Goal: Task Accomplishment & Management: Use online tool/utility

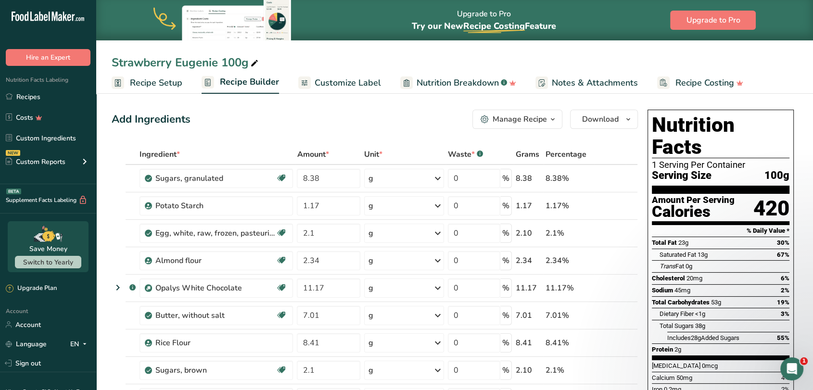
scroll to position [45, 0]
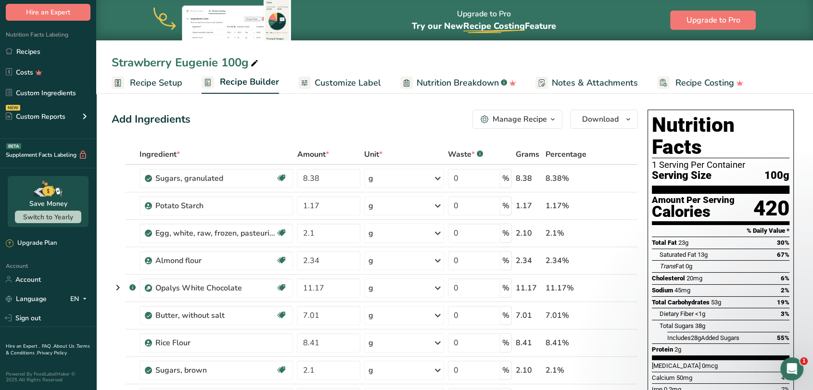
click at [324, 117] on div "Add Ingredients Manage Recipe Delete Recipe Duplicate Recipe Scale Recipe Save …" at bounding box center [375, 119] width 526 height 19
click at [514, 124] on div "Manage Recipe" at bounding box center [520, 120] width 54 height 12
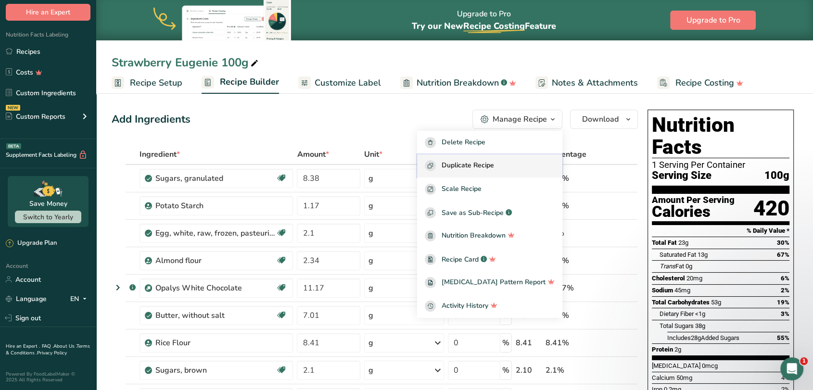
click at [494, 164] on span "Duplicate Recipe" at bounding box center [468, 165] width 52 height 11
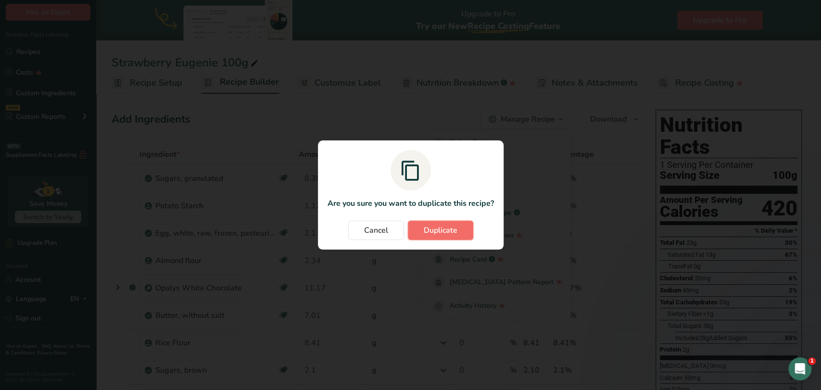
click at [427, 231] on span "Duplicate" at bounding box center [441, 231] width 34 height 12
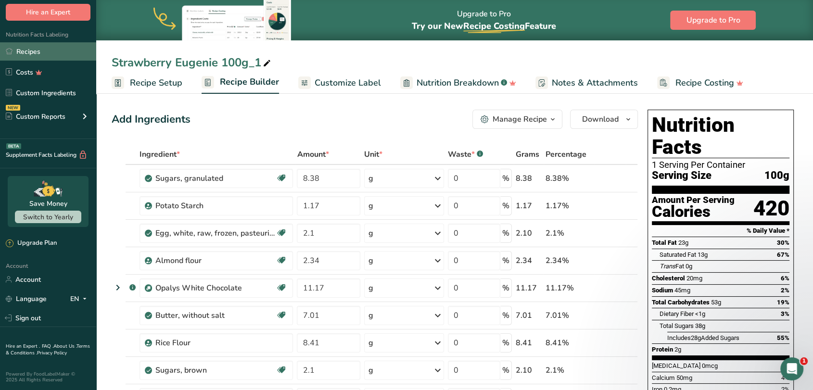
click at [38, 50] on link "Recipes" at bounding box center [48, 51] width 96 height 18
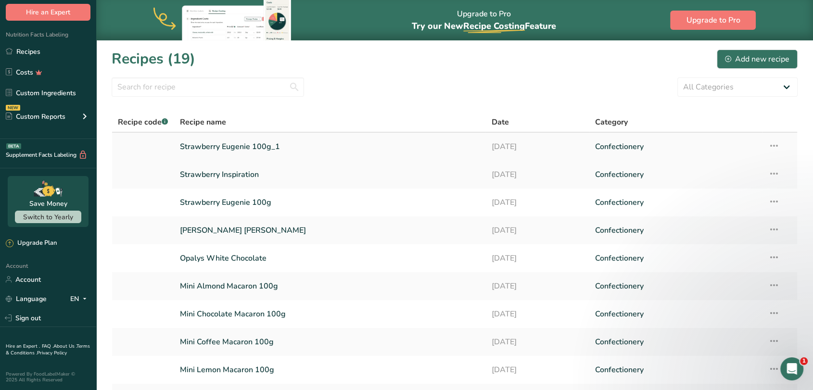
click at [773, 142] on icon at bounding box center [774, 145] width 12 height 17
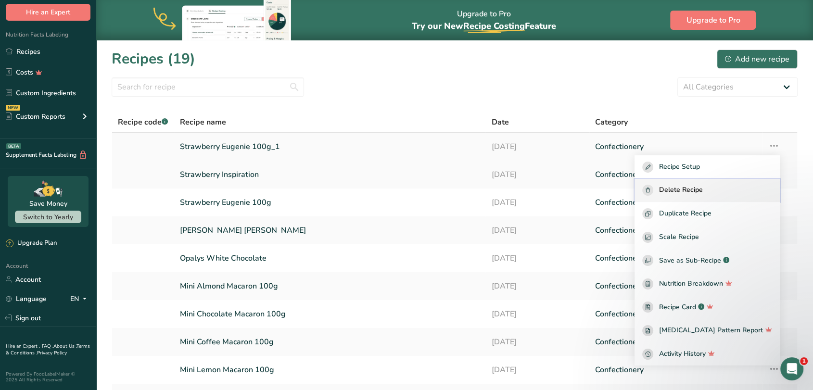
click at [697, 189] on span "Delete Recipe" at bounding box center [681, 190] width 44 height 11
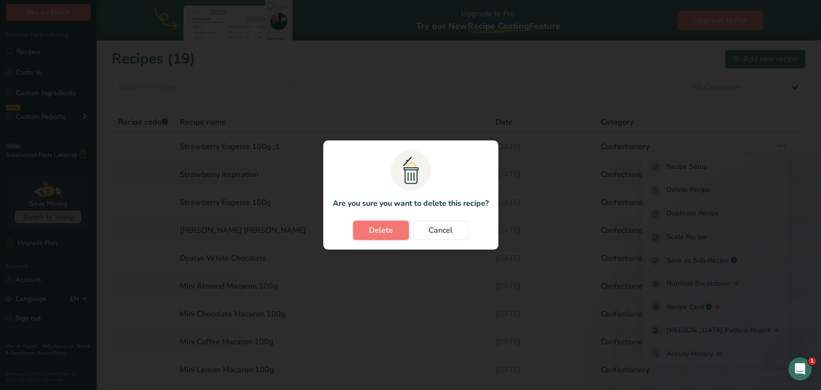
click at [371, 228] on span "Delete" at bounding box center [381, 231] width 24 height 12
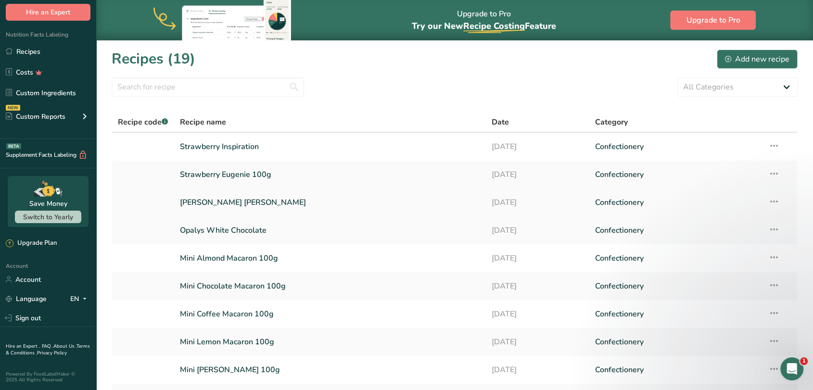
click at [234, 202] on link "[PERSON_NAME] [PERSON_NAME]" at bounding box center [330, 202] width 300 height 20
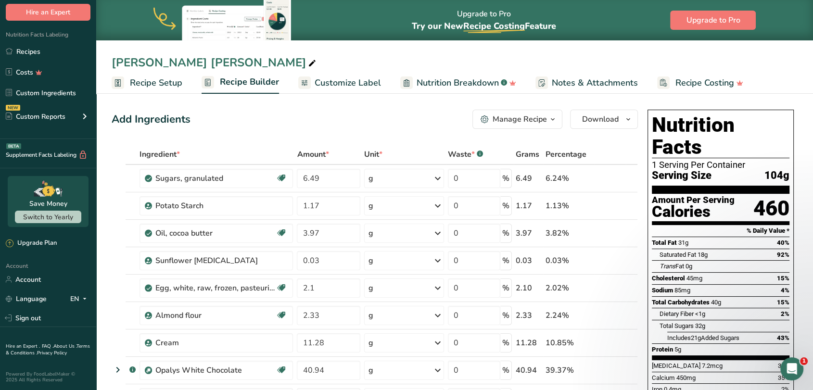
click at [308, 62] on icon at bounding box center [312, 63] width 9 height 13
type input "[PERSON_NAME] [PERSON_NAME] 100g"
click at [330, 116] on div "Add Ingredients Manage Recipe Delete Recipe Duplicate Recipe Scale Recipe Save …" at bounding box center [375, 119] width 526 height 19
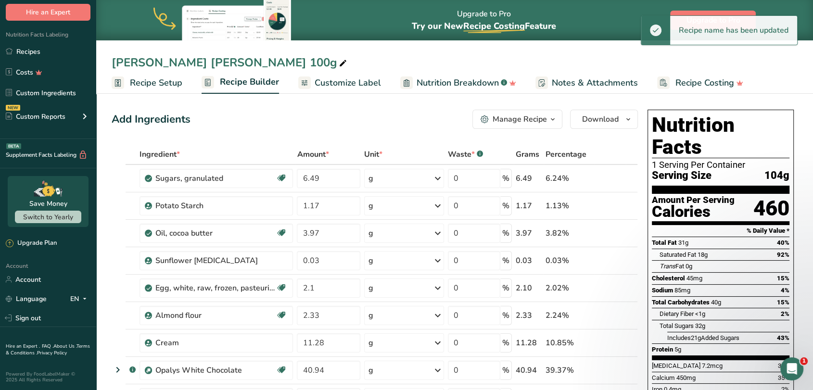
click at [498, 123] on div "Manage Recipe" at bounding box center [520, 120] width 54 height 12
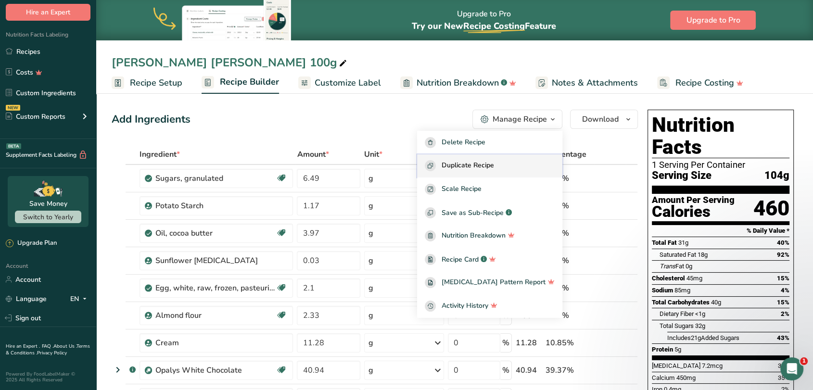
click at [493, 165] on span "Duplicate Recipe" at bounding box center [468, 165] width 52 height 11
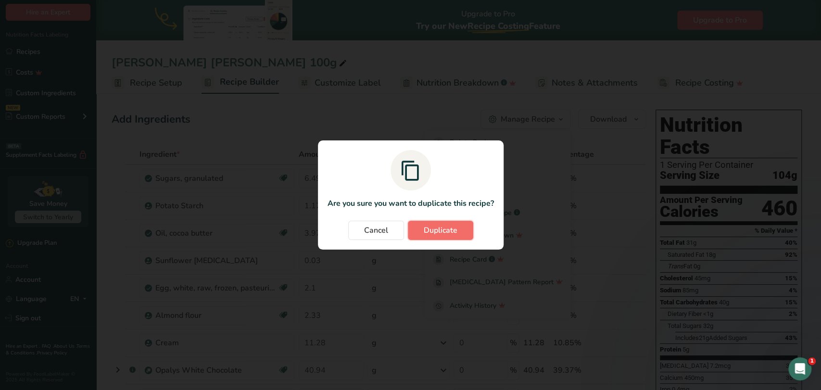
click at [443, 226] on span "Duplicate" at bounding box center [441, 231] width 34 height 12
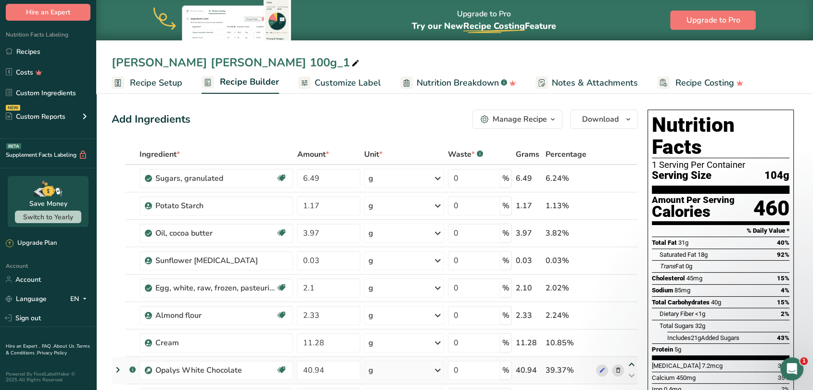
click at [631, 365] on icon at bounding box center [632, 364] width 12 height 7
type input "40.94"
type input "11.28"
click at [188, 63] on div "[PERSON_NAME] [PERSON_NAME] 100g_1" at bounding box center [237, 62] width 250 height 17
drag, startPoint x: 201, startPoint y: 64, endPoint x: 112, endPoint y: 65, distance: 89.0
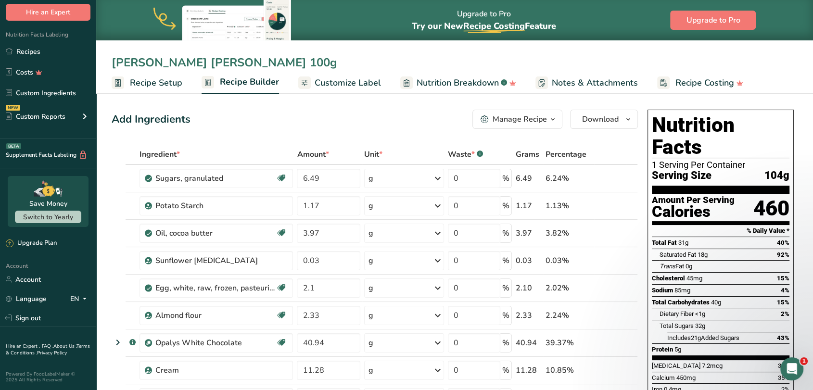
click at [112, 65] on input "[PERSON_NAME] [PERSON_NAME] 100g" at bounding box center [455, 62] width 686 height 17
type input "Caramel Eugenie 100g"
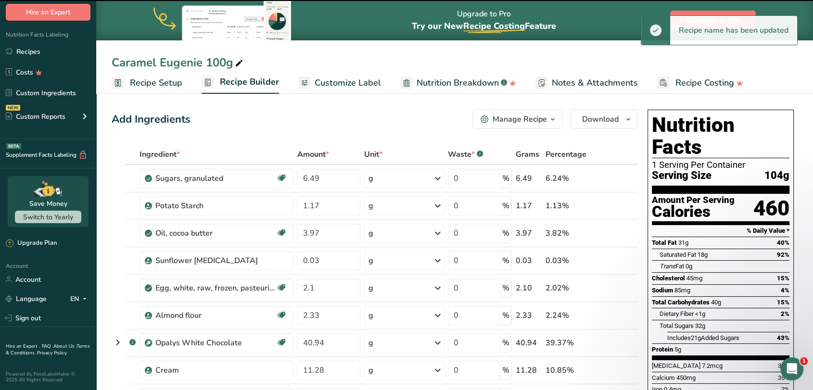
click at [286, 123] on div "Add Ingredients Manage Recipe Delete Recipe Duplicate Recipe Scale Recipe Save …" at bounding box center [375, 119] width 526 height 19
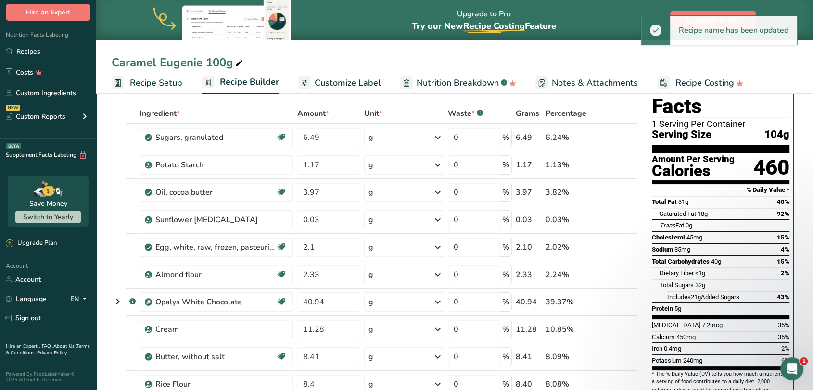
scroll to position [53, 0]
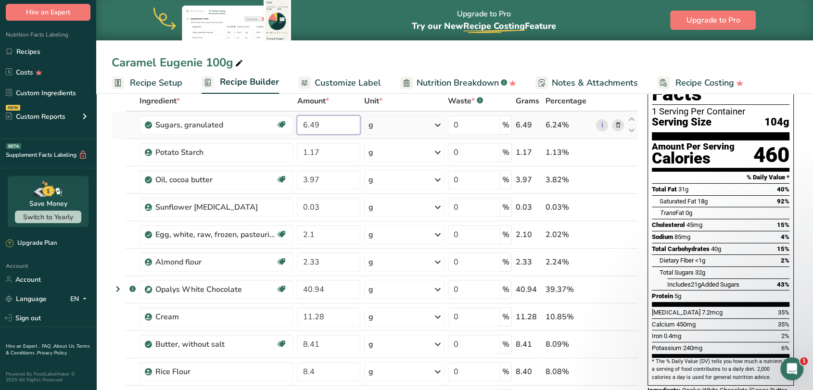
drag, startPoint x: 323, startPoint y: 125, endPoint x: 301, endPoint y: 128, distance: 22.4
click at [301, 128] on input "6.49" at bounding box center [328, 124] width 63 height 19
type input "17.87"
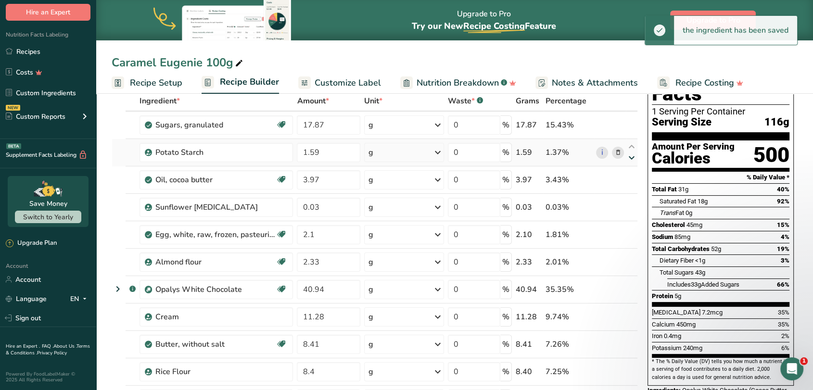
click at [632, 159] on icon at bounding box center [632, 157] width 12 height 7
type input "3.97"
type input "1.59"
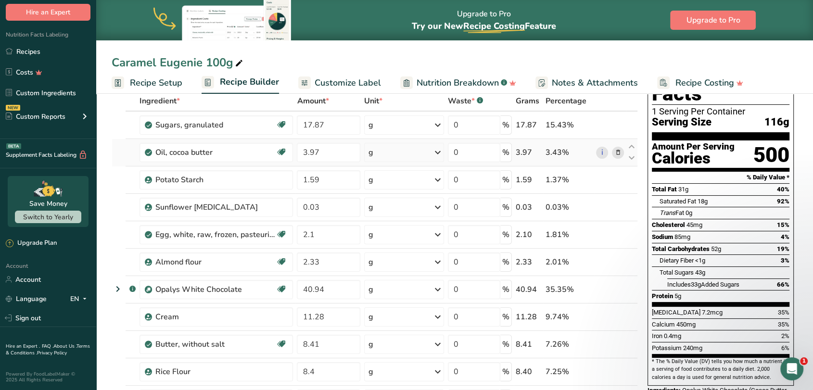
click at [617, 150] on icon at bounding box center [617, 153] width 7 height 10
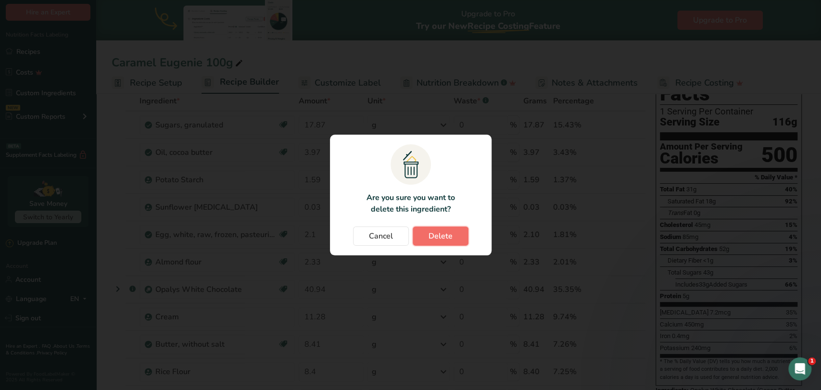
click at [463, 245] on button "Delete" at bounding box center [441, 236] width 56 height 19
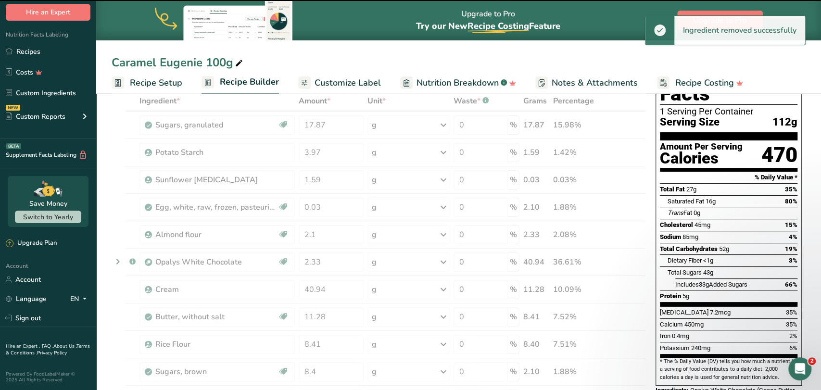
type input "1.59"
type input "0.03"
type input "2.1"
type input "2.33"
type input "40.94"
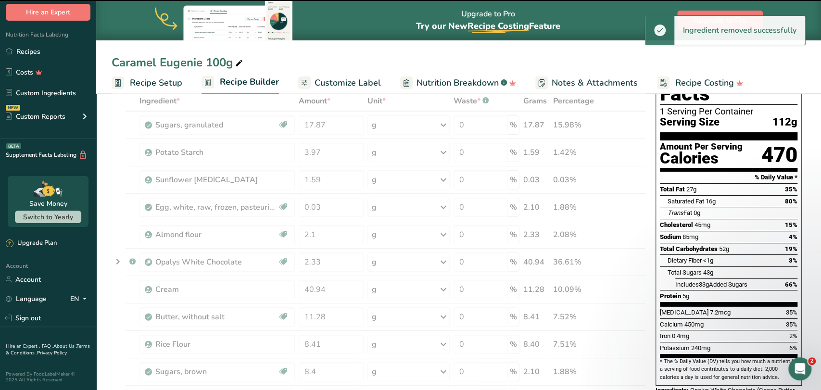
type input "11.28"
type input "8.41"
type input "8.4"
type input "2.1"
type input "5.08"
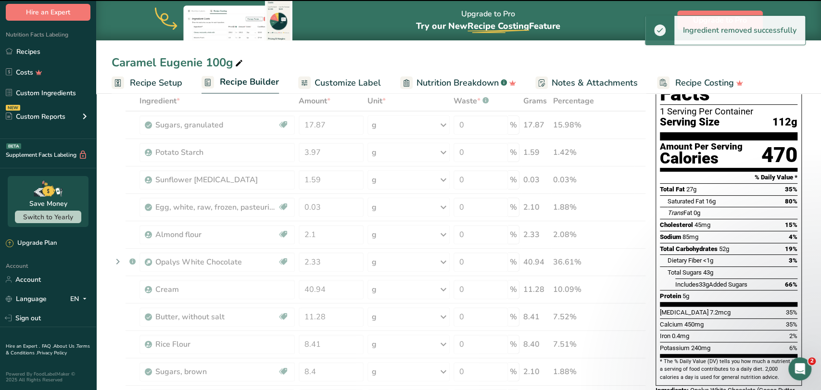
type input "6.09"
type input "2.71"
type input "1.696"
type input "0.424"
type input "0.54"
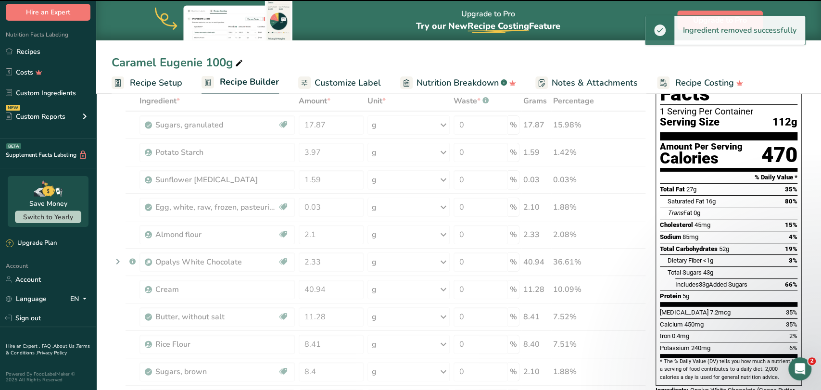
type input "0.1"
type input "0.09"
type input "0.05"
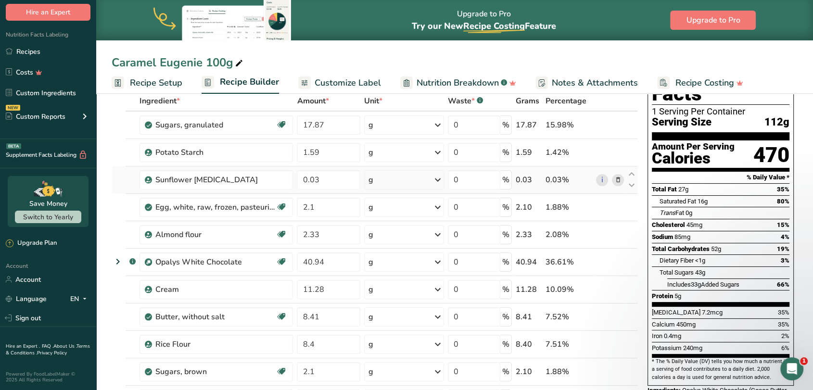
click at [620, 179] on icon at bounding box center [617, 180] width 7 height 10
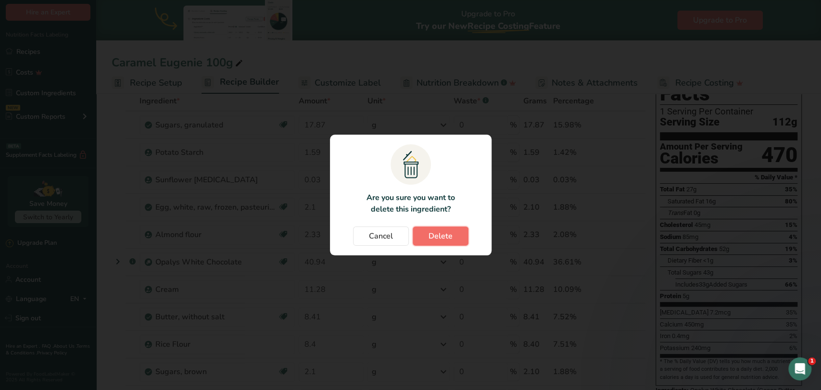
click at [438, 233] on span "Delete" at bounding box center [441, 236] width 24 height 12
type input "2.1"
type input "2.33"
type input "40.94"
type input "11.28"
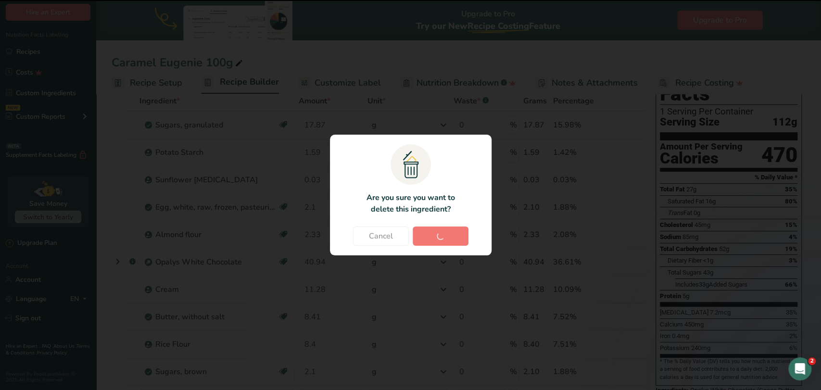
type input "8.41"
type input "8.4"
type input "2.1"
type input "5.08"
type input "6.09"
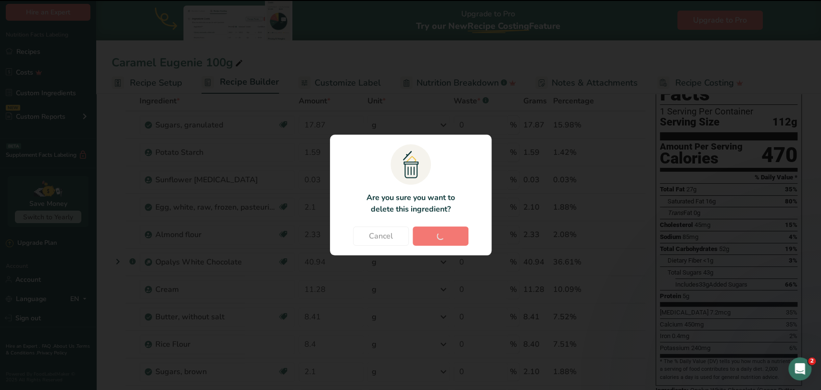
type input "2.71"
type input "1.696"
type input "0.424"
type input "0.54"
type input "0.1"
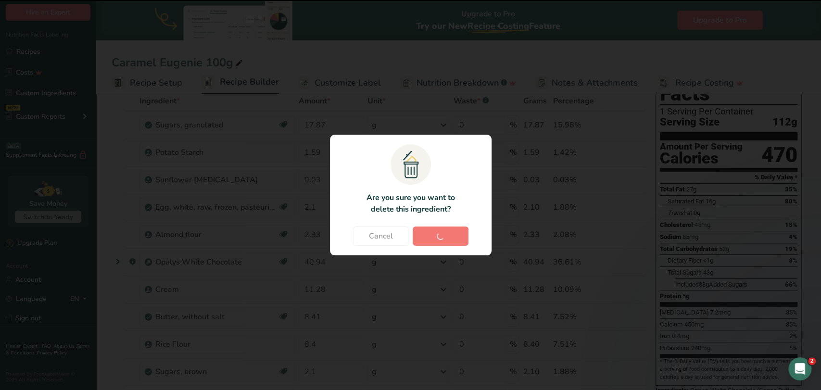
type input "0.09"
type input "0.05"
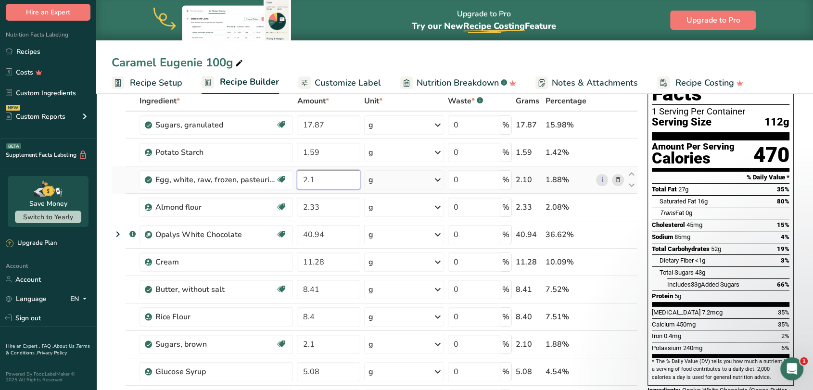
click at [329, 182] on input "2.1" at bounding box center [328, 179] width 63 height 19
type input "1.97"
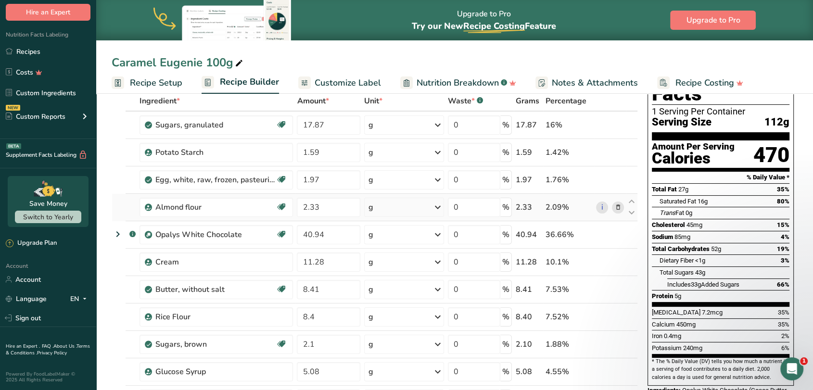
click at [616, 206] on icon at bounding box center [617, 208] width 7 height 10
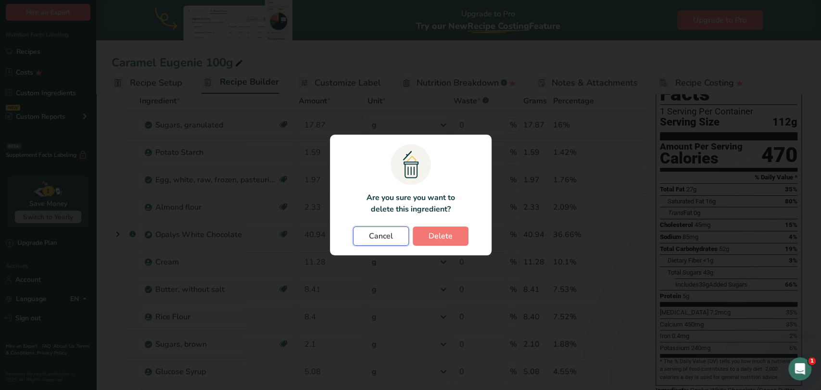
click at [380, 234] on span "Cancel" at bounding box center [381, 236] width 24 height 12
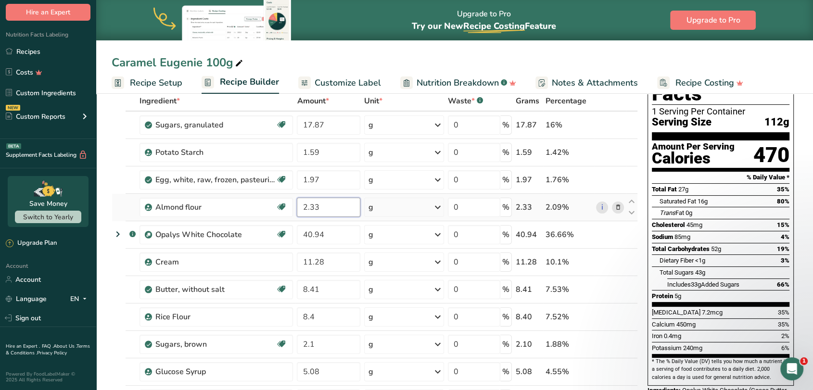
click at [346, 208] on input "2.33" at bounding box center [328, 207] width 63 height 19
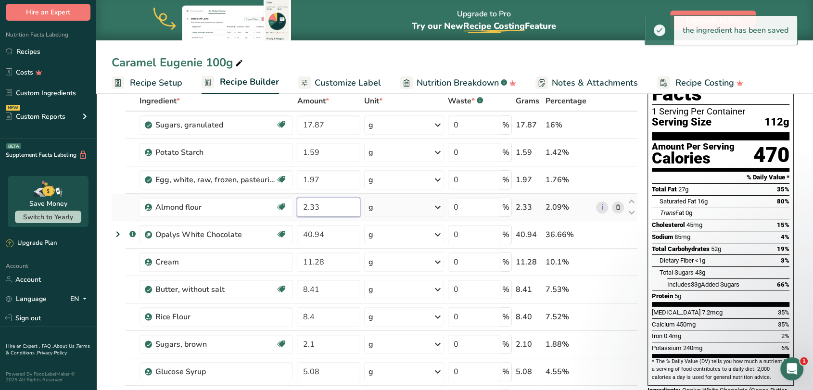
click at [313, 209] on input "2.33" at bounding box center [328, 207] width 63 height 19
click at [320, 209] on input "32.3" at bounding box center [328, 207] width 63 height 19
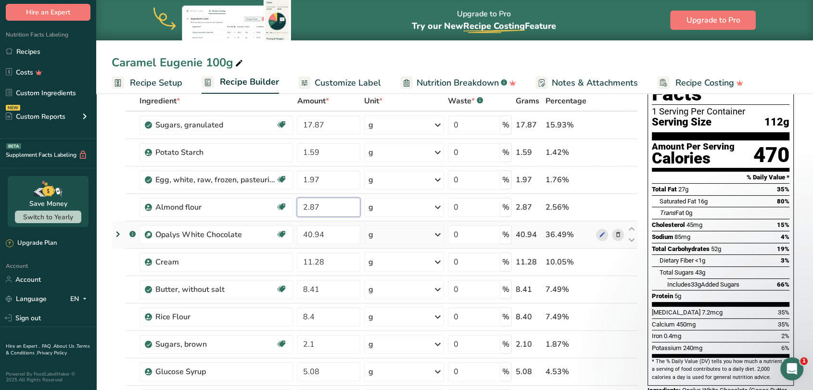
type input "2.87"
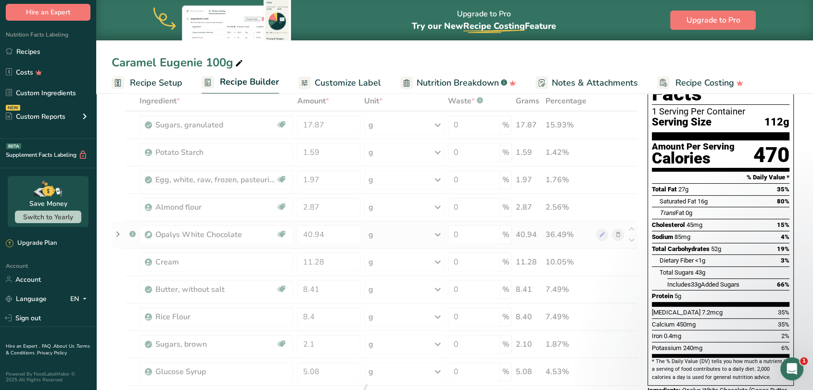
click at [621, 236] on div "Ingredient * Amount * Unit * Waste * .a-a{fill:#347362;}.b-a{fill:#fff;} Grams …" at bounding box center [375, 392] width 526 height 602
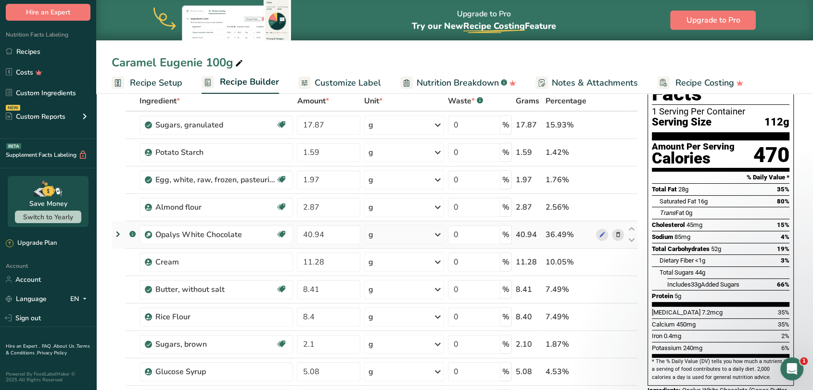
click at [617, 236] on icon at bounding box center [617, 235] width 7 height 10
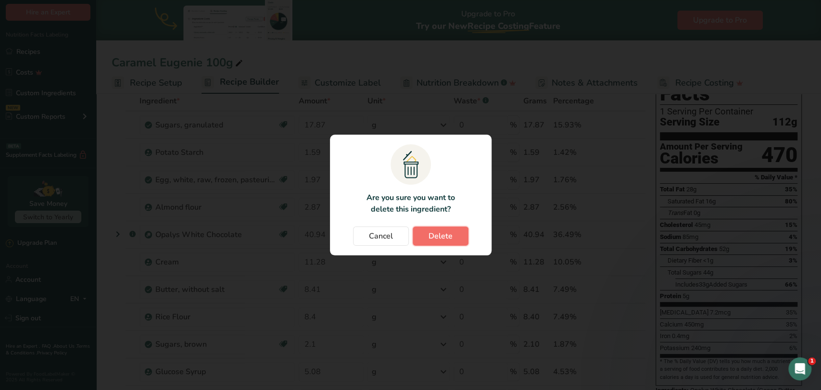
click at [449, 237] on span "Delete" at bounding box center [441, 236] width 24 height 12
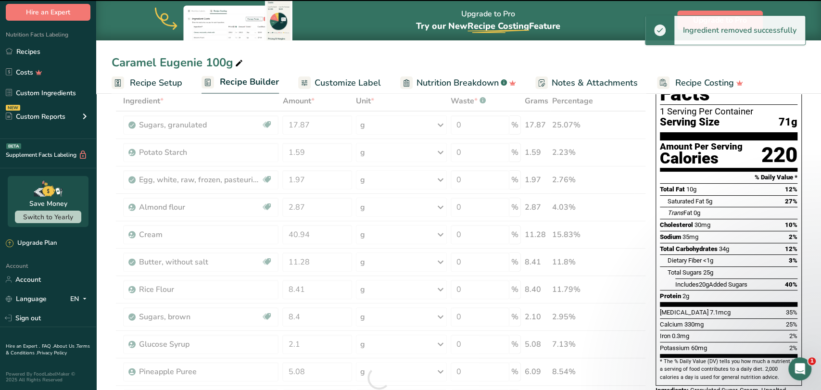
type input "11.28"
type input "8.41"
type input "8.4"
type input "2.1"
type input "5.08"
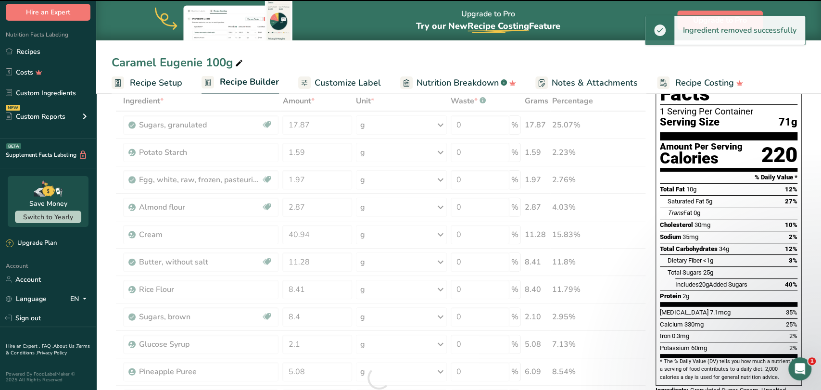
type input "6.09"
type input "2.71"
type input "1.696"
type input "0.424"
type input "0.54"
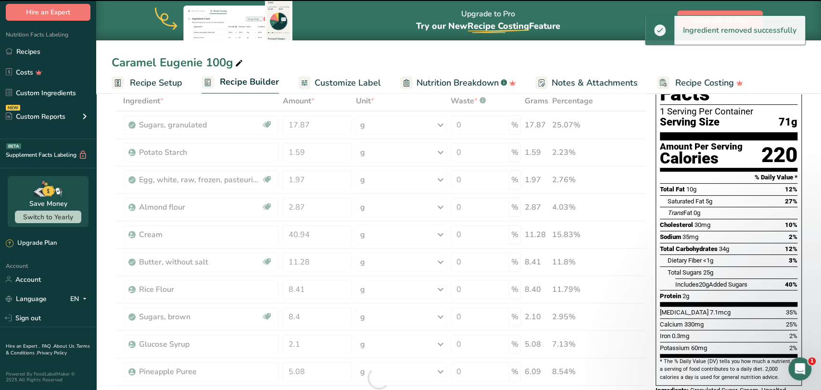
type input "0.1"
type input "0.09"
type input "0.05"
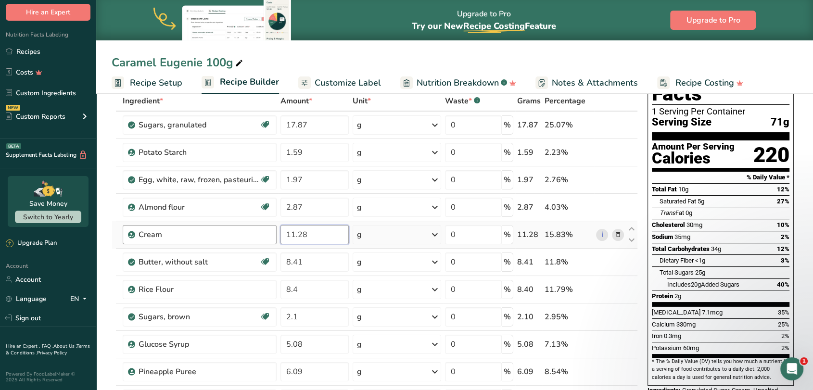
drag, startPoint x: 315, startPoint y: 238, endPoint x: 271, endPoint y: 239, distance: 43.8
click at [271, 239] on tr "Cream 11.28 g Weight Units g kg mg See more Volume Units l Volume units require…" at bounding box center [374, 234] width 525 height 27
type input "9.38"
drag, startPoint x: 315, startPoint y: 262, endPoint x: 285, endPoint y: 261, distance: 29.8
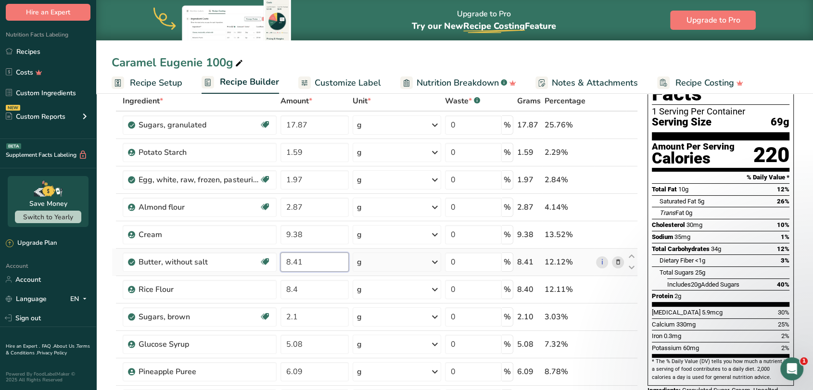
click at [285, 261] on input "8.41" at bounding box center [314, 262] width 68 height 19
type input "15.57"
drag, startPoint x: 306, startPoint y: 289, endPoint x: 263, endPoint y: 289, distance: 43.3
click at [263, 289] on tr "Rice Flour 8.4 g Weight Units g kg mg See more Volume Units l Volume units requ…" at bounding box center [374, 289] width 525 height 27
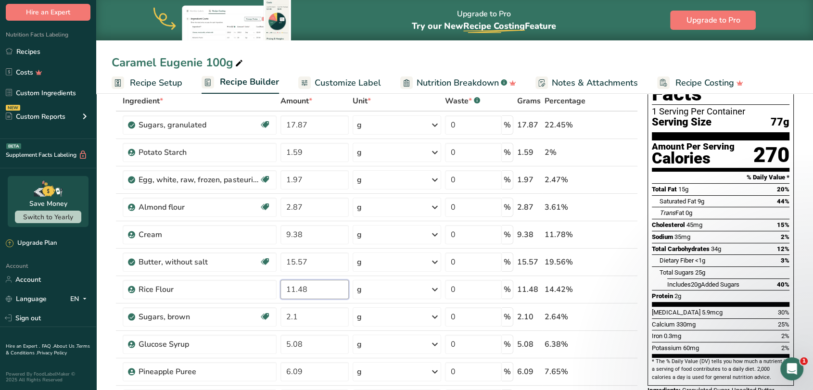
type input "11.48"
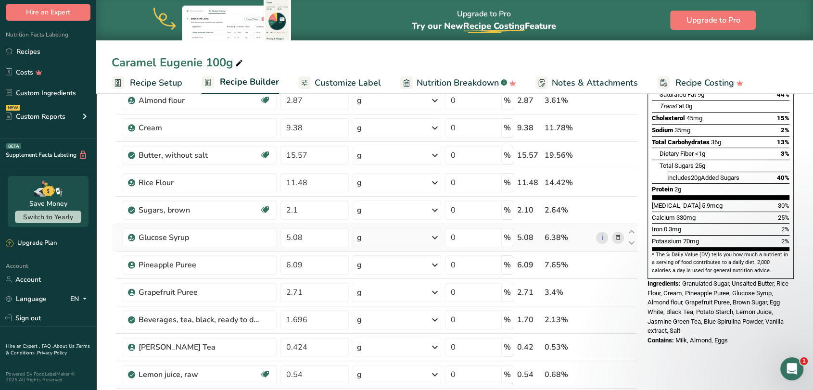
scroll to position [214, 0]
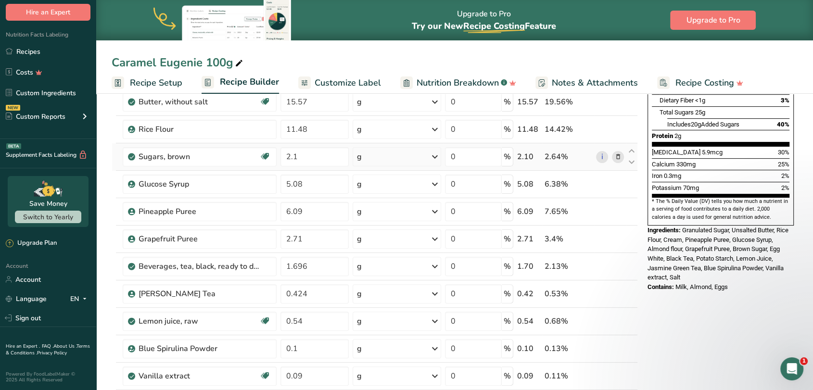
click at [621, 157] on span at bounding box center [618, 157] width 12 height 12
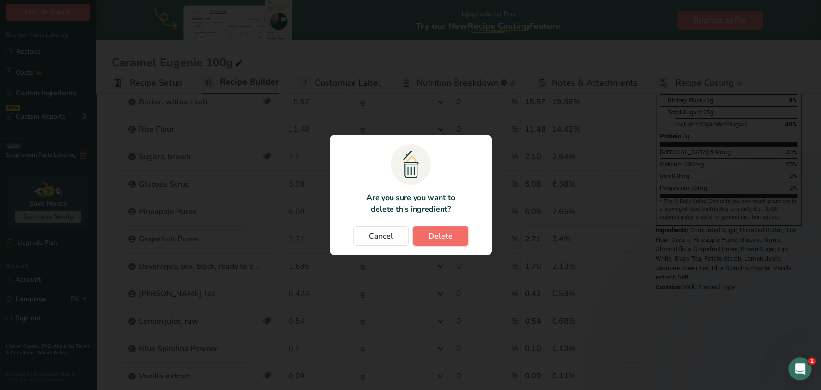
click at [454, 233] on button "Delete" at bounding box center [441, 236] width 56 height 19
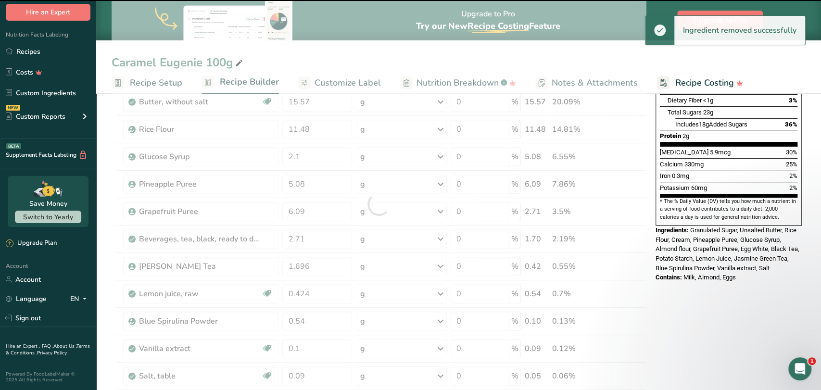
type input "5.08"
type input "6.09"
type input "2.71"
type input "1.696"
type input "0.424"
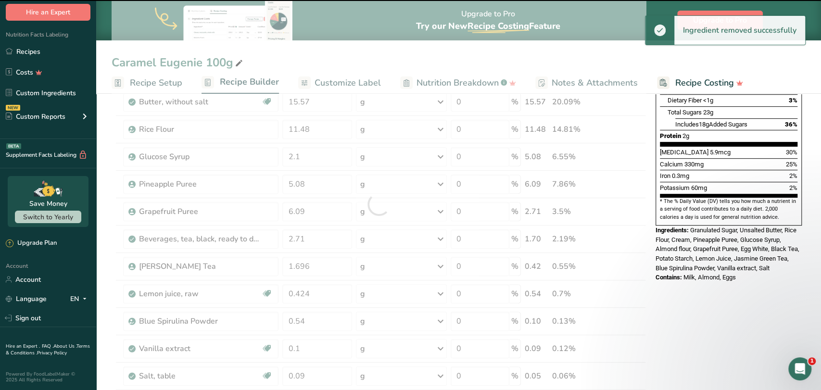
type input "0.54"
type input "0.1"
type input "0.09"
type input "0.05"
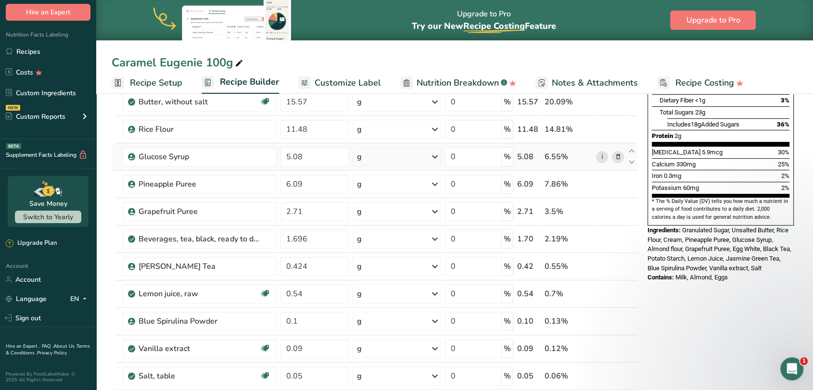
click at [618, 156] on icon at bounding box center [617, 157] width 7 height 10
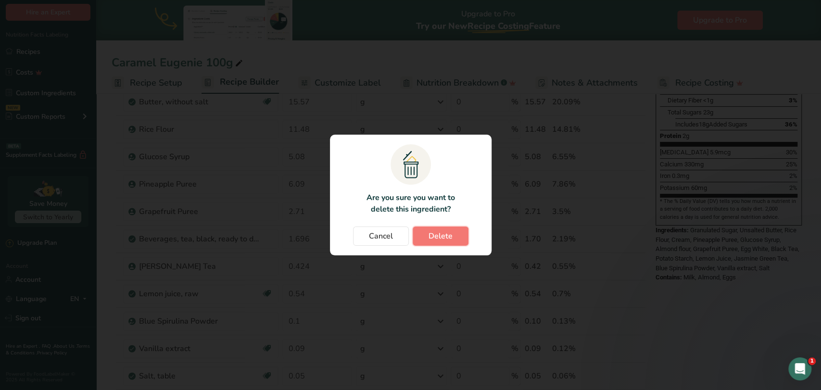
click at [455, 229] on button "Delete" at bounding box center [441, 236] width 56 height 19
type input "6.09"
type input "2.71"
type input "1.696"
type input "0.424"
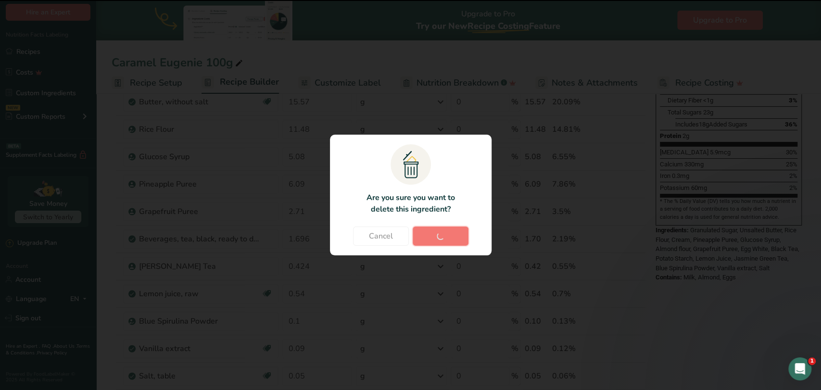
type input "0.54"
type input "0.1"
type input "0.09"
type input "0.05"
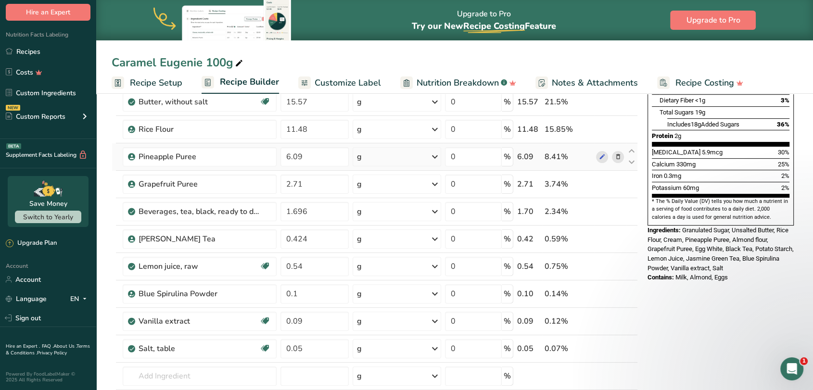
click at [618, 155] on icon at bounding box center [617, 157] width 7 height 10
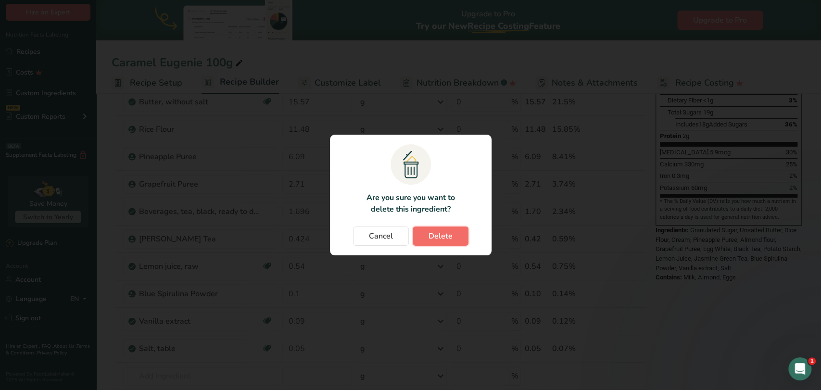
click at [446, 230] on span "Delete" at bounding box center [441, 236] width 24 height 12
type input "2.71"
type input "1.696"
type input "0.424"
type input "0.54"
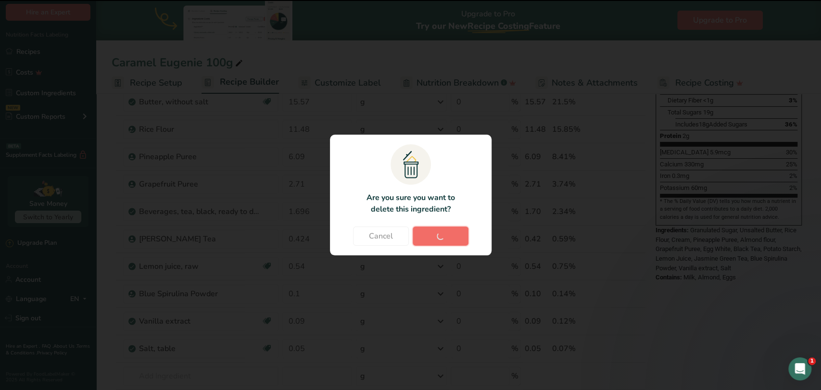
type input "0.1"
type input "0.09"
type input "0.05"
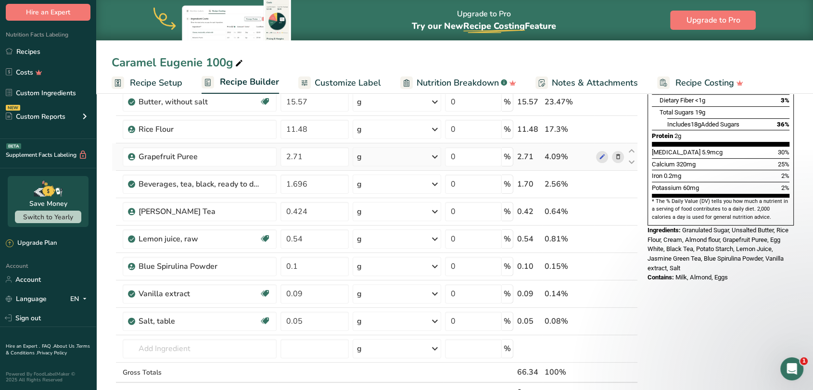
click at [620, 154] on icon at bounding box center [617, 157] width 7 height 10
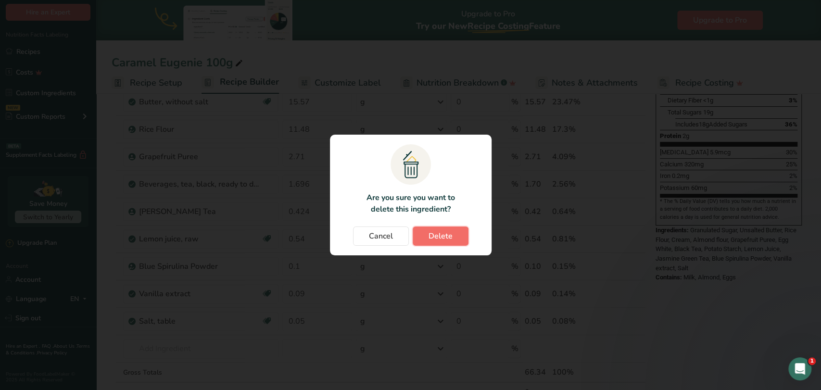
click at [456, 233] on button "Delete" at bounding box center [441, 236] width 56 height 19
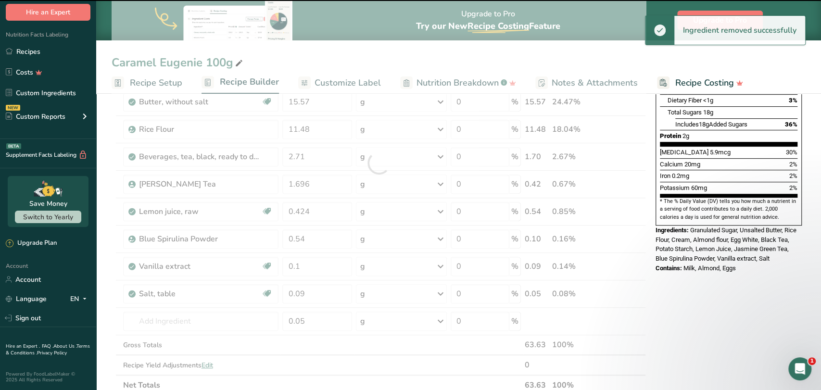
type input "1.696"
type input "0.424"
type input "0.54"
type input "0.1"
type input "0.09"
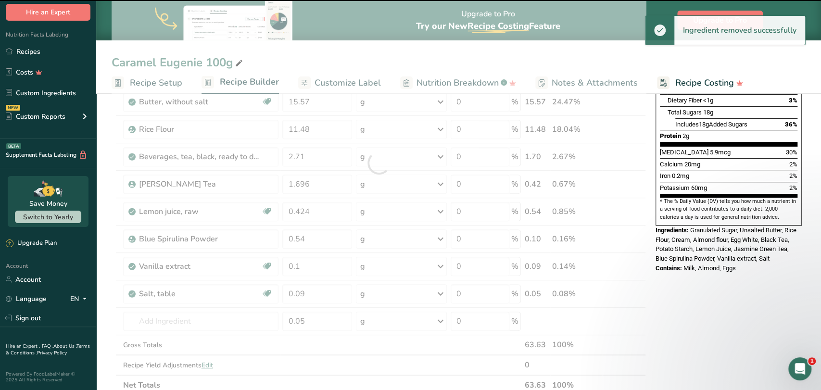
type input "0.05"
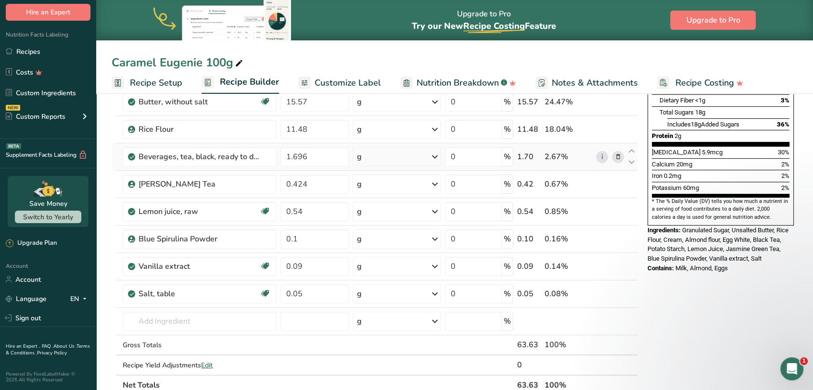
click at [620, 156] on icon at bounding box center [617, 157] width 7 height 10
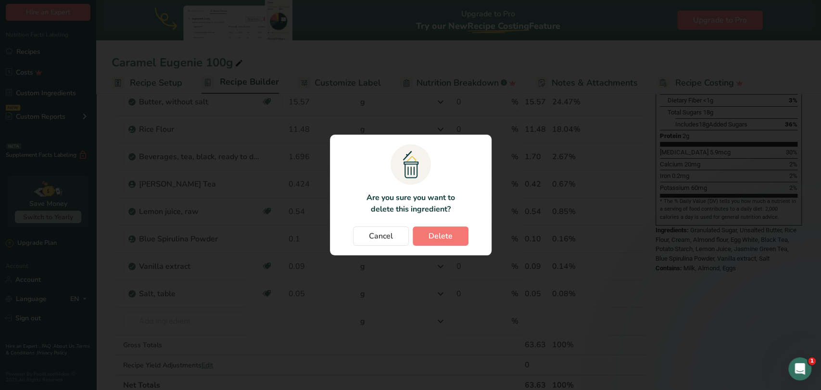
click at [470, 234] on div "Cancel [GEOGRAPHIC_DATA]" at bounding box center [411, 236] width 142 height 19
click at [446, 241] on span "Delete" at bounding box center [441, 236] width 24 height 12
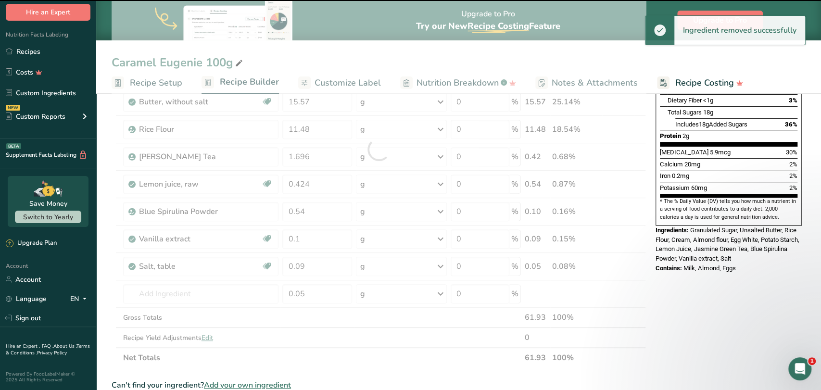
type input "0.424"
type input "0.54"
type input "0.1"
type input "0.09"
type input "0.05"
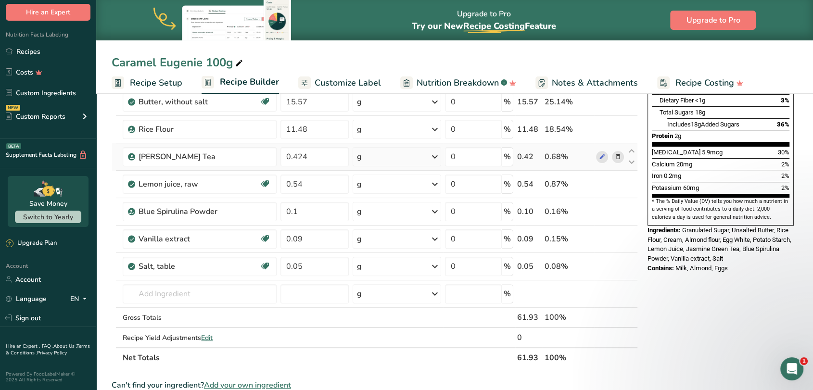
click at [615, 157] on icon at bounding box center [617, 157] width 7 height 10
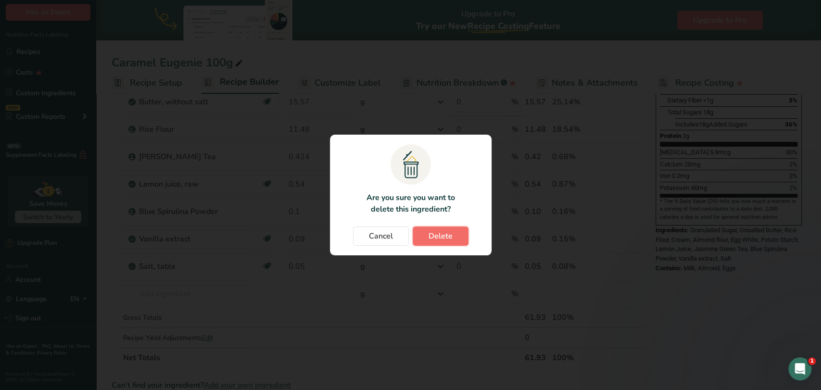
click at [462, 231] on button "Delete" at bounding box center [441, 236] width 56 height 19
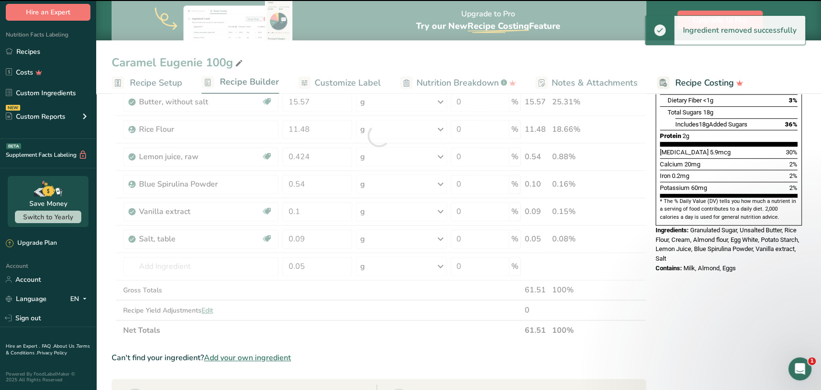
type input "0.54"
type input "0.1"
type input "0.09"
type input "0.05"
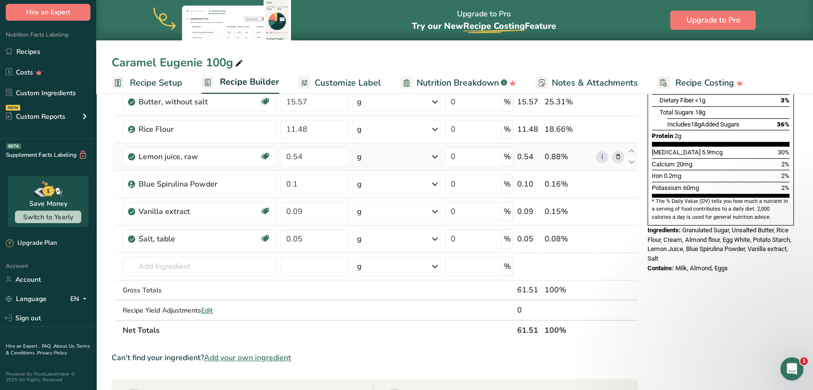
click at [616, 156] on icon at bounding box center [617, 157] width 7 height 10
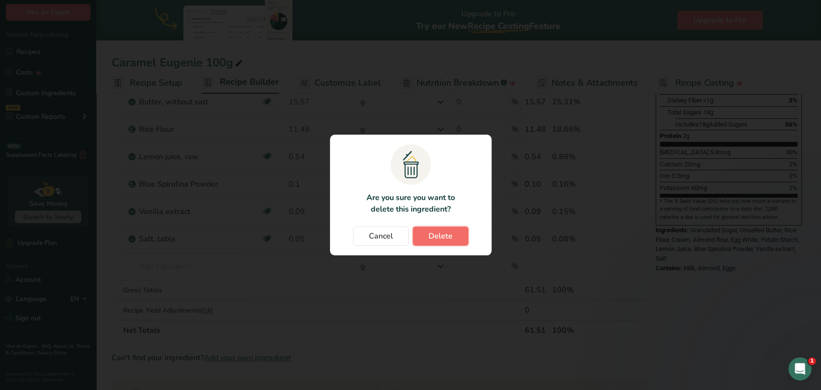
click at [458, 232] on button "Delete" at bounding box center [441, 236] width 56 height 19
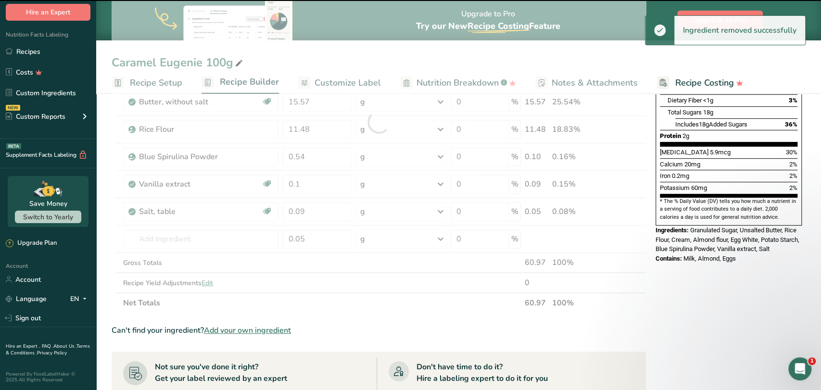
type input "0.1"
type input "0.09"
type input "0.05"
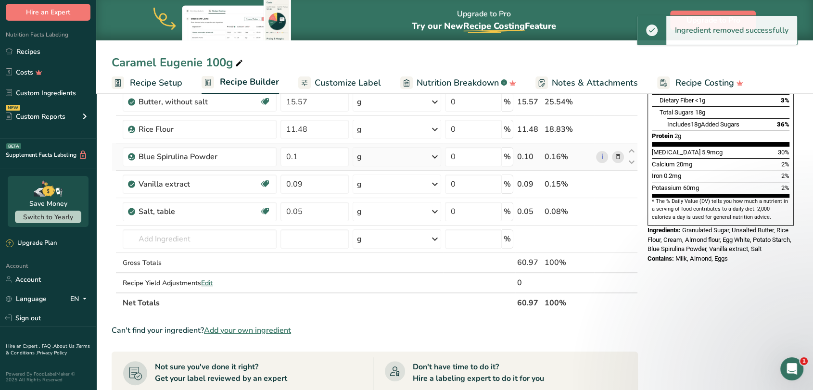
click at [620, 157] on icon at bounding box center [617, 157] width 7 height 10
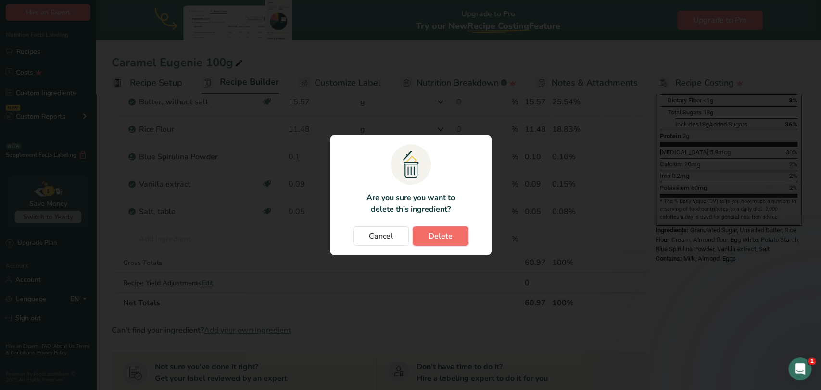
click at [462, 232] on button "Delete" at bounding box center [441, 236] width 56 height 19
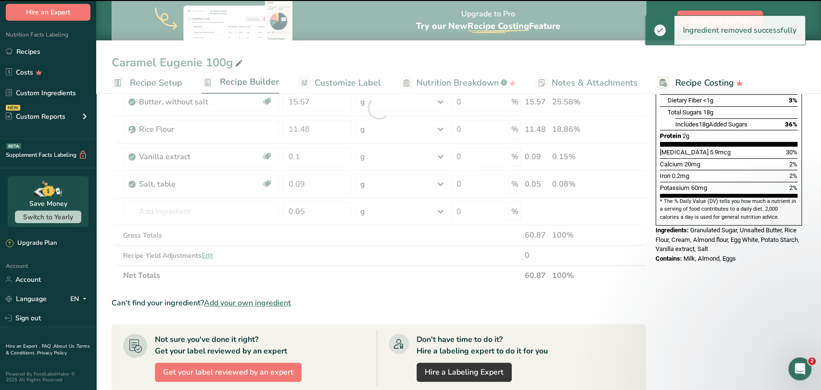
type input "0.09"
type input "0.05"
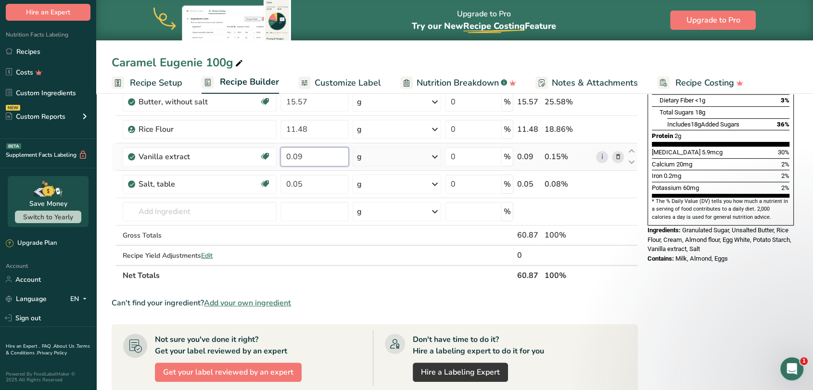
click at [305, 158] on input "0.09" at bounding box center [314, 156] width 68 height 19
click at [297, 156] on input "0.09" at bounding box center [314, 156] width 68 height 19
click at [309, 153] on input "0.029" at bounding box center [314, 156] width 68 height 19
type input "0.02"
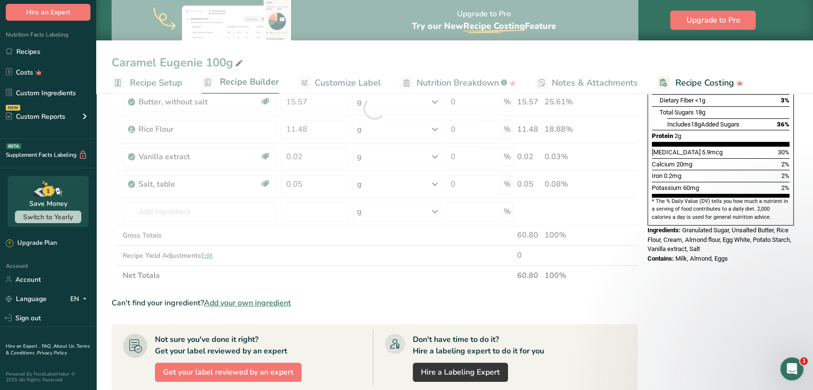
click at [309, 272] on div "Ingredient * Amount * Unit * Waste * .a-a{fill:#347362;}.b-a{fill:#fff;} Grams …" at bounding box center [375, 108] width 526 height 355
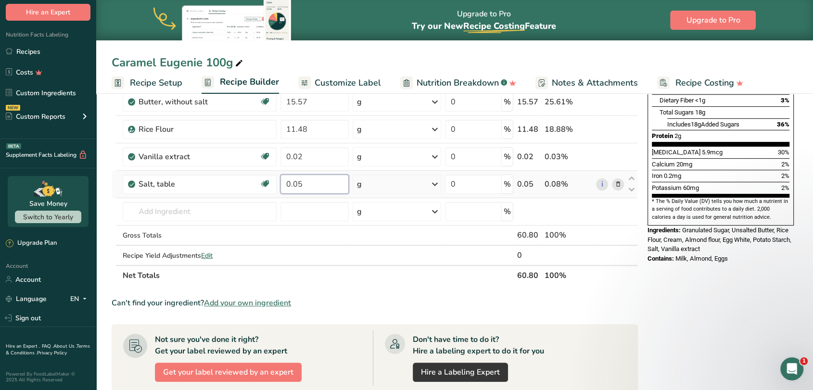
drag, startPoint x: 300, startPoint y: 183, endPoint x: 293, endPoint y: 184, distance: 6.9
click at [293, 184] on input "0.05" at bounding box center [314, 184] width 68 height 19
type input "0.17"
click at [128, 212] on div "Ingredient * Amount * Unit * Waste * .a-a{fill:#347362;}.b-a{fill:#fff;} Grams …" at bounding box center [375, 108] width 526 height 355
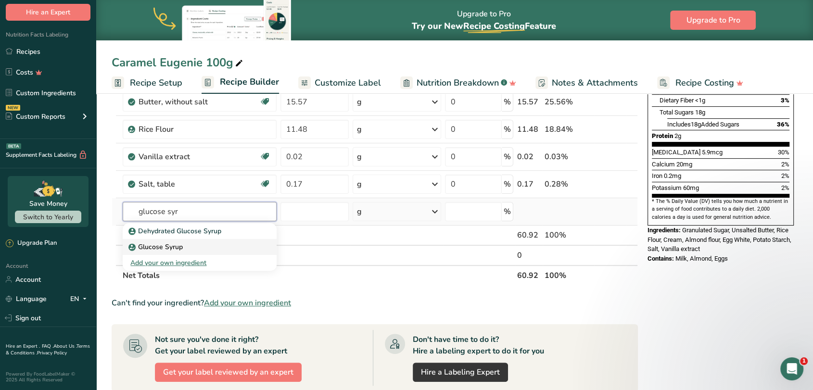
type input "glucose syr"
click at [182, 244] on div "Glucose Syrup" at bounding box center [191, 247] width 123 height 10
type input "Glucose Syrup"
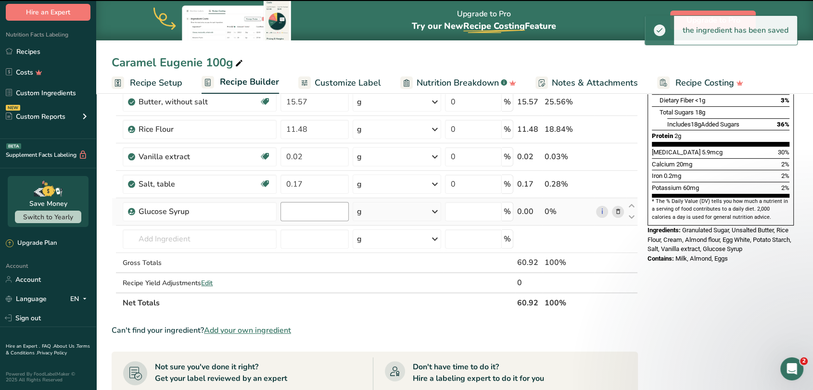
type input "0"
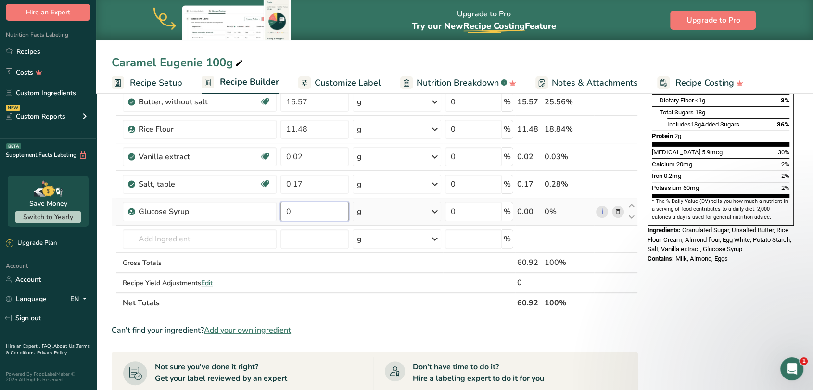
click at [320, 209] on input "0" at bounding box center [314, 211] width 68 height 19
click at [284, 214] on input "0" at bounding box center [314, 211] width 68 height 19
type input "2.25"
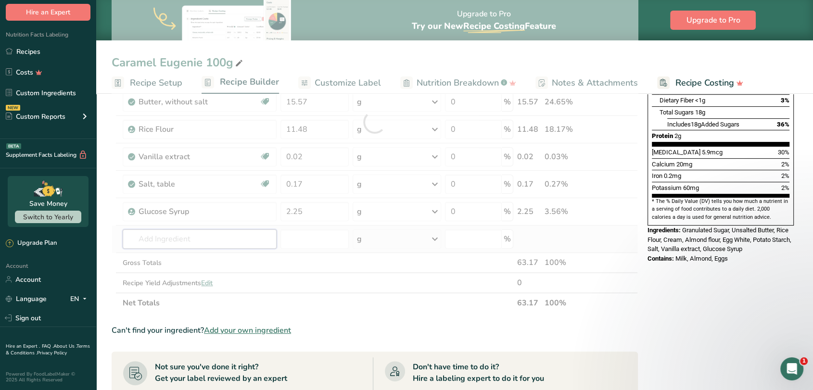
click at [144, 234] on div "Ingredient * Amount * Unit * Waste * .a-a{fill:#347362;}.b-a{fill:#fff;} Grams …" at bounding box center [375, 122] width 526 height 382
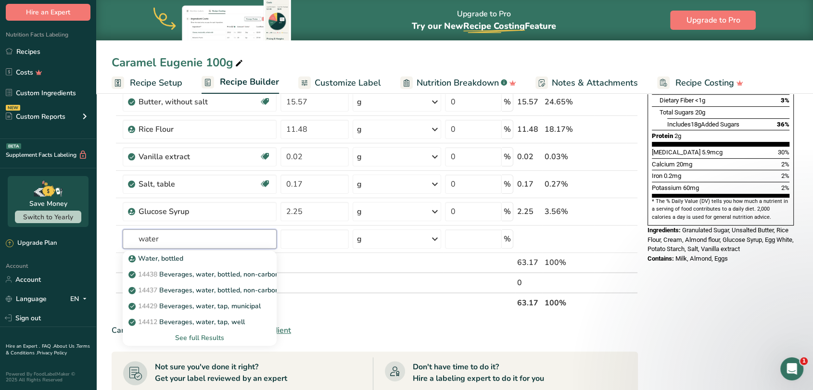
scroll to position [267, 0]
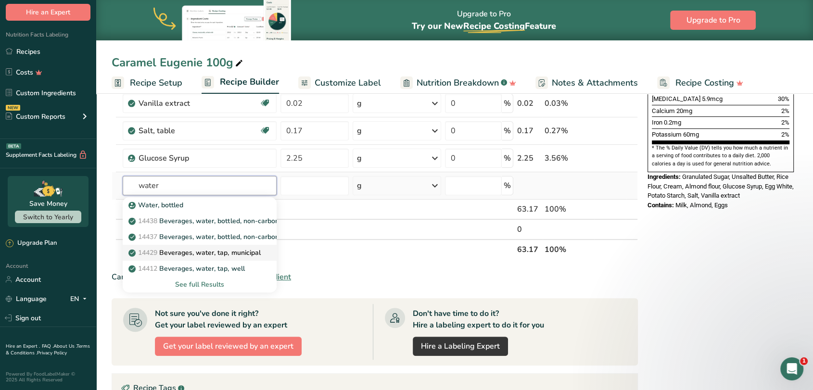
type input "water"
click at [217, 253] on p "14429 [GEOGRAPHIC_DATA], water, tap, municipal" at bounding box center [195, 253] width 130 height 10
type input "Beverages, water, tap, municipal"
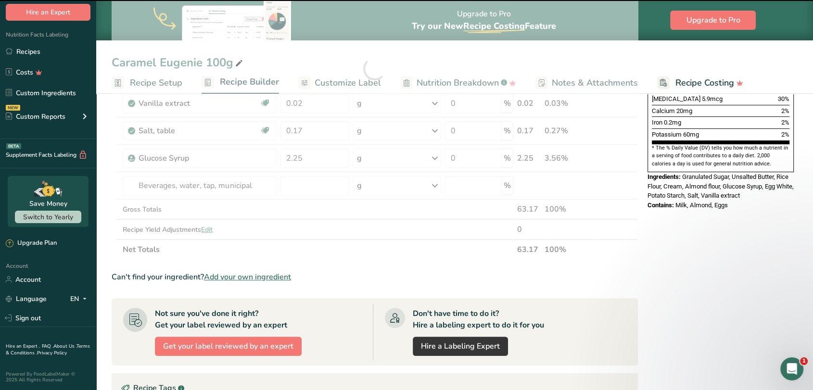
type input "0"
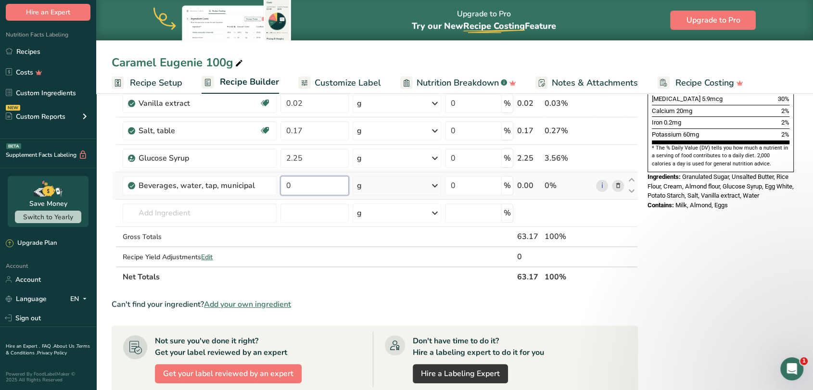
click at [289, 186] on input "0" at bounding box center [314, 185] width 68 height 19
type input "0.2"
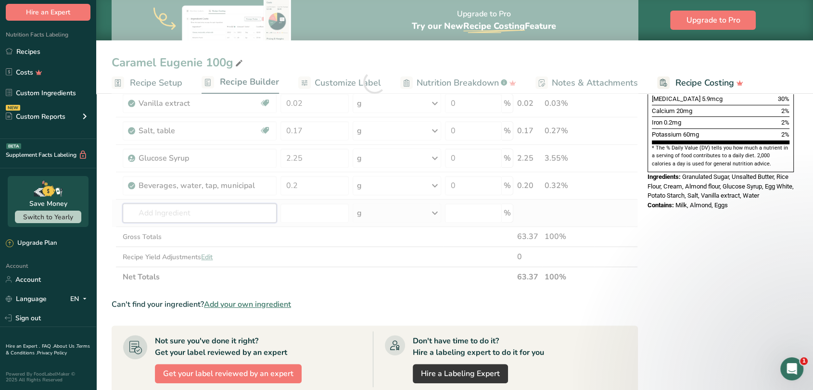
click at [165, 217] on div "Ingredient * Amount * Unit * Waste * .a-a{fill:#347362;}.b-a{fill:#fff;} Grams …" at bounding box center [375, 82] width 526 height 410
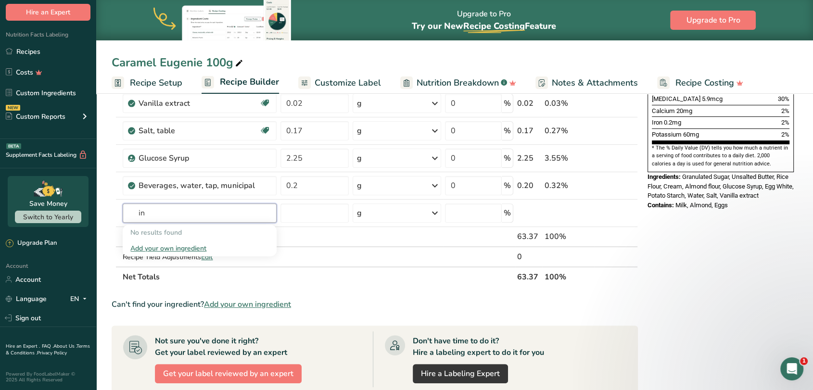
type input "i"
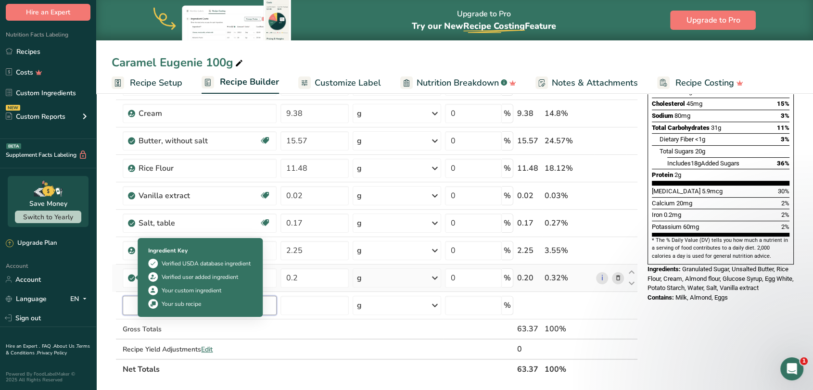
scroll to position [160, 0]
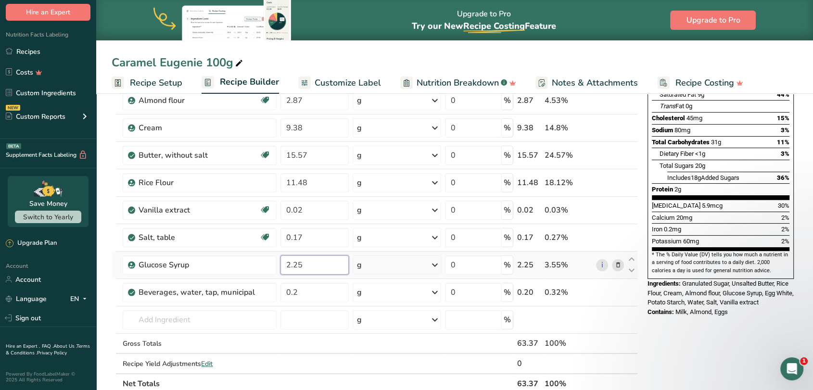
click at [298, 262] on input "2.25" at bounding box center [314, 264] width 68 height 19
type input "2.35"
click at [98, 318] on section "Add Ingredients Manage Recipe Delete Recipe Duplicate Recipe Scale Recipe Save …" at bounding box center [454, 327] width 717 height 794
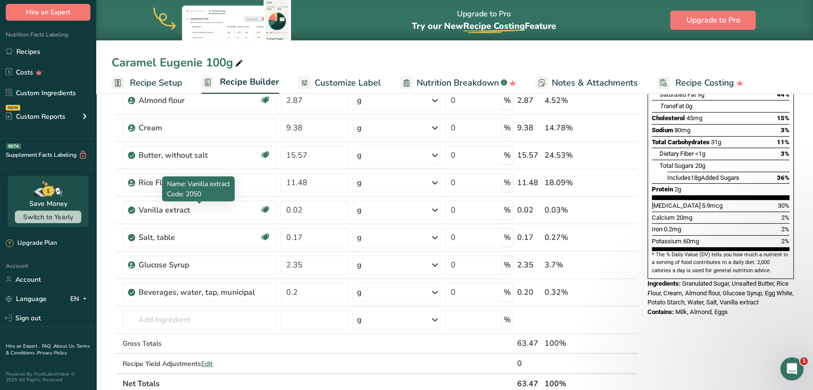
scroll to position [0, 0]
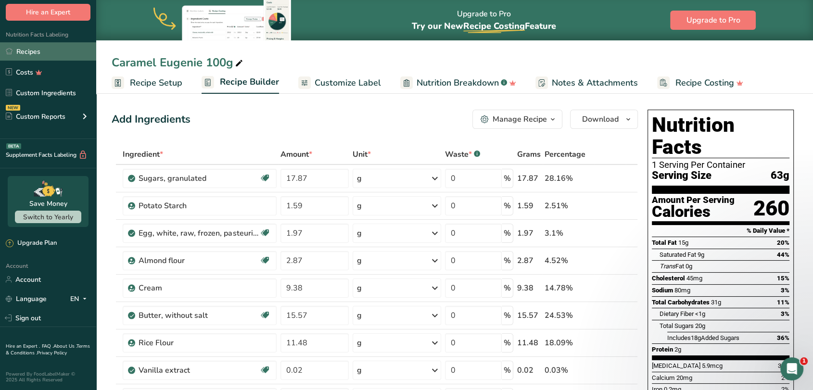
click at [40, 51] on link "Recipes" at bounding box center [48, 51] width 96 height 18
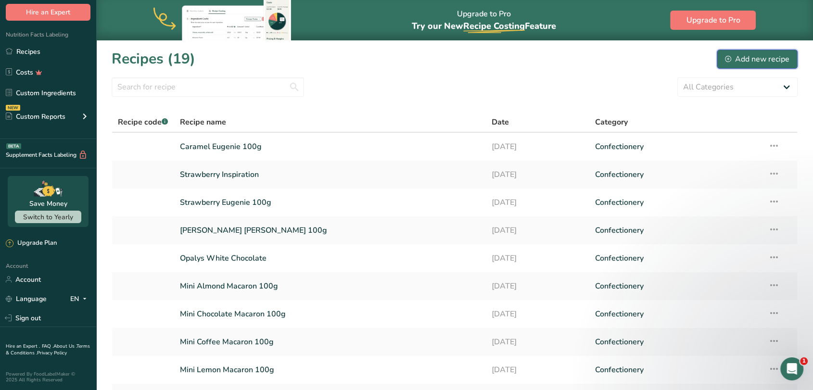
click at [734, 59] on div "Add new recipe" at bounding box center [757, 59] width 64 height 12
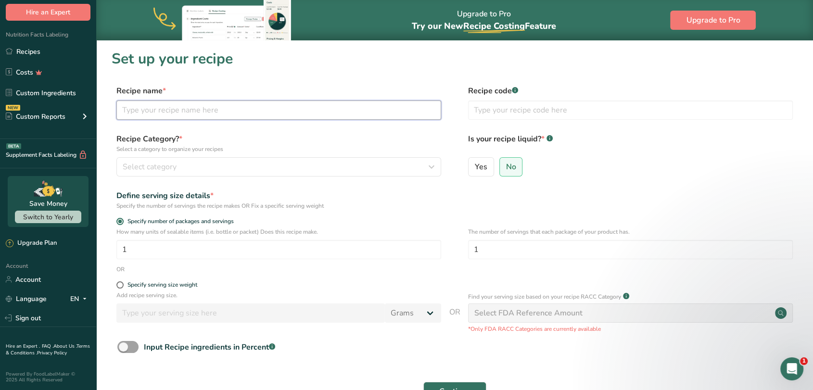
click at [185, 109] on input "text" at bounding box center [278, 110] width 325 height 19
type input "Milk Chocolate Eug"
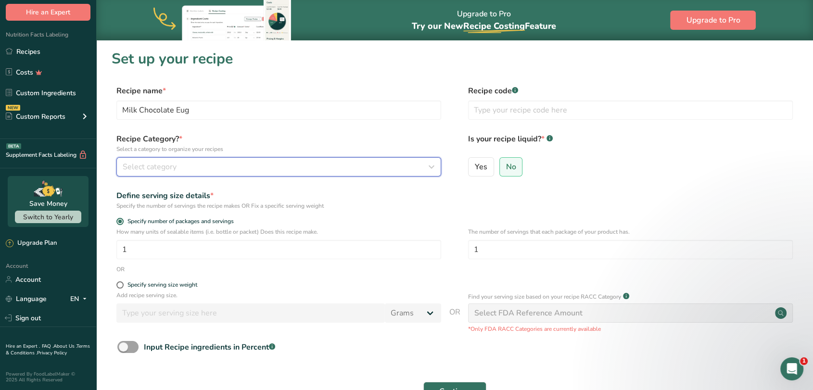
click at [173, 168] on span "Select category" at bounding box center [150, 167] width 54 height 12
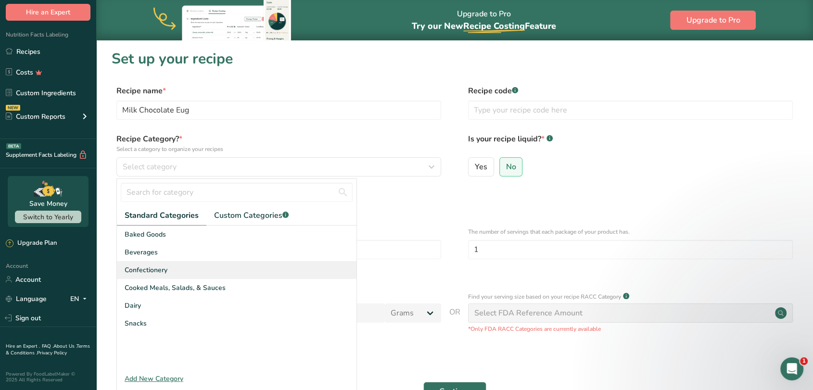
click at [140, 275] on div "Confectionery" at bounding box center [237, 270] width 240 height 18
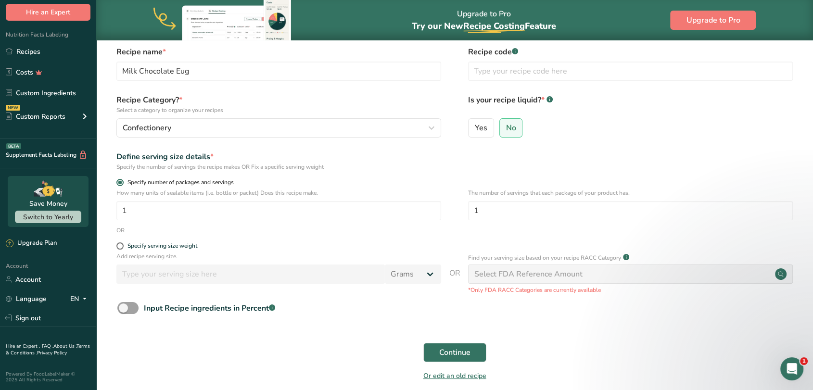
scroll to position [53, 0]
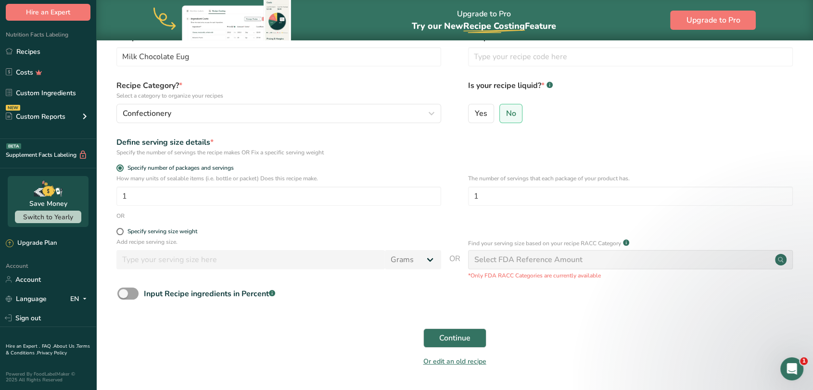
click at [112, 232] on div "Specify serving size weight" at bounding box center [455, 233] width 686 height 10
click at [117, 232] on span at bounding box center [119, 231] width 7 height 7
click at [117, 232] on input "Specify serving size weight" at bounding box center [119, 231] width 6 height 6
radio input "true"
radio input "false"
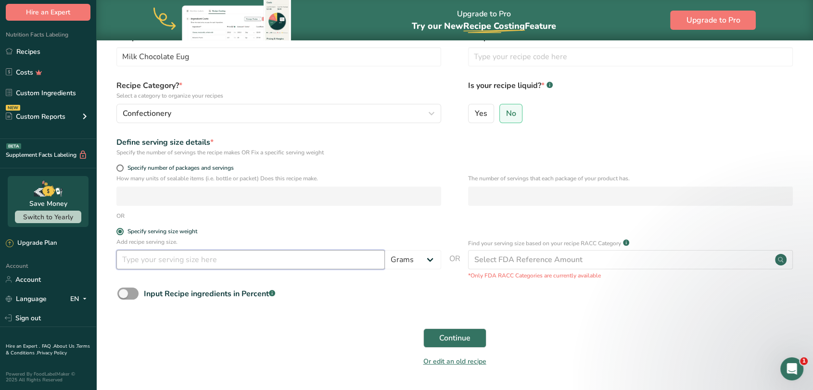
click at [281, 261] on input "number" at bounding box center [250, 259] width 268 height 19
type input "100"
click at [448, 335] on span "Continue" at bounding box center [454, 338] width 31 height 12
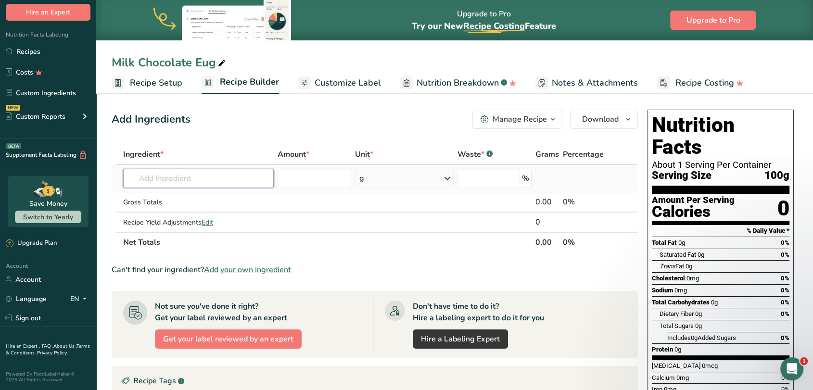
click at [150, 177] on input "text" at bounding box center [198, 178] width 151 height 19
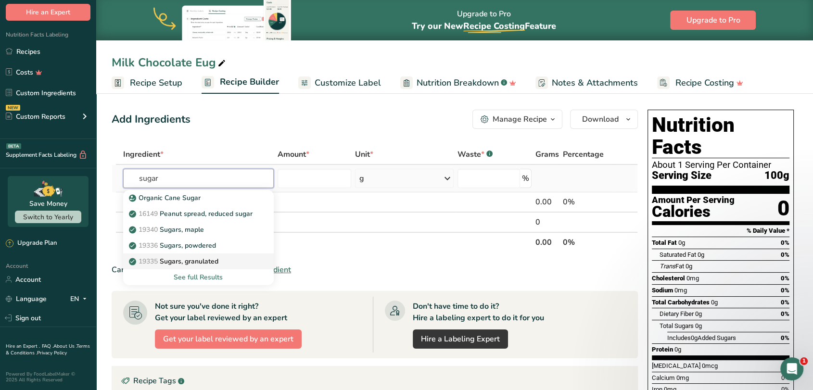
type input "sugar"
click at [201, 262] on p "19335 [GEOGRAPHIC_DATA], granulated" at bounding box center [175, 261] width 88 height 10
type input "Sugars, granulated"
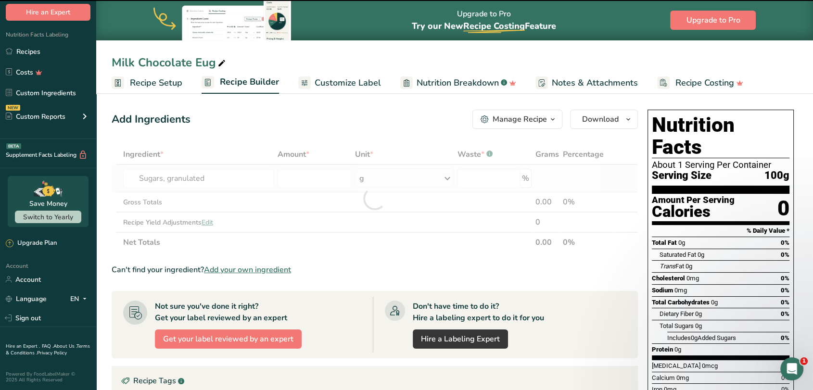
type input "0"
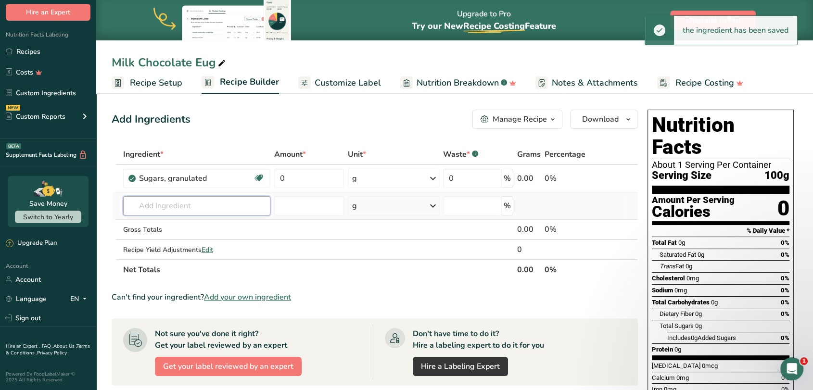
click at [176, 206] on input "text" at bounding box center [196, 205] width 147 height 19
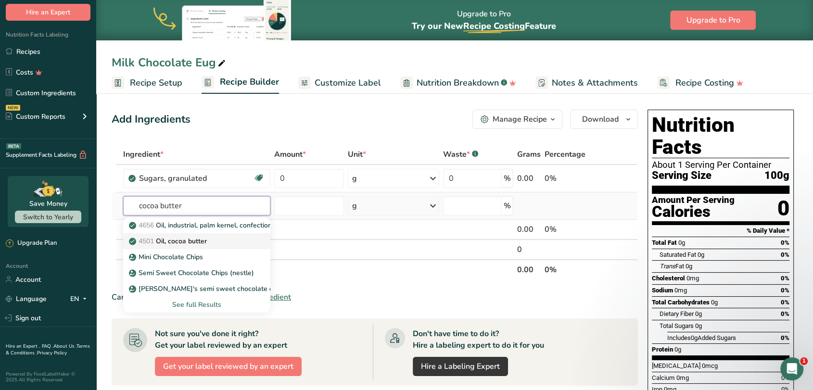
type input "cocoa butter"
click at [182, 244] on p "4501 Oil, cocoa butter" at bounding box center [169, 241] width 76 height 10
type input "Oil, cocoa butter"
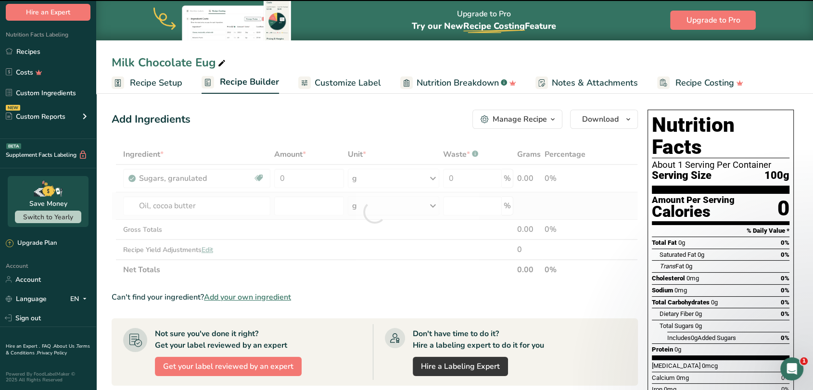
type input "0"
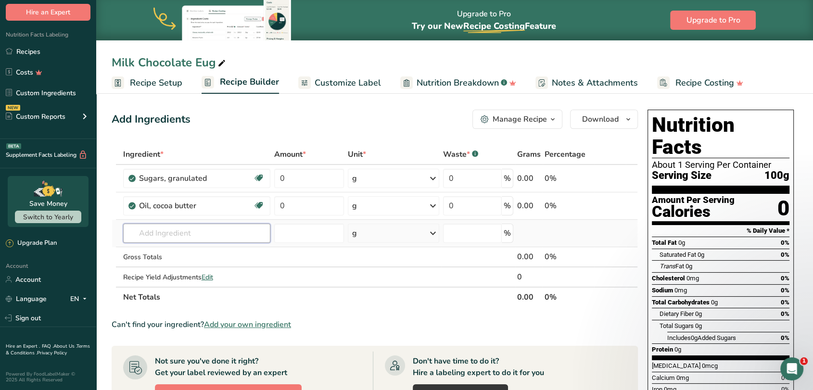
click at [189, 233] on input "text" at bounding box center [196, 233] width 147 height 19
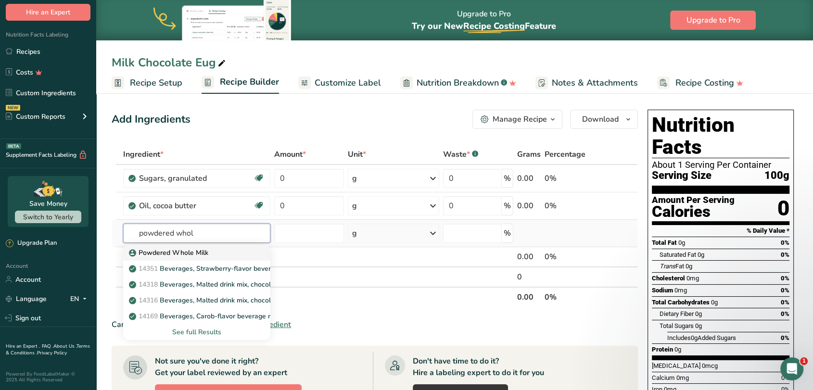
type input "powdered whol"
click at [187, 250] on p "Powdered Whole Milk" at bounding box center [169, 253] width 77 height 10
type input "Powdered Whole Milk"
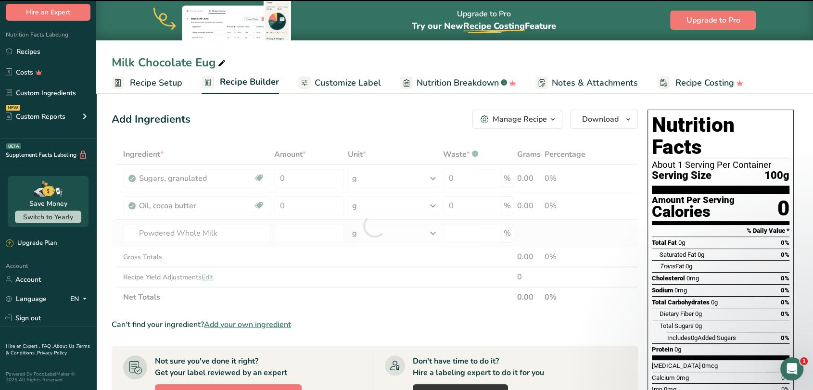
type input "0"
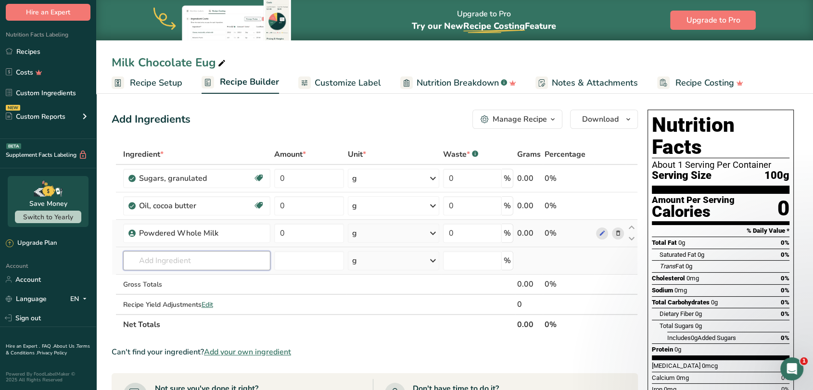
click at [190, 263] on input "text" at bounding box center [196, 260] width 147 height 19
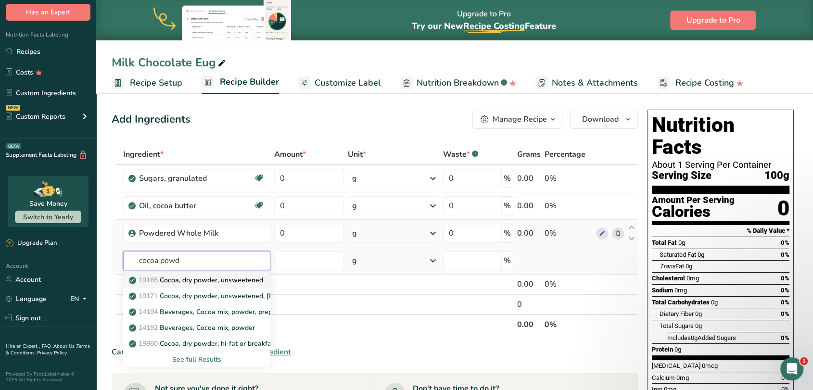
type input "cocoa powd"
click at [187, 279] on p "19165 Cocoa, dry powder, unsweetened" at bounding box center [197, 280] width 132 height 10
type input "Cocoa, dry powder, unsweetened"
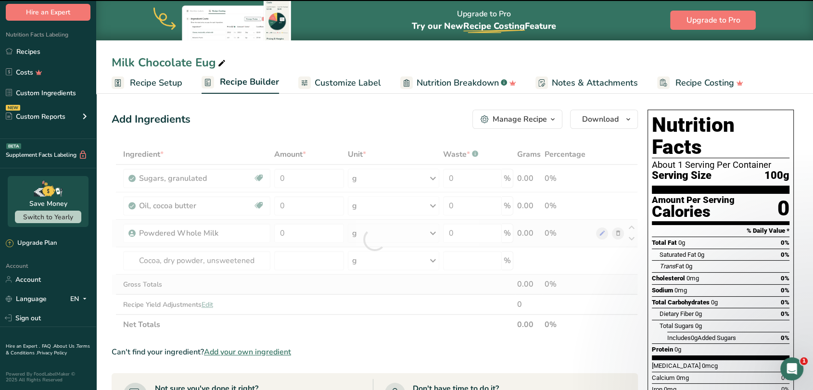
type input "0"
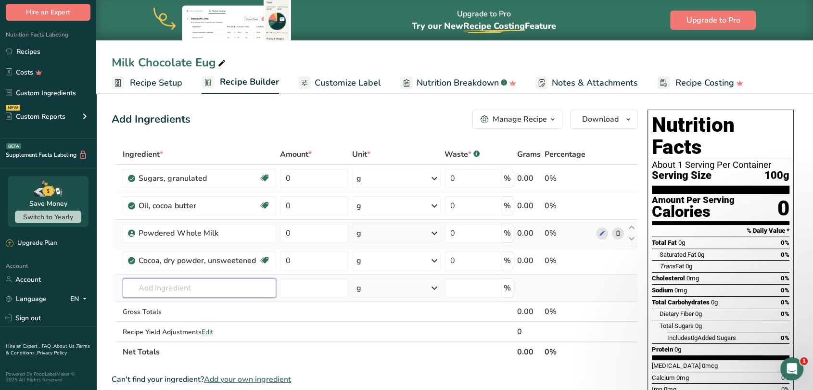
click at [181, 282] on input "text" at bounding box center [199, 288] width 153 height 19
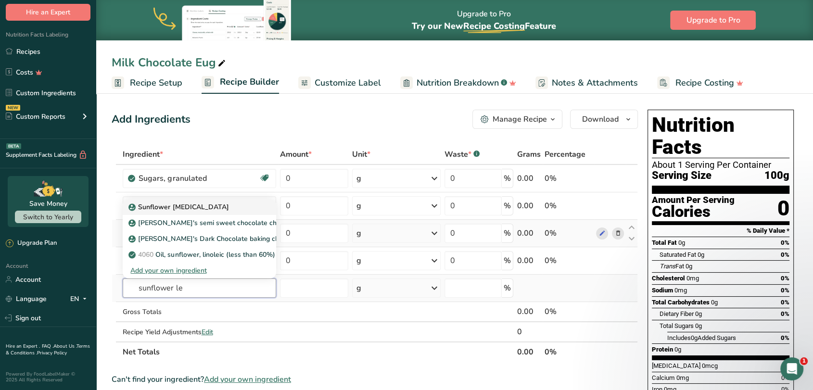
type input "sunflower le"
click at [189, 210] on p "Sunflower [MEDICAL_DATA]" at bounding box center [179, 207] width 98 height 10
type input "Sunflower [MEDICAL_DATA]"
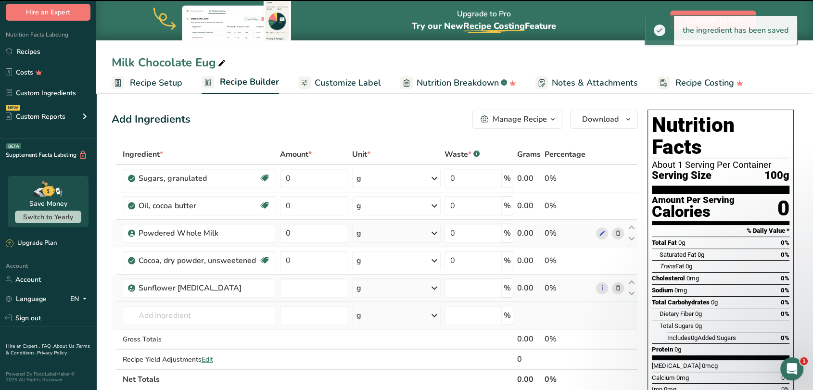
type input "0"
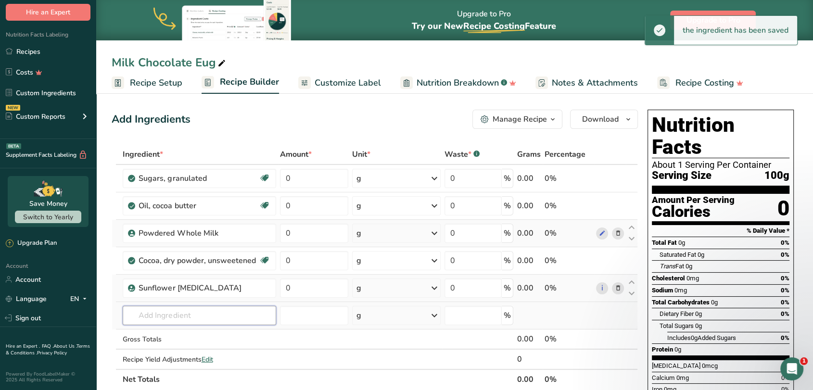
click at [162, 314] on input "text" at bounding box center [199, 315] width 153 height 19
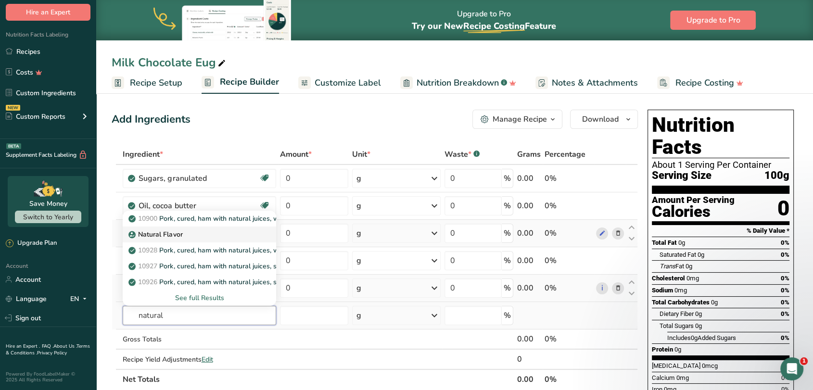
type input "natural"
click at [180, 236] on p "Natural Flavor" at bounding box center [156, 234] width 52 height 10
type input "Natural Flavor"
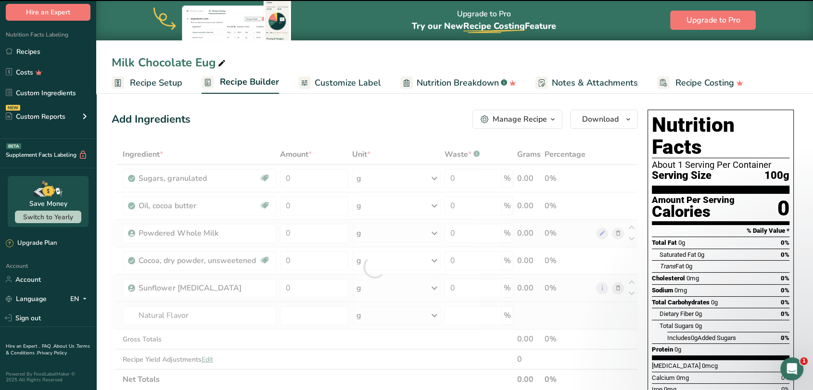
type input "0"
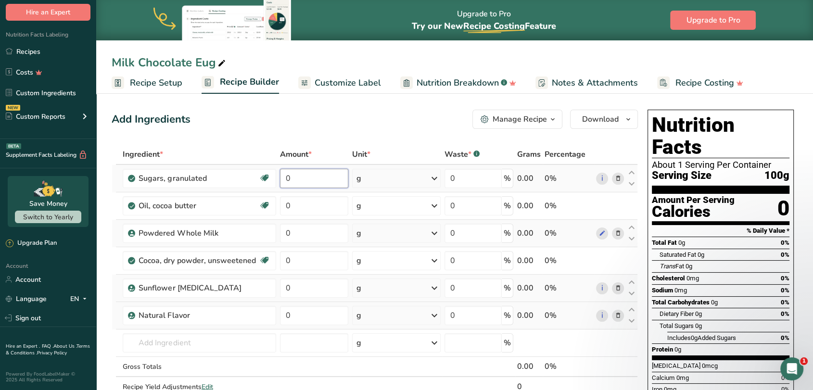
click at [297, 177] on input "0" at bounding box center [314, 178] width 68 height 19
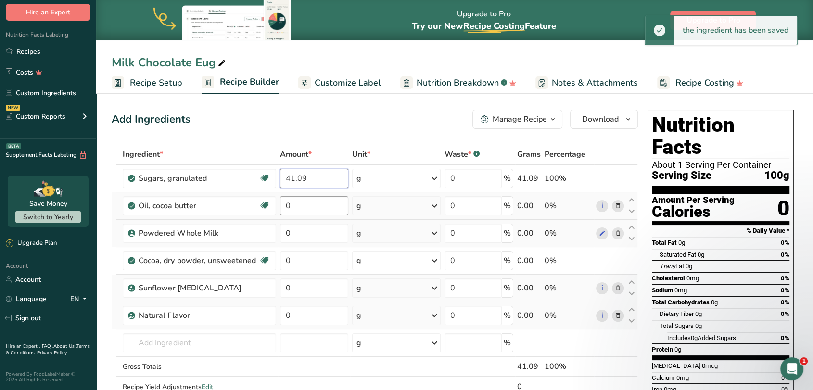
type input "41.09"
click at [317, 205] on div "Ingredient * Amount * Unit * Waste * .a-a{fill:#347362;}.b-a{fill:#fff;} Grams …" at bounding box center [375, 280] width 526 height 273
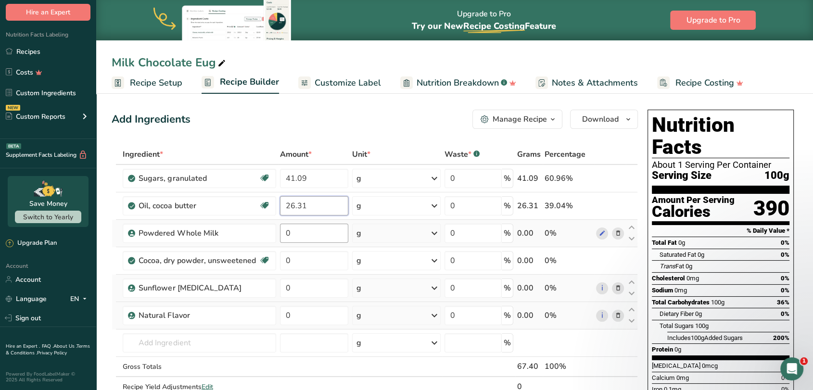
type input "26.31"
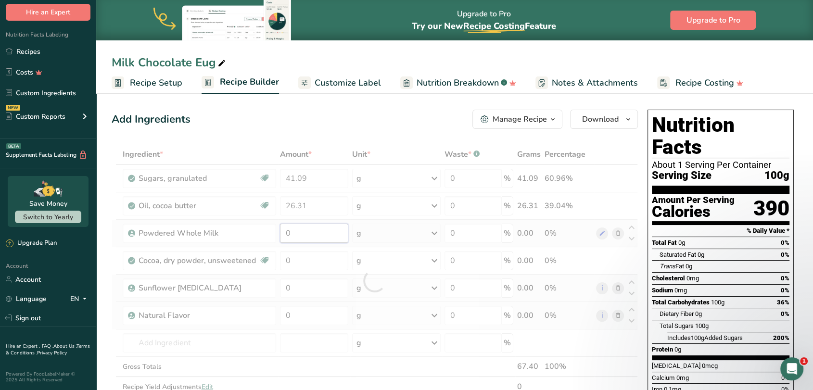
click at [317, 235] on div "Ingredient * Amount * Unit * Waste * .a-a{fill:#347362;}.b-a{fill:#fff;} Grams …" at bounding box center [375, 280] width 526 height 273
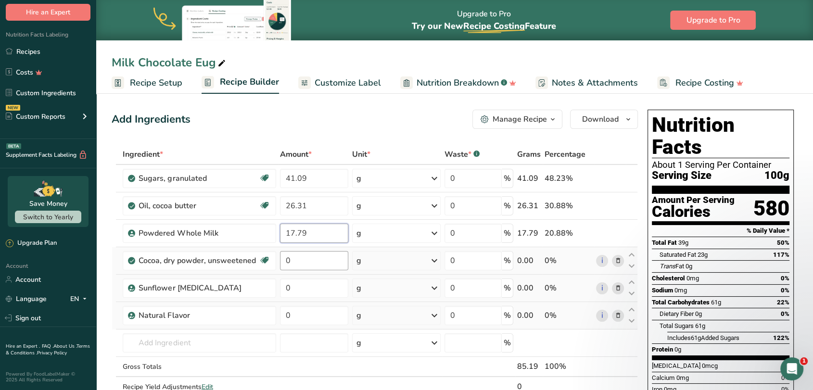
type input "17.79"
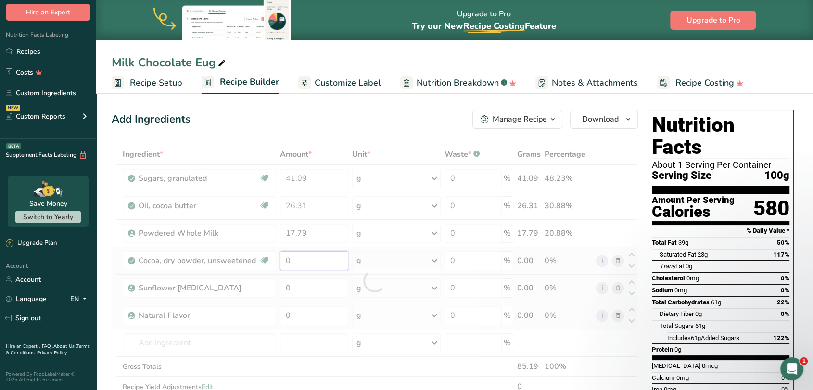
click at [317, 263] on div "Ingredient * Amount * Unit * Waste * .a-a{fill:#347362;}.b-a{fill:#fff;} Grams …" at bounding box center [375, 280] width 526 height 273
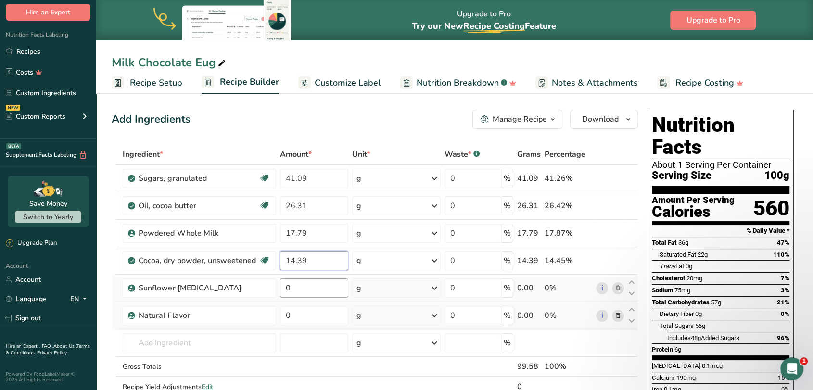
type input "14.39"
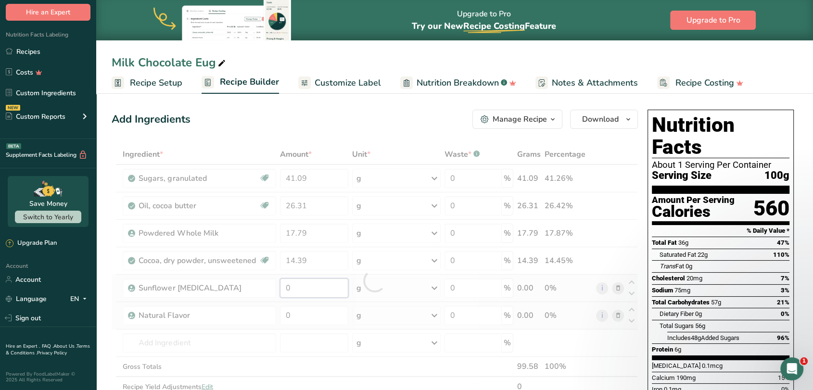
click at [321, 286] on div "Ingredient * Amount * Unit * Waste * .a-a{fill:#347362;}.b-a{fill:#fff;} Grams …" at bounding box center [375, 280] width 526 height 273
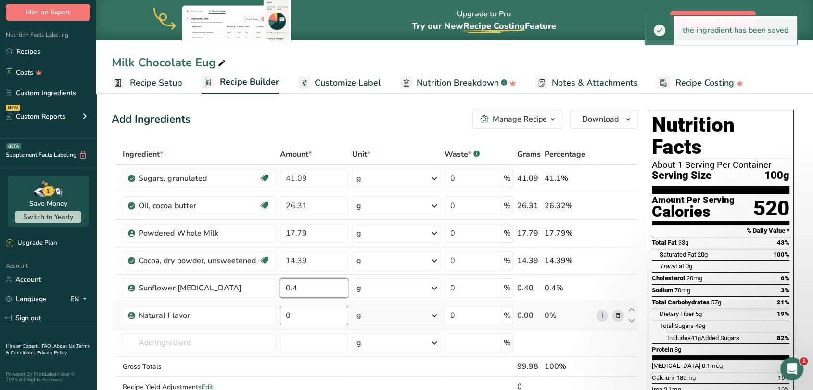
type input "0.4"
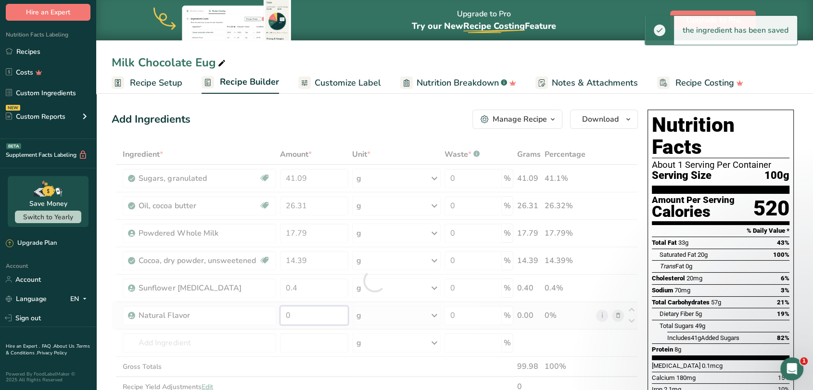
click at [319, 318] on div "Ingredient * Amount * Unit * Waste * .a-a{fill:#347362;}.b-a{fill:#fff;} Grams …" at bounding box center [375, 280] width 526 height 273
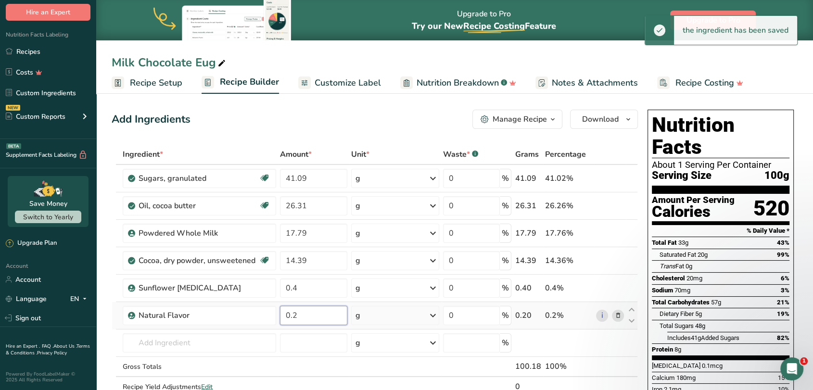
click at [293, 317] on input "0.2" at bounding box center [314, 315] width 68 height 19
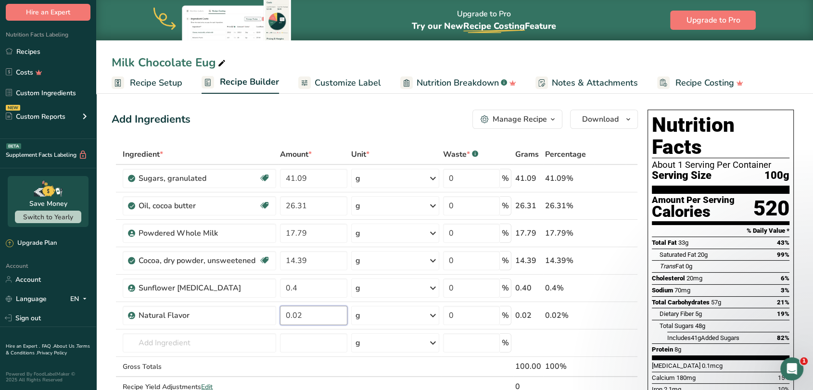
type input "0.02"
click at [532, 120] on div "Manage Recipe" at bounding box center [520, 120] width 54 height 12
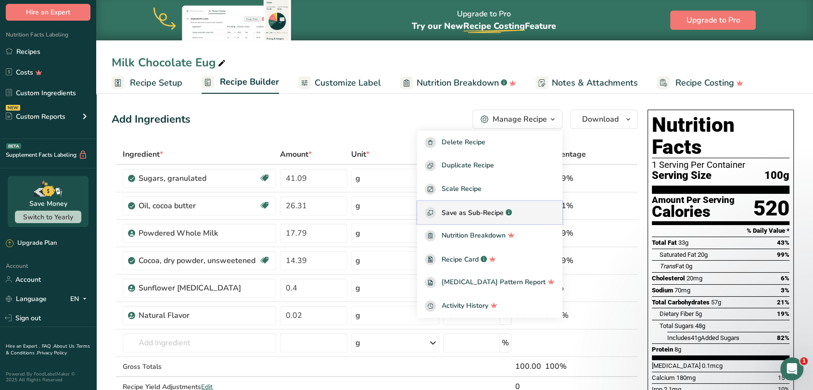
click at [493, 214] on span "Save as Sub-Recipe" at bounding box center [473, 213] width 62 height 10
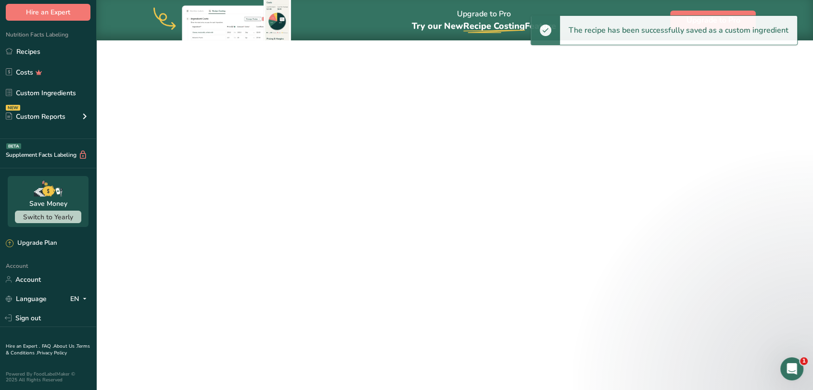
select select "30"
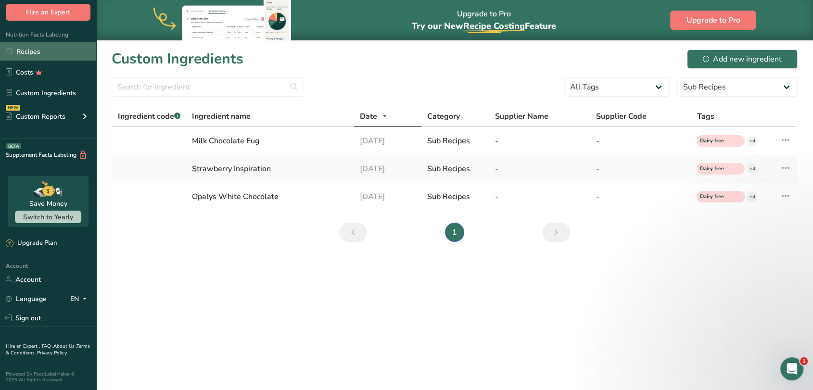
click at [19, 56] on link "Recipes" at bounding box center [48, 51] width 96 height 18
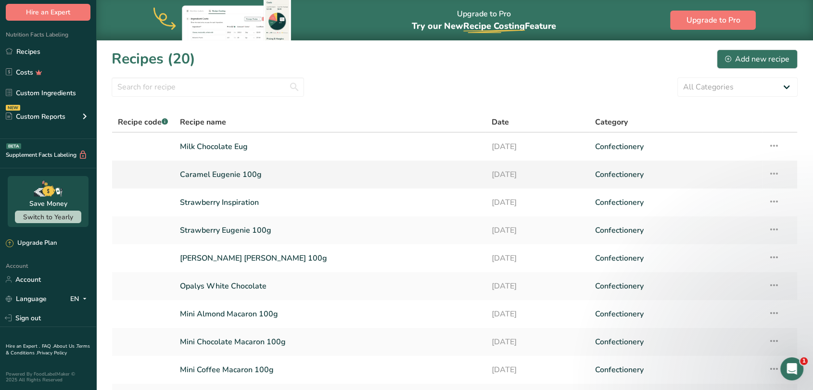
click at [224, 173] on link "Caramel Eugenie 100g" at bounding box center [330, 175] width 300 height 20
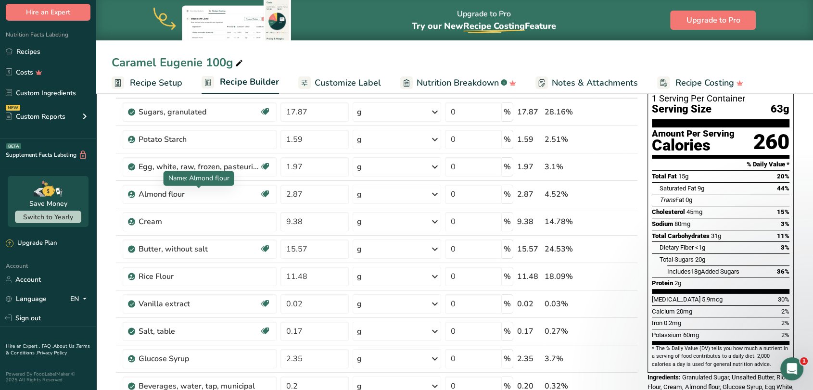
scroll to position [214, 0]
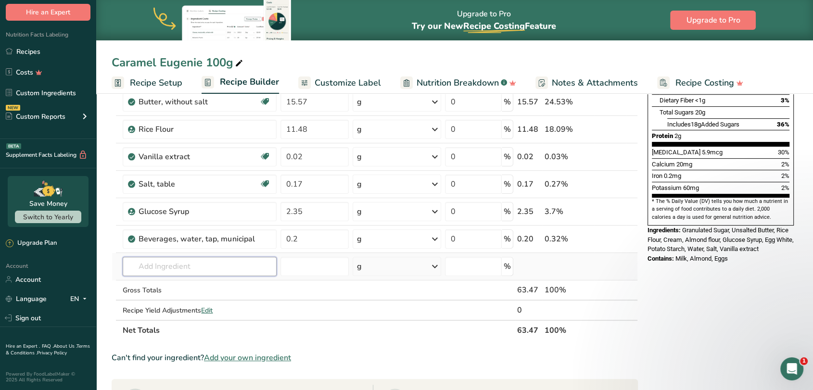
click at [173, 269] on input "text" at bounding box center [199, 266] width 153 height 19
type input "milk chocolate eu"
click at [173, 284] on p "Milk Chocolate Eug" at bounding box center [163, 286] width 67 height 10
type input "Milk Chocolate Eug"
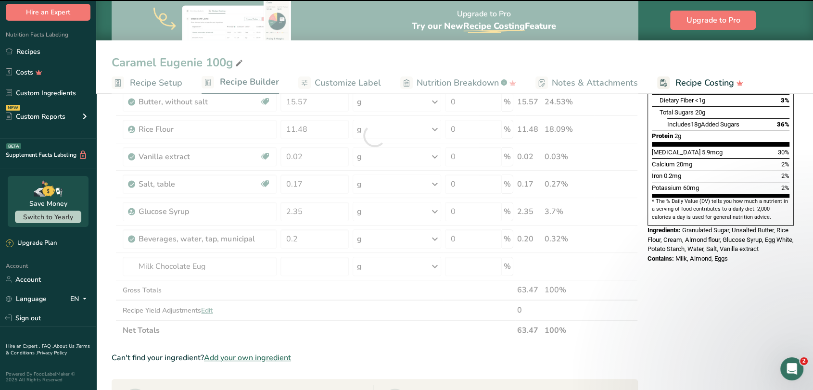
type input "0"
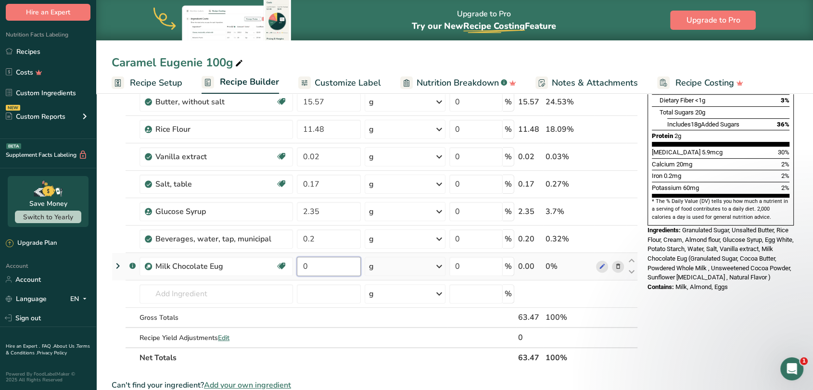
drag, startPoint x: 313, startPoint y: 265, endPoint x: 300, endPoint y: 267, distance: 13.2
click at [300, 267] on input "0" at bounding box center [329, 266] width 64 height 19
type input "36.53"
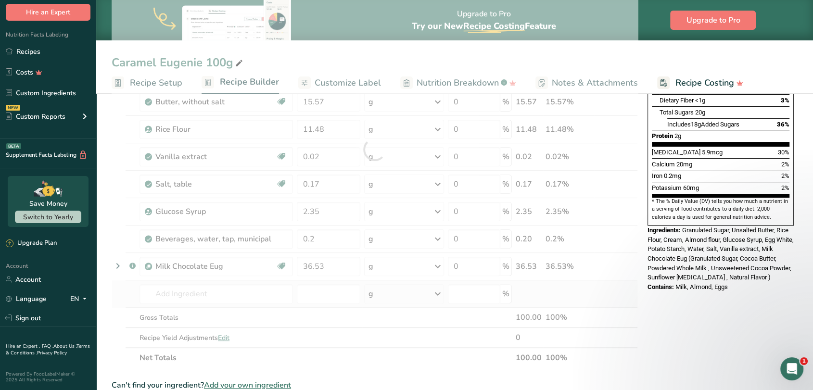
click at [117, 305] on div "Ingredient * Amount * Unit * Waste * .a-a{fill:#347362;}.b-a{fill:#fff;} Grams …" at bounding box center [375, 149] width 526 height 437
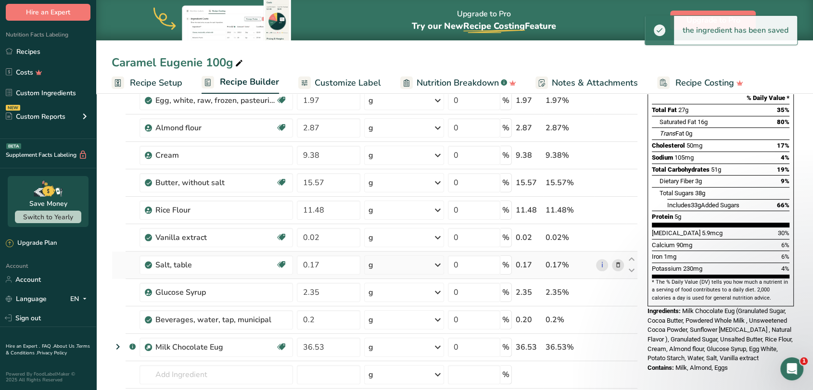
scroll to position [0, 0]
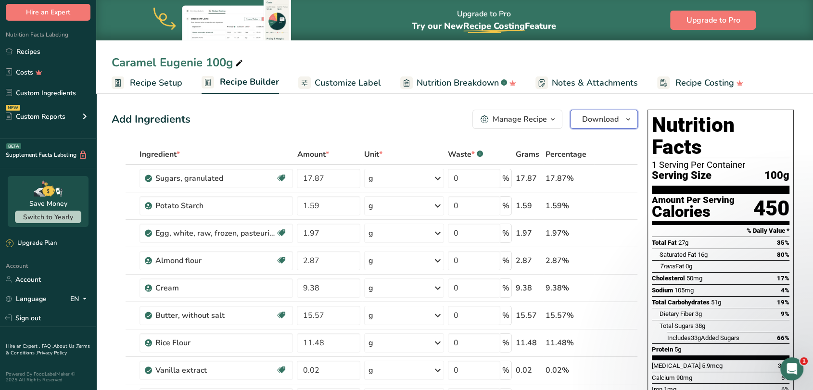
click at [598, 120] on span "Download" at bounding box center [600, 120] width 37 height 12
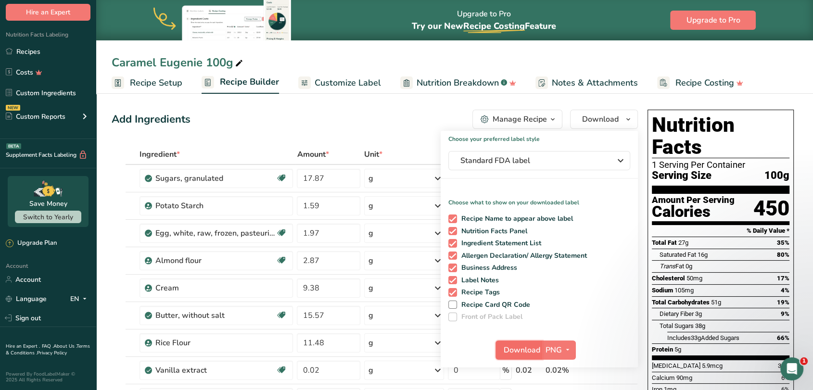
click at [519, 348] on span "Download" at bounding box center [522, 350] width 37 height 12
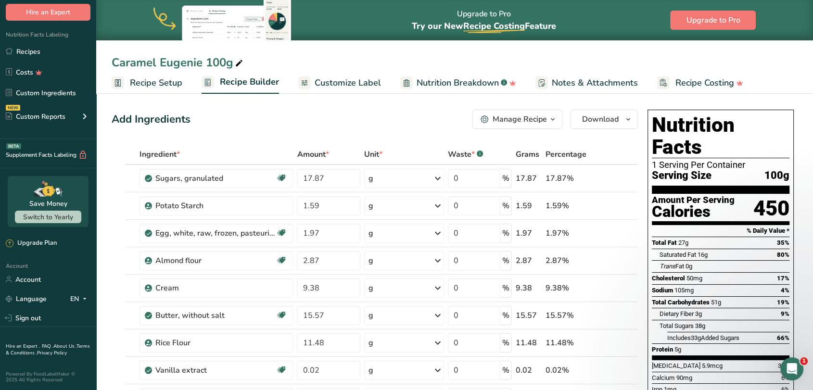
click at [512, 122] on div "Manage Recipe" at bounding box center [520, 120] width 54 height 12
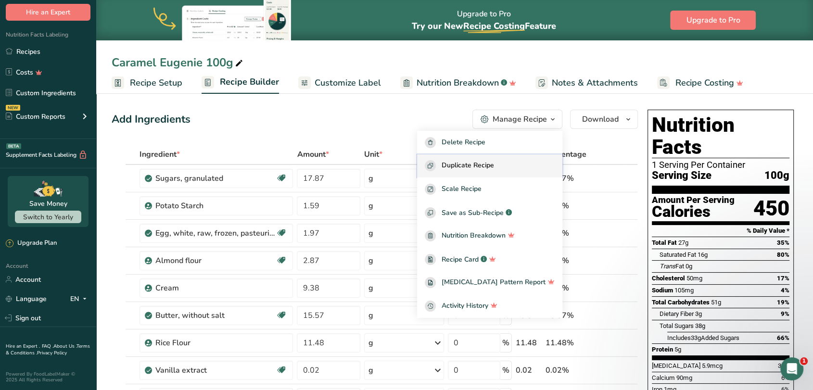
click at [494, 166] on span "Duplicate Recipe" at bounding box center [468, 165] width 52 height 11
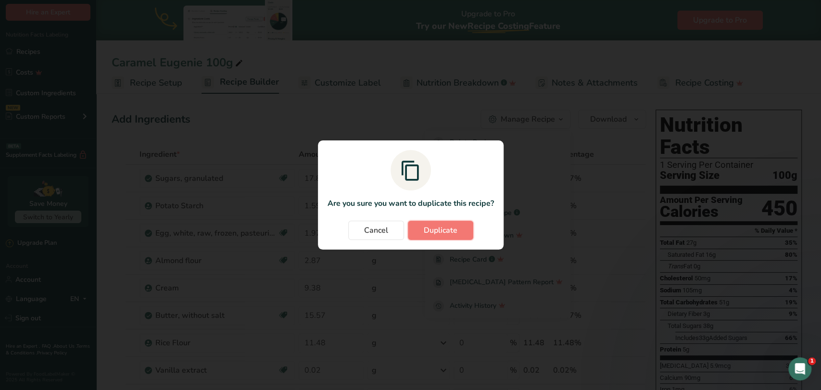
click at [454, 234] on span "Duplicate" at bounding box center [441, 231] width 34 height 12
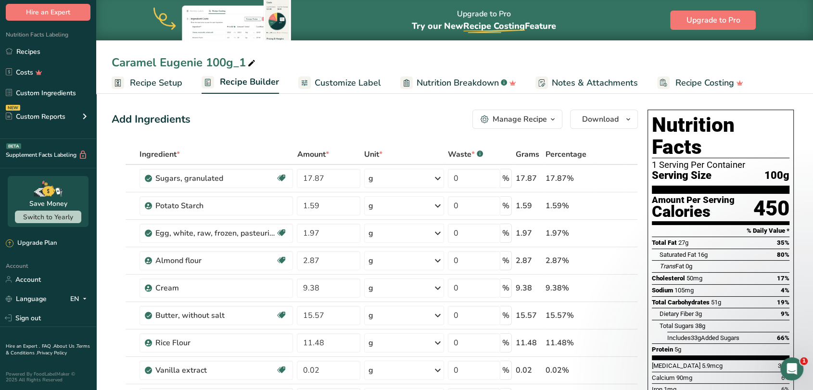
click at [142, 63] on div "Caramel Eugenie 100g_1" at bounding box center [185, 62] width 146 height 17
click at [142, 63] on input "Caramel Eugenie 100g_1" at bounding box center [455, 62] width 686 height 17
click at [244, 63] on input "Hazelnut Eugenie 100g_1" at bounding box center [455, 62] width 686 height 17
click at [248, 63] on input "Hazelnut Eugenie 100g_1" at bounding box center [455, 62] width 686 height 17
type input "Hazelnut Eugenie 100g"
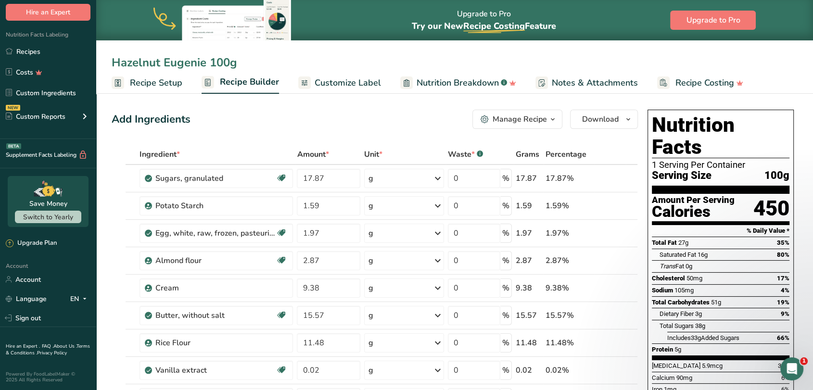
click at [276, 117] on div "Add Ingredients Manage Recipe Delete Recipe Duplicate Recipe Scale Recipe Save …" at bounding box center [375, 119] width 526 height 19
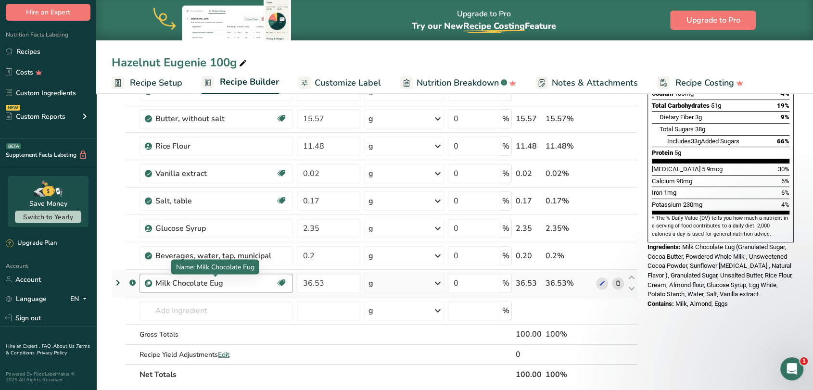
scroll to position [214, 0]
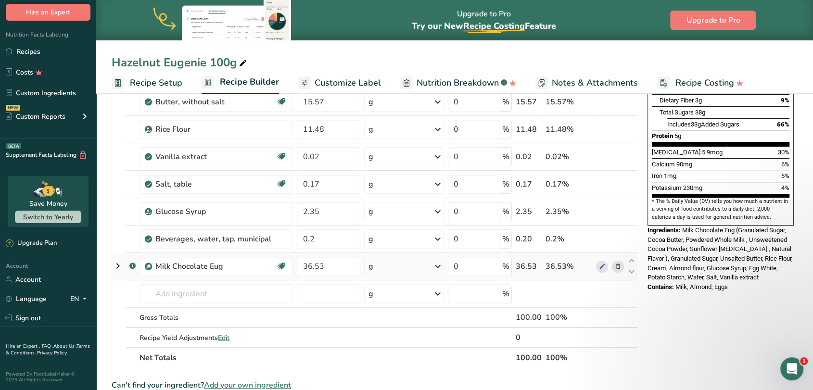
click at [618, 267] on icon at bounding box center [617, 267] width 7 height 10
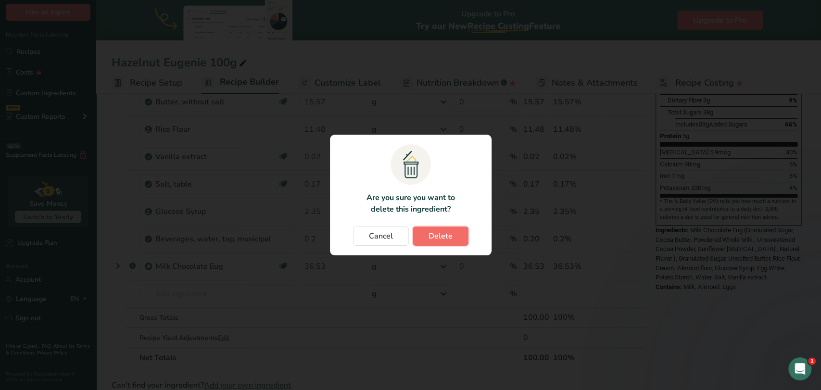
click at [449, 234] on span "Delete" at bounding box center [441, 236] width 24 height 12
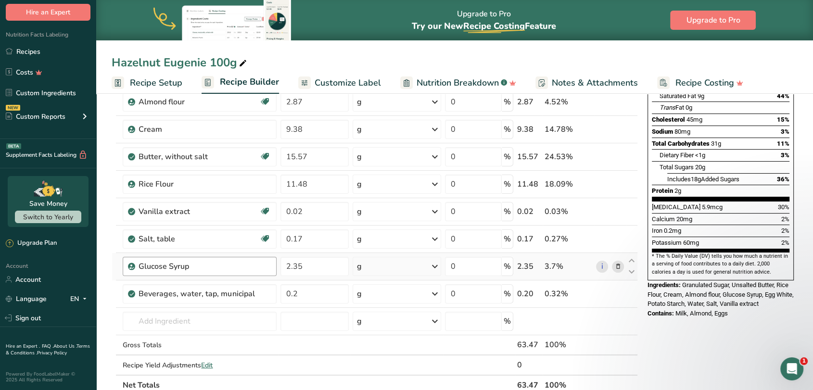
scroll to position [160, 0]
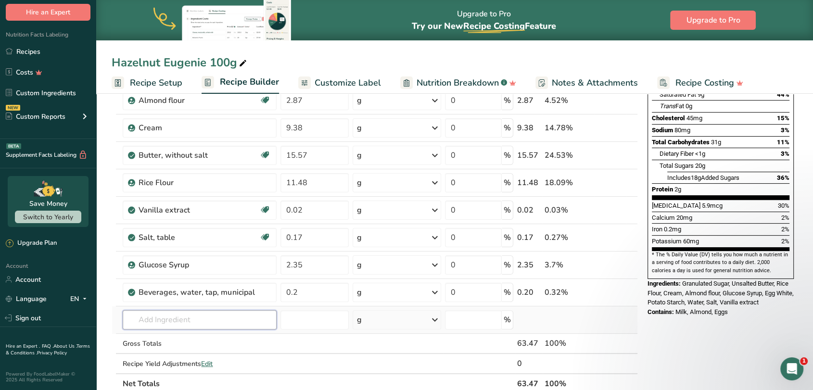
click at [151, 319] on input "text" at bounding box center [199, 319] width 153 height 19
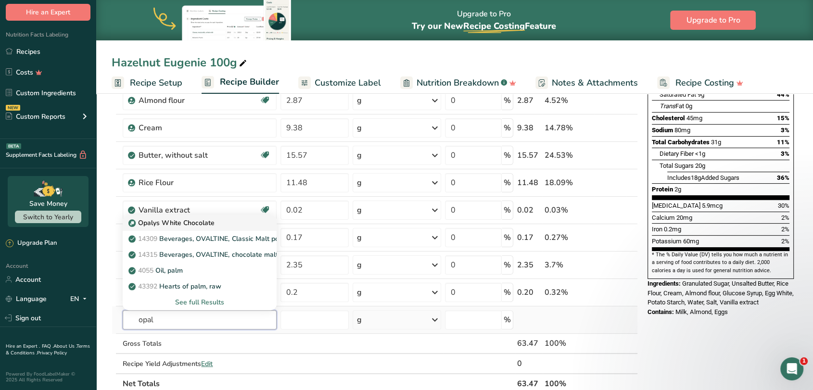
type input "opal"
click at [150, 226] on p "Opalys White Chocolate" at bounding box center [172, 223] width 84 height 10
type input "Opalys White Chocolate"
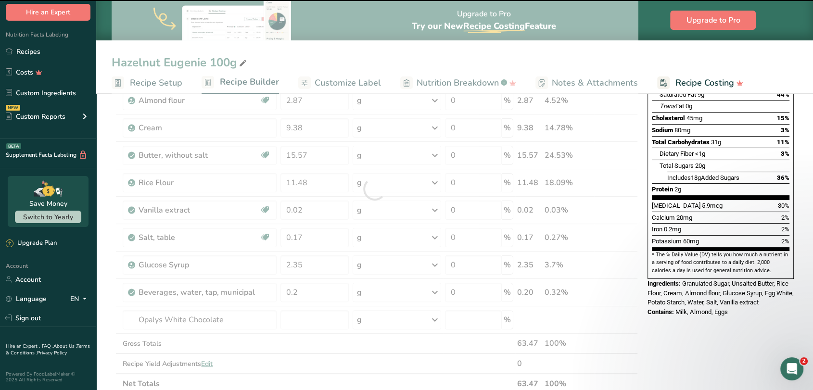
type input "0"
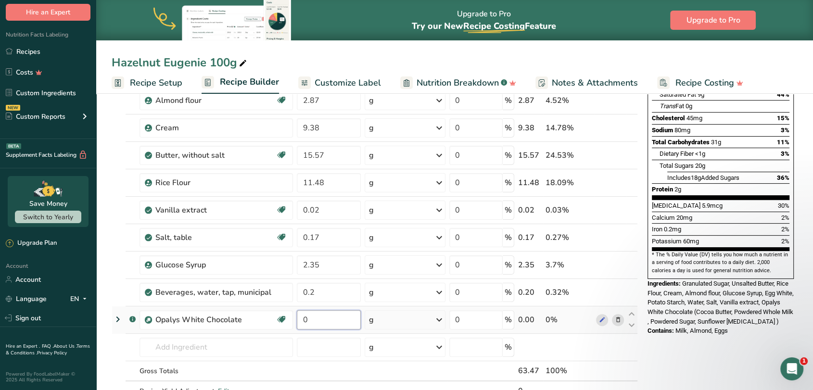
click at [316, 317] on input "0" at bounding box center [329, 319] width 64 height 19
click at [316, 320] on input "0" at bounding box center [329, 319] width 64 height 19
type input "14.47"
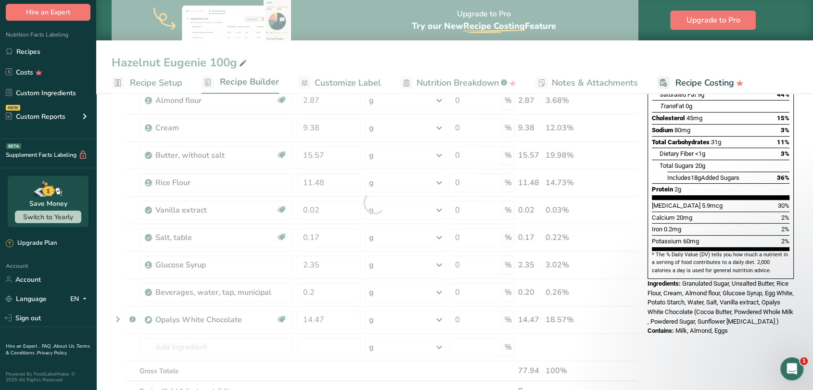
click at [112, 268] on div "Ingredient * Amount * Unit * Waste * .a-a{fill:#347362;}.b-a{fill:#fff;} Grams …" at bounding box center [375, 202] width 526 height 437
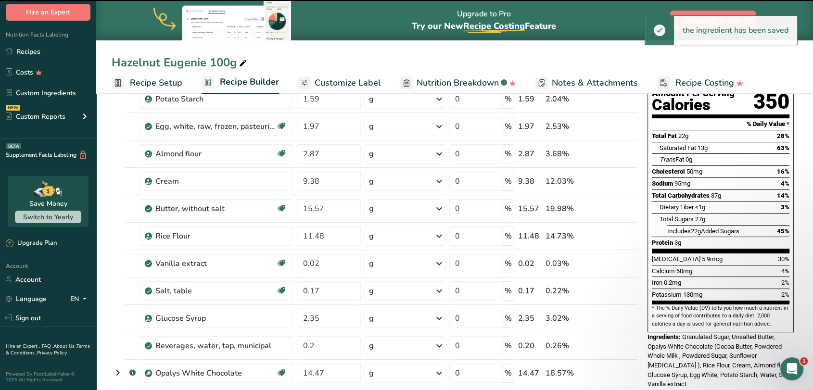
scroll to position [53, 0]
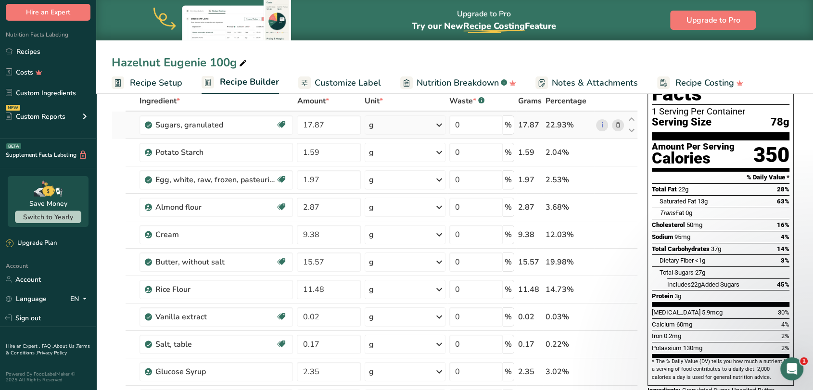
click at [617, 128] on icon at bounding box center [617, 125] width 7 height 10
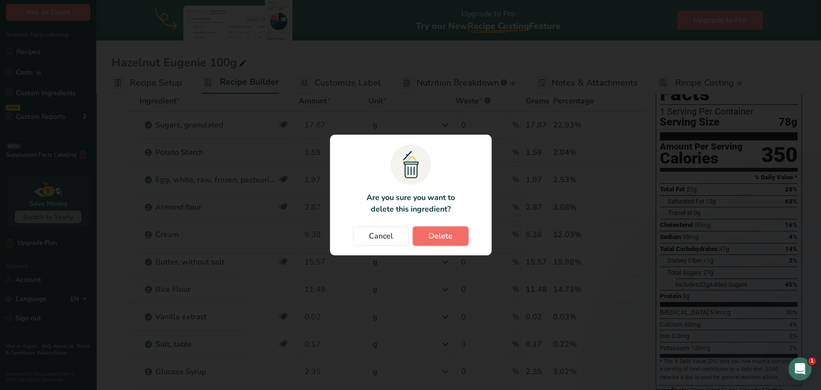
click at [449, 240] on span "Delete" at bounding box center [441, 236] width 24 height 12
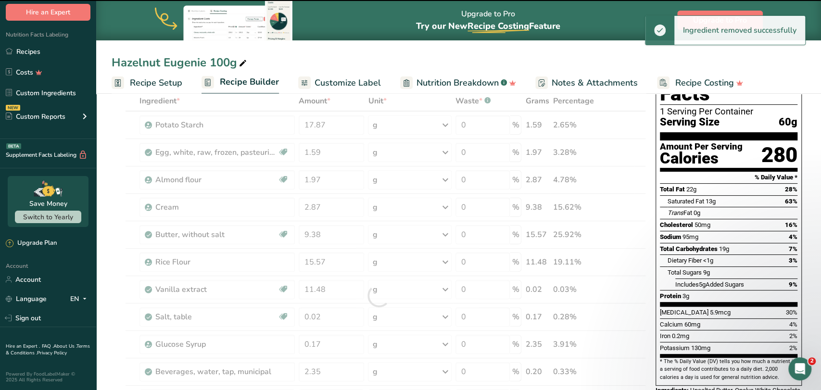
type input "1.59"
type input "1.97"
type input "2.87"
type input "9.38"
type input "15.57"
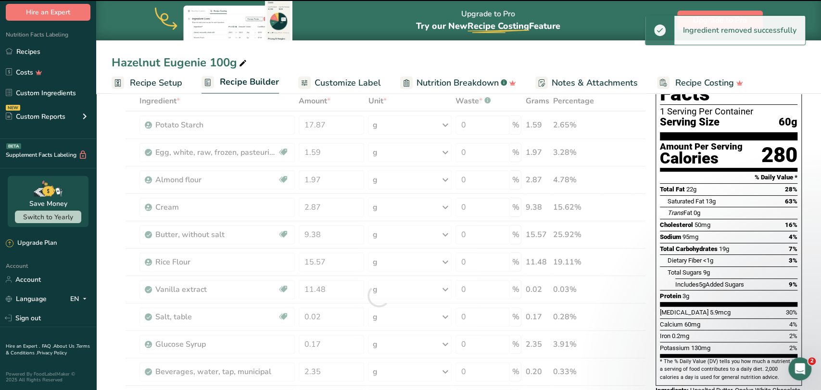
type input "11.48"
type input "0.02"
type input "0.17"
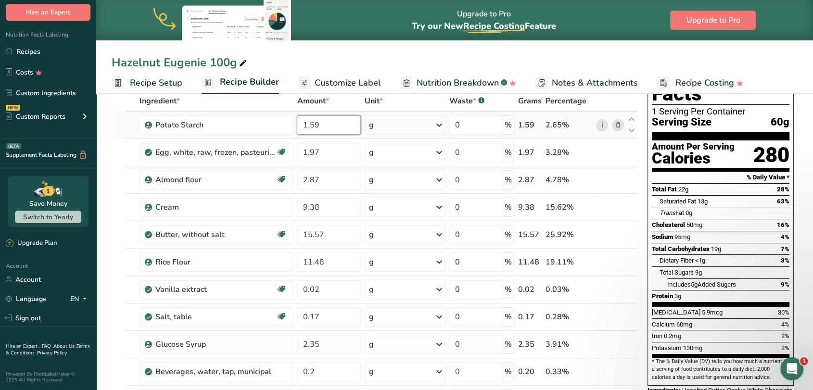
click at [331, 124] on input "1.59" at bounding box center [329, 124] width 64 height 19
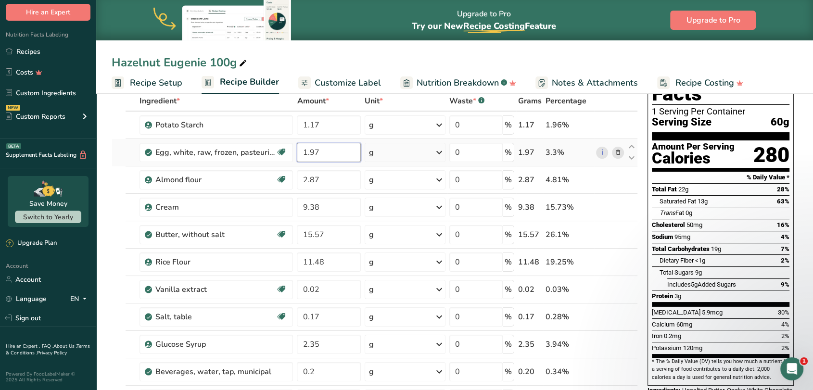
click at [339, 149] on input "1.97" at bounding box center [329, 152] width 64 height 19
click at [330, 180] on div "Ingredient * Amount * Unit * Waste * .a-a{fill:#347362;}.b-a{fill:#fff;} Grams …" at bounding box center [375, 296] width 526 height 410
drag, startPoint x: 327, startPoint y: 180, endPoint x: 299, endPoint y: 179, distance: 27.9
click at [299, 179] on input "2.87" at bounding box center [329, 179] width 64 height 19
click at [114, 207] on div "Ingredient * Amount * Unit * Waste * .a-a{fill:#347362;}.b-a{fill:#fff;} Grams …" at bounding box center [375, 296] width 526 height 410
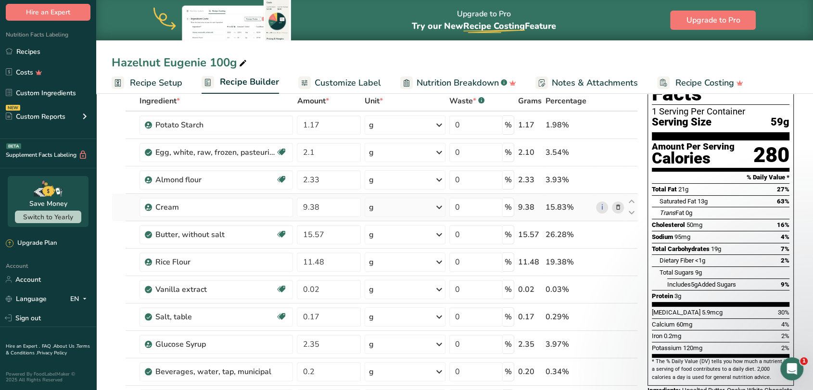
click at [618, 206] on icon at bounding box center [617, 208] width 7 height 10
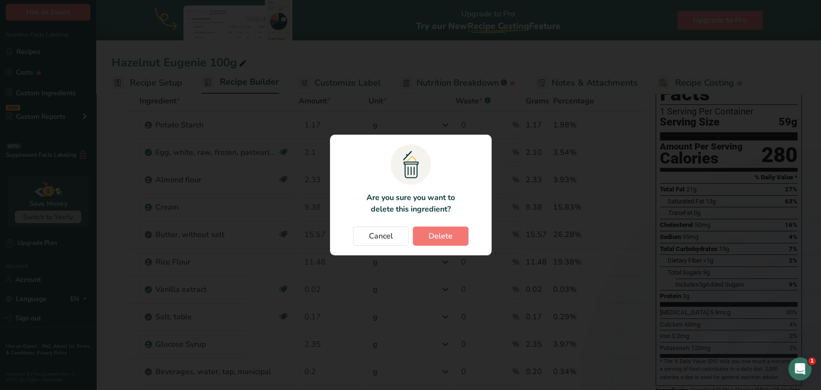
click at [469, 231] on div "Cancel [GEOGRAPHIC_DATA]" at bounding box center [411, 236] width 142 height 19
click at [459, 234] on button "Delete" at bounding box center [441, 236] width 56 height 19
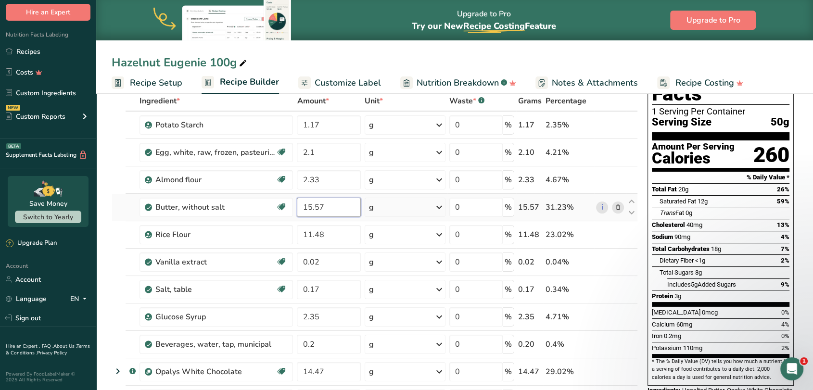
drag, startPoint x: 320, startPoint y: 209, endPoint x: 296, endPoint y: 211, distance: 24.6
click at [296, 211] on td "15.57" at bounding box center [329, 207] width 68 height 27
click at [325, 236] on div "Ingredient * Amount * Unit * Waste * .a-a{fill:#347362;}.b-a{fill:#fff;} Grams …" at bounding box center [375, 282] width 526 height 382
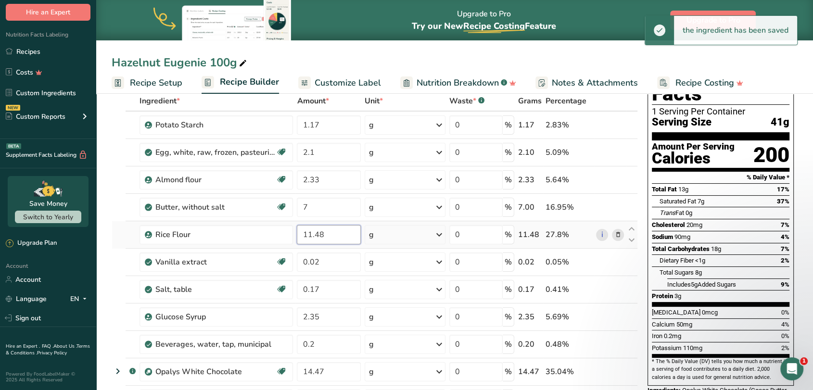
drag, startPoint x: 323, startPoint y: 235, endPoint x: 297, endPoint y: 235, distance: 26.0
click at [297, 235] on input "11.48" at bounding box center [329, 234] width 64 height 19
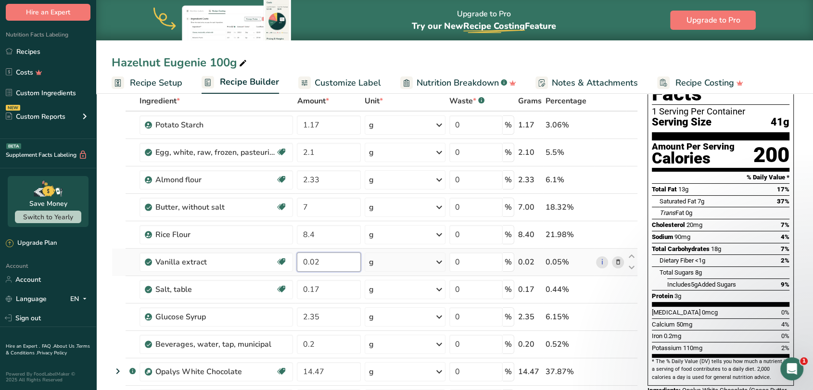
click at [318, 264] on div "Ingredient * Amount * Unit * Waste * .a-a{fill:#347362;}.b-a{fill:#fff;} Grams …" at bounding box center [375, 282] width 526 height 382
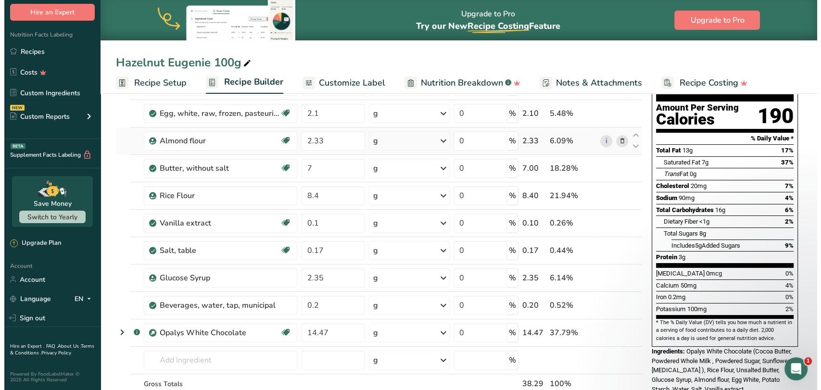
scroll to position [107, 0]
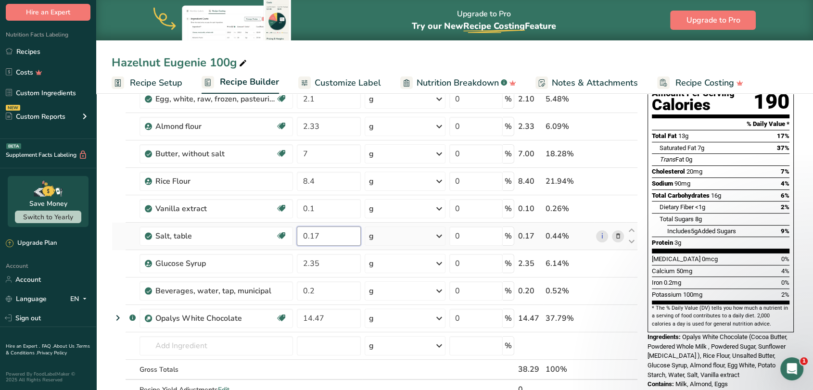
click at [314, 236] on input "0.17" at bounding box center [329, 236] width 64 height 19
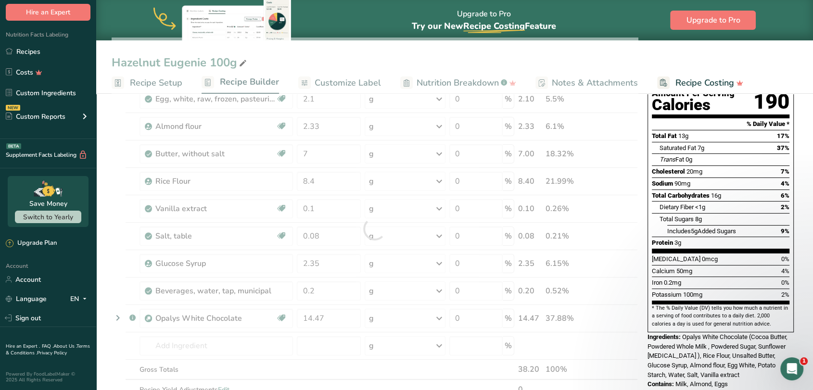
click at [105, 266] on section "Add Ingredients Manage Recipe Delete Recipe Duplicate Recipe Scale Recipe Save …" at bounding box center [454, 367] width 717 height 766
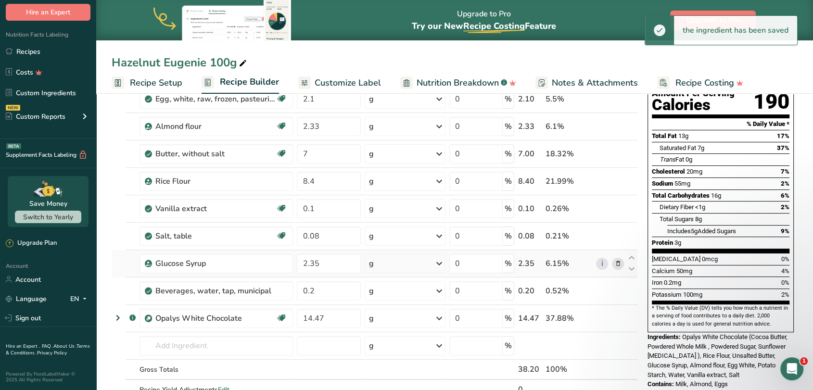
click at [616, 263] on icon at bounding box center [617, 264] width 7 height 10
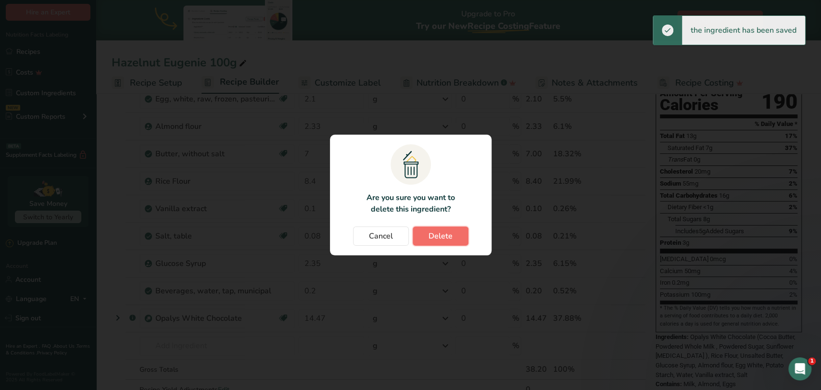
click at [455, 236] on button "Delete" at bounding box center [441, 236] width 56 height 19
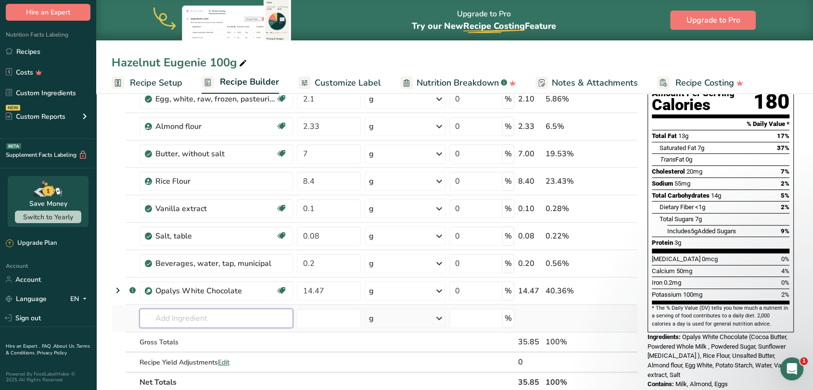
click at [192, 322] on input "text" at bounding box center [215, 318] width 153 height 19
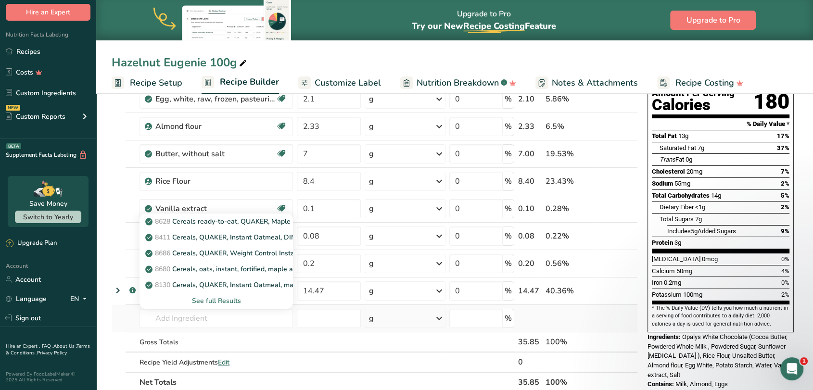
click at [220, 301] on div "See full Results" at bounding box center [216, 301] width 138 height 10
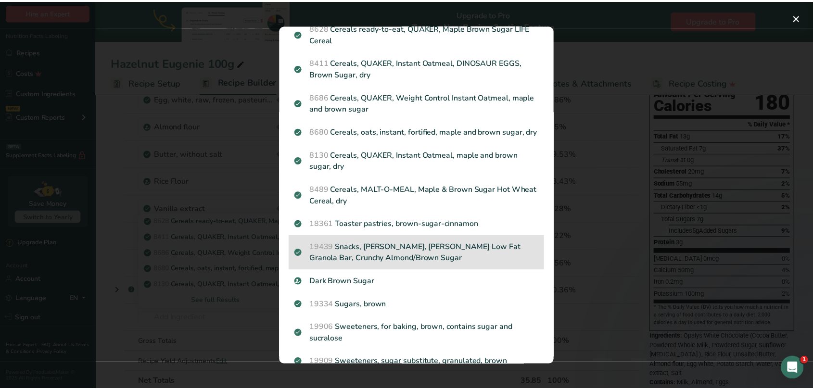
scroll to position [53, 0]
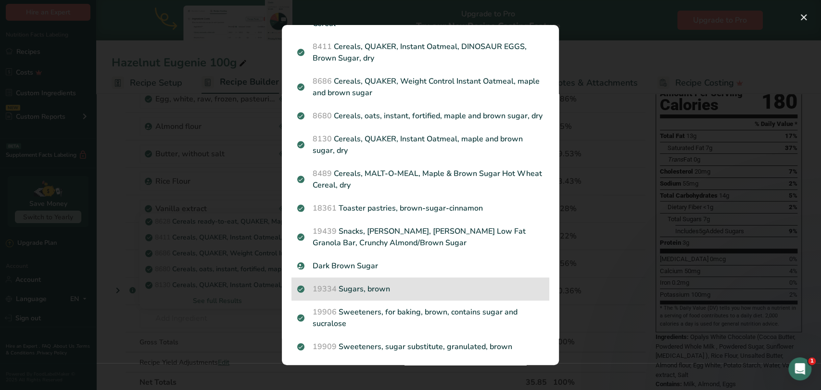
click at [370, 295] on p "19334 Sugars, brown" at bounding box center [420, 289] width 246 height 12
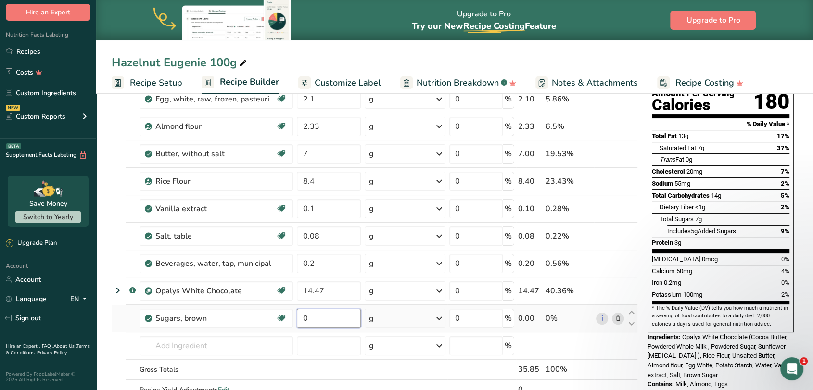
drag, startPoint x: 318, startPoint y: 323, endPoint x: 296, endPoint y: 320, distance: 21.8
click at [296, 320] on td "0" at bounding box center [329, 318] width 68 height 27
click at [208, 349] on div "Ingredient * Amount * Unit * Waste * .a-a{fill:#347362;}.b-a{fill:#fff;} Grams …" at bounding box center [375, 229] width 526 height 382
click at [186, 348] on input "text" at bounding box center [215, 345] width 153 height 19
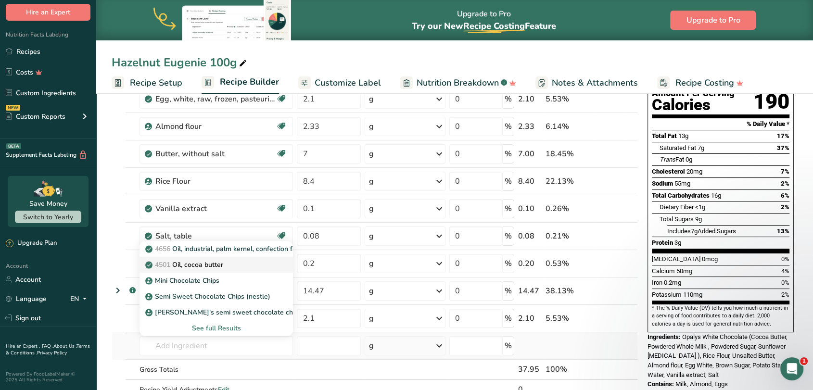
click at [235, 261] on div "4501 Oil, cocoa butter" at bounding box center [208, 265] width 123 height 10
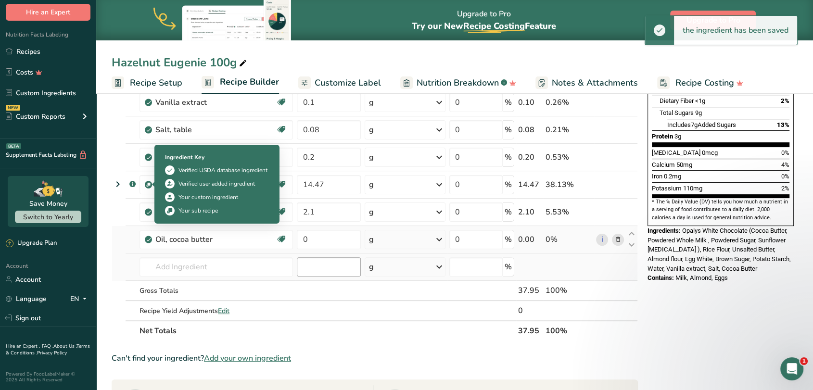
scroll to position [214, 0]
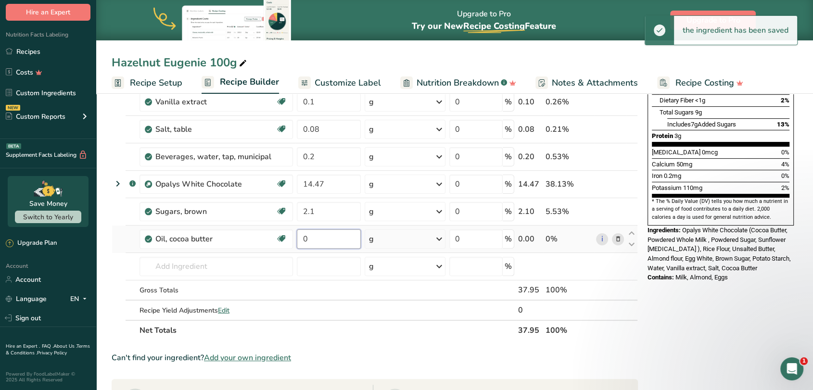
click at [321, 238] on input "0" at bounding box center [329, 238] width 64 height 19
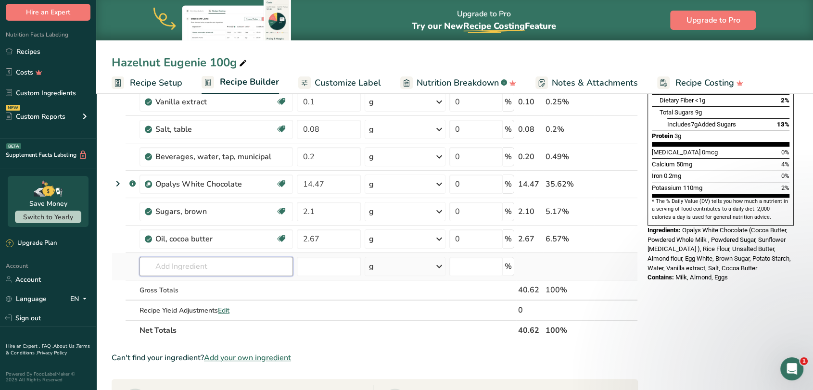
click at [152, 266] on div "Ingredient * Amount * Unit * Waste * .a-a{fill:#347362;}.b-a{fill:#fff;} Grams …" at bounding box center [375, 136] width 526 height 410
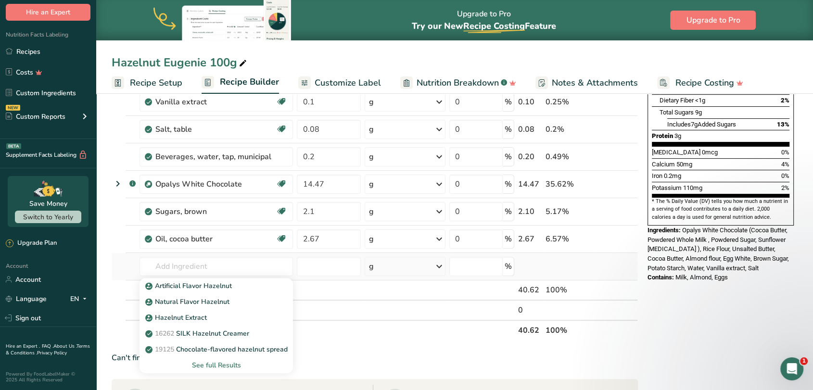
click at [202, 364] on div "See full Results" at bounding box center [216, 365] width 138 height 10
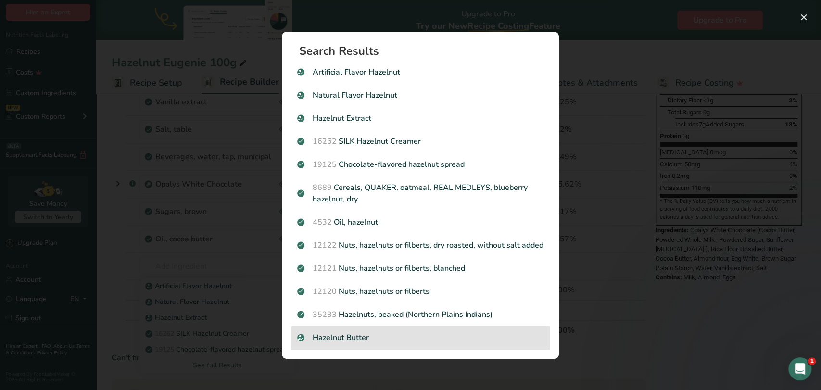
click at [354, 343] on p "Hazelnut Butter" at bounding box center [420, 338] width 246 height 12
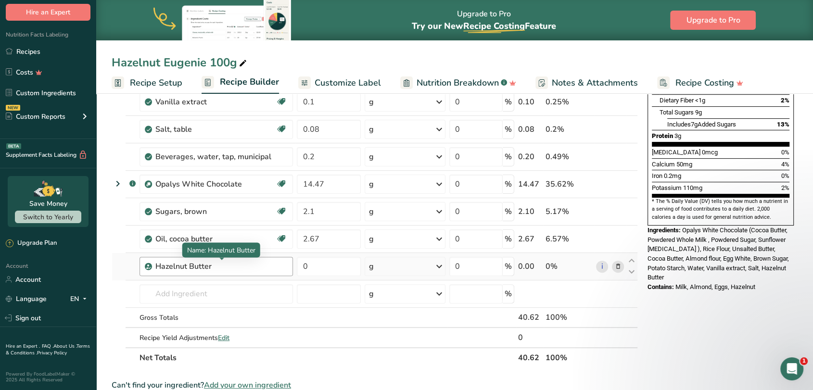
click at [232, 266] on div "Hazelnut Butter" at bounding box center [215, 267] width 120 height 12
click at [208, 266] on div "Hazelnut Butter" at bounding box center [215, 267] width 120 height 12
click at [209, 266] on div "Hazelnut Butter" at bounding box center [215, 267] width 120 height 12
drag, startPoint x: 211, startPoint y: 264, endPoint x: 190, endPoint y: 266, distance: 21.3
click at [190, 266] on div "Hazelnut Butter" at bounding box center [215, 267] width 120 height 12
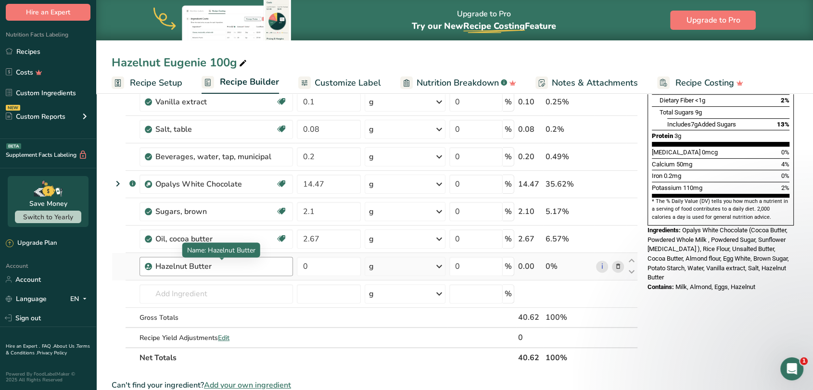
click at [209, 263] on div "Hazelnut Butter" at bounding box center [215, 267] width 120 height 12
click at [203, 267] on div "Hazelnut Butter" at bounding box center [215, 267] width 120 height 12
click at [185, 294] on input "text" at bounding box center [215, 293] width 153 height 19
click at [213, 267] on div "Hazelnut Butter" at bounding box center [215, 267] width 120 height 12
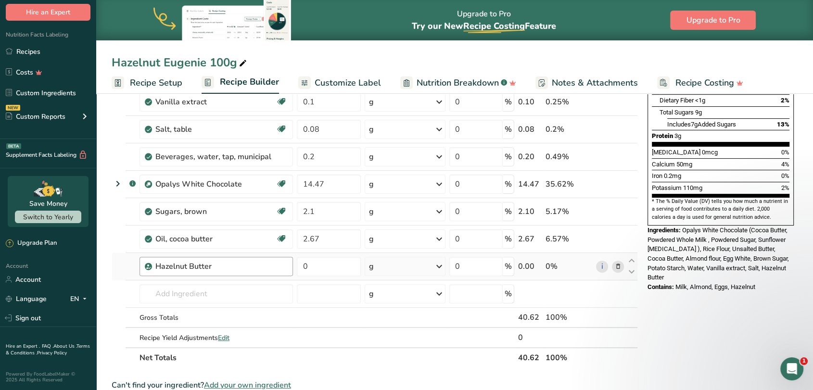
click at [202, 266] on div "Hazelnut Butter" at bounding box center [215, 267] width 120 height 12
click at [615, 266] on icon at bounding box center [617, 267] width 7 height 10
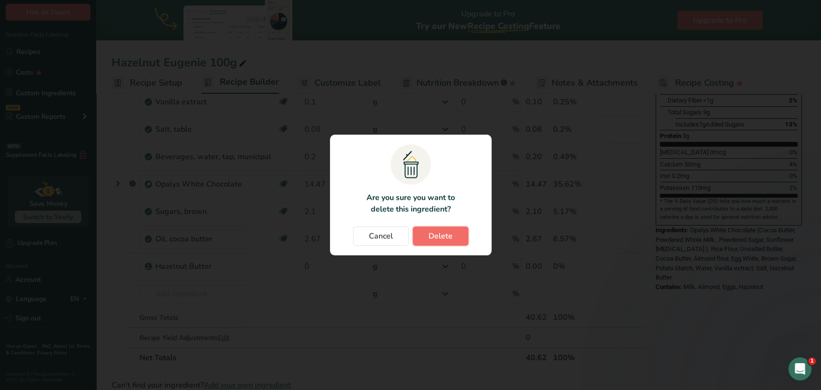
click at [442, 231] on span "Delete" at bounding box center [441, 236] width 24 height 12
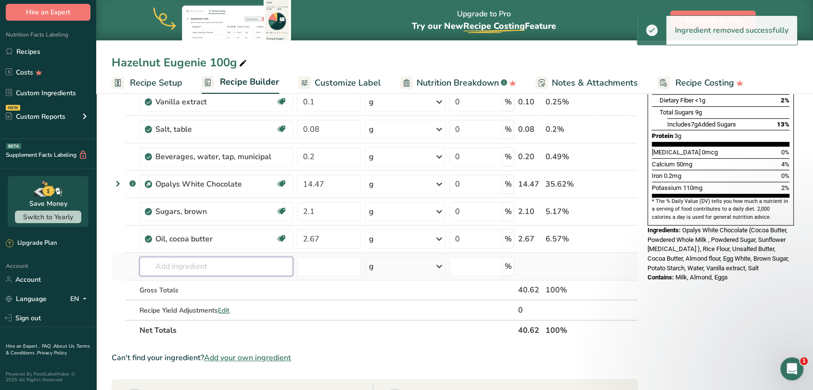
click at [192, 271] on input "text" at bounding box center [215, 266] width 153 height 19
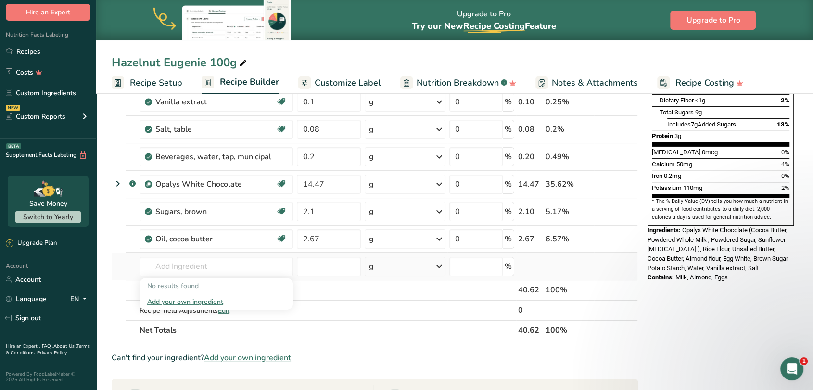
click at [193, 301] on div "Add your own ingredient" at bounding box center [216, 302] width 138 height 10
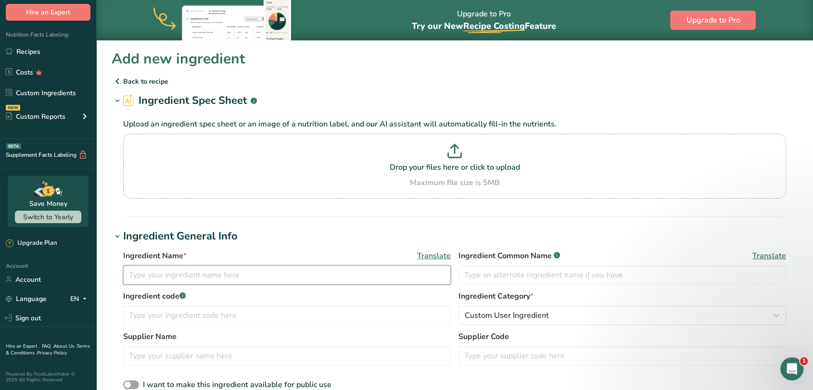
click at [219, 282] on input "text" at bounding box center [287, 275] width 328 height 19
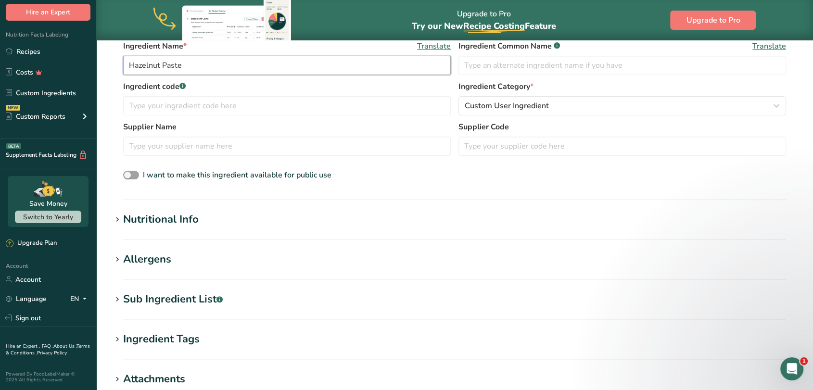
scroll to position [214, 0]
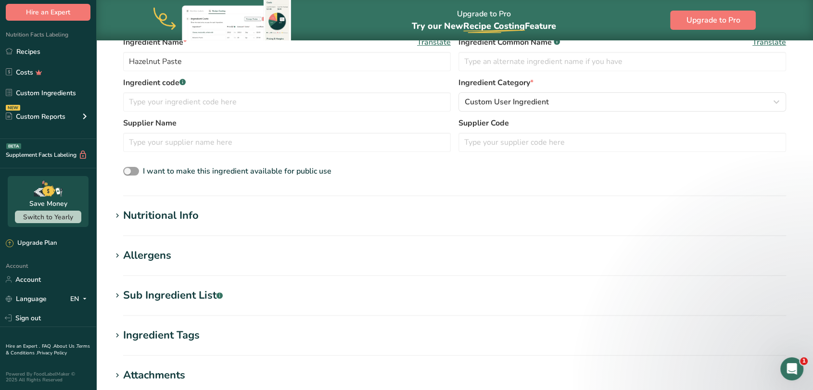
click at [125, 216] on div "Nutritional Info" at bounding box center [161, 216] width 76 height 16
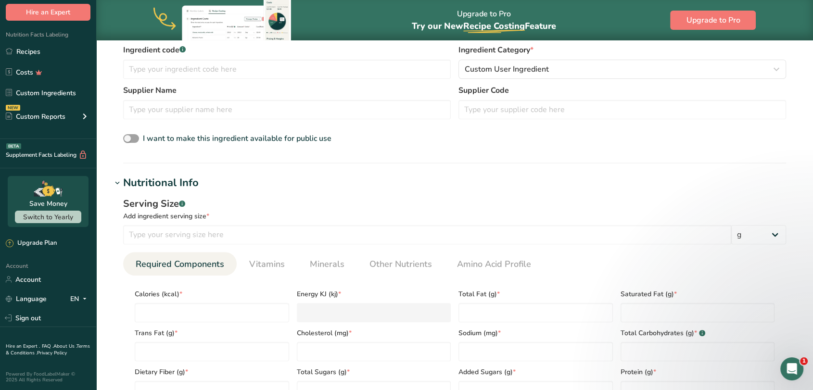
scroll to position [267, 0]
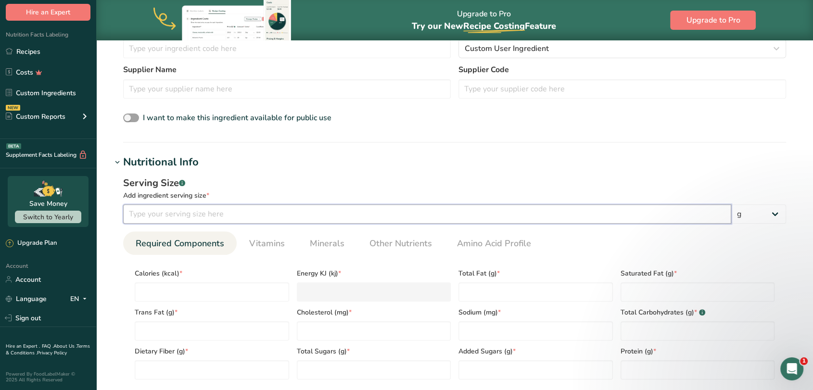
click at [185, 213] on input "number" at bounding box center [427, 213] width 608 height 19
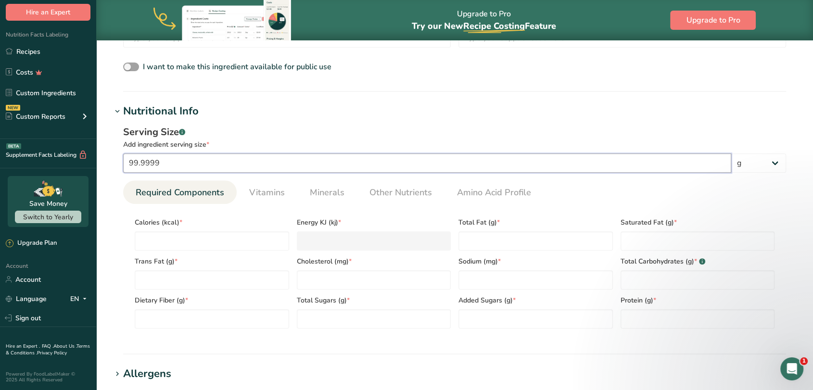
scroll to position [320, 0]
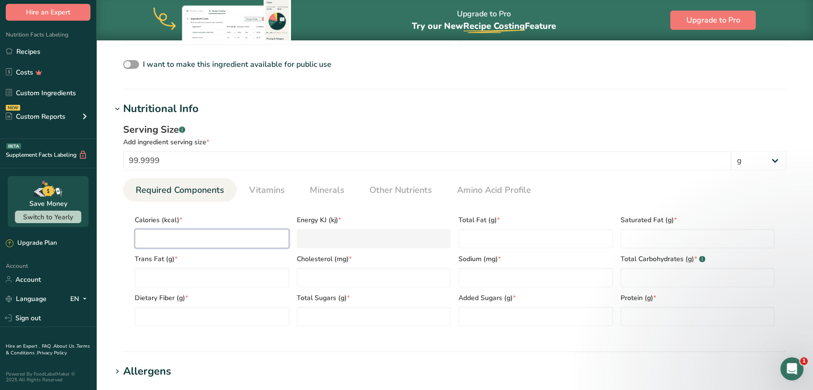
click at [187, 240] on input "number" at bounding box center [212, 238] width 154 height 19
click at [630, 280] on Carbohydrates "number" at bounding box center [698, 277] width 154 height 19
click at [223, 307] on Fiber "number" at bounding box center [212, 316] width 154 height 19
click at [313, 309] on Sugars "number" at bounding box center [374, 316] width 154 height 19
click at [487, 315] on Sugars "number" at bounding box center [535, 316] width 154 height 19
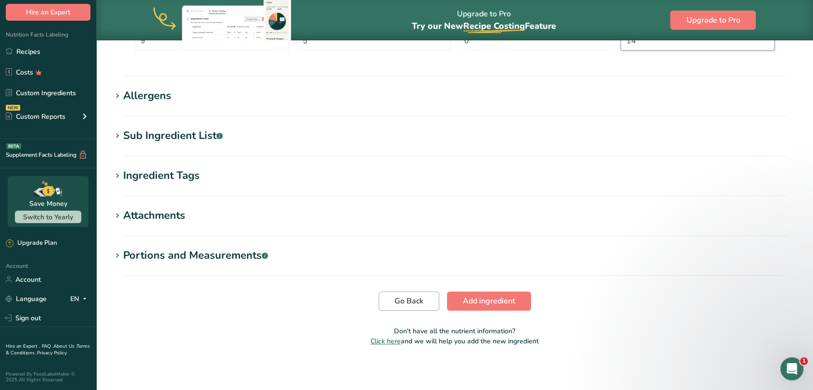
scroll to position [598, 0]
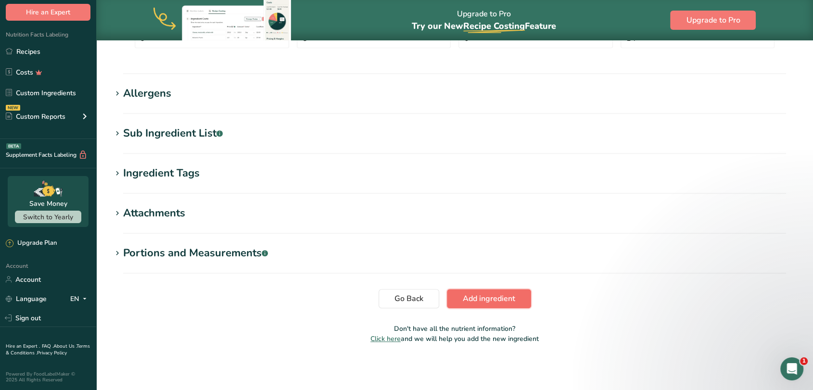
click at [461, 302] on button "Add ingredient" at bounding box center [489, 298] width 84 height 19
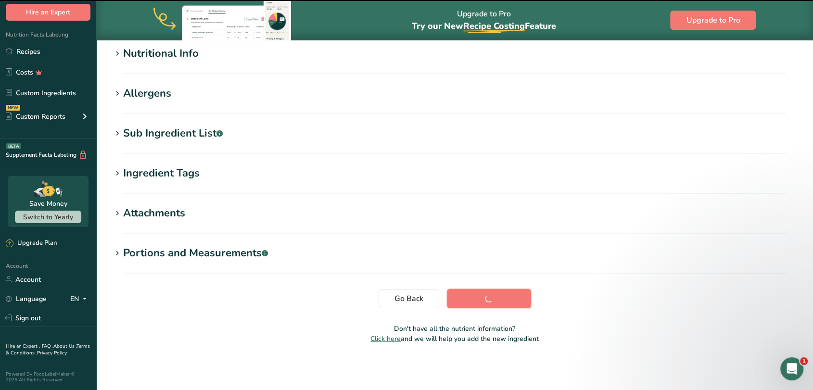
scroll to position [127, 0]
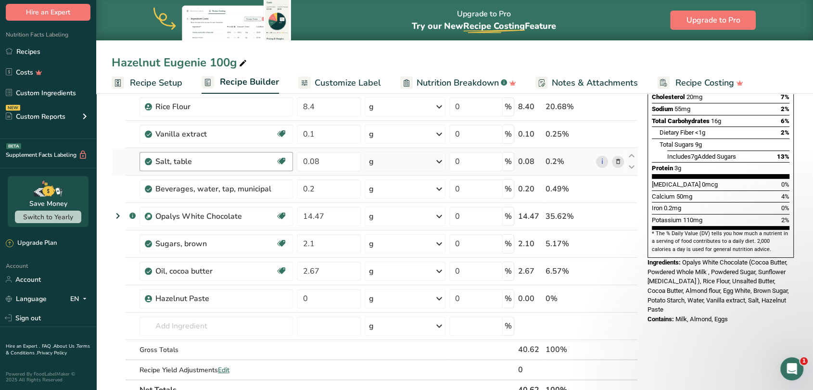
scroll to position [267, 0]
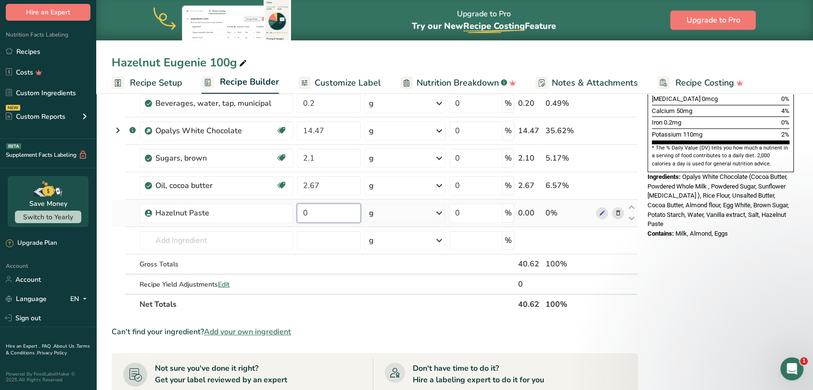
drag, startPoint x: 314, startPoint y: 215, endPoint x: 302, endPoint y: 215, distance: 12.1
click at [302, 215] on input "0" at bounding box center [329, 212] width 64 height 19
click at [203, 243] on div "Ingredient * Amount * Unit * Waste * .a-a{fill:#347362;}.b-a{fill:#fff;} Grams …" at bounding box center [375, 95] width 526 height 437
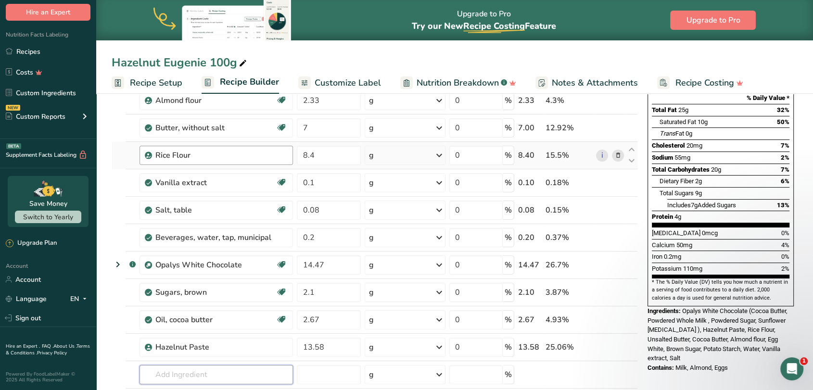
scroll to position [0, 0]
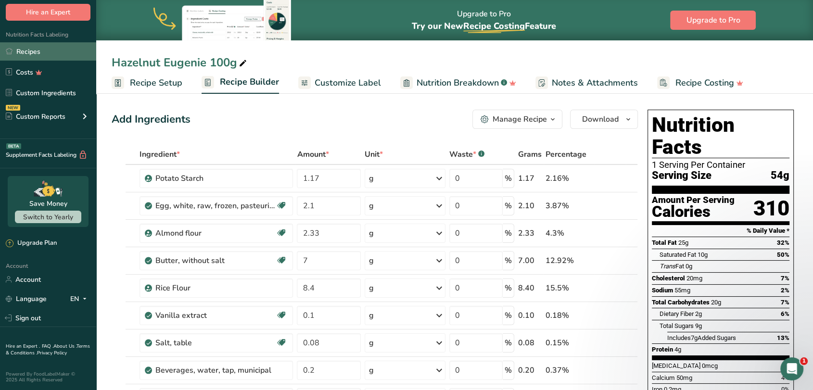
click at [29, 54] on link "Recipes" at bounding box center [48, 51] width 96 height 18
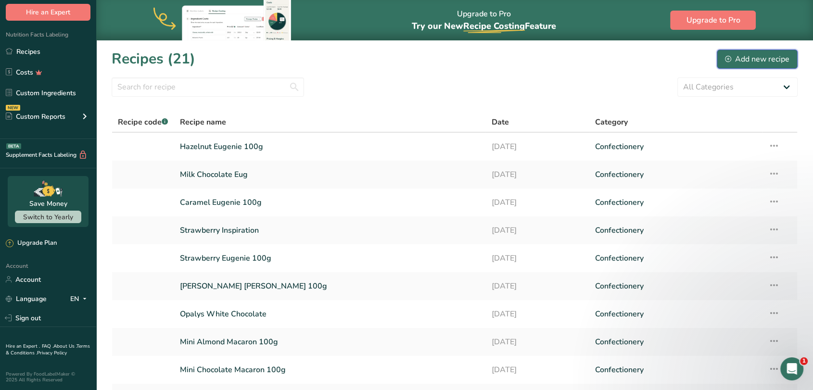
click at [786, 55] on div "Add new recipe" at bounding box center [757, 59] width 64 height 12
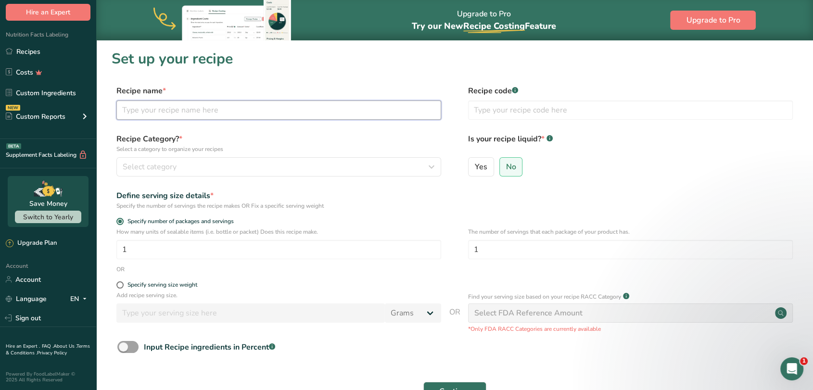
click at [172, 112] on input "text" at bounding box center [278, 110] width 325 height 19
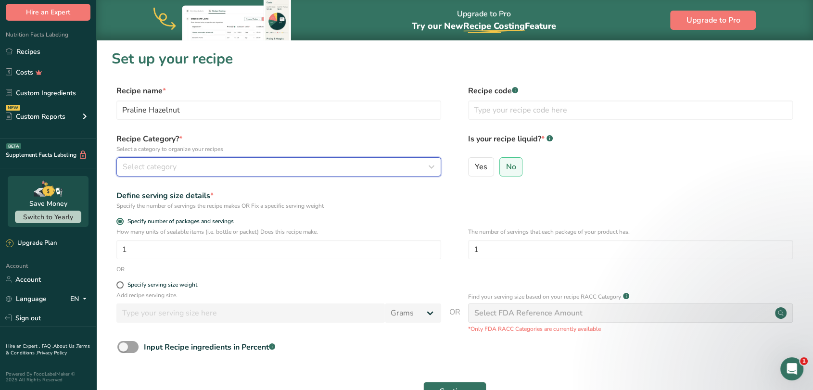
click at [239, 165] on div "Select category" at bounding box center [276, 167] width 306 height 12
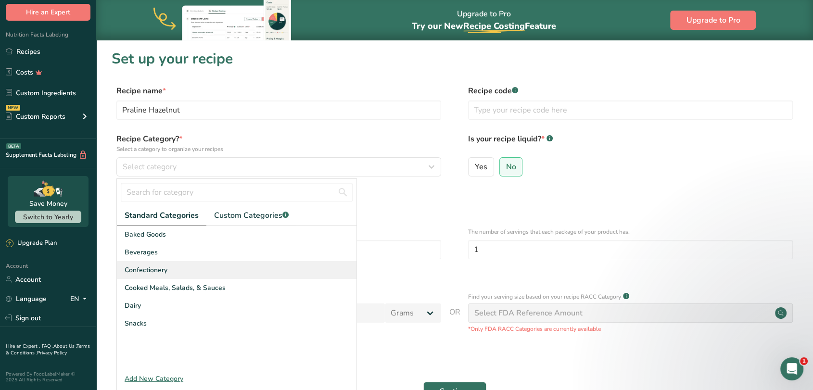
click at [145, 270] on span "Confectionery" at bounding box center [146, 270] width 43 height 10
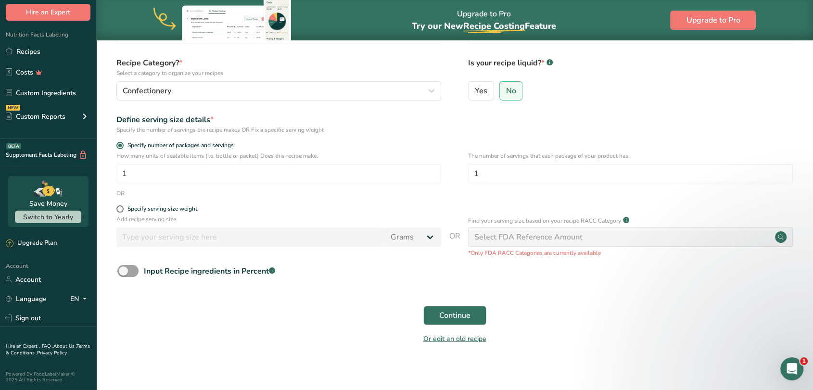
scroll to position [83, 0]
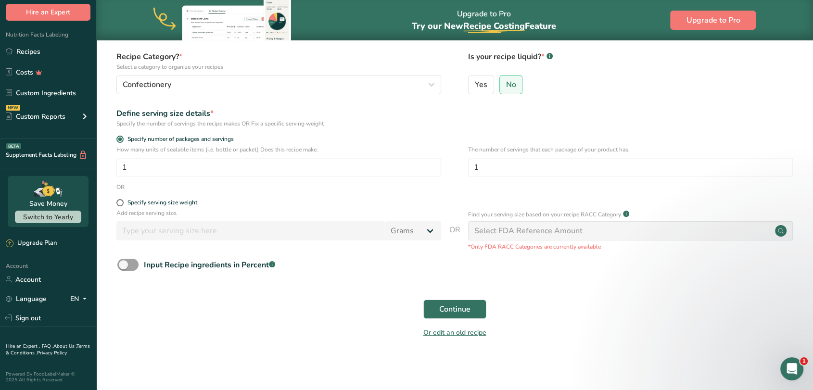
click at [114, 204] on div "Specify serving size weight" at bounding box center [455, 204] width 686 height 10
drag, startPoint x: 119, startPoint y: 203, endPoint x: 123, endPoint y: 207, distance: 5.1
click at [121, 203] on span at bounding box center [119, 202] width 7 height 7
click at [121, 203] on input "Specify serving size weight" at bounding box center [119, 203] width 6 height 6
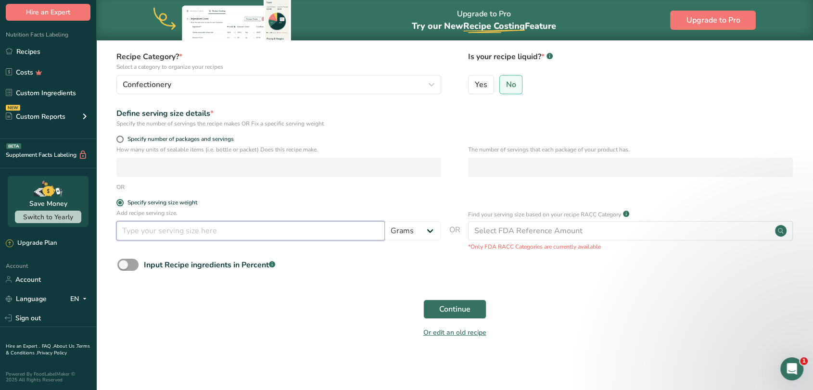
click at [135, 233] on input "number" at bounding box center [250, 230] width 268 height 19
click at [267, 314] on div "Continue" at bounding box center [455, 309] width 686 height 31
click at [470, 308] on button "Continue" at bounding box center [454, 309] width 63 height 19
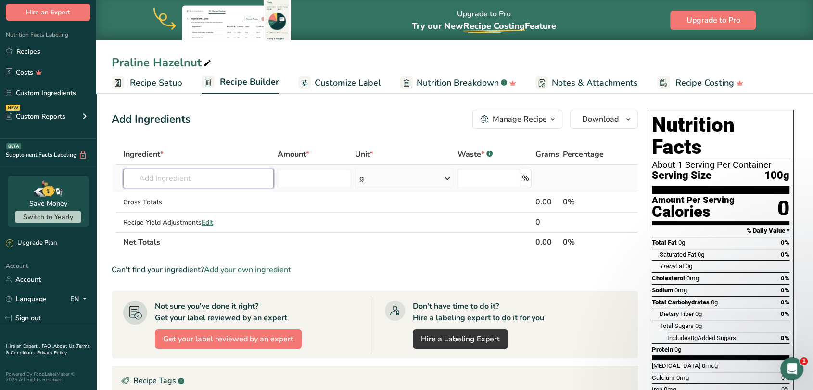
click at [170, 177] on input "text" at bounding box center [198, 178] width 151 height 19
click at [183, 198] on p "Hazelnut Paste" at bounding box center [159, 198] width 56 height 10
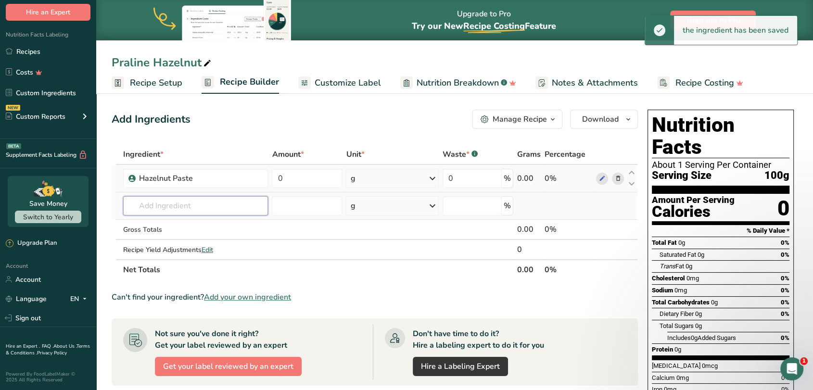
click at [231, 203] on input "text" at bounding box center [195, 205] width 145 height 19
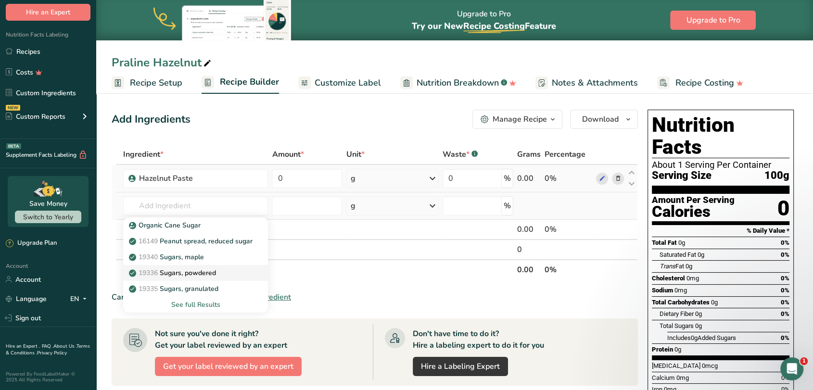
click at [202, 275] on p "19336 Sugars, powdered" at bounding box center [173, 273] width 85 height 10
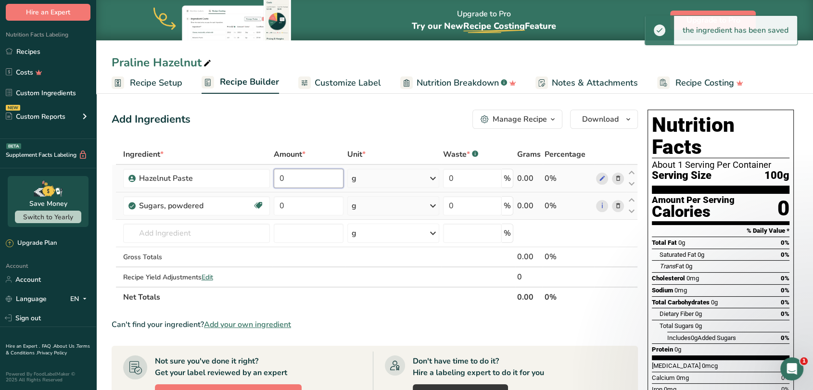
click at [301, 177] on input "0" at bounding box center [309, 178] width 70 height 19
drag, startPoint x: 281, startPoint y: 178, endPoint x: 276, endPoint y: 179, distance: 5.4
click at [276, 179] on input "0" at bounding box center [309, 178] width 70 height 19
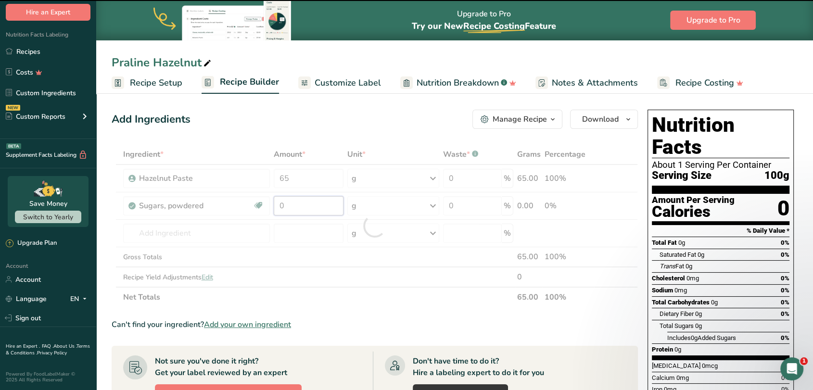
drag, startPoint x: 295, startPoint y: 205, endPoint x: 273, endPoint y: 210, distance: 23.1
click at [273, 210] on div "Ingredient * Amount * Unit * Waste * .a-a{fill:#347362;}.b-a{fill:#fff;} Grams …" at bounding box center [375, 225] width 526 height 163
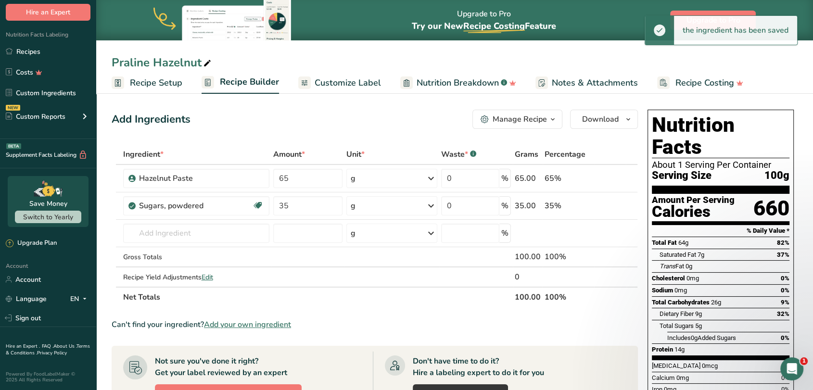
click at [331, 306] on div "Ingredient * Amount * Unit * Waste * .a-a{fill:#347362;}.b-a{fill:#fff;} Grams …" at bounding box center [375, 225] width 526 height 163
click at [499, 124] on div "Manage Recipe" at bounding box center [520, 120] width 54 height 12
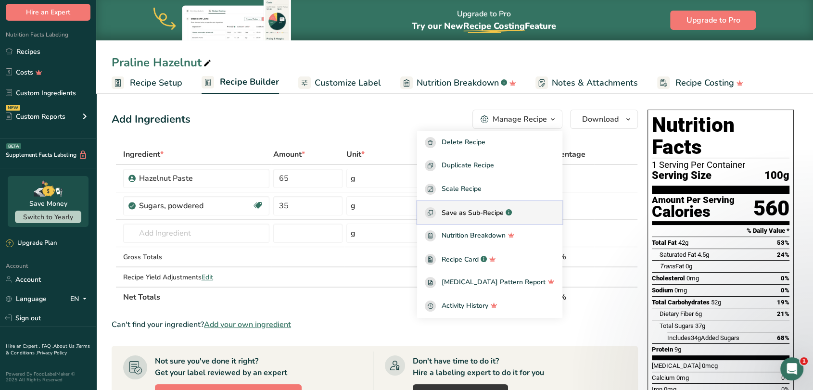
click at [492, 215] on span "Save as Sub-Recipe" at bounding box center [473, 213] width 62 height 10
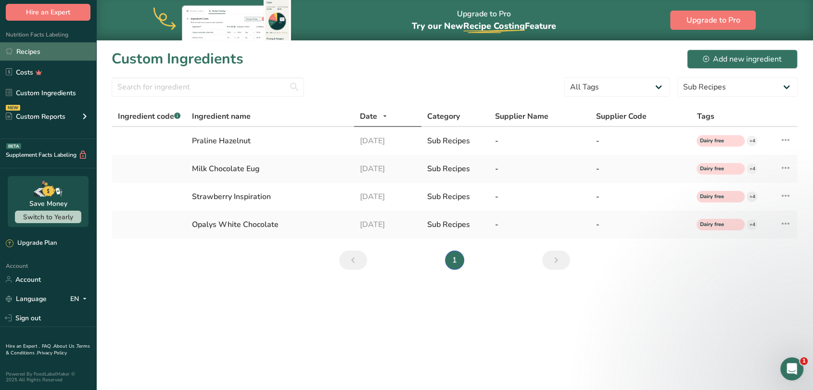
click at [45, 48] on link "Recipes" at bounding box center [48, 51] width 96 height 18
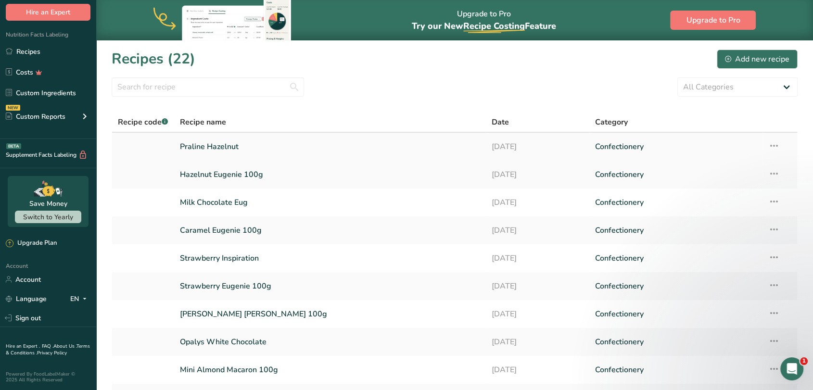
click at [220, 144] on link "Praline Hazelnut" at bounding box center [330, 147] width 300 height 20
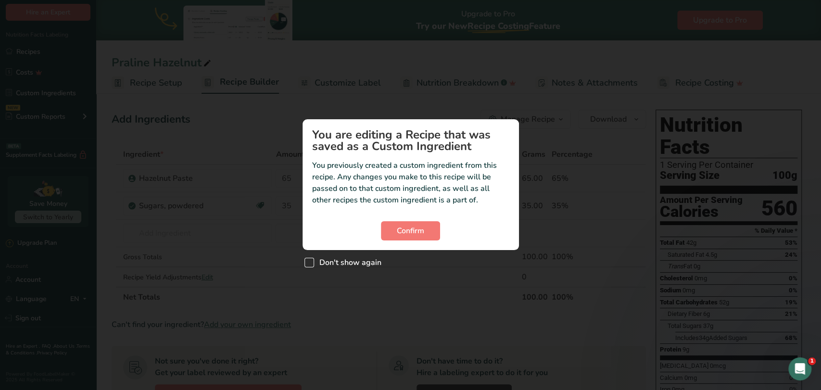
click at [309, 266] on span "Custom ingredient modal" at bounding box center [309, 263] width 10 height 10
click at [309, 266] on input "Don't show again" at bounding box center [307, 263] width 6 height 6
click at [397, 232] on span "Confirm" at bounding box center [410, 231] width 27 height 12
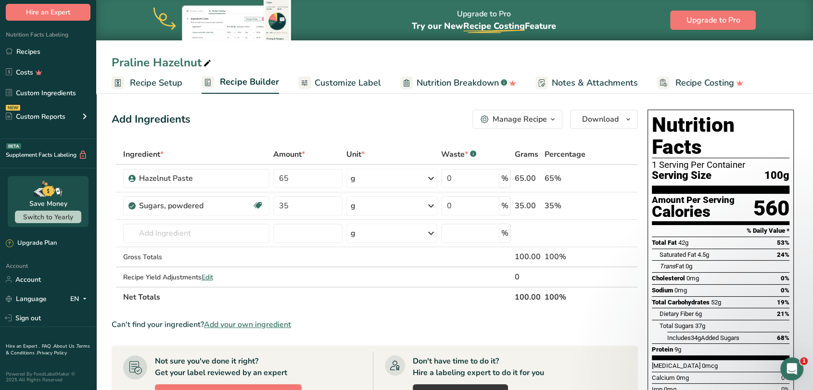
click at [497, 123] on div "Manage Recipe" at bounding box center [520, 120] width 54 height 12
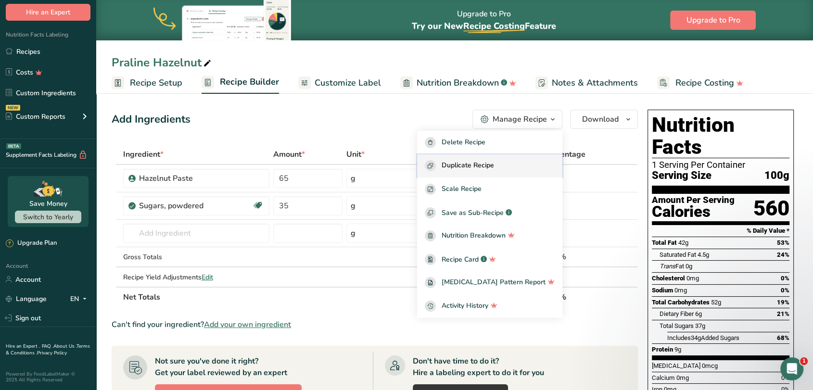
click at [489, 166] on span "Duplicate Recipe" at bounding box center [468, 165] width 52 height 11
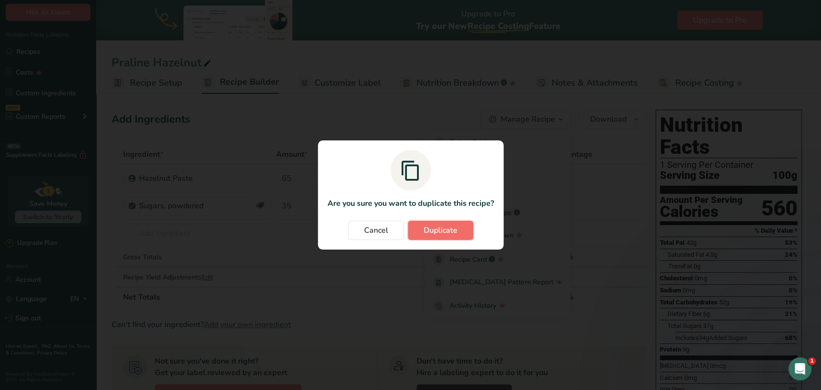
click at [440, 230] on span "Duplicate" at bounding box center [441, 231] width 34 height 12
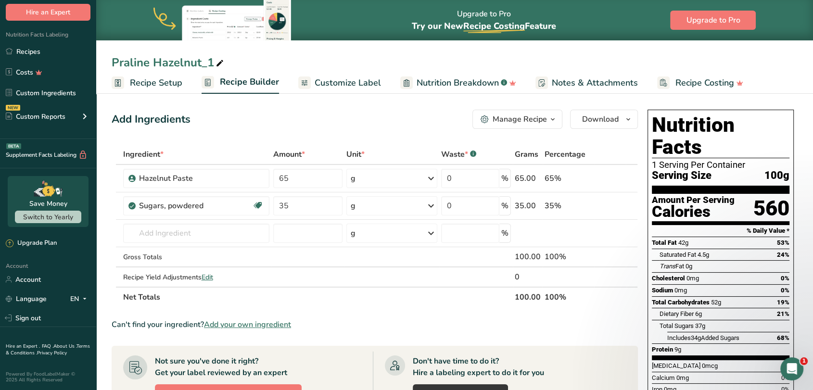
click at [161, 63] on div "Praline Hazelnut_1" at bounding box center [169, 62] width 114 height 17
drag, startPoint x: 215, startPoint y: 64, endPoint x: 110, endPoint y: 66, distance: 104.9
click at [110, 66] on div "Praline Hazelnut_1" at bounding box center [454, 62] width 717 height 17
click at [183, 236] on input "text" at bounding box center [196, 233] width 146 height 19
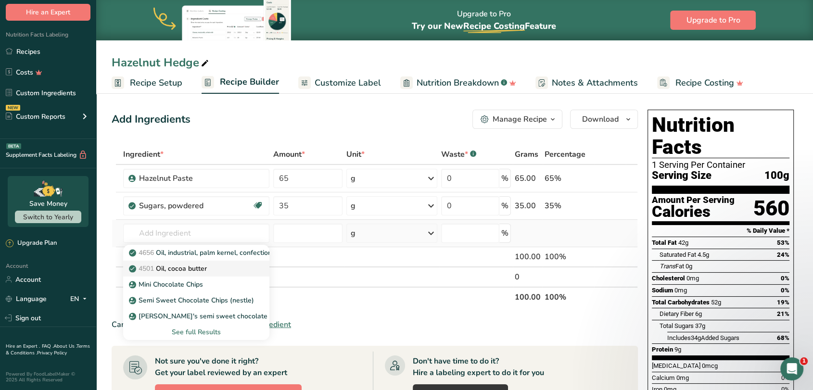
click at [186, 263] on link "4501 Oil, cocoa butter" at bounding box center [196, 269] width 146 height 16
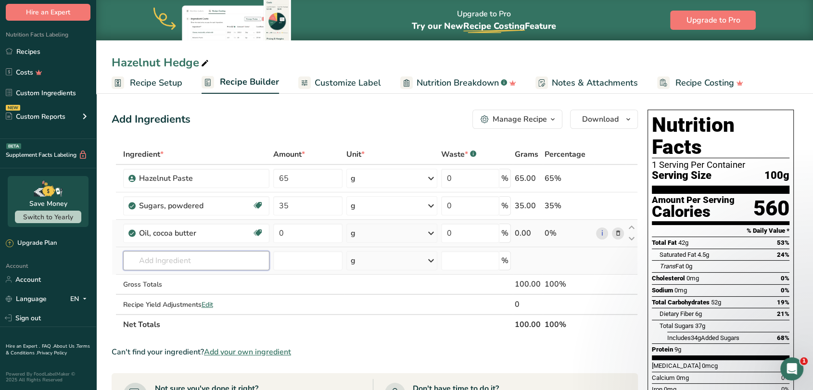
click at [215, 259] on input "text" at bounding box center [196, 260] width 146 height 19
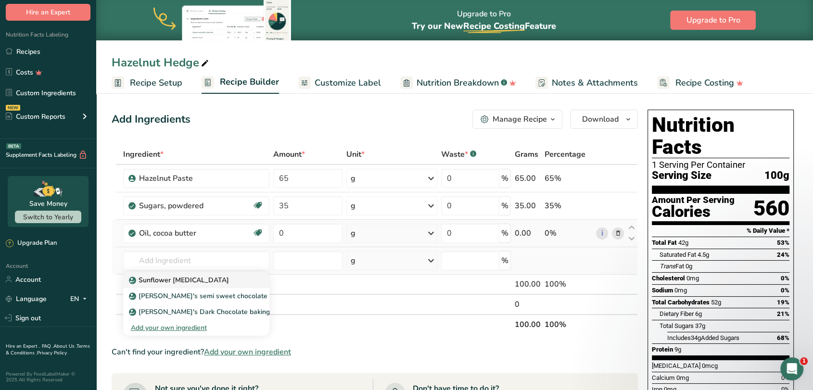
click at [197, 278] on div "Sunflower [MEDICAL_DATA]" at bounding box center [188, 280] width 115 height 10
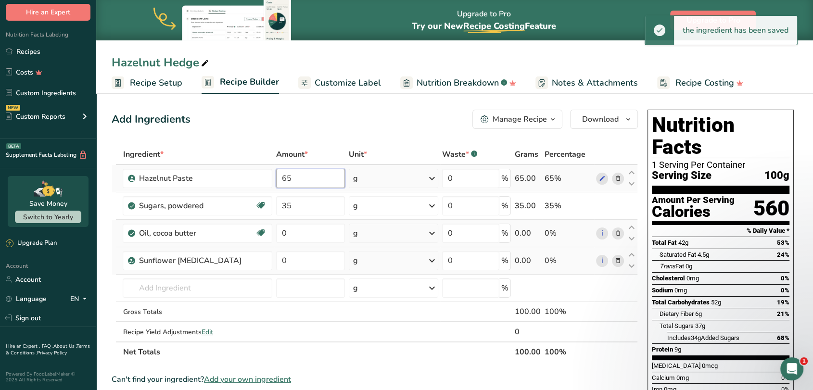
drag, startPoint x: 304, startPoint y: 177, endPoint x: 274, endPoint y: 175, distance: 30.4
click at [276, 175] on input "65" at bounding box center [310, 178] width 69 height 19
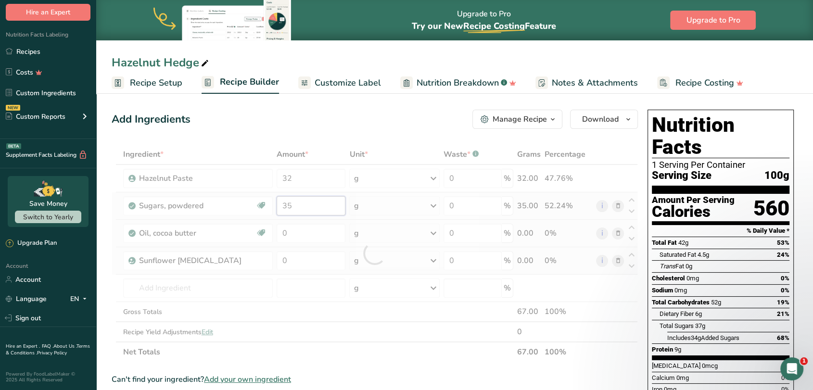
click at [309, 206] on div "Ingredient * Amount * Unit * Waste * .a-a{fill:#347362;}.b-a{fill:#fff;} Grams …" at bounding box center [375, 253] width 526 height 218
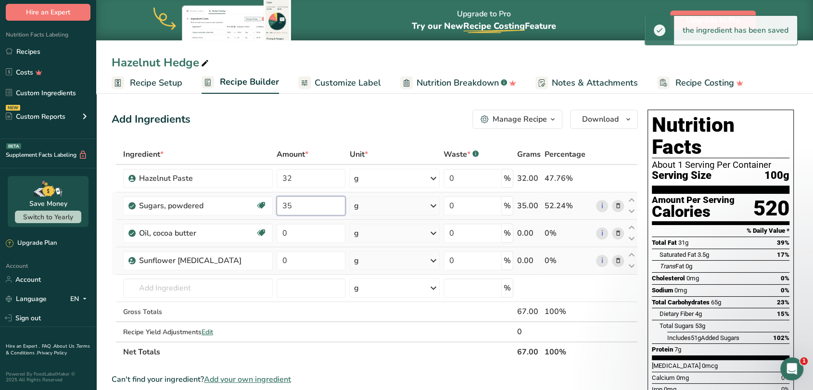
drag, startPoint x: 291, startPoint y: 205, endPoint x: 278, endPoint y: 206, distance: 12.5
click at [278, 206] on input "35" at bounding box center [311, 205] width 69 height 19
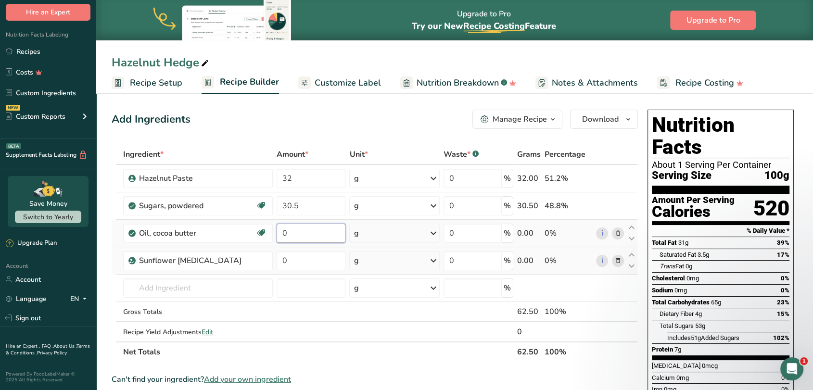
click at [286, 236] on div "Ingredient * Amount * Unit * Waste * .a-a{fill:#347362;}.b-a{fill:#fff;} Grams …" at bounding box center [375, 253] width 526 height 218
click at [290, 261] on div "Ingredient * Amount * Unit * Waste * .a-a{fill:#347362;}.b-a{fill:#fff;} Grams …" at bounding box center [375, 253] width 526 height 218
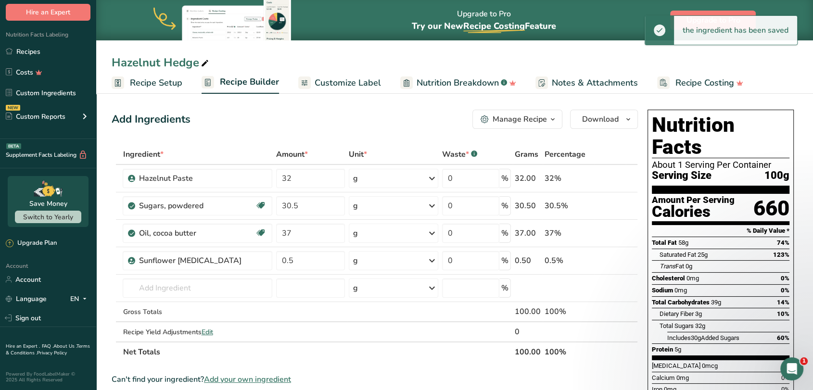
click at [105, 290] on section "Add Ingredients Manage Recipe Delete Recipe Duplicate Recipe Scale Recipe Save …" at bounding box center [454, 391] width 717 height 602
click at [495, 123] on div "Manage Recipe" at bounding box center [520, 120] width 54 height 12
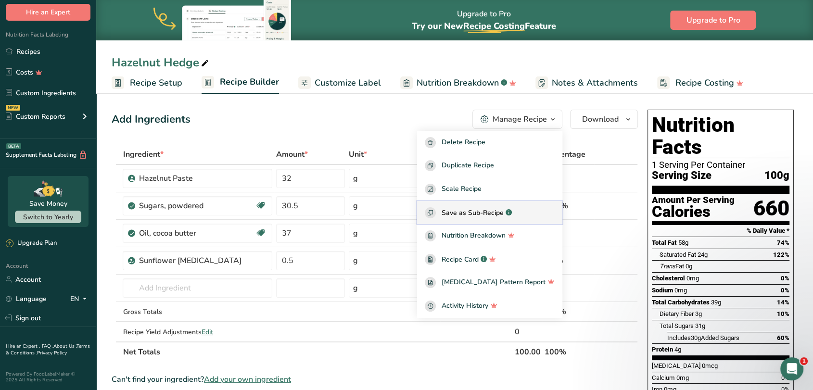
click at [485, 213] on span "Save as Sub-Recipe" at bounding box center [473, 213] width 62 height 10
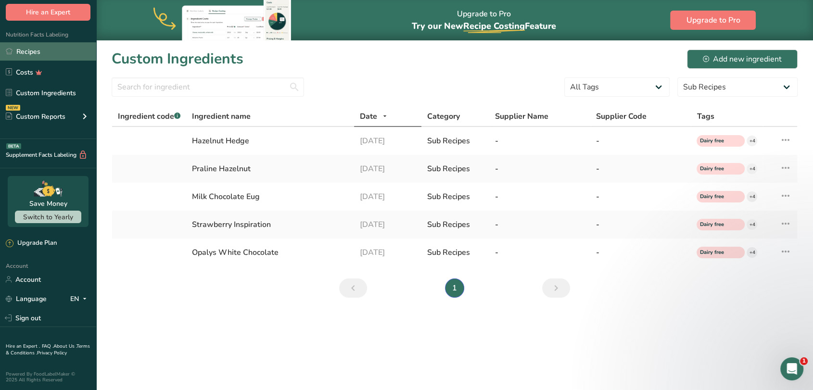
click at [37, 48] on link "Recipes" at bounding box center [48, 51] width 96 height 18
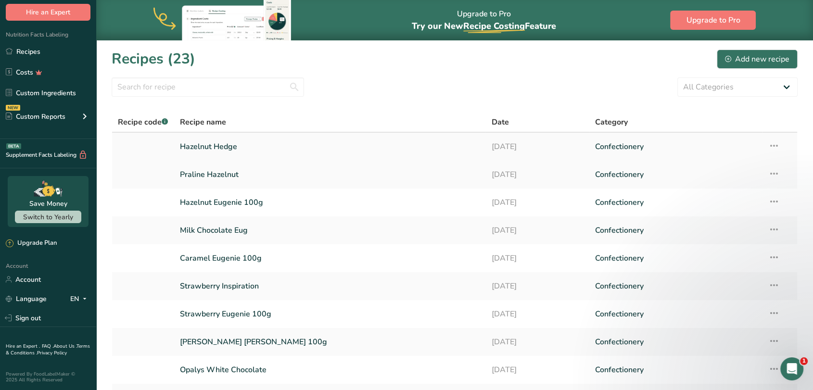
click at [216, 145] on link "Hazelnut Hedge" at bounding box center [330, 147] width 300 height 20
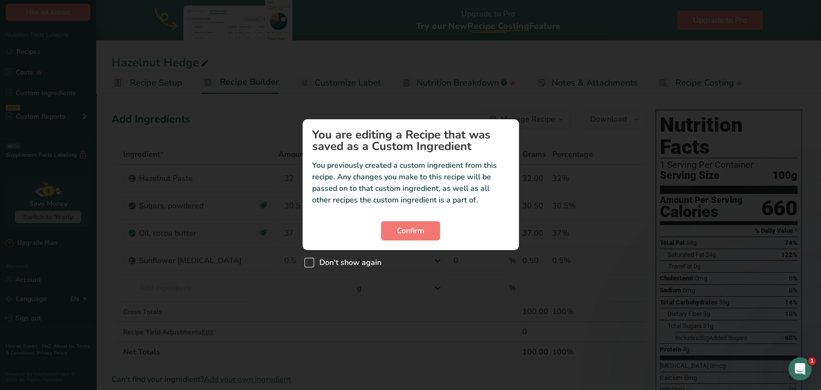
click at [326, 265] on span "Don't show again" at bounding box center [347, 263] width 67 height 10
click at [311, 265] on input "Don't show again" at bounding box center [307, 263] width 6 height 6
click at [397, 234] on span "Confirm" at bounding box center [410, 231] width 27 height 12
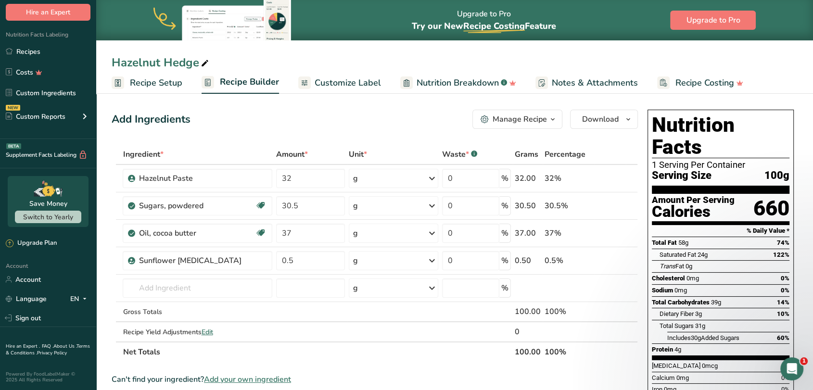
click at [509, 116] on div "Manage Recipe" at bounding box center [520, 120] width 54 height 12
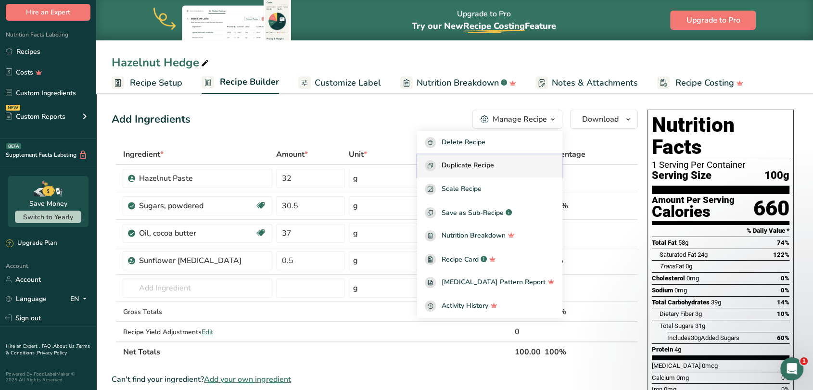
click at [485, 166] on span "Duplicate Recipe" at bounding box center [468, 165] width 52 height 11
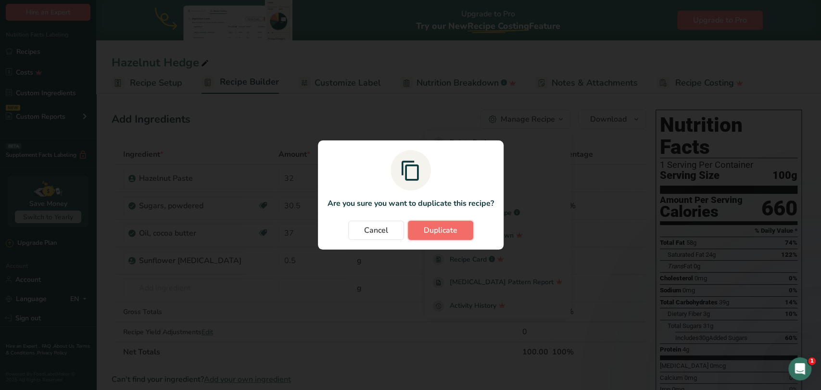
click at [448, 236] on button "Duplicate" at bounding box center [440, 230] width 65 height 19
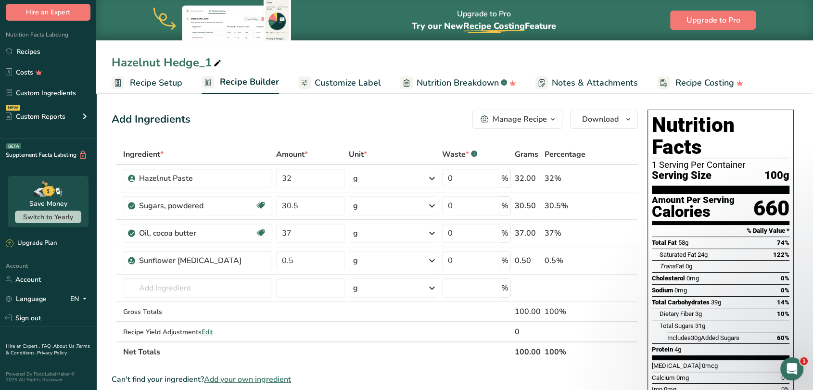
click at [199, 61] on div "Hazelnut Hedge_1" at bounding box center [168, 62] width 112 height 17
drag, startPoint x: 212, startPoint y: 65, endPoint x: 117, endPoint y: 61, distance: 94.9
click at [117, 61] on input "Hazelnut Hedge_1" at bounding box center [455, 62] width 686 height 17
click at [165, 62] on div "Nyangbo Chocolate" at bounding box center [170, 62] width 117 height 17
click at [165, 62] on input "Nyangbo Chocolate" at bounding box center [455, 62] width 686 height 17
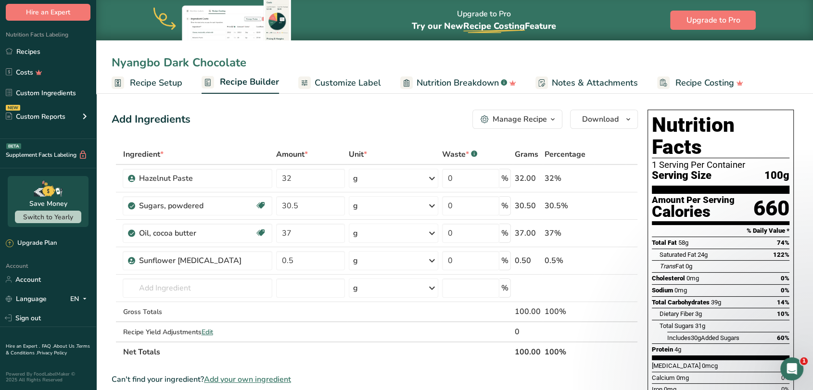
click at [243, 123] on div "Add Ingredients Manage Recipe Delete Recipe Duplicate Recipe Scale Recipe Save …" at bounding box center [375, 119] width 526 height 19
click at [616, 177] on icon at bounding box center [617, 179] width 7 height 10
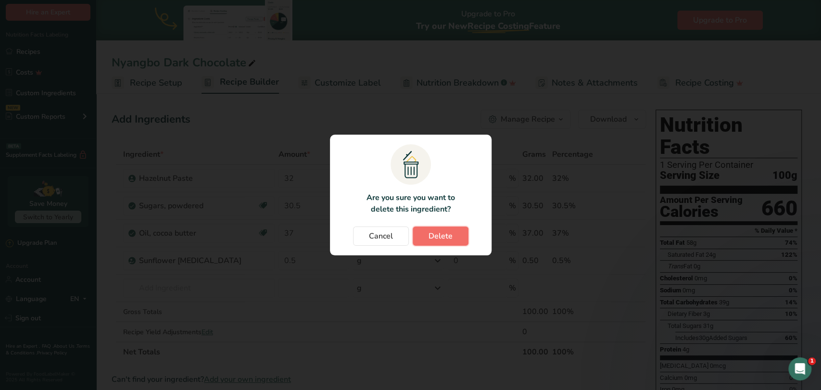
click at [437, 238] on span "Delete" at bounding box center [441, 236] width 24 height 12
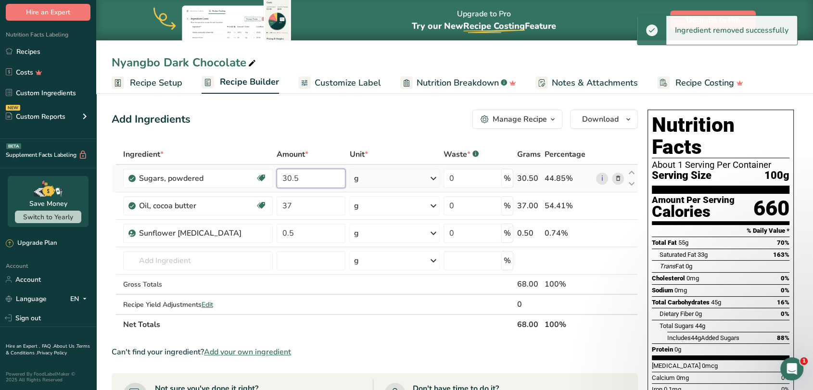
drag, startPoint x: 297, startPoint y: 177, endPoint x: 275, endPoint y: 178, distance: 21.7
click at [277, 178] on input "30.5" at bounding box center [311, 178] width 69 height 19
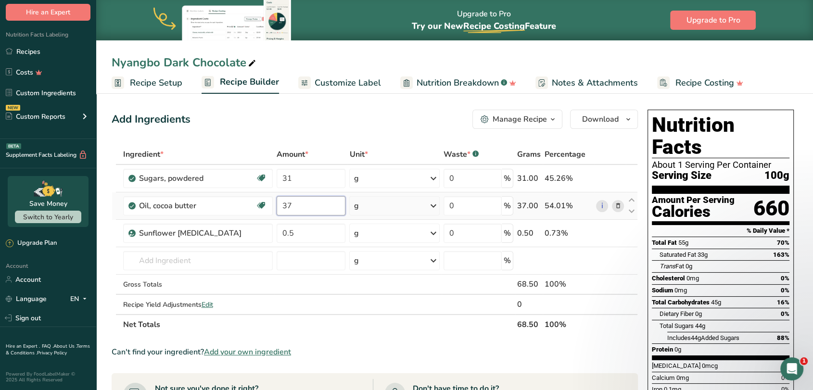
click at [298, 207] on div "Ingredient * Amount * Unit * Waste * .a-a{fill:#347362;}.b-a{fill:#fff;} Grams …" at bounding box center [375, 239] width 526 height 190
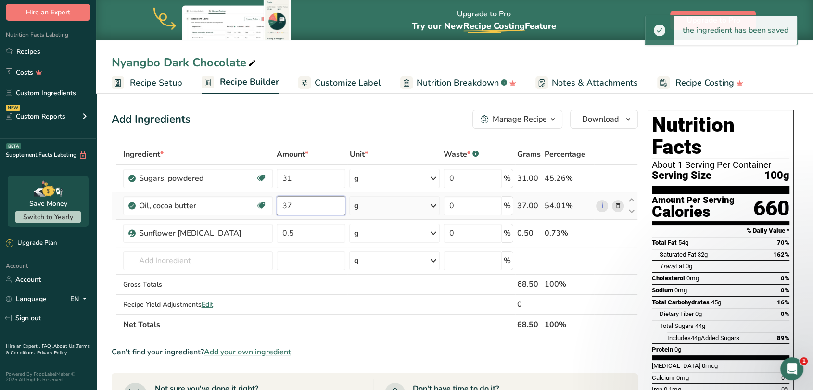
drag, startPoint x: 295, startPoint y: 202, endPoint x: 279, endPoint y: 204, distance: 16.9
click at [279, 204] on input "37" at bounding box center [311, 205] width 69 height 19
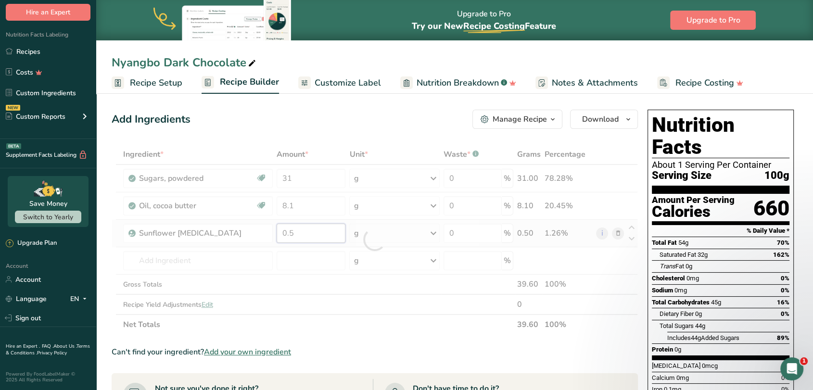
click at [296, 240] on div "Ingredient * Amount * Unit * Waste * .a-a{fill:#347362;}.b-a{fill:#fff;} Grams …" at bounding box center [375, 239] width 526 height 190
click at [248, 261] on div "Ingredient * Amount * Unit * Waste * .a-a{fill:#347362;}.b-a{fill:#fff;} Grams …" at bounding box center [375, 239] width 526 height 190
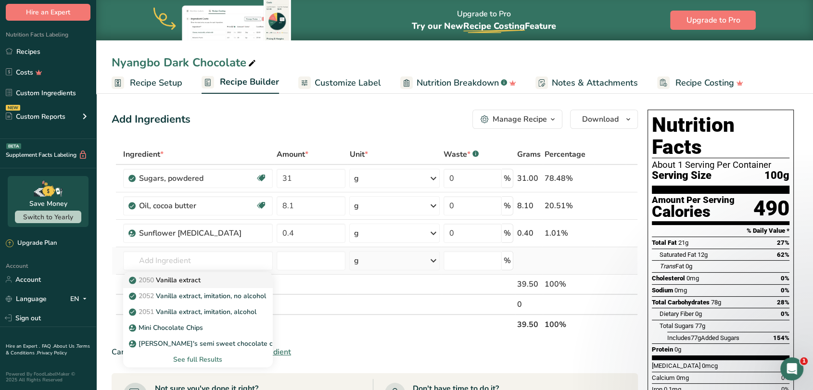
click at [225, 276] on div "2050 Vanilla extract" at bounding box center [190, 280] width 119 height 10
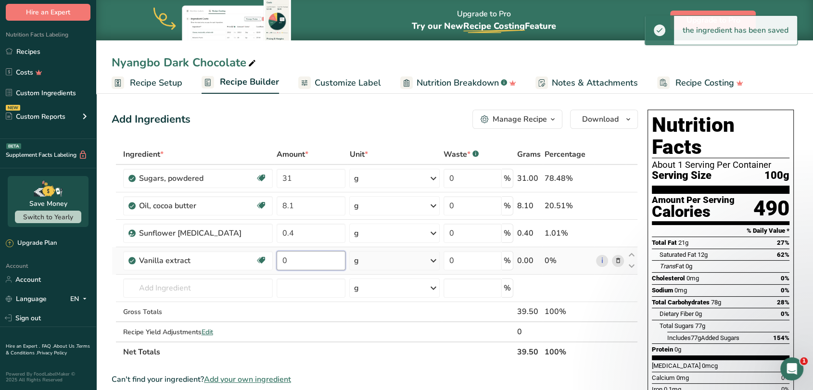
click at [295, 260] on input "0" at bounding box center [311, 260] width 69 height 19
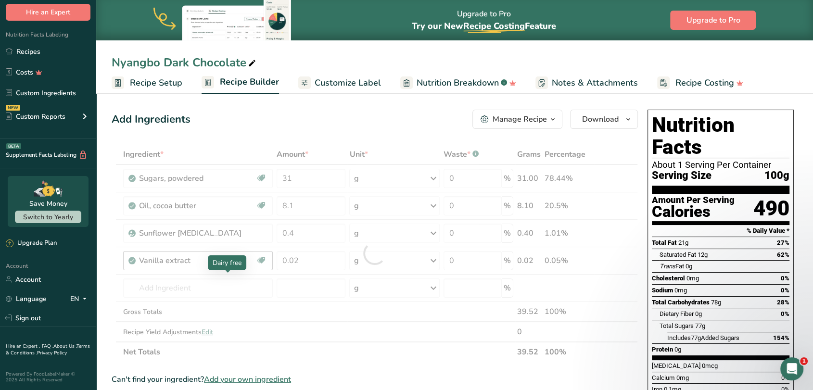
click at [232, 280] on div "Ingredient * Amount * Unit * Waste * .a-a{fill:#347362;}.b-a{fill:#fff;} Grams …" at bounding box center [375, 253] width 526 height 218
click at [232, 280] on div at bounding box center [375, 253] width 526 height 218
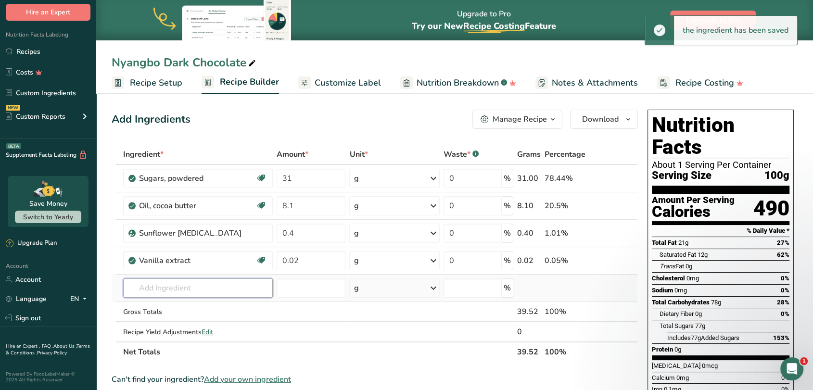
click at [228, 290] on input "text" at bounding box center [198, 288] width 150 height 19
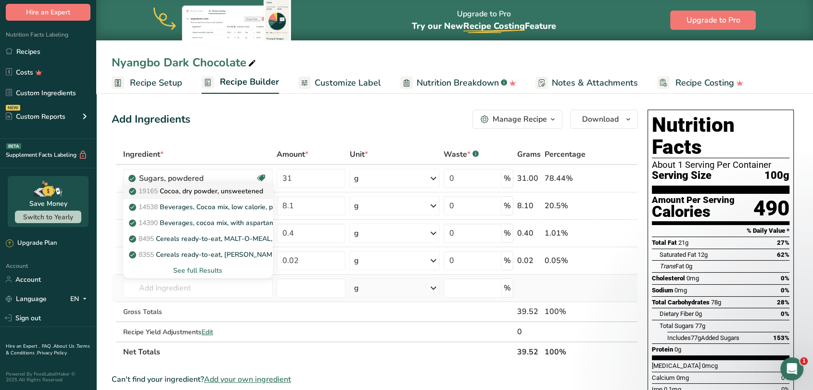
click at [188, 193] on p "19165 Cocoa, dry powder, unsweetened" at bounding box center [197, 191] width 132 height 10
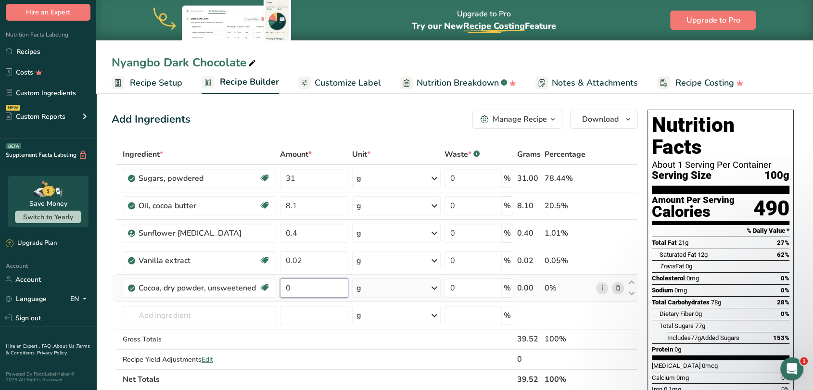
drag, startPoint x: 297, startPoint y: 292, endPoint x: 286, endPoint y: 292, distance: 10.6
click at [286, 292] on input "0" at bounding box center [314, 288] width 68 height 19
click at [486, 118] on icon "button" at bounding box center [484, 118] width 3 height 3
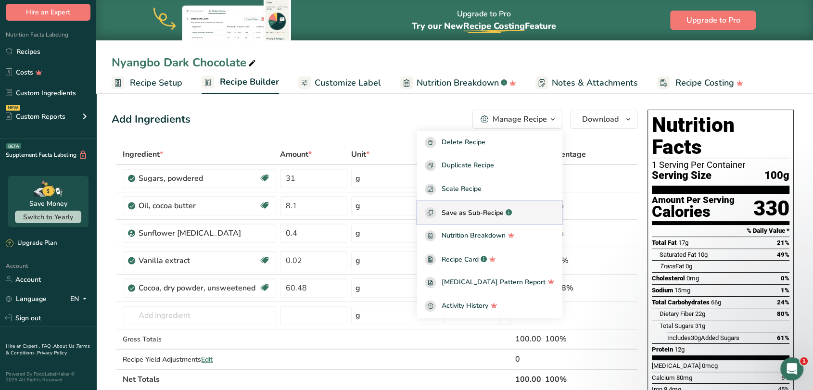
click at [488, 213] on span "Save as Sub-Recipe" at bounding box center [473, 213] width 62 height 10
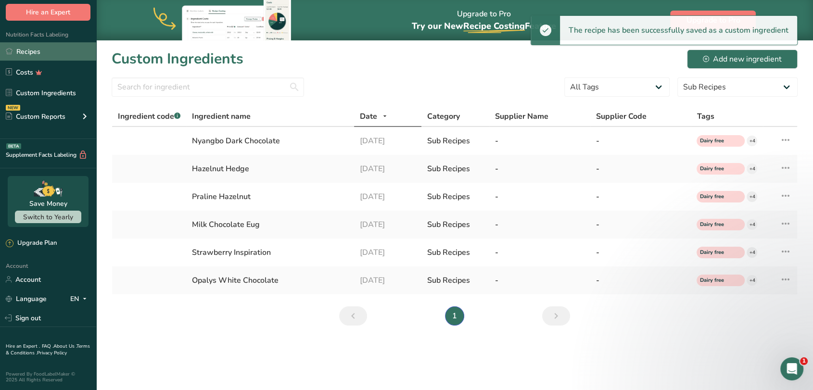
click at [27, 50] on link "Recipes" at bounding box center [48, 51] width 96 height 18
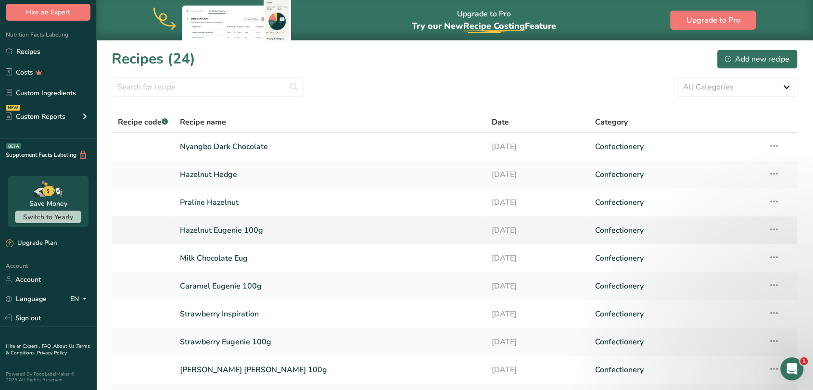
click at [211, 230] on link "Hazelnut Eugenie 100g" at bounding box center [330, 230] width 300 height 20
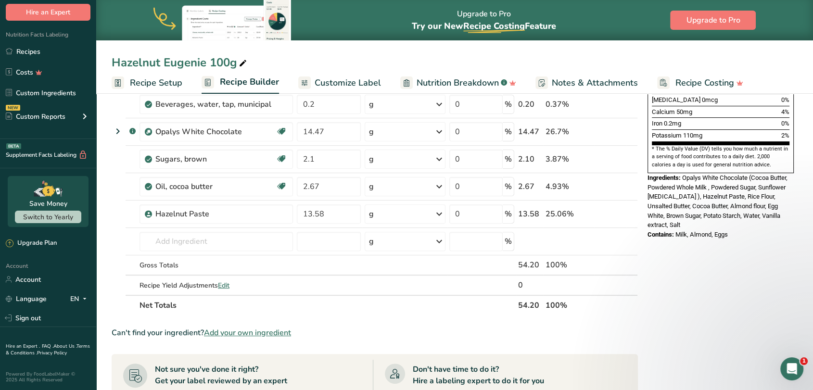
scroll to position [267, 0]
click at [186, 240] on input "text" at bounding box center [215, 240] width 153 height 19
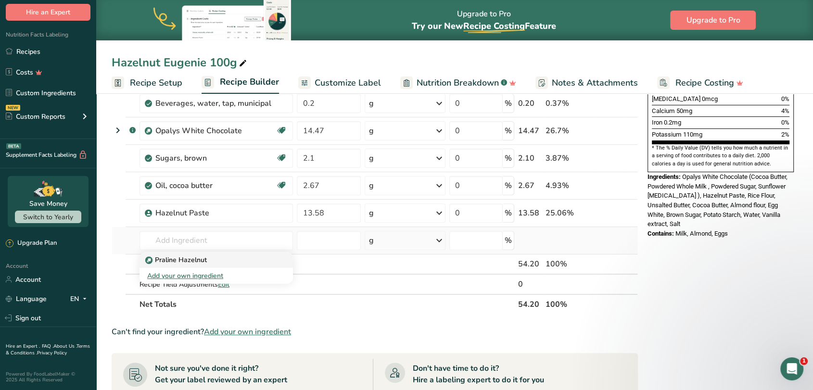
click at [181, 259] on p "Praline Hazelnut" at bounding box center [177, 260] width 60 height 10
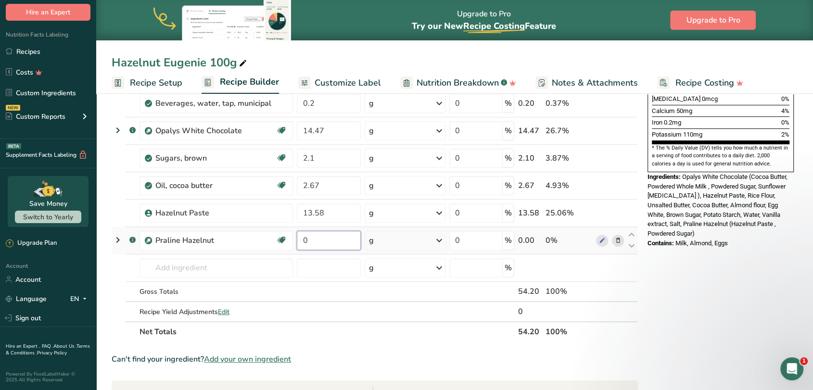
drag, startPoint x: 327, startPoint y: 241, endPoint x: 301, endPoint y: 241, distance: 26.5
click at [301, 241] on input "0" at bounding box center [329, 240] width 64 height 19
click at [202, 268] on div "Ingredient * Amount * Unit * Waste * .a-a{fill:#347362;}.b-a{fill:#fff;} Grams …" at bounding box center [375, 109] width 526 height 465
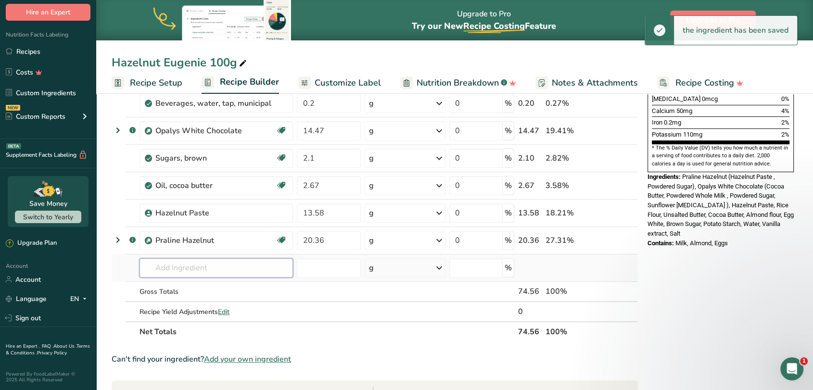
click at [148, 270] on input "text" at bounding box center [215, 267] width 153 height 19
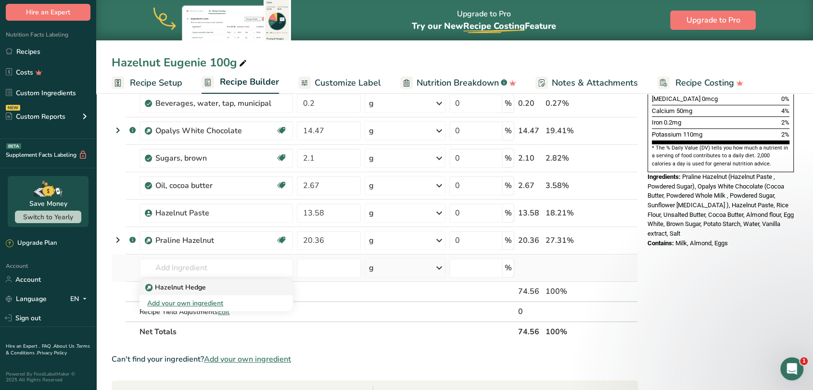
click at [160, 286] on p "Hazelnut Hedge" at bounding box center [176, 287] width 59 height 10
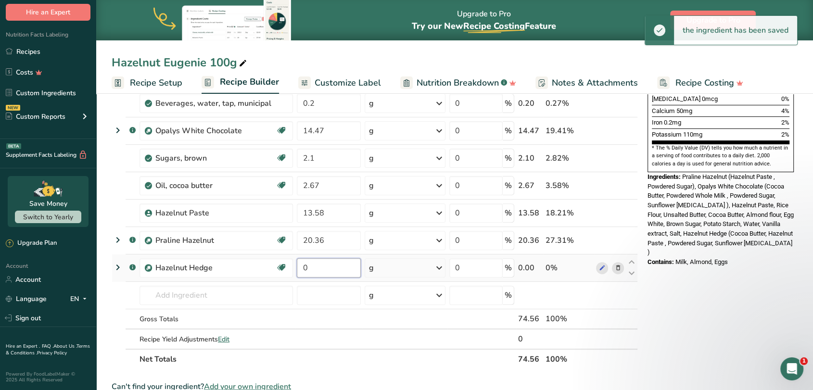
click at [325, 270] on input "0" at bounding box center [329, 267] width 64 height 19
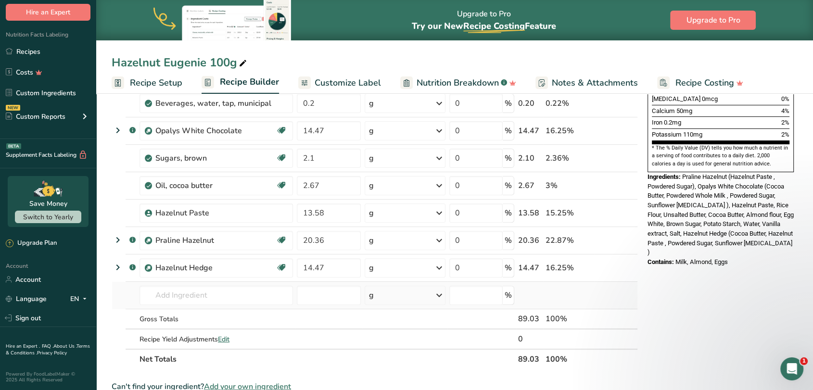
click at [116, 301] on div "Ingredient * Amount * Unit * Waste * .a-a{fill:#347362;}.b-a{fill:#fff;} Grams …" at bounding box center [375, 123] width 526 height 492
click at [178, 297] on input "text" at bounding box center [215, 295] width 153 height 19
click at [184, 315] on p "Nyangbo Dark Chocolate" at bounding box center [189, 315] width 85 height 10
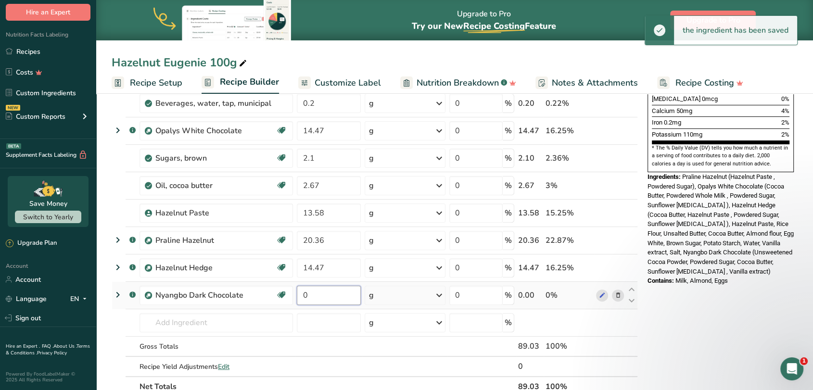
click at [329, 293] on input "0" at bounding box center [329, 295] width 64 height 19
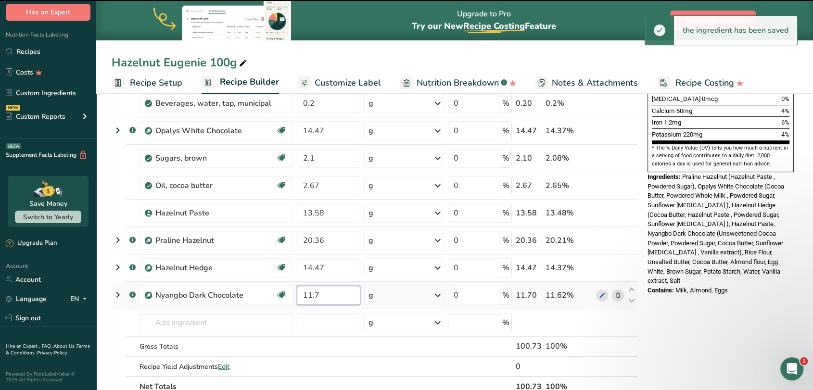
click at [315, 293] on input "11.7" at bounding box center [328, 295] width 63 height 19
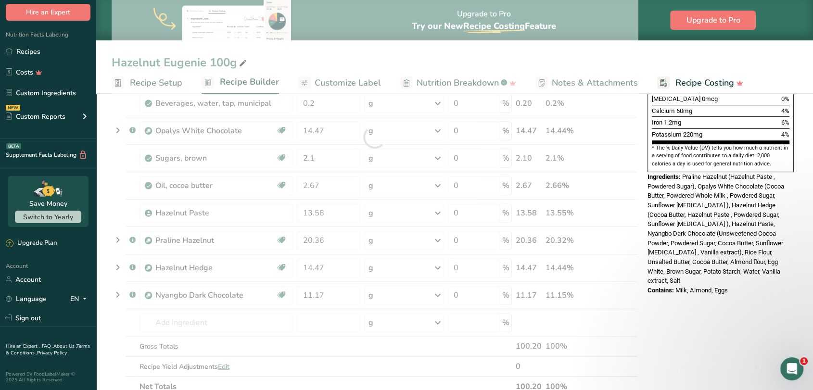
click at [109, 321] on section "Add Ingredients Manage Recipe Delete Recipe Duplicate Recipe Scale Recipe Save …" at bounding box center [454, 274] width 717 height 903
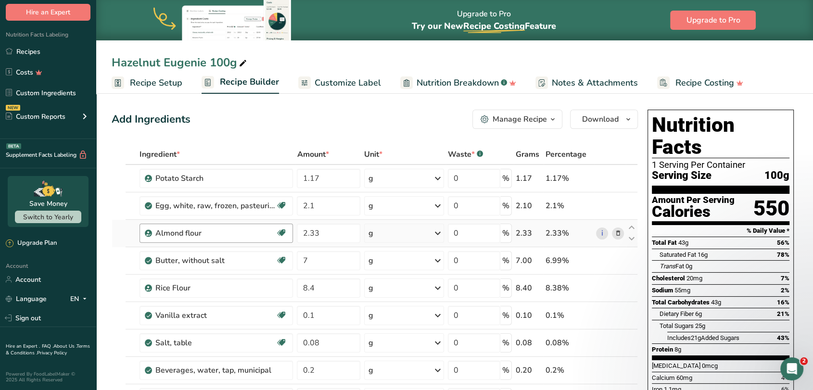
scroll to position [0, 0]
click at [538, 120] on div "Manage Recipe" at bounding box center [520, 120] width 54 height 12
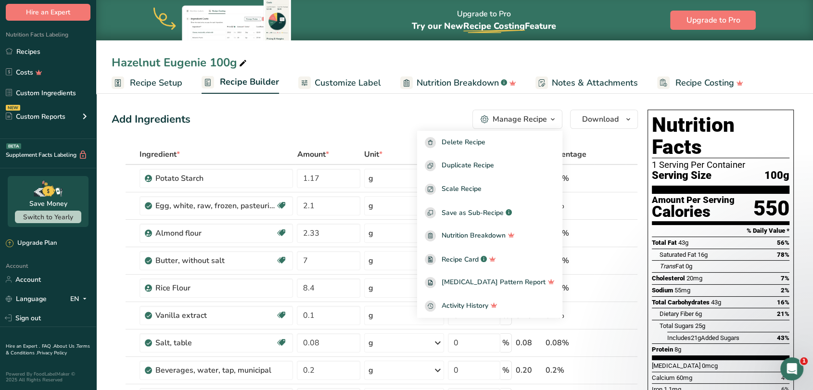
click at [425, 113] on div "Add Ingredients Manage Recipe Delete Recipe Duplicate Recipe Scale Recipe Save …" at bounding box center [375, 119] width 526 height 19
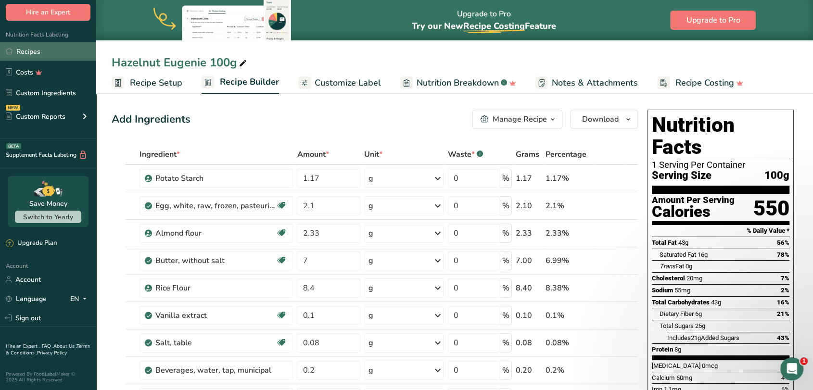
click at [17, 48] on link "Recipes" at bounding box center [48, 51] width 96 height 18
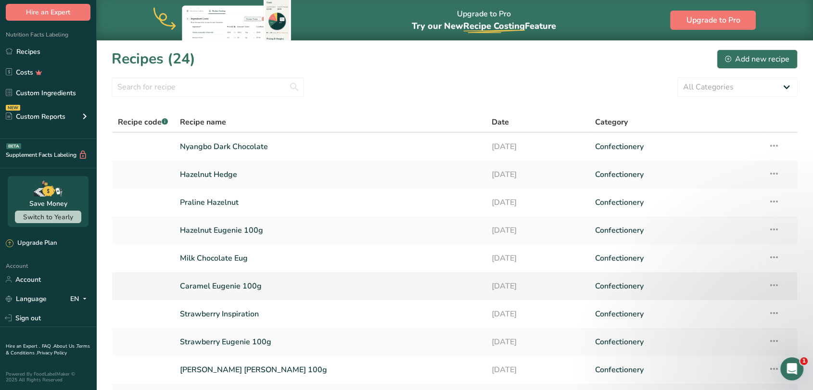
click at [227, 285] on link "Caramel Eugenie 100g" at bounding box center [330, 286] width 300 height 20
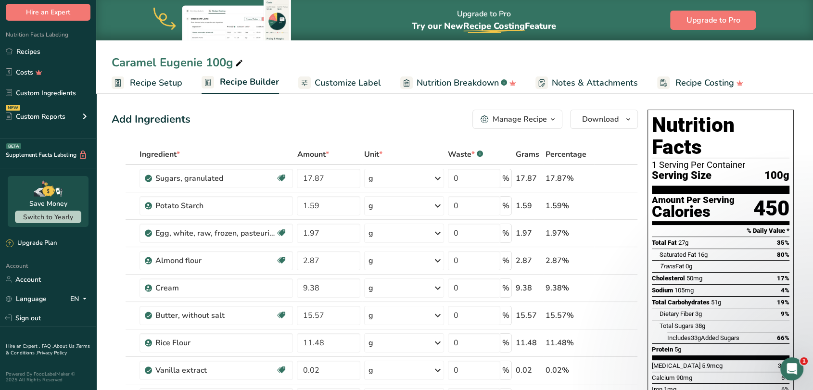
click at [519, 120] on div "Manage Recipe" at bounding box center [520, 120] width 54 height 12
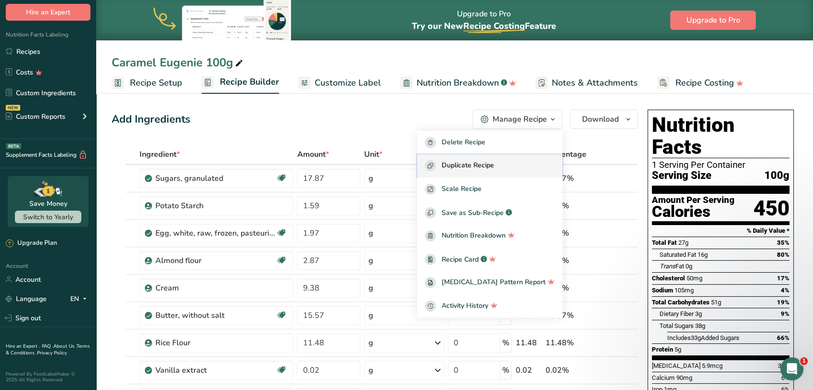
click at [491, 170] on span "Duplicate Recipe" at bounding box center [468, 165] width 52 height 11
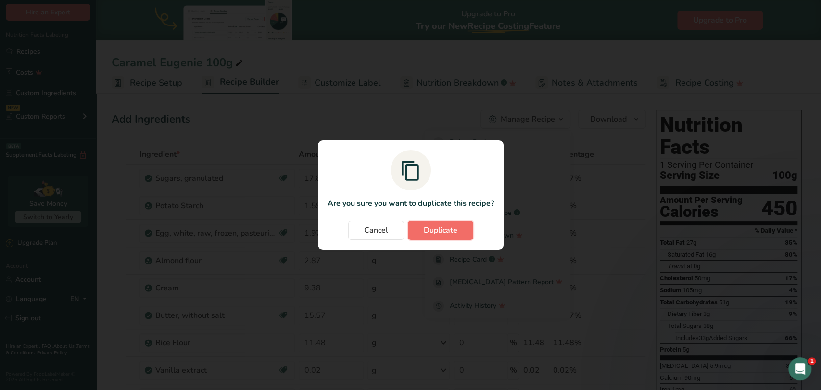
click at [448, 227] on span "Duplicate" at bounding box center [441, 231] width 34 height 12
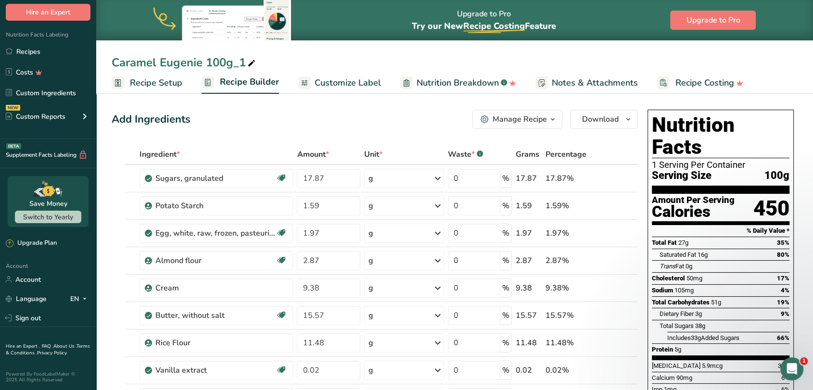
click at [137, 65] on div "Caramel Eugenie 100g_1" at bounding box center [185, 62] width 146 height 17
click at [137, 64] on input "Caramel Eugenie 100g_1" at bounding box center [455, 62] width 686 height 17
click at [250, 61] on input "Pistachio Eugenie 100g_1" at bounding box center [455, 62] width 686 height 17
click at [292, 117] on div "Add Ingredients Manage Recipe Delete Recipe Duplicate Recipe Scale Recipe Save …" at bounding box center [375, 119] width 526 height 19
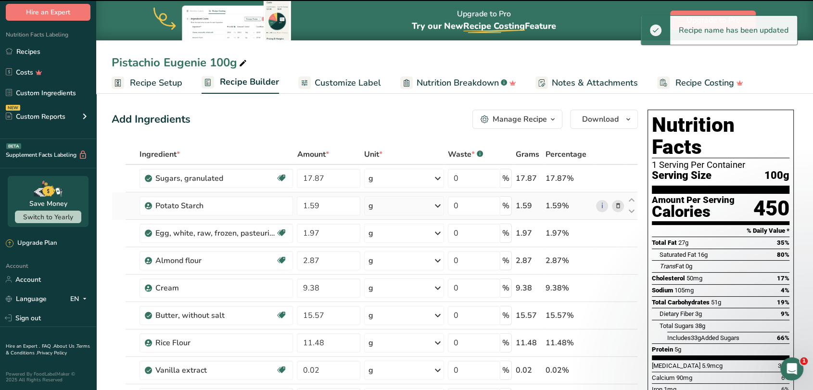
scroll to position [53, 0]
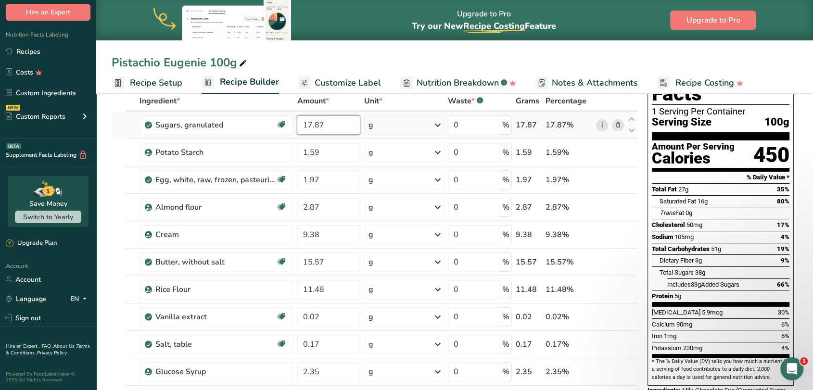
drag, startPoint x: 329, startPoint y: 123, endPoint x: 294, endPoint y: 126, distance: 35.2
click at [294, 126] on tr "Sugars, granulated Dairy free Gluten free Vegan Vegetarian Soy free 17.87 g Por…" at bounding box center [374, 125] width 525 height 27
click at [334, 154] on div "Ingredient * Amount * Unit * Waste * .a-a{fill:#347362;}.b-a{fill:#fff;} Grams …" at bounding box center [375, 309] width 526 height 437
click at [336, 186] on div "Ingredient * Amount * Unit * Waste * .a-a{fill:#347362;}.b-a{fill:#fff;} Grams …" at bounding box center [375, 309] width 526 height 437
drag, startPoint x: 317, startPoint y: 185, endPoint x: 298, endPoint y: 182, distance: 18.4
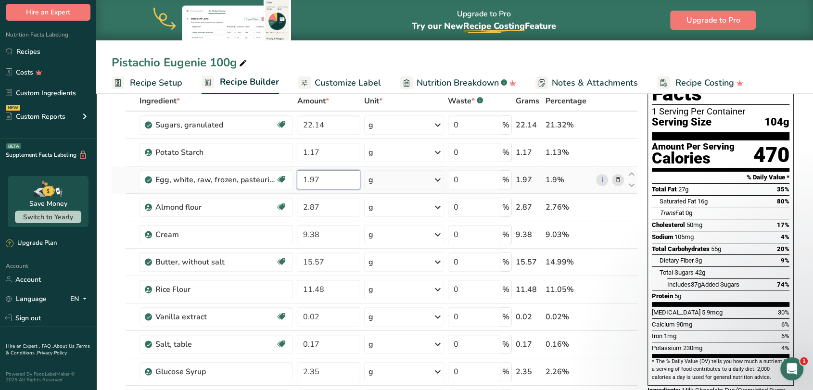
click at [298, 182] on input "1.97" at bounding box center [328, 179] width 63 height 19
click at [333, 206] on div "Ingredient * Amount * Unit * Waste * .a-a{fill:#347362;}.b-a{fill:#fff;} Grams …" at bounding box center [375, 309] width 526 height 437
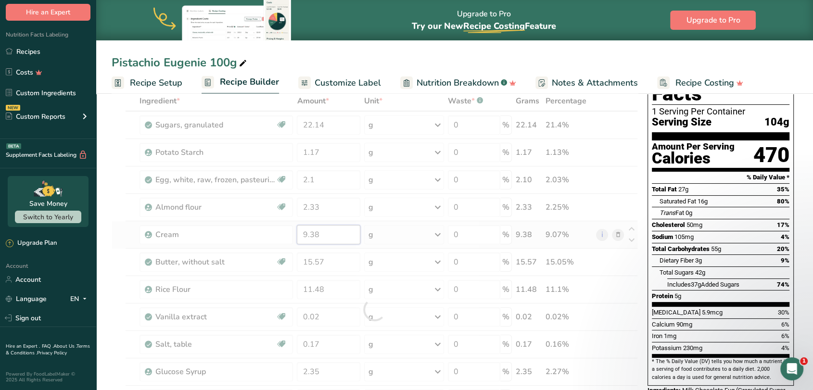
click at [332, 237] on div "Ingredient * Amount * Unit * Waste * .a-a{fill:#347362;}.b-a{fill:#fff;} Grams …" at bounding box center [375, 309] width 526 height 437
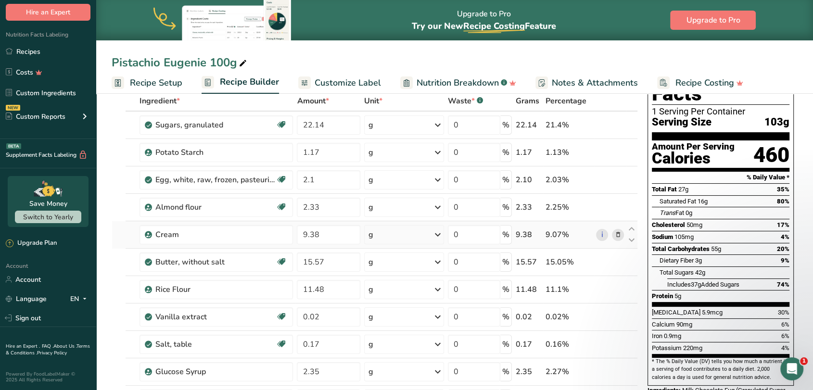
click at [619, 235] on div "Ingredient * Amount * Unit * Waste * .a-a{fill:#347362;}.b-a{fill:#fff;} Grams …" at bounding box center [375, 309] width 526 height 437
click at [616, 236] on icon at bounding box center [617, 235] width 7 height 10
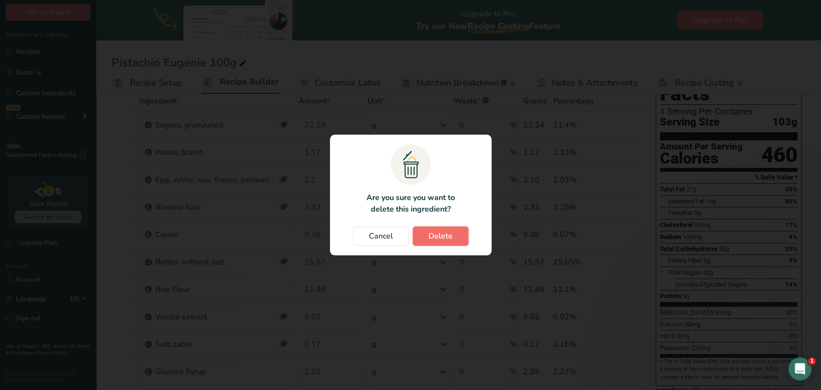
click at [447, 239] on span "Delete" at bounding box center [441, 236] width 24 height 12
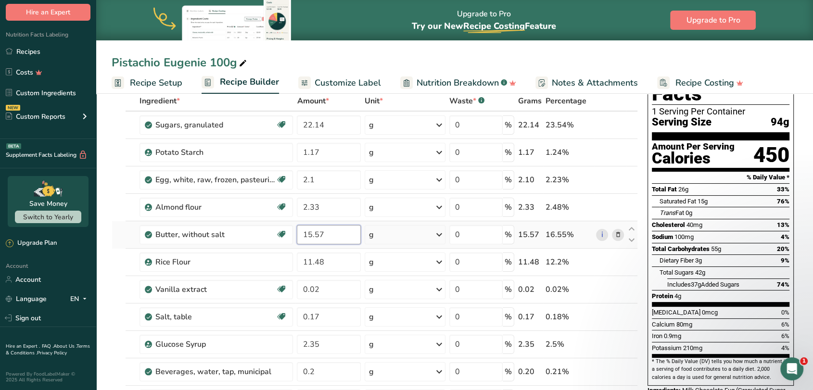
drag, startPoint x: 336, startPoint y: 238, endPoint x: 301, endPoint y: 233, distance: 35.4
click at [301, 233] on input "15.57" at bounding box center [329, 234] width 64 height 19
click at [113, 268] on div "Ingredient * Amount * Unit * Waste * .a-a{fill:#347362;}.b-a{fill:#fff;} Grams …" at bounding box center [375, 296] width 526 height 410
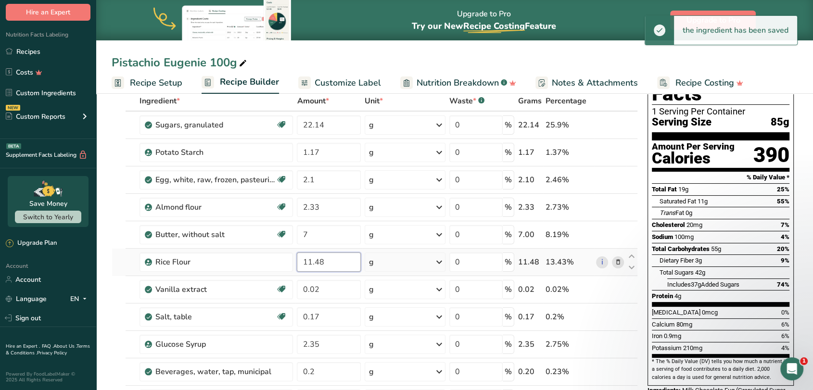
drag, startPoint x: 337, startPoint y: 264, endPoint x: 305, endPoint y: 263, distance: 31.3
click at [305, 263] on input "11.48" at bounding box center [329, 262] width 64 height 19
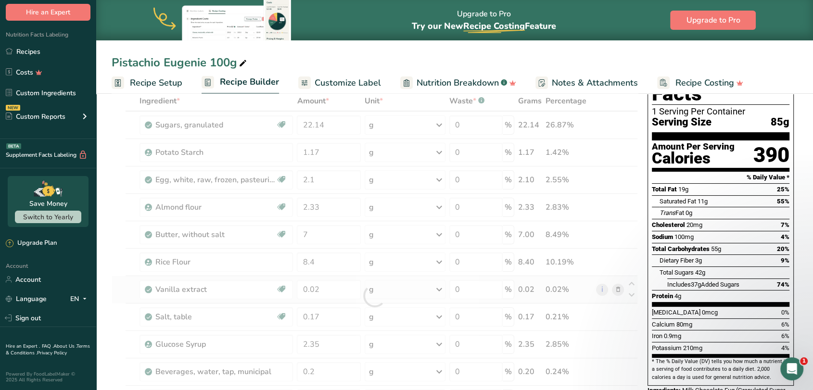
click at [118, 291] on div "Ingredient * Amount * Unit * Waste * .a-a{fill:#347362;}.b-a{fill:#fff;} Grams …" at bounding box center [375, 296] width 526 height 410
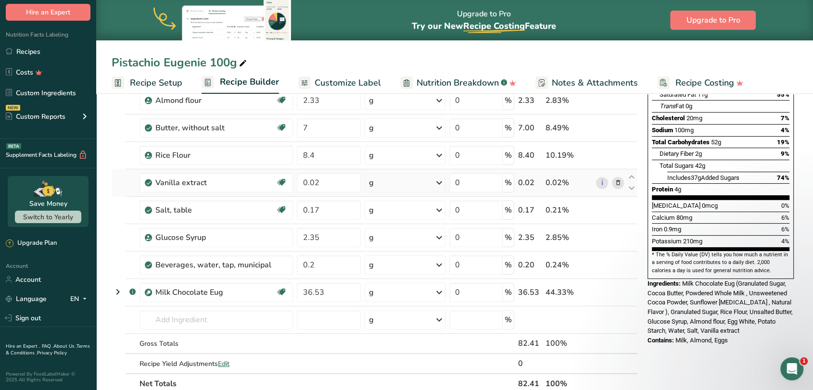
scroll to position [107, 0]
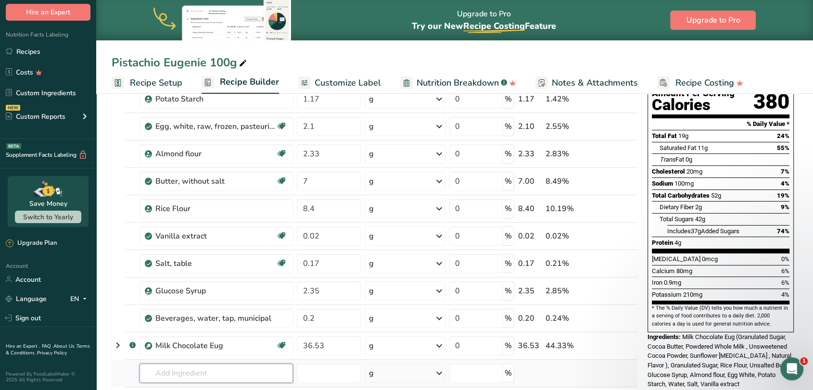
drag, startPoint x: 190, startPoint y: 376, endPoint x: 196, endPoint y: 373, distance: 6.5
click at [191, 376] on input "text" at bounding box center [215, 373] width 153 height 19
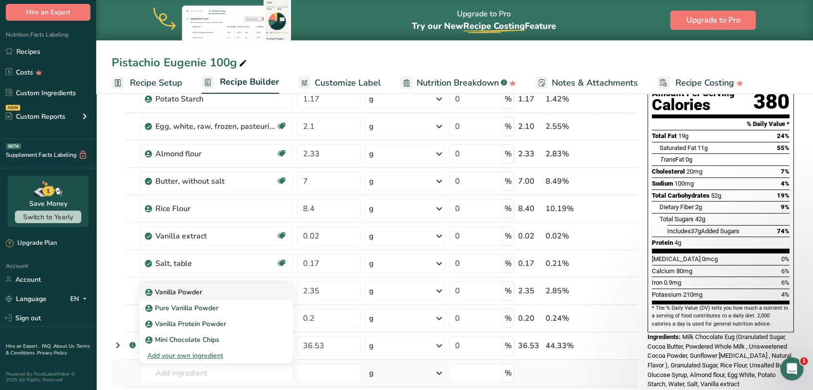
click at [206, 292] on div "Vanilla Powder" at bounding box center [208, 292] width 123 height 10
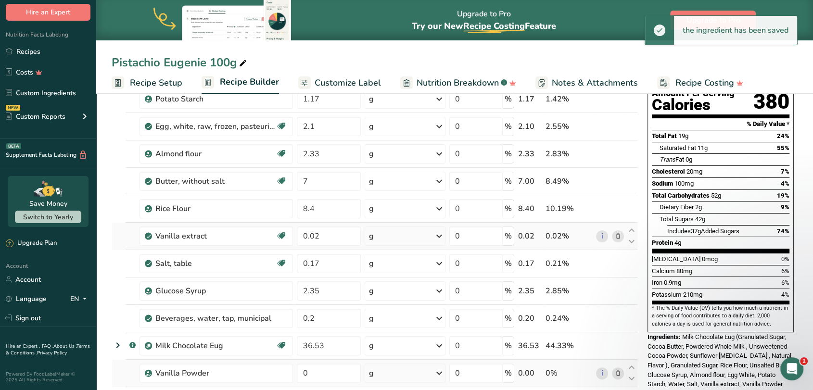
click at [617, 238] on icon at bounding box center [617, 236] width 7 height 10
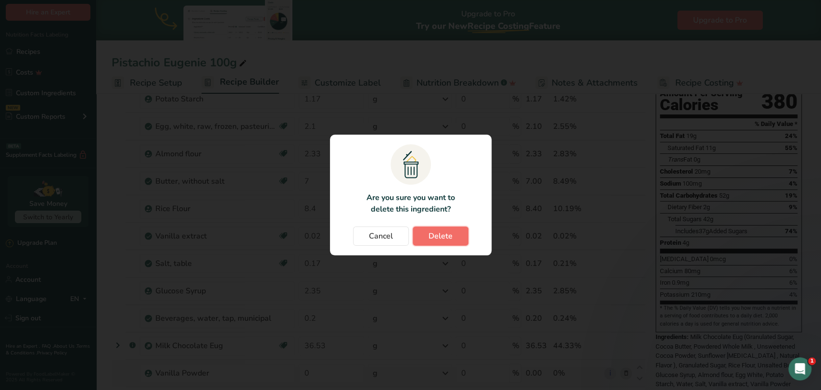
click at [451, 234] on span "Delete" at bounding box center [441, 236] width 24 height 12
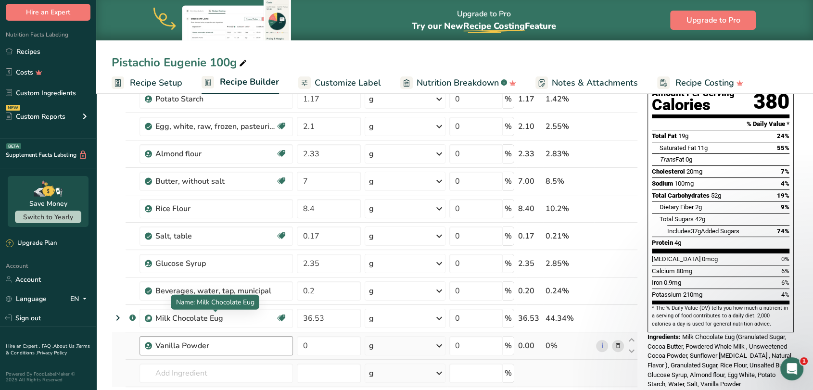
scroll to position [160, 0]
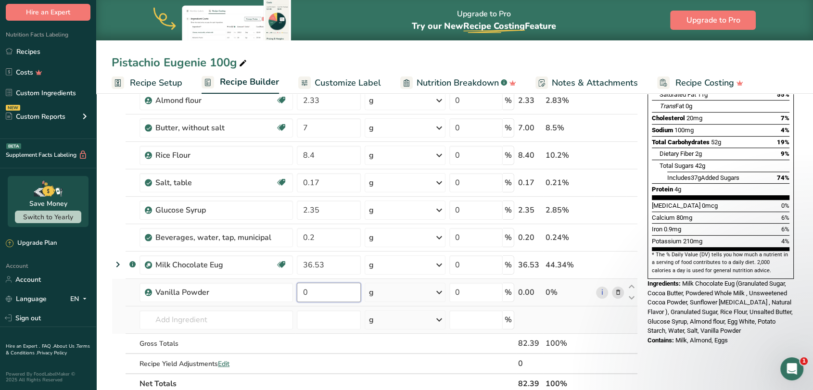
drag, startPoint x: 336, startPoint y: 291, endPoint x: 297, endPoint y: 297, distance: 39.5
click at [297, 297] on input "0" at bounding box center [329, 292] width 64 height 19
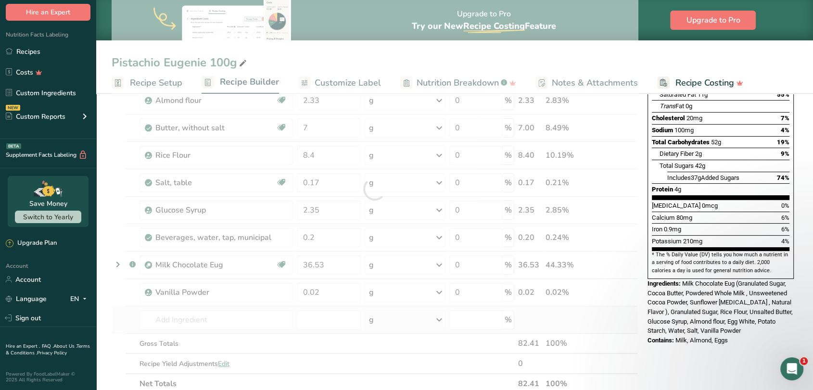
click at [109, 307] on section "Add Ingredients Manage Recipe Delete Recipe Duplicate Recipe Scale Recipe Save …" at bounding box center [454, 327] width 717 height 794
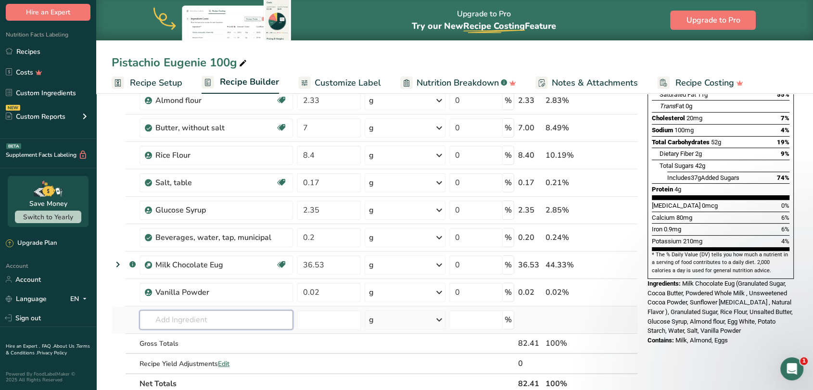
click at [165, 323] on input "text" at bounding box center [215, 319] width 153 height 19
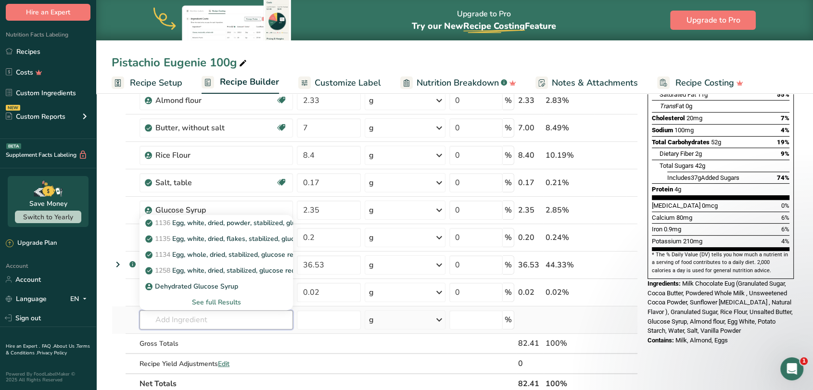
click at [176, 322] on input "text" at bounding box center [215, 319] width 153 height 19
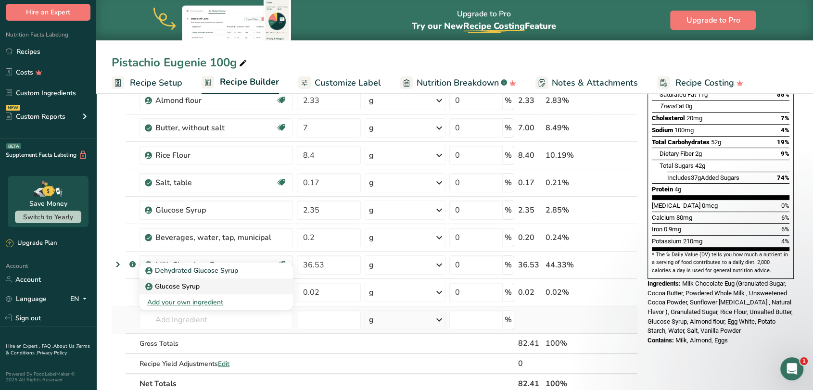
click at [177, 284] on p "Glucose Syrup" at bounding box center [173, 286] width 52 height 10
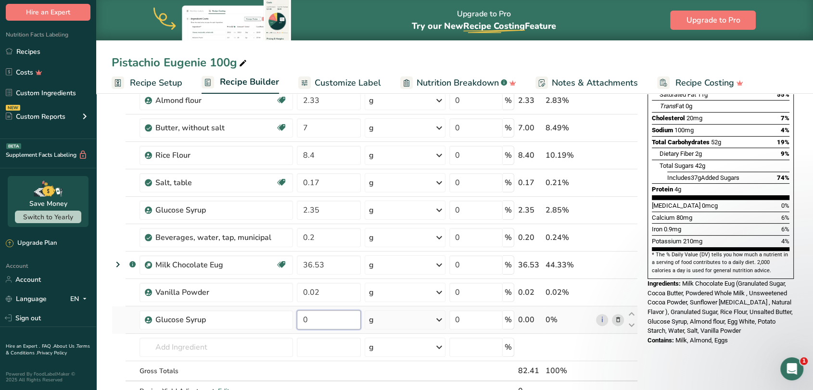
click at [319, 320] on input "0" at bounding box center [329, 319] width 64 height 19
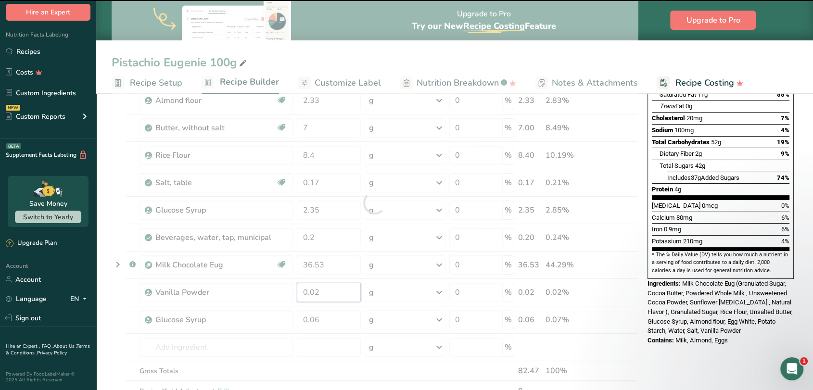
drag, startPoint x: 325, startPoint y: 293, endPoint x: 311, endPoint y: 294, distance: 14.5
click at [311, 294] on div "Ingredient * Amount * Unit * Waste * .a-a{fill:#347362;}.b-a{fill:#fff;} Grams …" at bounding box center [375, 202] width 526 height 437
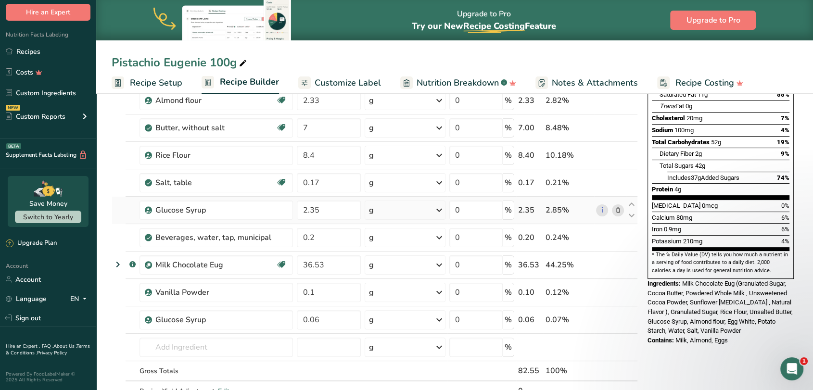
click at [620, 209] on div "Ingredient * Amount * Unit * Waste * .a-a{fill:#347362;}.b-a{fill:#fff;} Grams …" at bounding box center [375, 202] width 526 height 437
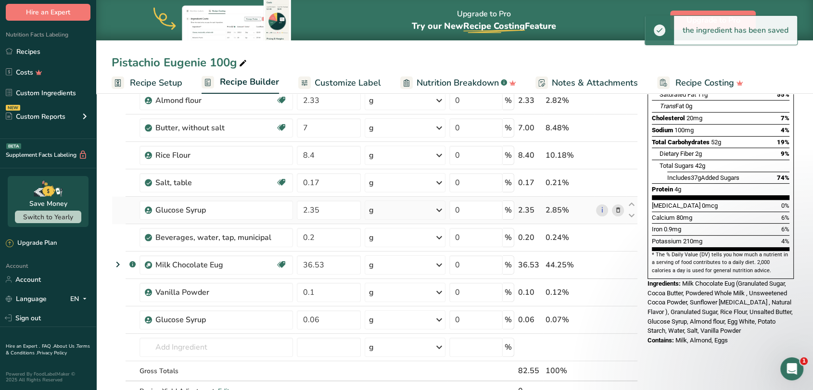
click at [619, 209] on icon at bounding box center [617, 210] width 7 height 10
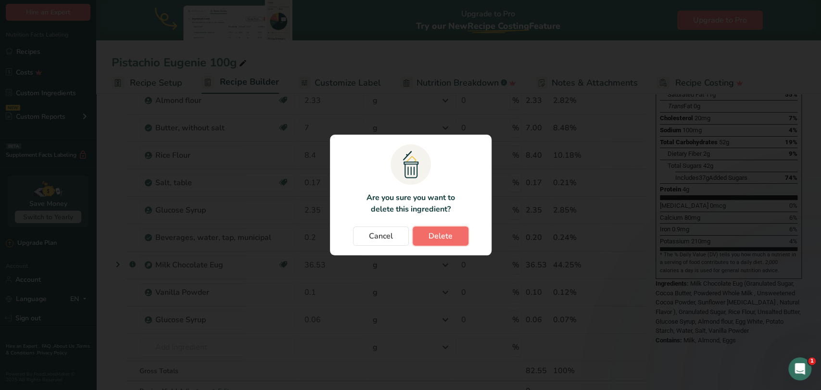
click at [415, 242] on button "Delete" at bounding box center [441, 236] width 56 height 19
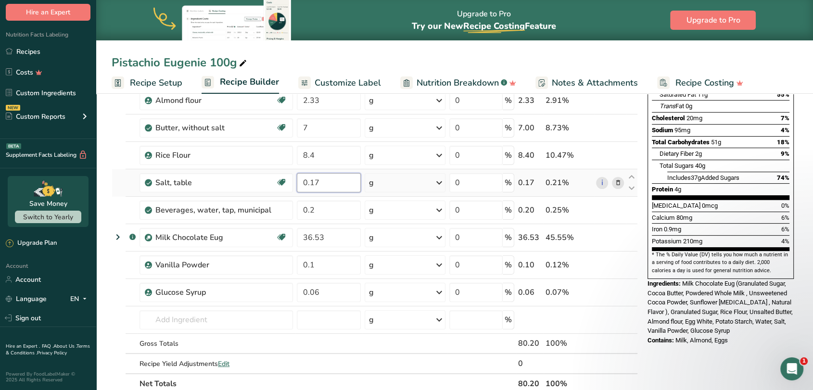
drag, startPoint x: 331, startPoint y: 181, endPoint x: 311, endPoint y: 184, distance: 20.3
click at [311, 184] on input "0.17" at bounding box center [329, 182] width 64 height 19
click at [112, 210] on section "Add Ingredients Manage Recipe Delete Recipe Duplicate Recipe Scale Recipe Save …" at bounding box center [454, 327] width 717 height 794
click at [108, 274] on section "Add Ingredients Manage Recipe Delete Recipe Duplicate Recipe Scale Recipe Save …" at bounding box center [454, 327] width 717 height 794
click at [616, 213] on icon at bounding box center [617, 210] width 7 height 10
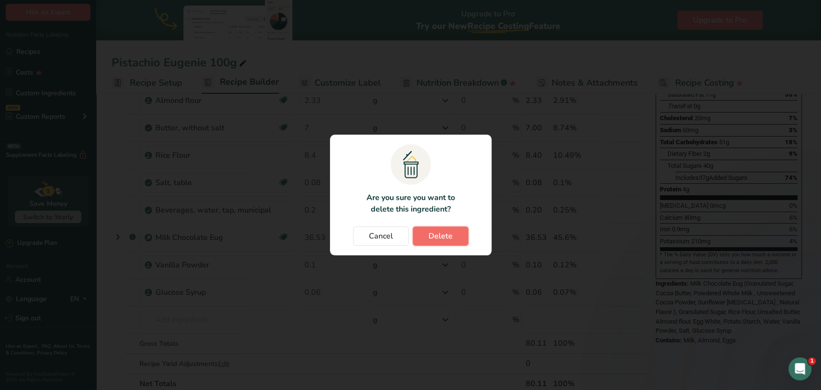
click at [452, 236] on button "Delete" at bounding box center [441, 236] width 56 height 19
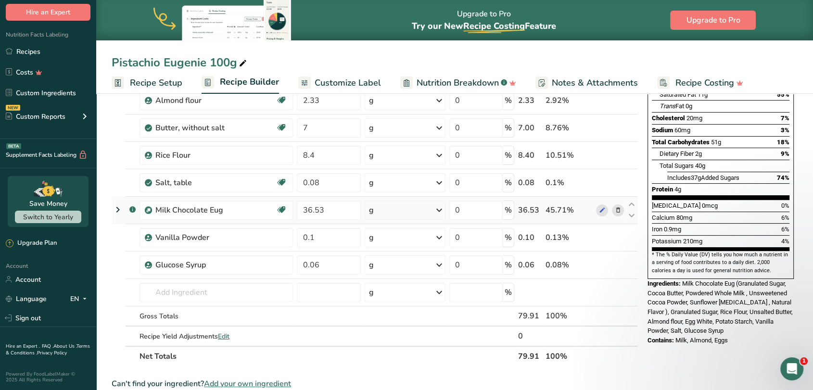
click at [619, 211] on icon at bounding box center [617, 210] width 7 height 10
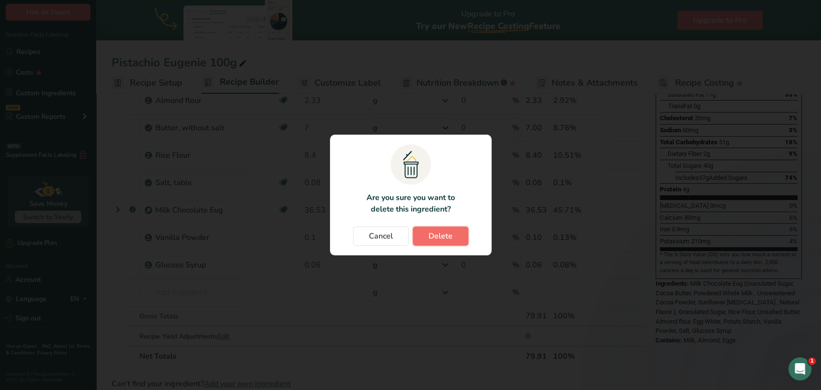
click at [455, 231] on button "Delete" at bounding box center [441, 236] width 56 height 19
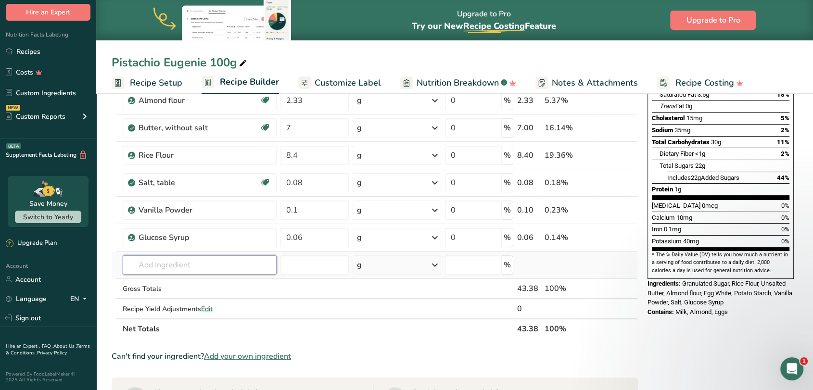
click at [163, 268] on input "text" at bounding box center [199, 264] width 153 height 19
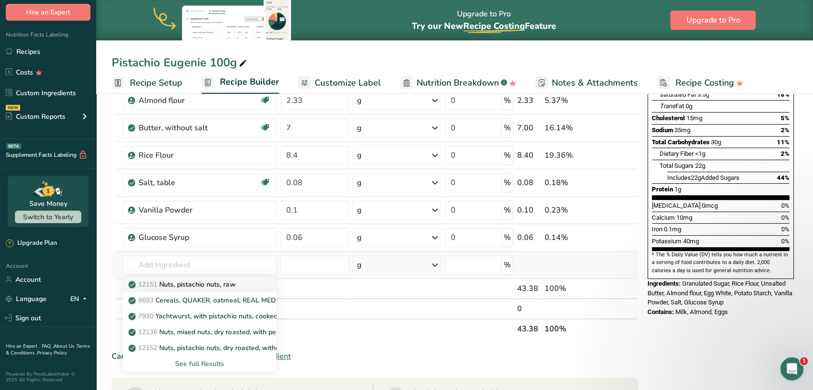
click at [182, 282] on p "12151 Nuts, pistachio nuts, raw" at bounding box center [182, 284] width 105 height 10
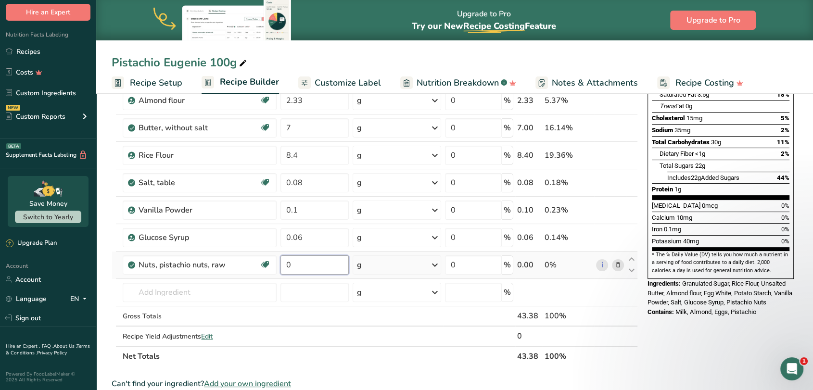
drag, startPoint x: 294, startPoint y: 265, endPoint x: 285, endPoint y: 265, distance: 8.7
click at [285, 265] on input "0" at bounding box center [314, 264] width 68 height 19
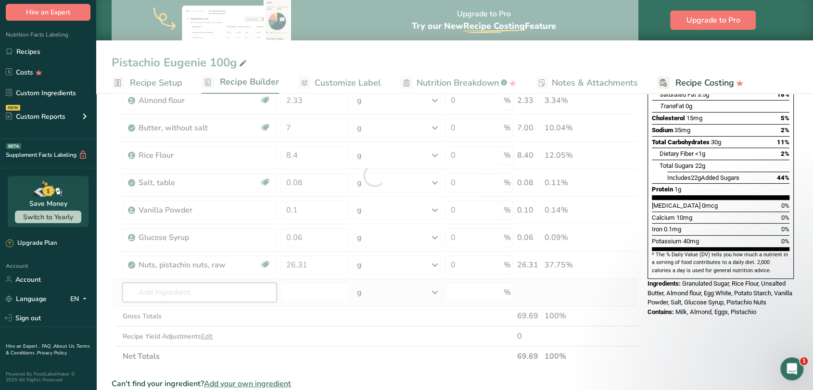
click at [254, 297] on div "Ingredient * Amount * Unit * Waste * .a-a{fill:#347362;}.b-a{fill:#fff;} Grams …" at bounding box center [375, 175] width 526 height 382
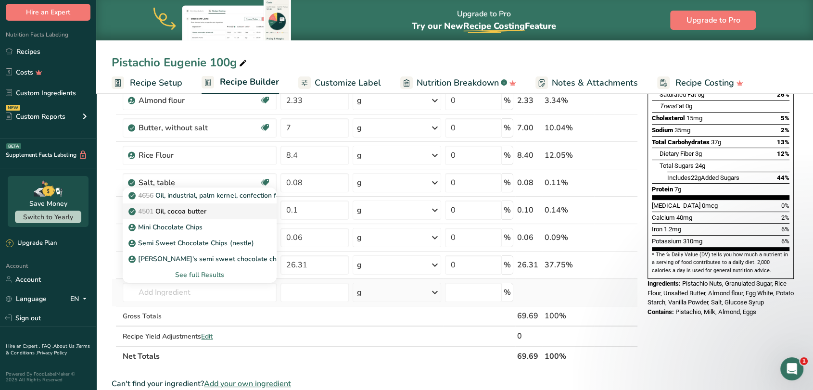
click at [192, 206] on p "4501 Oil, cocoa butter" at bounding box center [168, 211] width 76 height 10
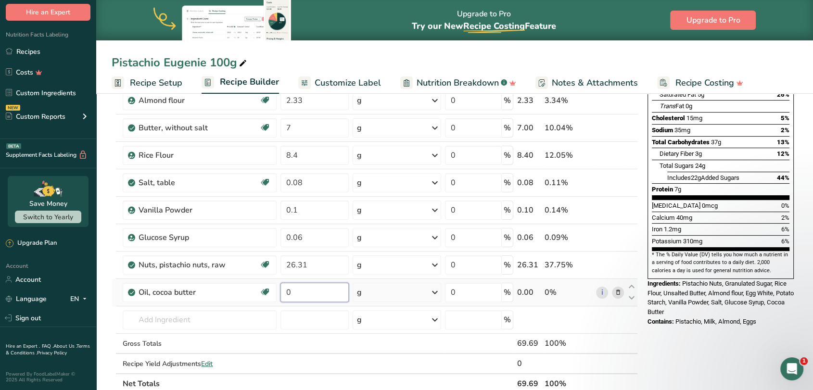
click at [308, 293] on input "0" at bounding box center [314, 292] width 68 height 19
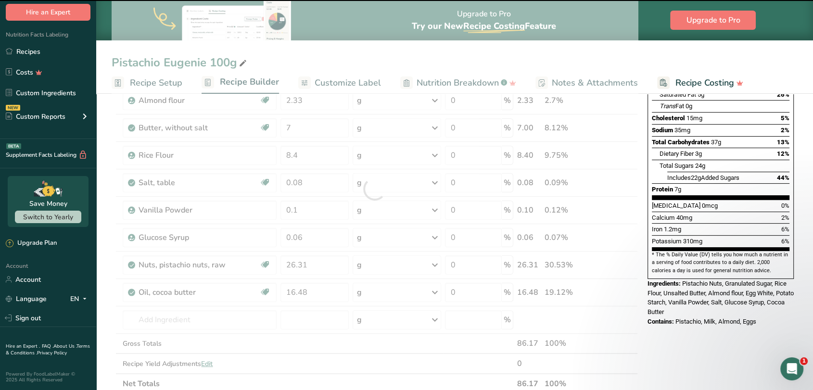
click at [189, 317] on div at bounding box center [375, 189] width 526 height 410
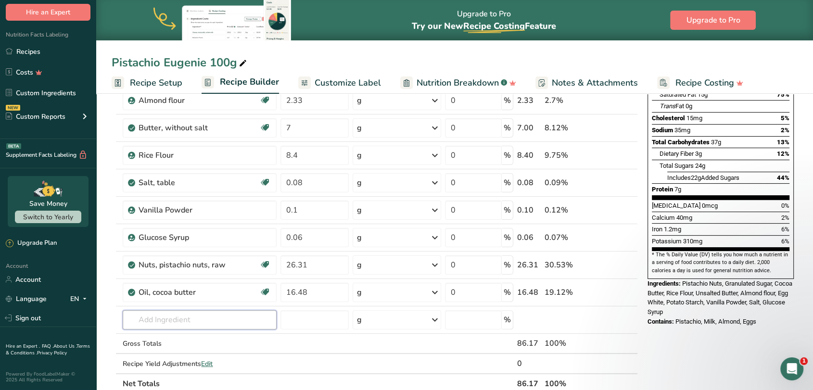
click at [192, 324] on input "text" at bounding box center [199, 319] width 153 height 19
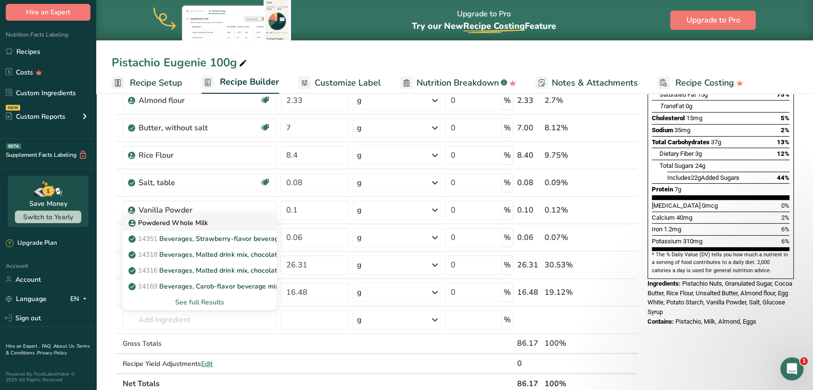
click at [194, 225] on p "Powdered Whole Milk" at bounding box center [168, 223] width 77 height 10
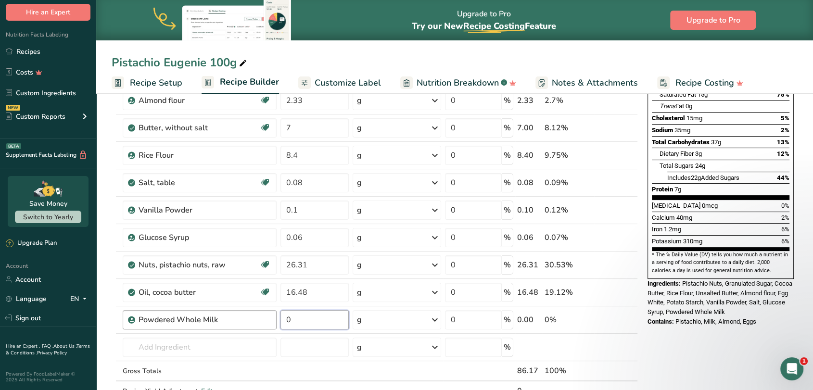
drag, startPoint x: 298, startPoint y: 319, endPoint x: 276, endPoint y: 320, distance: 21.7
click at [276, 320] on tr "Powdered Whole Milk 0 g Weight Units g kg mg See more Volume Units l Volume uni…" at bounding box center [374, 319] width 525 height 27
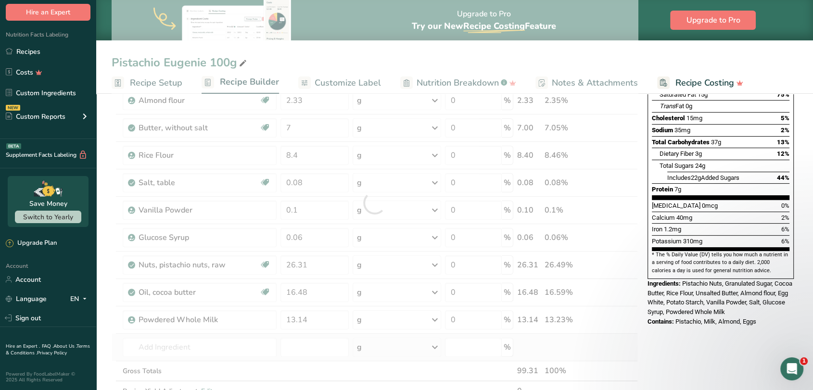
click at [257, 356] on div "Ingredient * Amount * Unit * Waste * .a-a{fill:#347362;}.b-a{fill:#fff;} Grams …" at bounding box center [375, 202] width 526 height 437
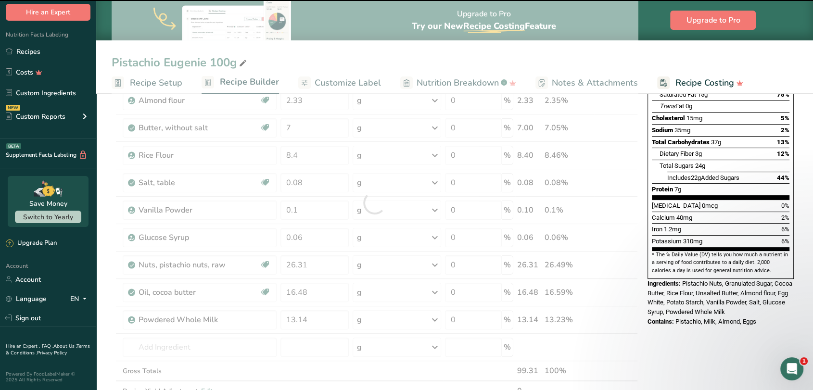
click at [254, 350] on div at bounding box center [375, 202] width 526 height 437
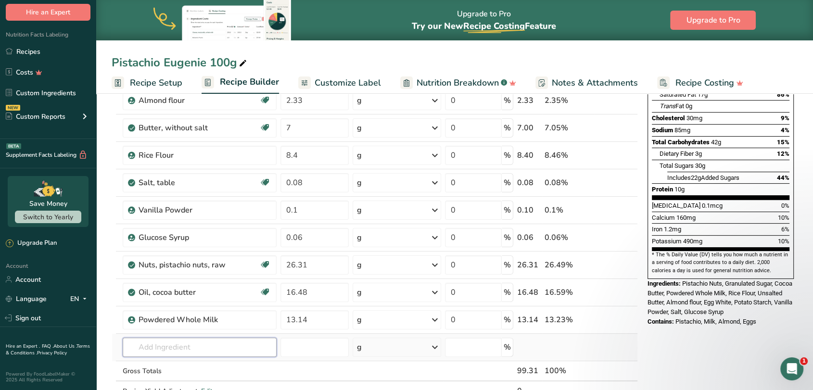
click at [148, 347] on input "text" at bounding box center [199, 347] width 153 height 19
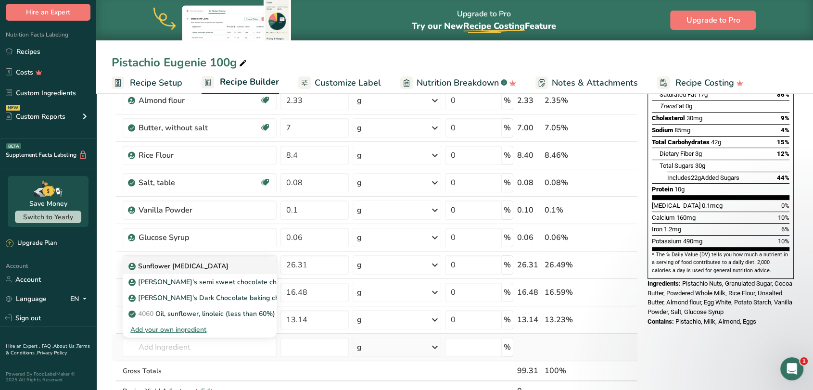
click at [175, 262] on p "Sunflower [MEDICAL_DATA]" at bounding box center [179, 266] width 98 height 10
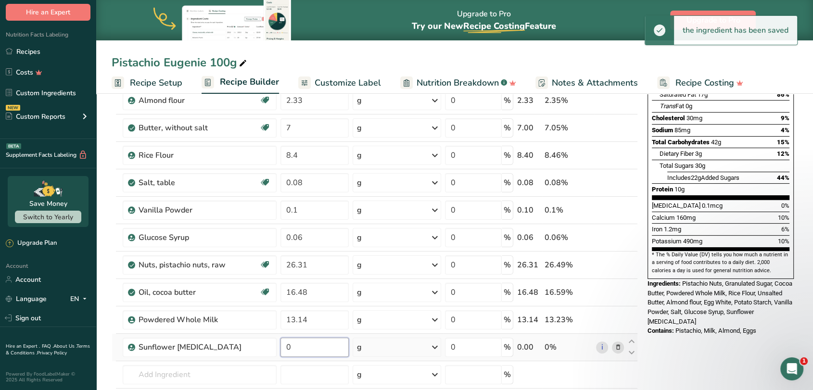
click at [303, 346] on input "0" at bounding box center [314, 347] width 68 height 19
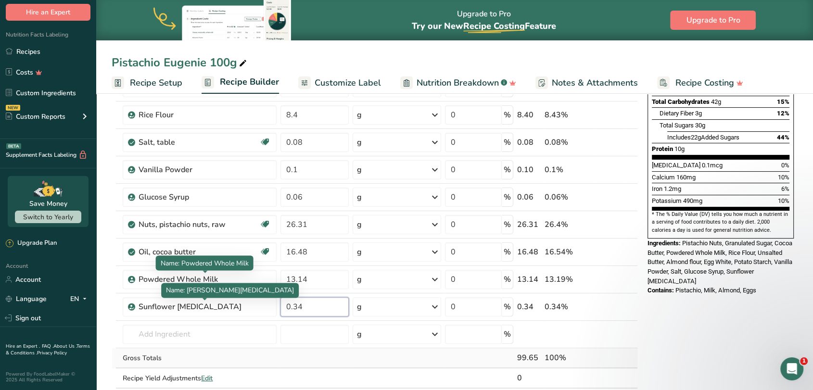
scroll to position [267, 0]
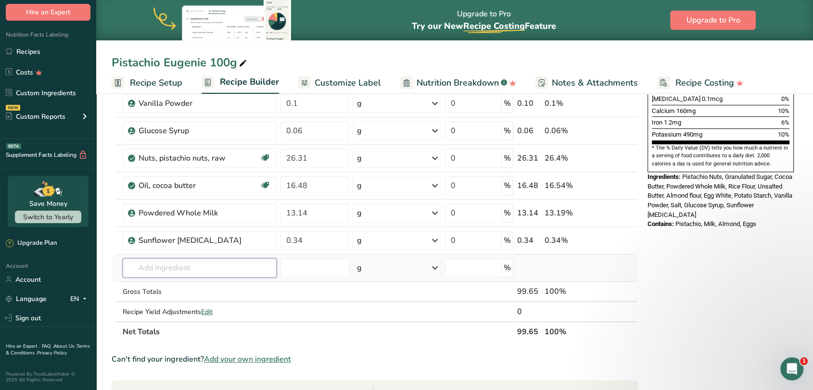
click at [178, 273] on div "Ingredient * Amount * Unit * Waste * .a-a{fill:#347362;}.b-a{fill:#fff;} Grams …" at bounding box center [375, 109] width 526 height 465
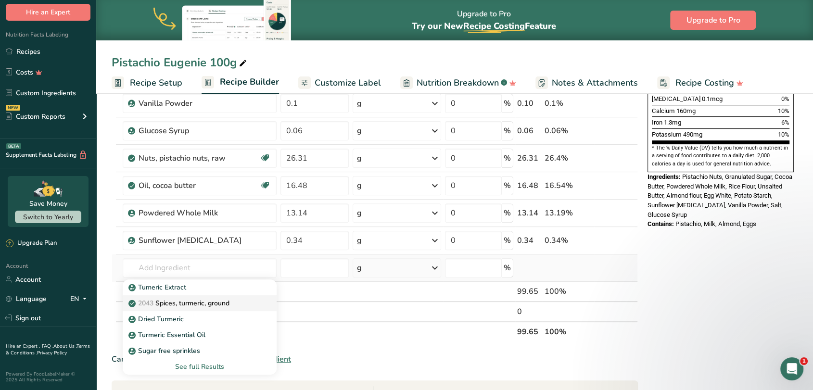
click at [190, 306] on p "2043 Spices, turmeric, ground" at bounding box center [179, 303] width 99 height 10
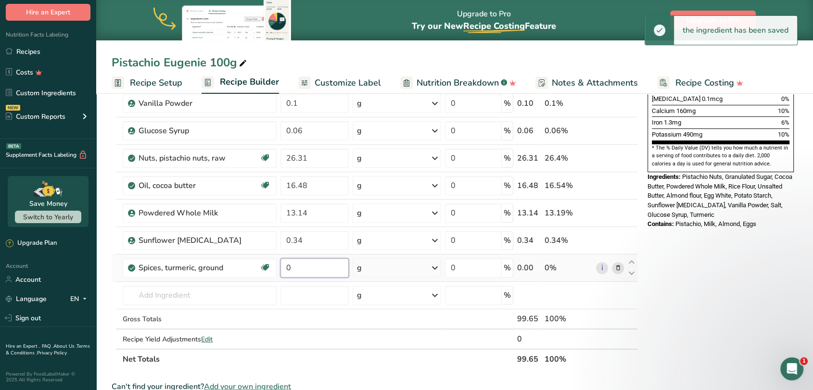
click at [309, 267] on input "0" at bounding box center [314, 267] width 68 height 19
click at [300, 269] on input "0" at bounding box center [314, 267] width 68 height 19
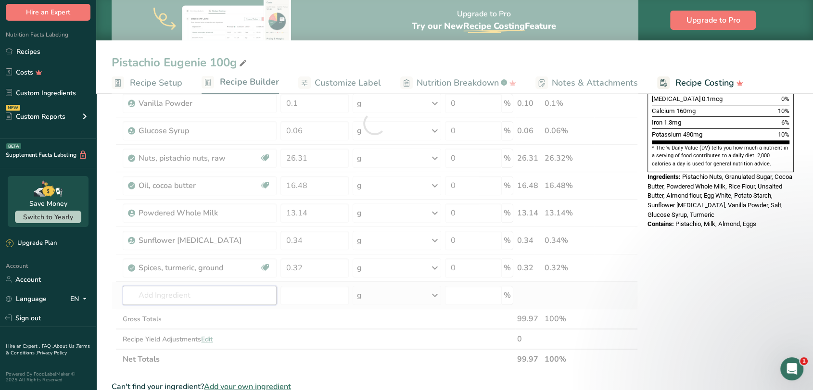
click at [262, 292] on div "Ingredient * Amount * Unit * Waste * .a-a{fill:#347362;}.b-a{fill:#fff;} Grams …" at bounding box center [375, 123] width 526 height 492
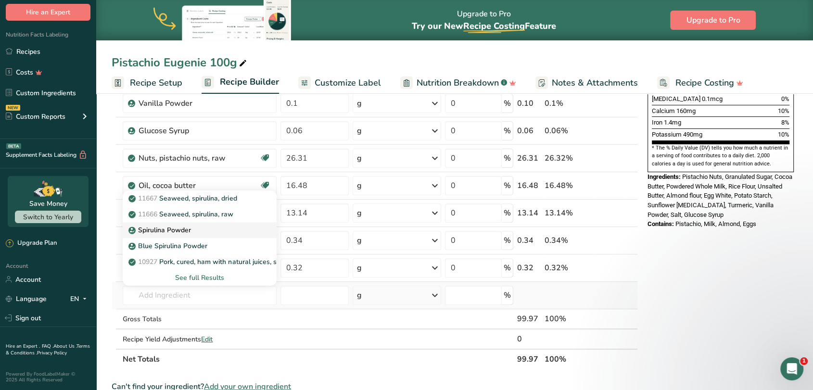
click at [162, 229] on p "Spirulina Powder" at bounding box center [160, 230] width 61 height 10
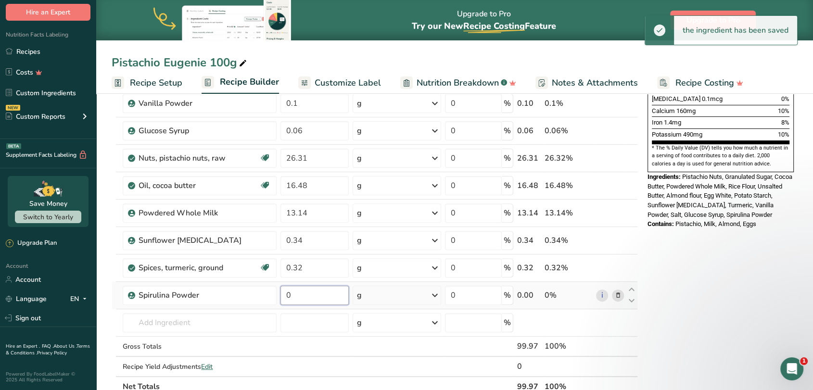
click at [304, 292] on input "0" at bounding box center [314, 295] width 68 height 19
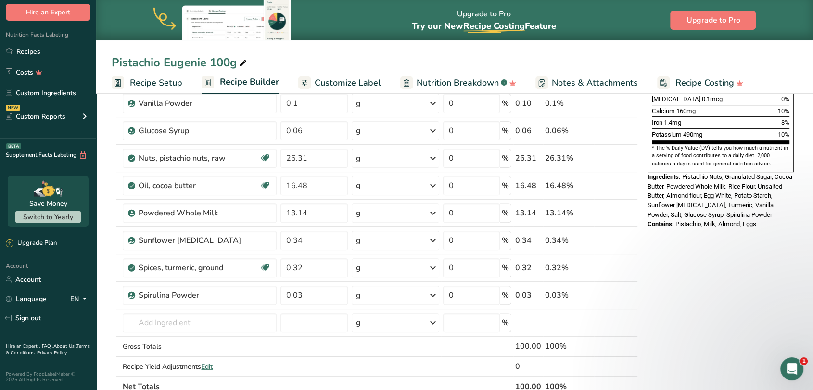
click at [101, 311] on section "Add Ingredients Manage Recipe Delete Recipe Duplicate Recipe Scale Recipe Save …" at bounding box center [454, 274] width 717 height 903
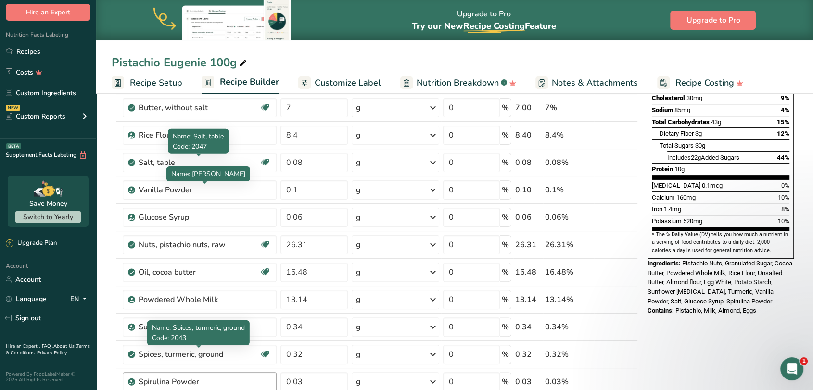
scroll to position [0, 0]
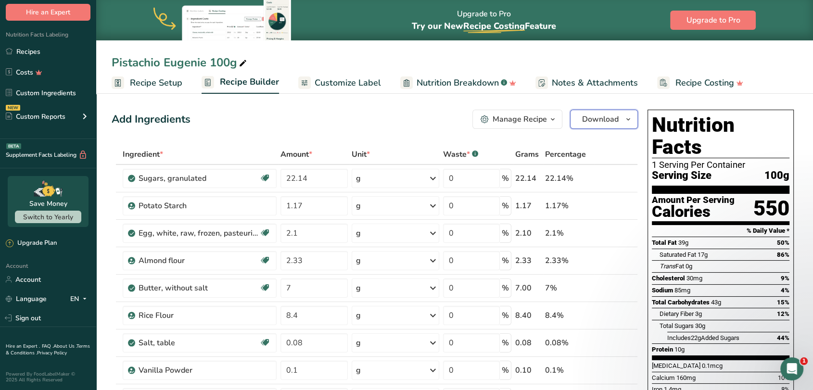
click at [606, 114] on span "Download" at bounding box center [600, 120] width 37 height 12
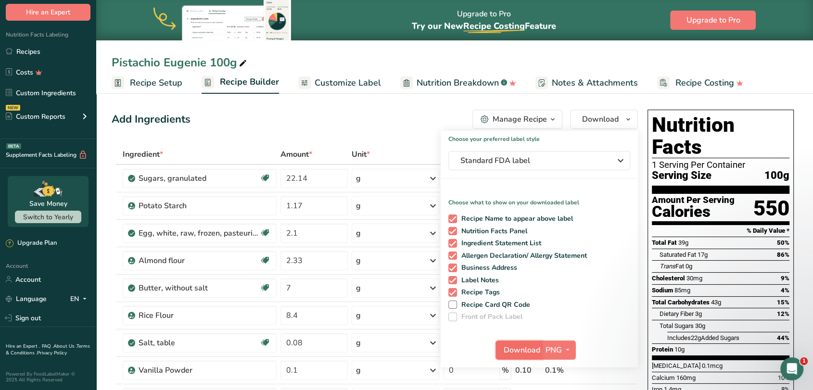
click at [516, 347] on span "Download" at bounding box center [522, 350] width 37 height 12
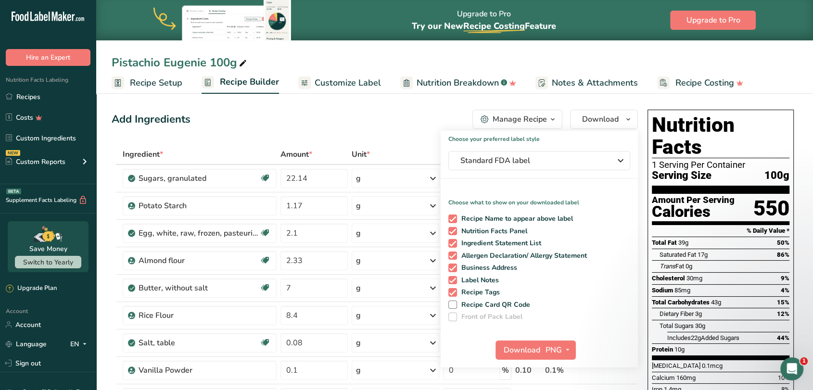
scroll to position [45, 0]
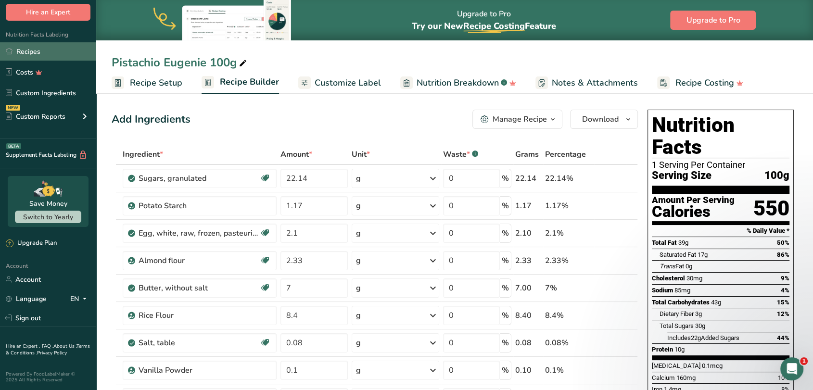
click at [29, 47] on link "Recipes" at bounding box center [48, 51] width 96 height 18
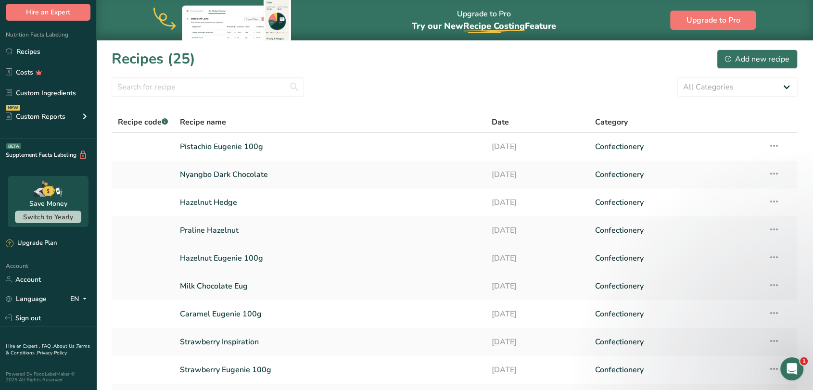
click at [230, 259] on link "Hazelnut Eugenie 100g" at bounding box center [330, 258] width 300 height 20
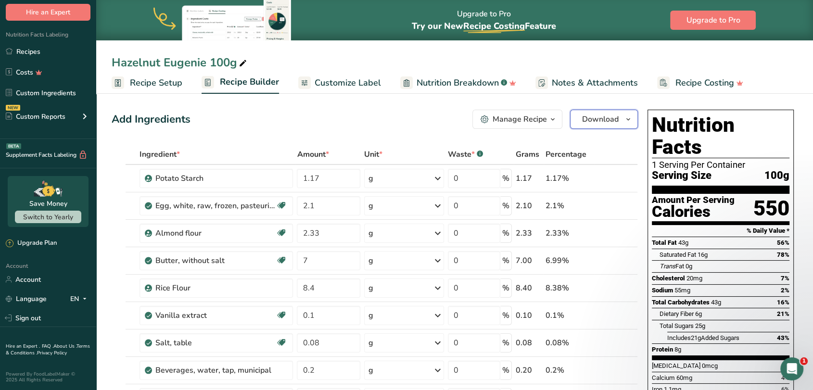
click at [596, 124] on span "Download" at bounding box center [600, 120] width 37 height 12
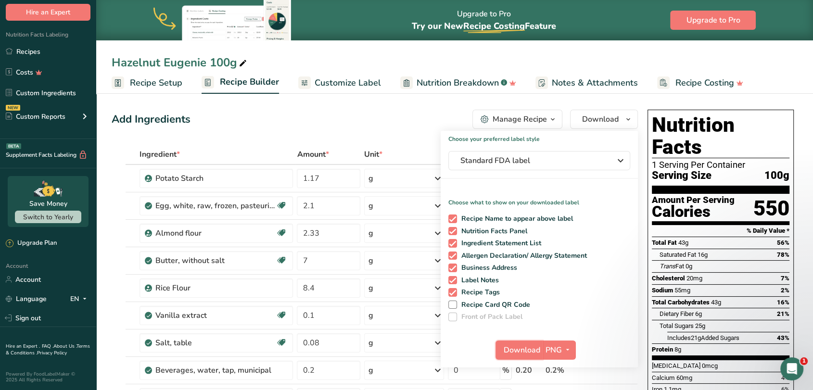
click at [530, 348] on span "Download" at bounding box center [522, 350] width 37 height 12
drag, startPoint x: 17, startPoint y: 53, endPoint x: 122, endPoint y: 104, distance: 116.2
click at [17, 53] on link "Recipes" at bounding box center [48, 51] width 96 height 18
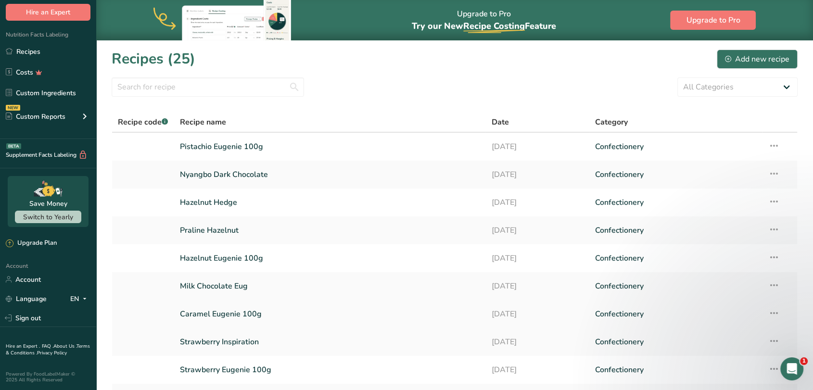
click at [193, 313] on link "Caramel Eugenie 100g" at bounding box center [330, 314] width 300 height 20
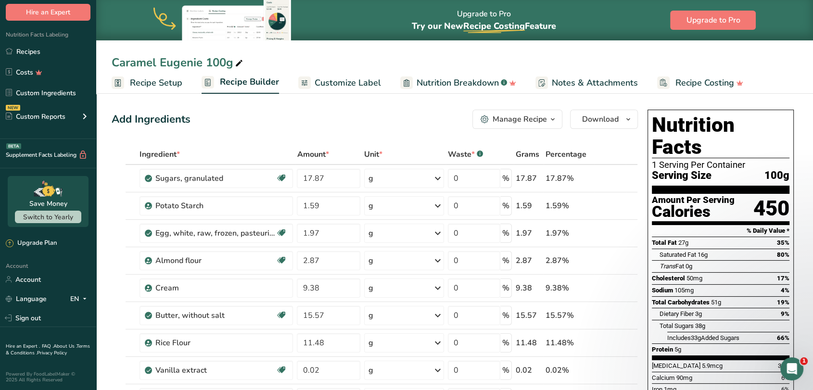
click at [532, 126] on button "Manage Recipe" at bounding box center [517, 119] width 90 height 19
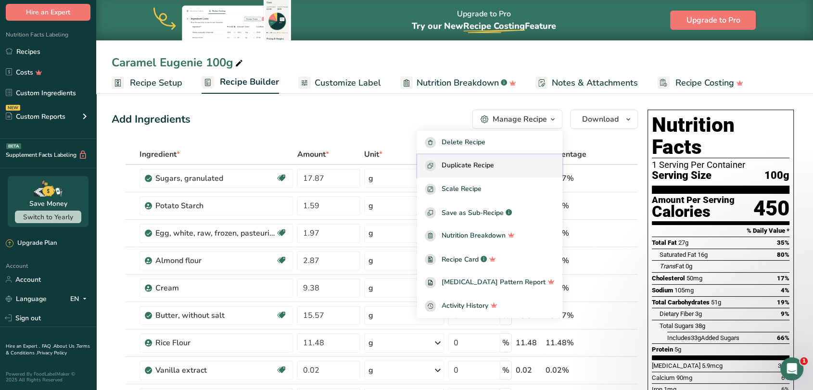
click at [484, 167] on span "Duplicate Recipe" at bounding box center [468, 165] width 52 height 11
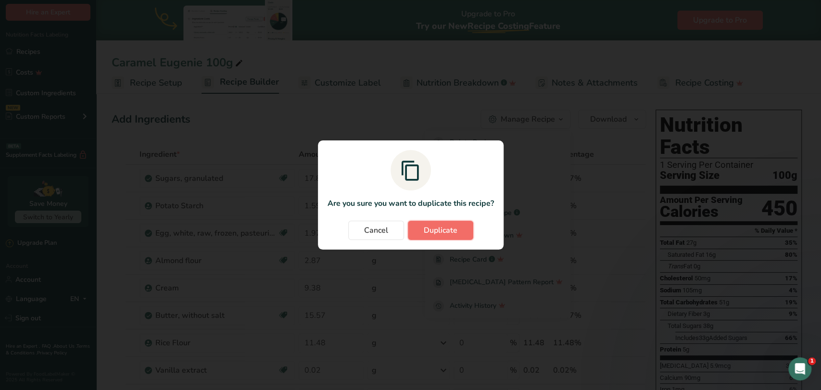
click at [439, 223] on button "Duplicate" at bounding box center [440, 230] width 65 height 19
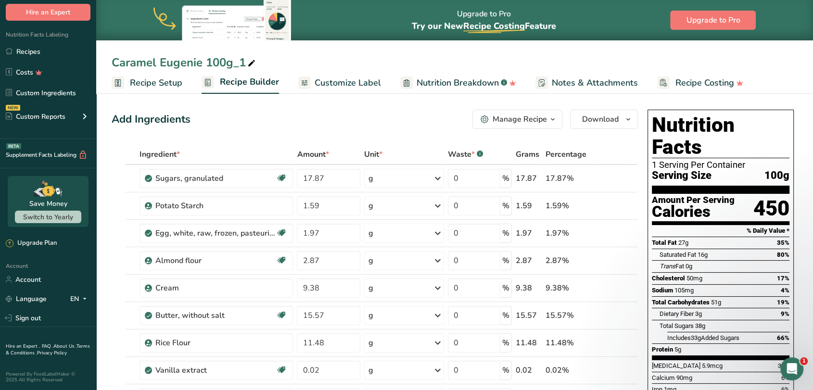
click at [154, 60] on div "Caramel Eugenie 100g_1" at bounding box center [185, 62] width 146 height 17
click at [145, 63] on input "Caramel Eugenie 100g_1" at bounding box center [455, 62] width 686 height 17
click at [239, 62] on input "Vanilla Eugenie 100g_1" at bounding box center [455, 62] width 686 height 17
type input "Vanilla Eugenie 100g"
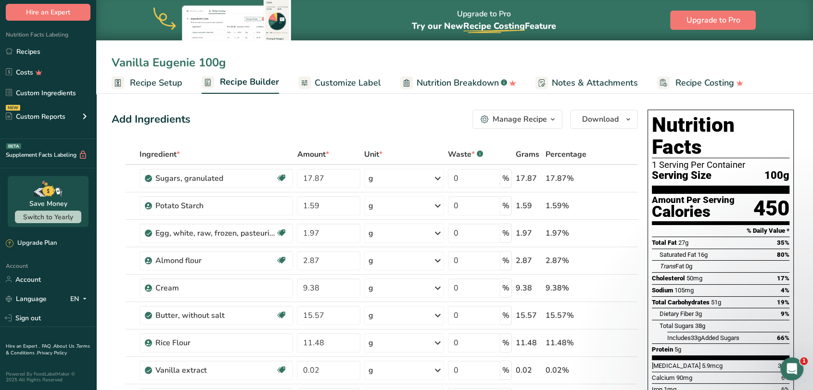
click at [294, 124] on div "Add Ingredients Manage Recipe Delete Recipe Duplicate Recipe Scale Recipe Save …" at bounding box center [375, 119] width 526 height 19
drag, startPoint x: 331, startPoint y: 177, endPoint x: 299, endPoint y: 178, distance: 31.8
click at [299, 178] on input "17.87" at bounding box center [328, 178] width 63 height 19
type input "22.83"
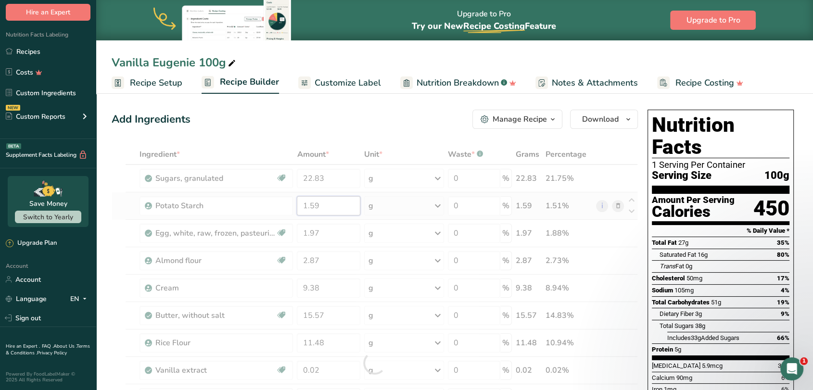
click at [330, 205] on div "Ingredient * Amount * Unit * Waste * .a-a{fill:#347362;}.b-a{fill:#fff;} Grams …" at bounding box center [375, 362] width 526 height 437
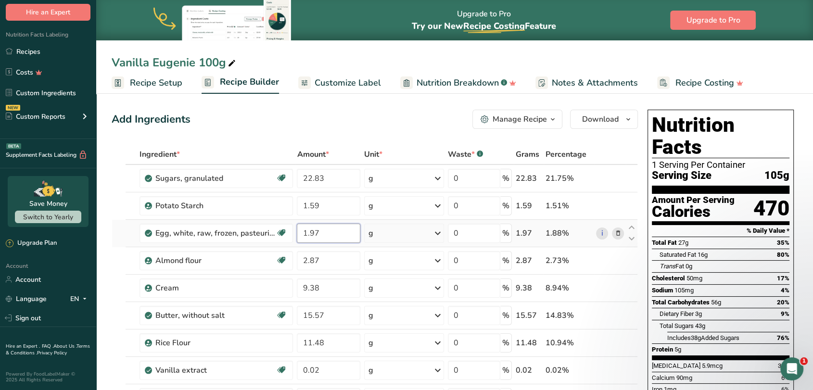
click at [347, 234] on div "Ingredient * Amount * Unit * Waste * .a-a{fill:#347362;}.b-a{fill:#fff;} Grams …" at bounding box center [375, 362] width 526 height 437
click at [325, 262] on div "Ingredient * Amount * Unit * Waste * .a-a{fill:#347362;}.b-a{fill:#fff;} Grams …" at bounding box center [375, 362] width 526 height 437
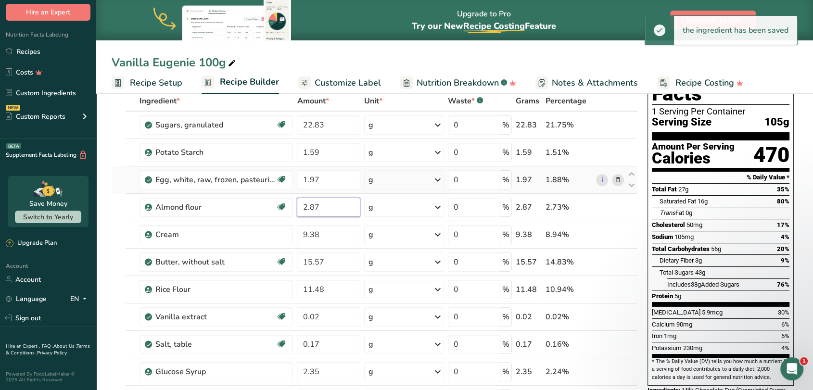
scroll to position [107, 0]
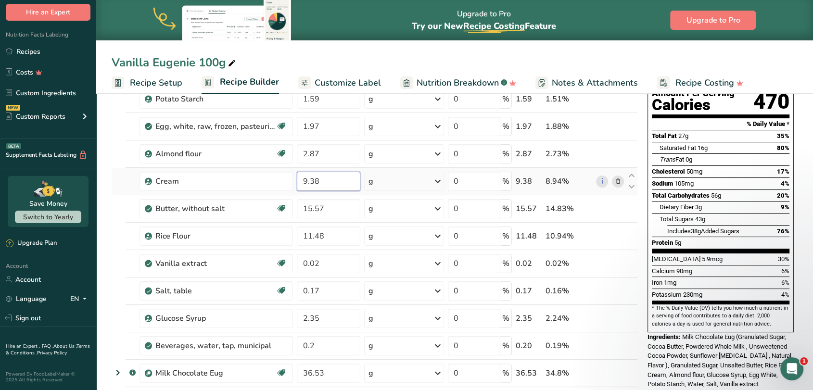
click at [321, 179] on div "Ingredient * Amount * Unit * Waste * .a-a{fill:#347362;}.b-a{fill:#fff;} Grams …" at bounding box center [375, 256] width 526 height 437
drag, startPoint x: 324, startPoint y: 177, endPoint x: 296, endPoint y: 180, distance: 27.7
click at [296, 180] on td "9.38" at bounding box center [328, 181] width 67 height 27
type input "11.93"
click at [326, 207] on div "Ingredient * Amount * Unit * Waste * .a-a{fill:#347362;}.b-a{fill:#fff;} Grams …" at bounding box center [375, 256] width 526 height 437
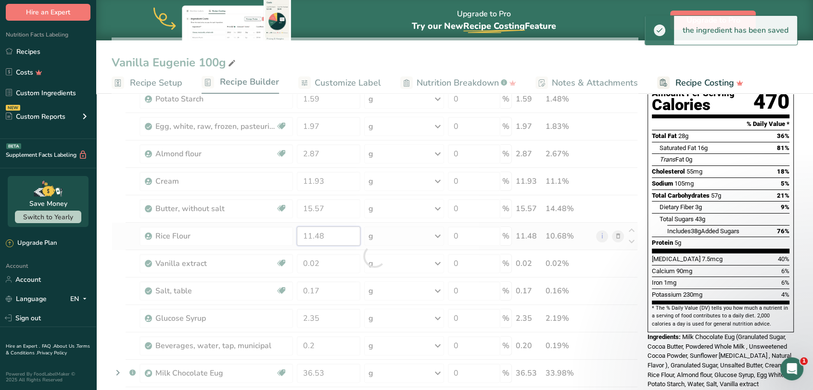
click at [334, 238] on div "Ingredient * Amount * Unit * Waste * .a-a{fill:#347362;}.b-a{fill:#fff;} Grams …" at bounding box center [375, 256] width 526 height 437
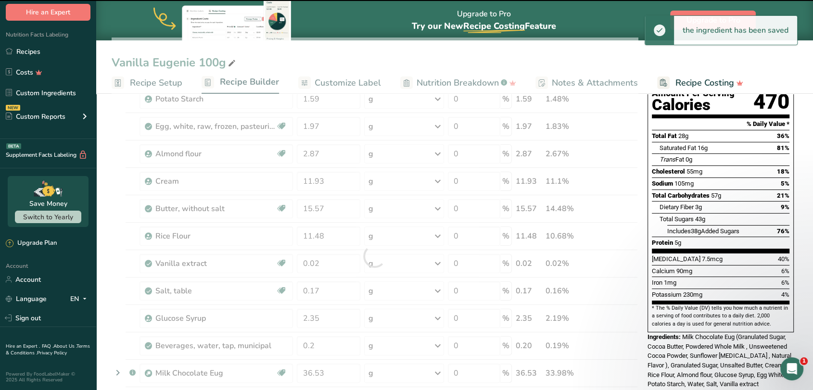
click at [336, 204] on div at bounding box center [375, 256] width 526 height 437
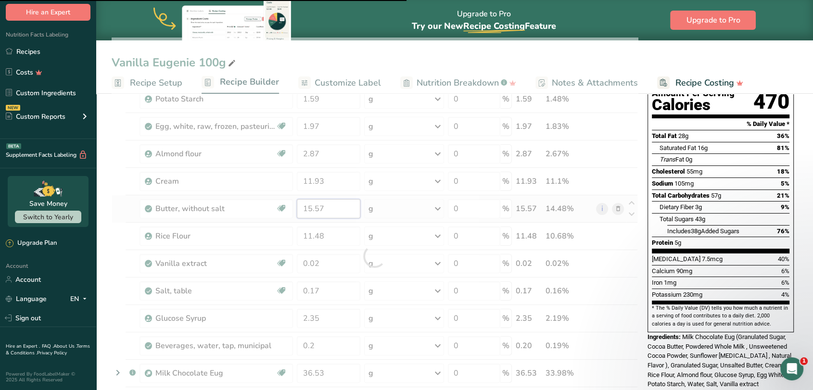
click at [330, 208] on input "15.57" at bounding box center [328, 208] width 63 height 19
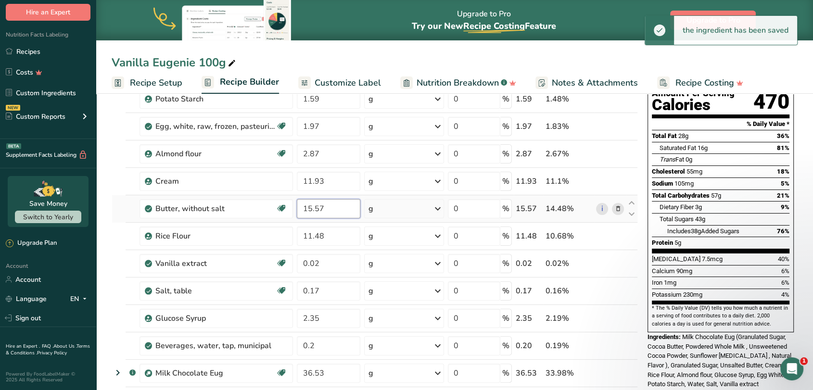
drag, startPoint x: 330, startPoint y: 208, endPoint x: 302, endPoint y: 208, distance: 28.4
click at [302, 208] on input "15.57" at bounding box center [328, 208] width 63 height 19
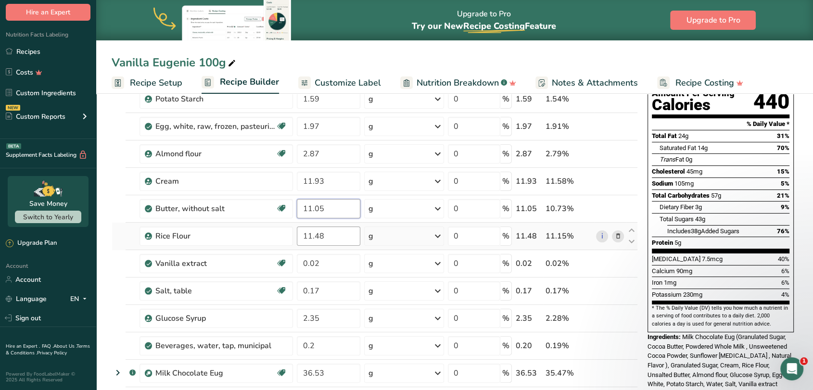
type input "11.05"
click at [340, 232] on div "Ingredient * Amount * Unit * Waste * .a-a{fill:#347362;}.b-a{fill:#fff;} Grams …" at bounding box center [375, 256] width 526 height 437
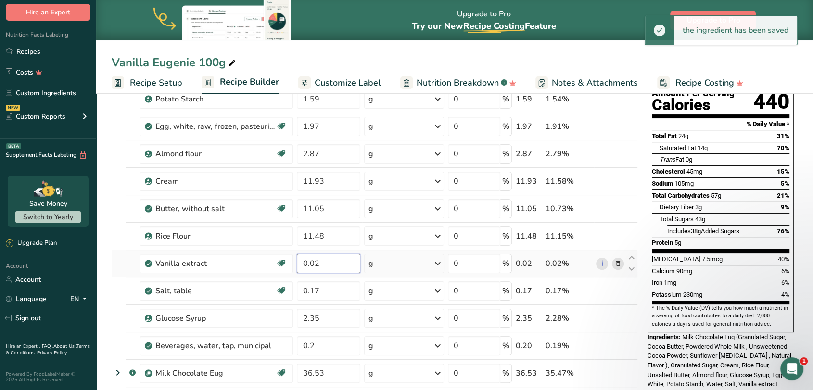
click at [323, 262] on div "Ingredient * Amount * Unit * Waste * .a-a{fill:#347362;}.b-a{fill:#fff;} Grams …" at bounding box center [375, 256] width 526 height 437
type input "0"
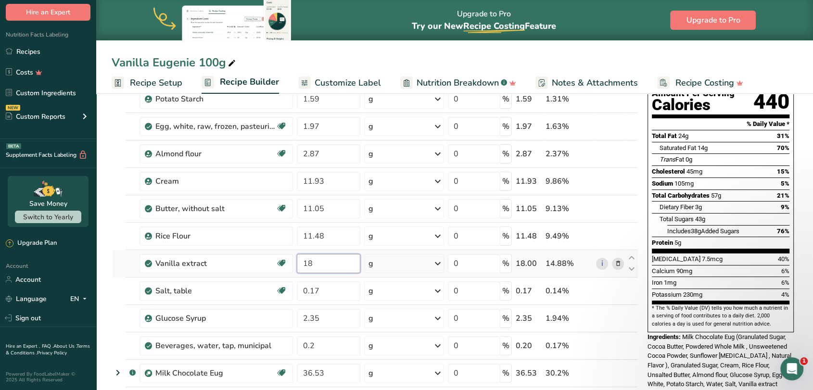
type input "1"
type input "0.18"
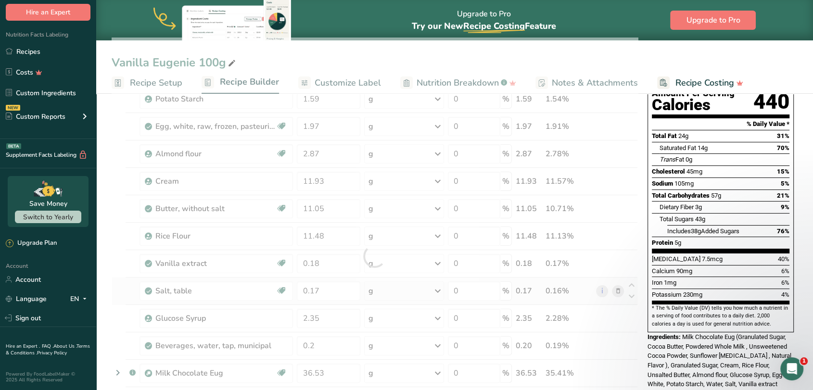
click at [112, 293] on div "Ingredient * Amount * Unit * Waste * .a-a{fill:#347362;}.b-a{fill:#fff;} Grams …" at bounding box center [375, 256] width 526 height 437
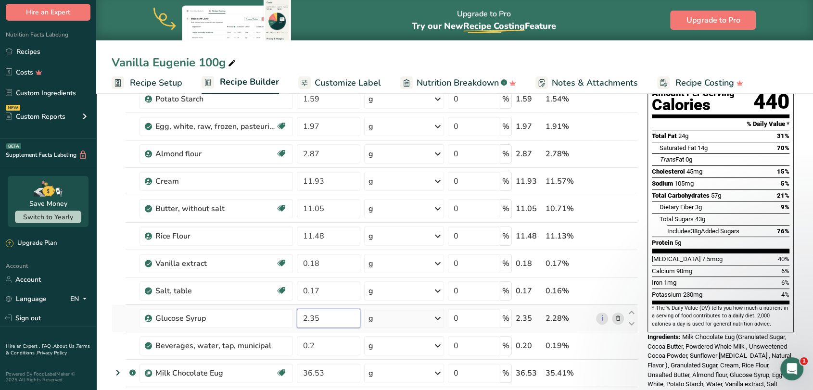
click at [329, 315] on input "2.35" at bounding box center [328, 318] width 63 height 19
drag, startPoint x: 325, startPoint y: 319, endPoint x: 294, endPoint y: 321, distance: 31.3
click at [294, 321] on tr "Glucose Syrup 2.35 g Weight Units g kg mg See more Volume Units l Volume units …" at bounding box center [374, 318] width 525 height 27
type input "5.71"
click at [333, 289] on div "Ingredient * Amount * Unit * Waste * .a-a{fill:#347362;}.b-a{fill:#fff;} Grams …" at bounding box center [375, 256] width 526 height 437
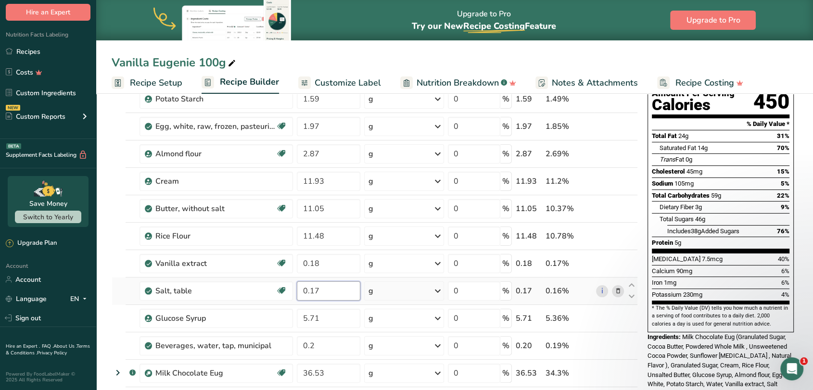
drag, startPoint x: 335, startPoint y: 290, endPoint x: 312, endPoint y: 291, distance: 23.6
click at [310, 290] on input "0.17" at bounding box center [328, 290] width 63 height 19
type input "6"
type input "0.06"
click at [119, 315] on div "Ingredient * Amount * Unit * Waste * .a-a{fill:#347362;}.b-a{fill:#fff;} Grams …" at bounding box center [375, 256] width 526 height 437
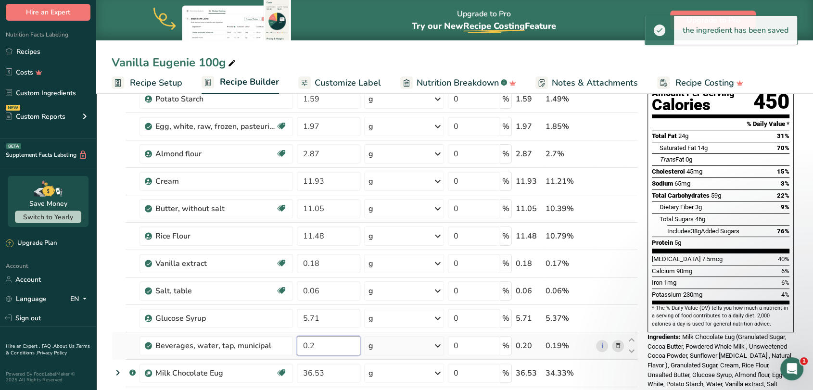
click at [309, 345] on input "0.2" at bounding box center [328, 345] width 63 height 19
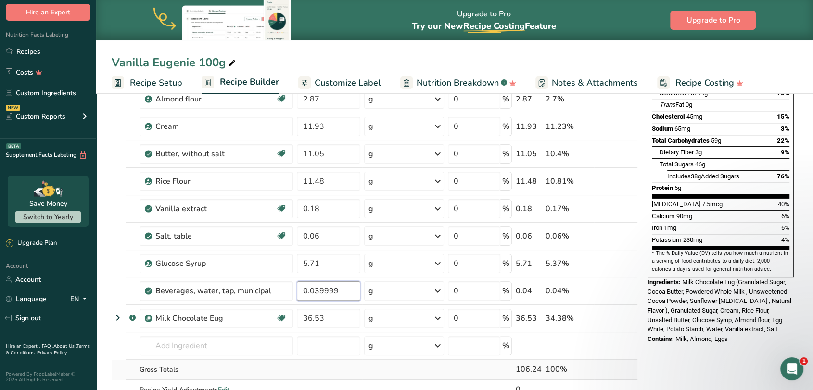
scroll to position [214, 0]
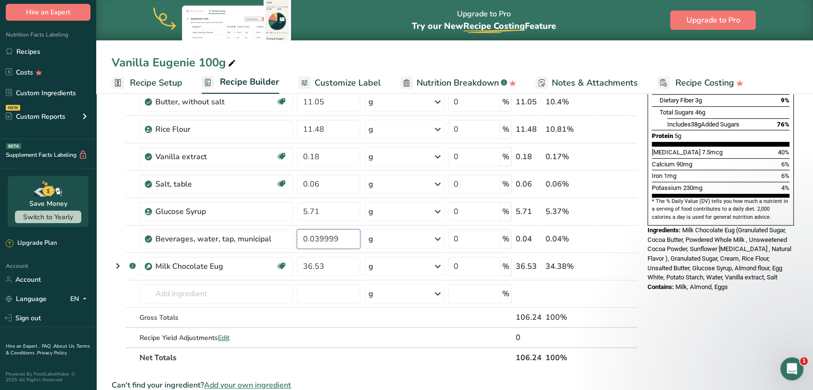
type input "0.039999"
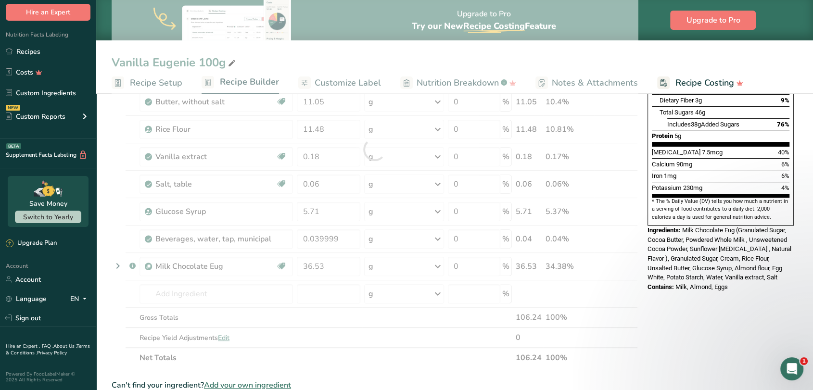
click at [103, 240] on section "Add Ingredients Manage Recipe Delete Recipe Duplicate Recipe Scale Recipe Save …" at bounding box center [454, 287] width 717 height 821
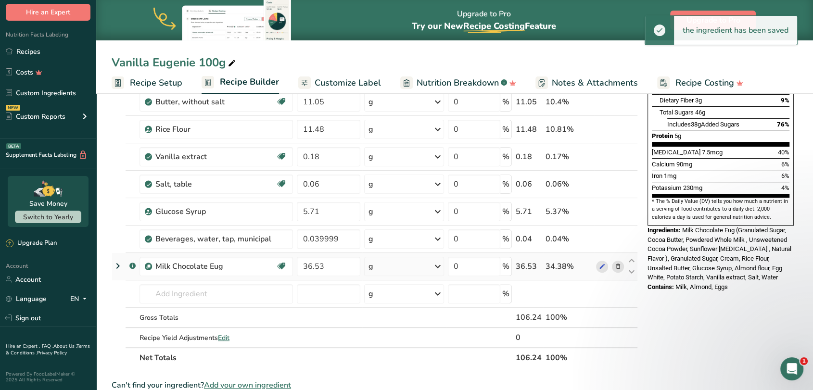
click at [617, 265] on icon at bounding box center [617, 267] width 7 height 10
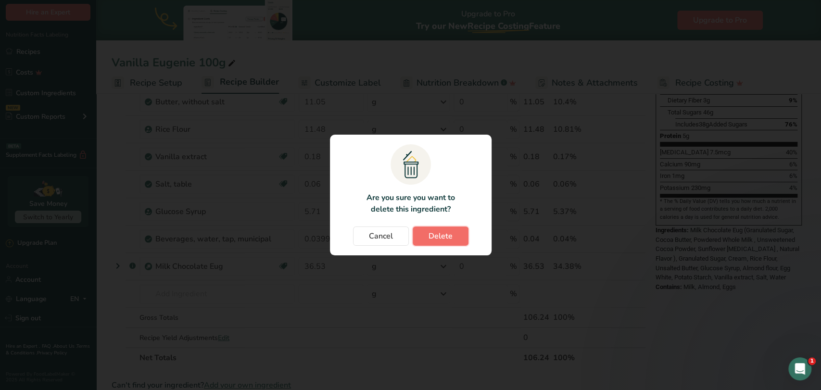
click at [445, 238] on span "Delete" at bounding box center [441, 236] width 24 height 12
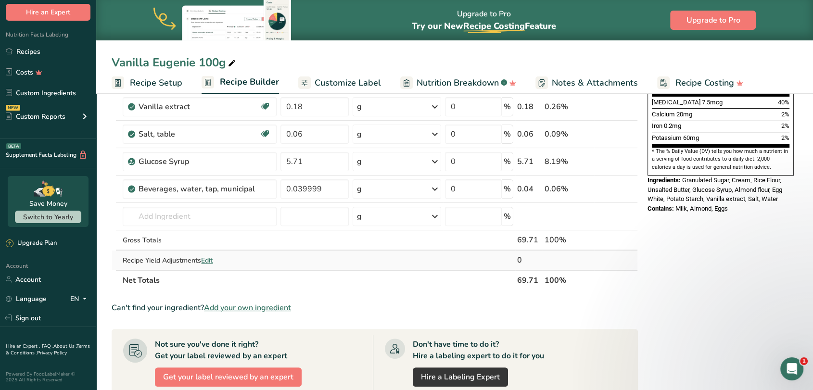
scroll to position [267, 0]
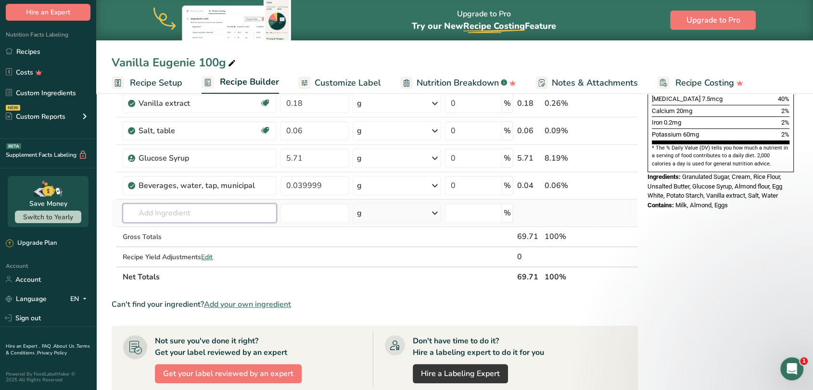
click at [185, 214] on input "text" at bounding box center [199, 212] width 153 height 19
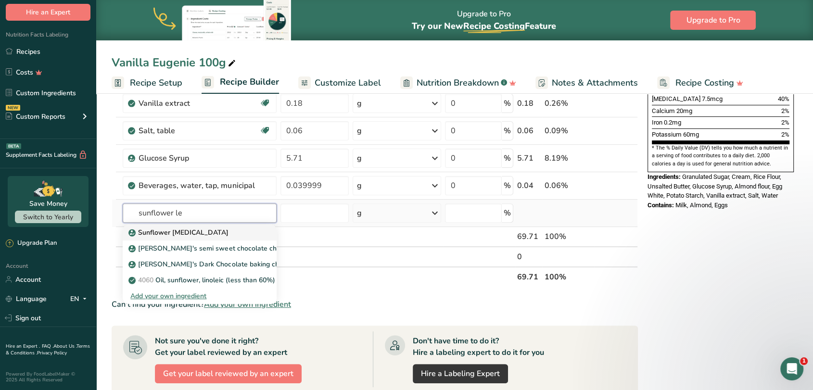
type input "sunflower le"
click at [191, 228] on p "Sunflower [MEDICAL_DATA]" at bounding box center [179, 233] width 98 height 10
type input "Sunflower [MEDICAL_DATA]"
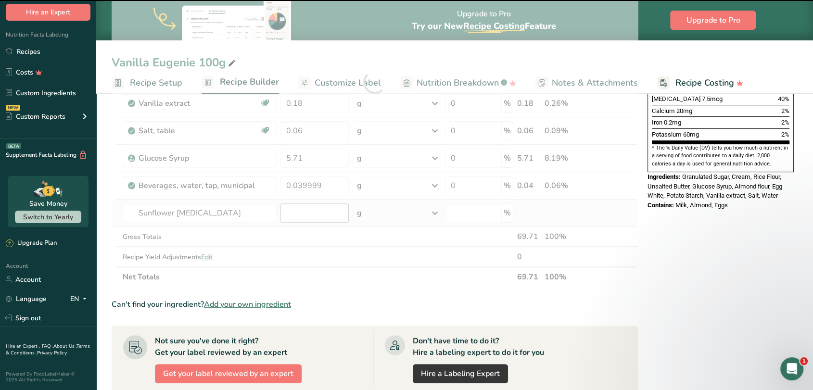
type input "0"
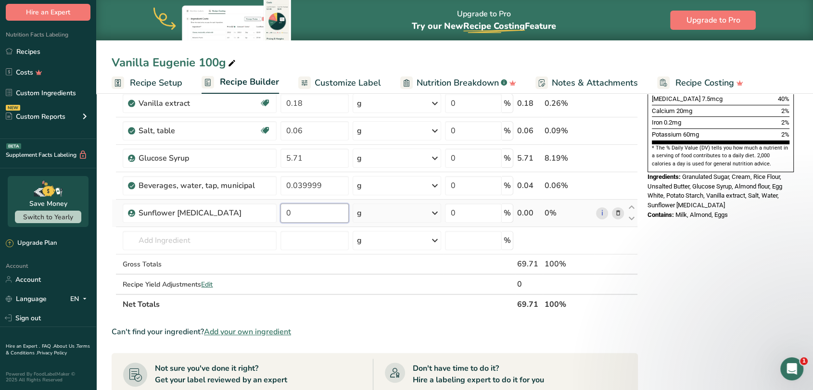
click at [321, 214] on input "0" at bounding box center [314, 212] width 68 height 19
type input "0.18"
click at [196, 244] on div "Ingredient * Amount * Unit * Waste * .a-a{fill:#347362;}.b-a{fill:#fff;} Grams …" at bounding box center [375, 95] width 526 height 437
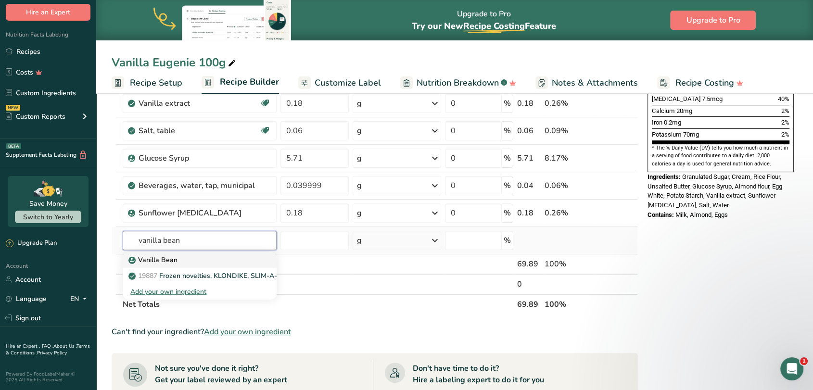
type input "vanilla bean"
click at [171, 255] on p "Vanilla Bean" at bounding box center [153, 260] width 47 height 10
type input "Vanilla Bean"
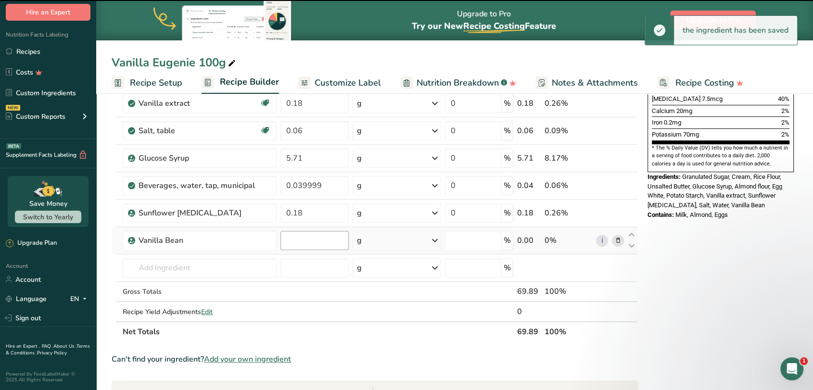
type input "0"
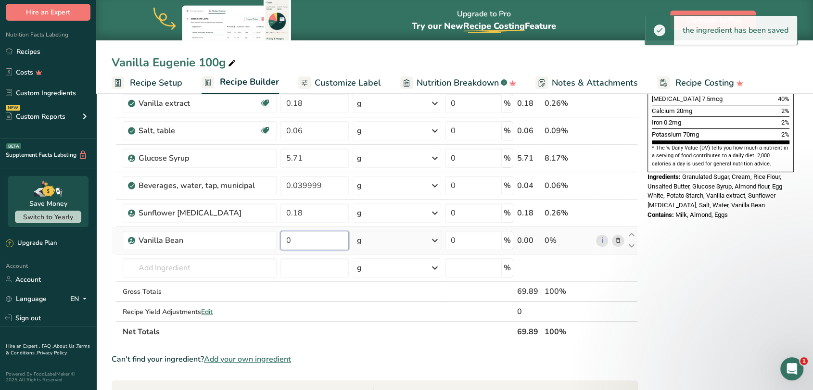
click at [304, 239] on input "0" at bounding box center [314, 240] width 68 height 19
drag, startPoint x: 295, startPoint y: 241, endPoint x: 285, endPoint y: 241, distance: 10.6
click at [285, 241] on input "0" at bounding box center [314, 240] width 68 height 19
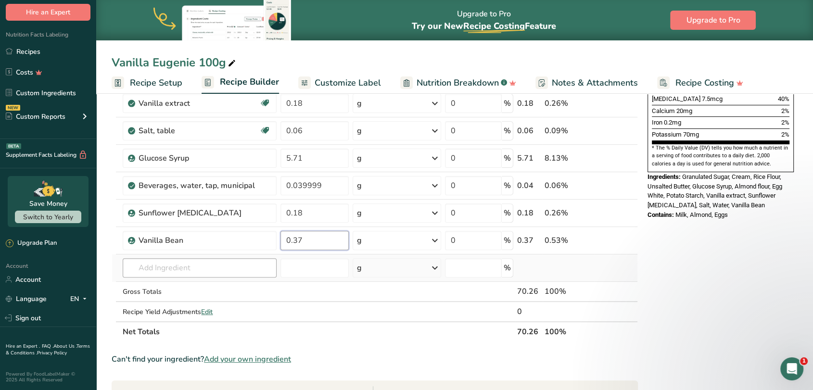
type input "0.37"
click at [252, 261] on div "Ingredient * Amount * Unit * Waste * .a-a{fill:#347362;}.b-a{fill:#fff;} Grams …" at bounding box center [375, 109] width 526 height 465
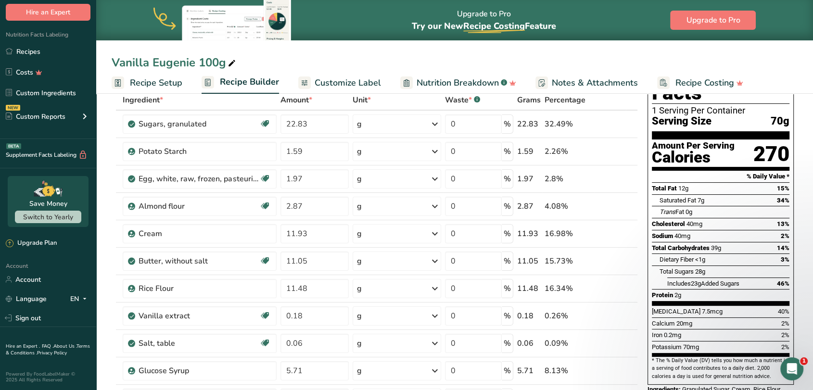
scroll to position [53, 0]
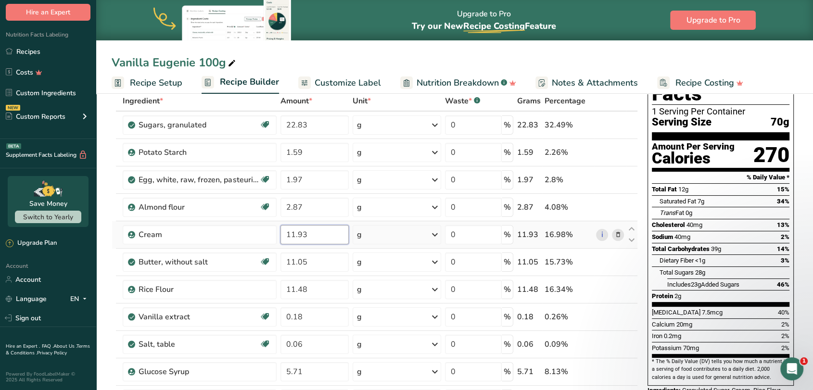
click at [316, 235] on input "11.93" at bounding box center [314, 234] width 68 height 19
drag, startPoint x: 315, startPoint y: 236, endPoint x: 285, endPoint y: 236, distance: 29.8
click at [285, 236] on input "11.93" at bounding box center [314, 234] width 68 height 19
type input "14.66"
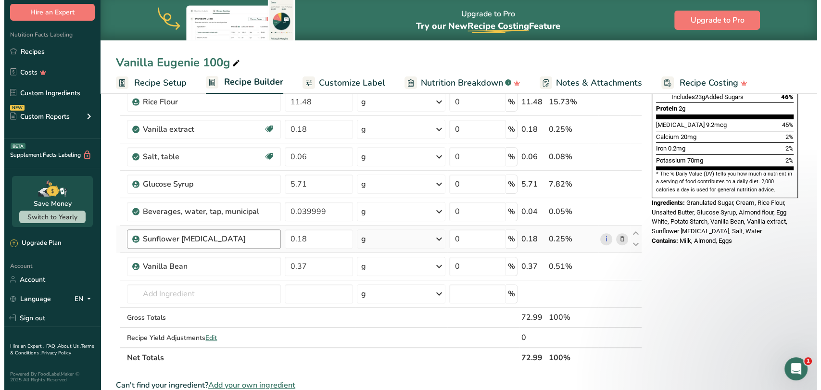
scroll to position [267, 0]
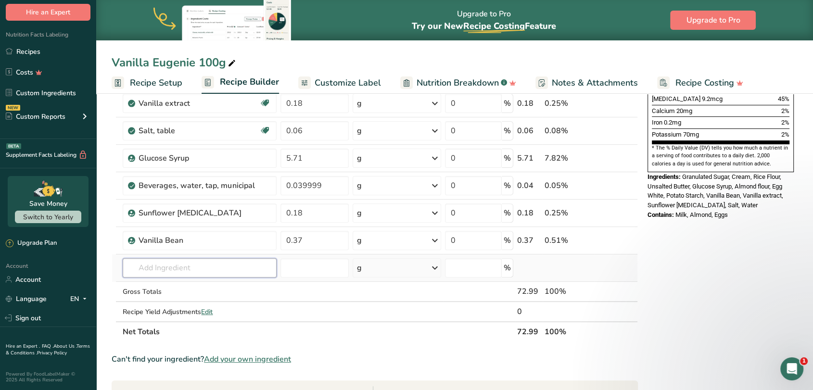
click at [139, 270] on input "text" at bounding box center [199, 267] width 153 height 19
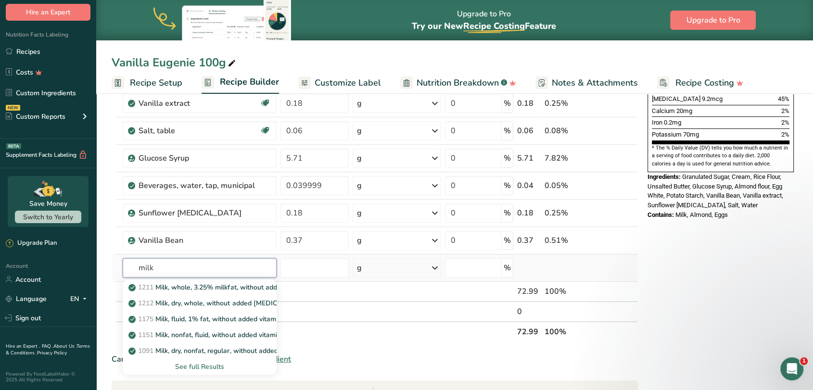
type input "milk"
click at [189, 365] on div "See full Results" at bounding box center [199, 367] width 138 height 10
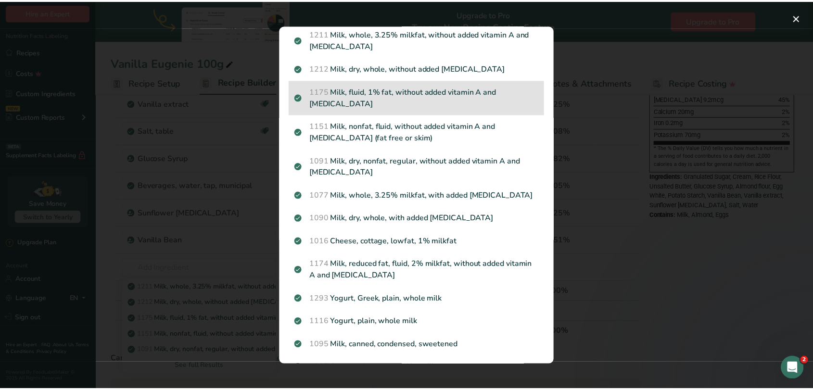
scroll to position [0, 0]
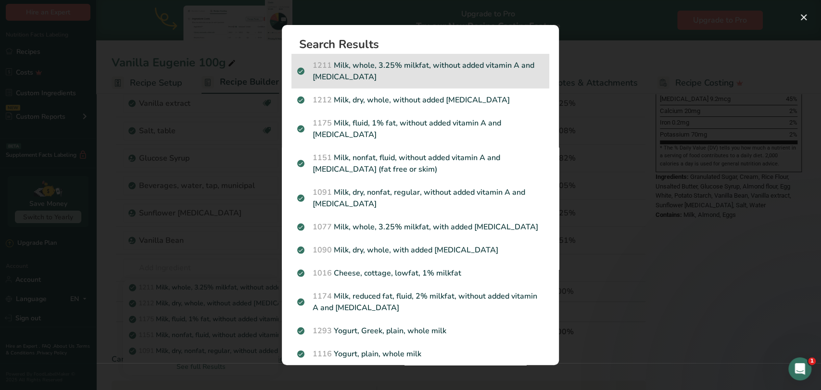
click at [417, 70] on p "1211 Milk, whole, 3.25% milkfat, without added vitamin A and vitamin D" at bounding box center [420, 71] width 246 height 23
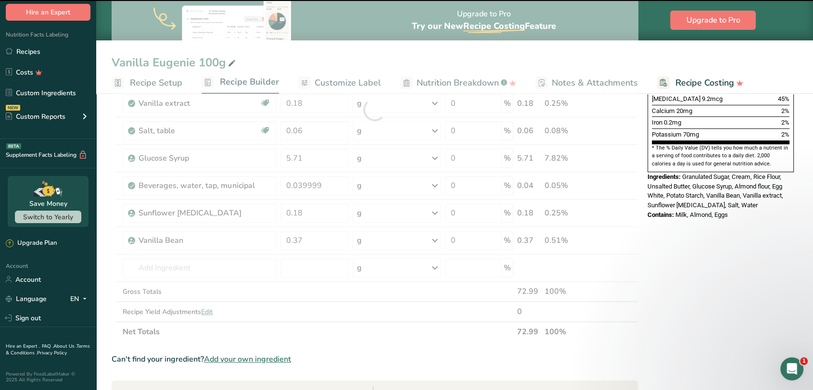
type input "0"
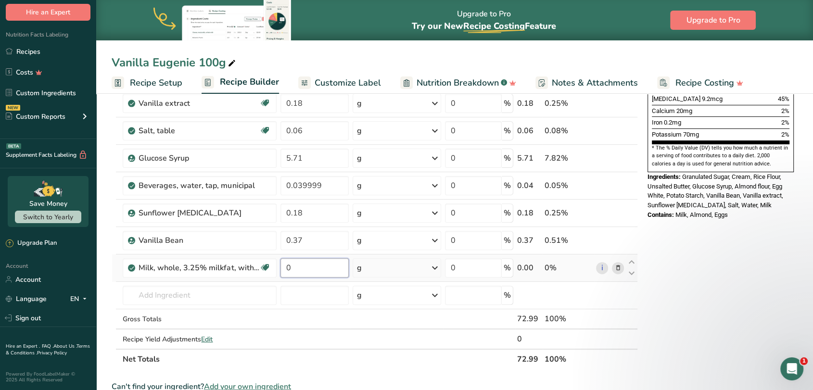
drag, startPoint x: 300, startPoint y: 267, endPoint x: 282, endPoint y: 268, distance: 17.4
click at [282, 268] on input "0" at bounding box center [314, 267] width 68 height 19
type input "6.6"
click at [212, 295] on div "Ingredient * Amount * Unit * Waste * .a-a{fill:#347362;}.b-a{fill:#fff;} Grams …" at bounding box center [375, 123] width 526 height 492
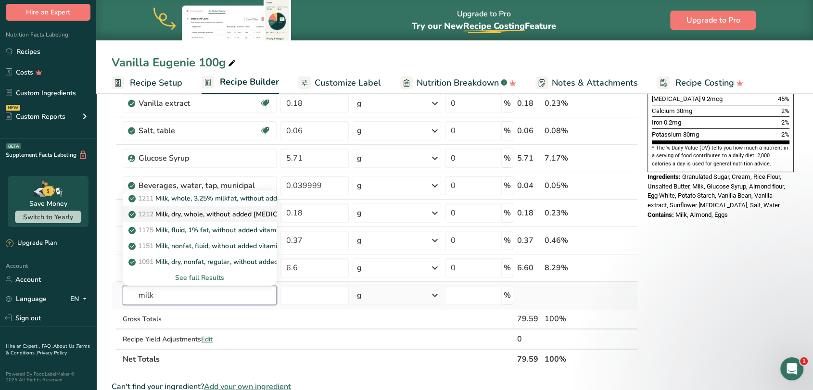
type input "milk"
click at [211, 212] on p "1212 Milk, dry, whole, without added vitamin D" at bounding box center [219, 214] width 179 height 10
type input "Milk, dry, whole, without added vitamin D"
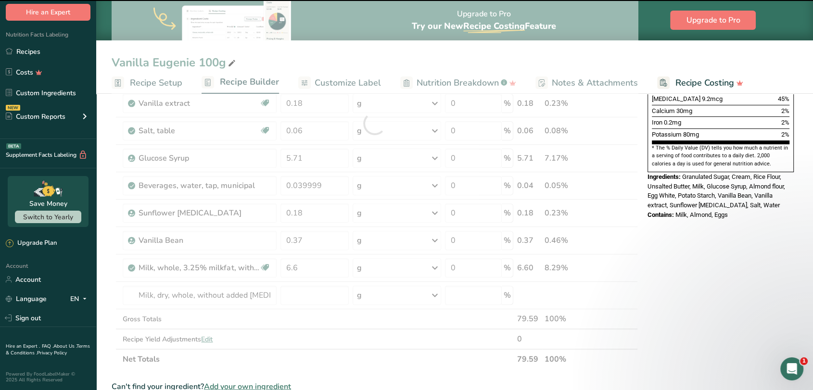
type input "0"
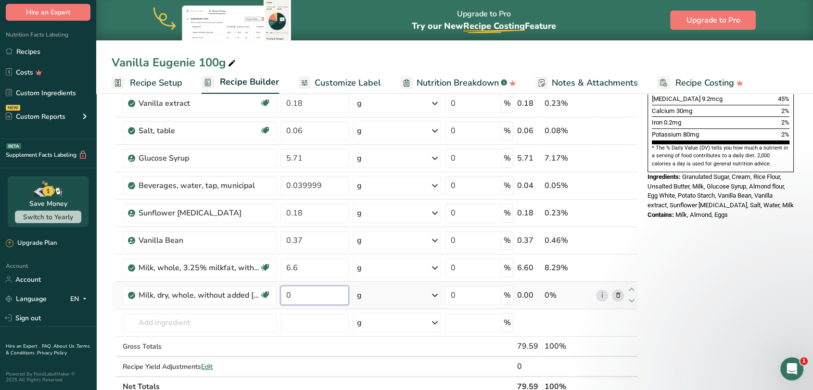
drag, startPoint x: 300, startPoint y: 297, endPoint x: 284, endPoint y: 297, distance: 15.4
click at [284, 297] on input "0" at bounding box center [314, 295] width 68 height 19
type input "6.2"
click at [220, 320] on div "Ingredient * Amount * Unit * Waste * .a-a{fill:#347362;}.b-a{fill:#fff;} Grams …" at bounding box center [375, 137] width 526 height 520
click at [616, 297] on icon at bounding box center [617, 296] width 7 height 10
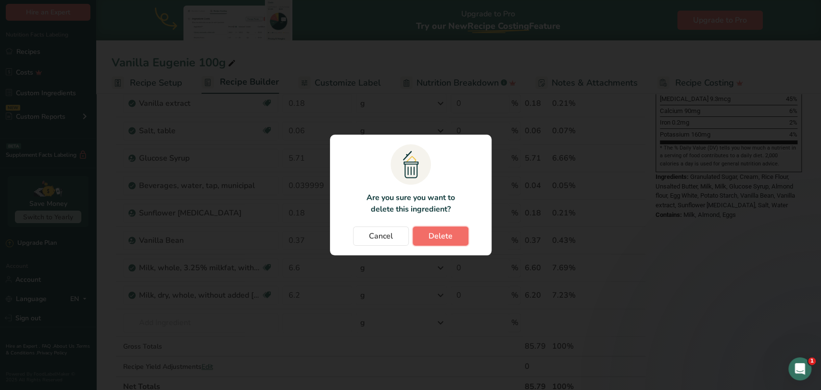
click at [439, 242] on button "Delete" at bounding box center [441, 236] width 56 height 19
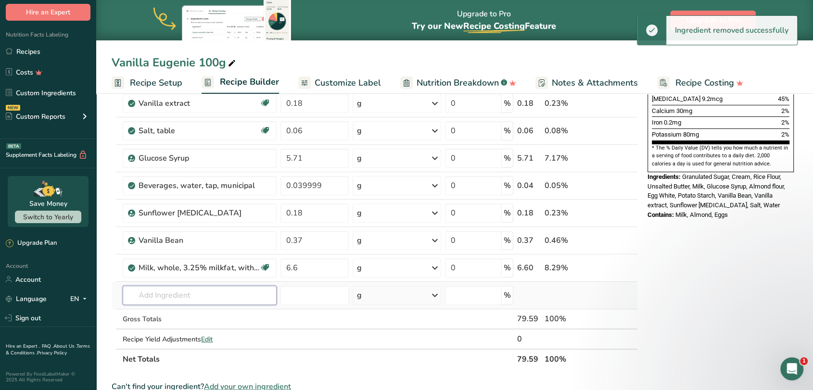
click at [156, 293] on input "text" at bounding box center [199, 295] width 153 height 19
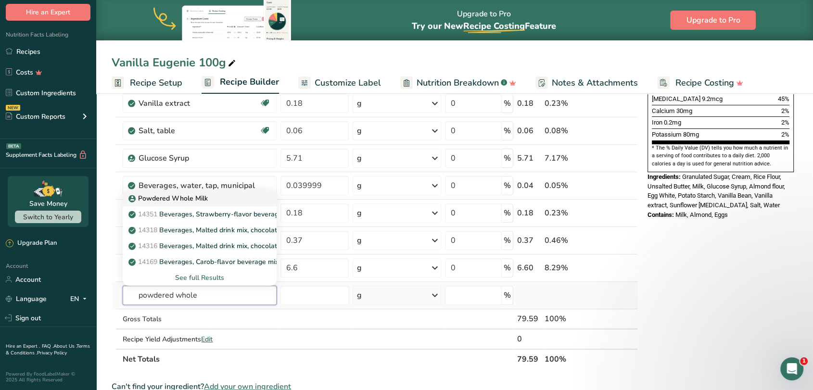
type input "powdered whole"
click at [170, 193] on p "Powdered Whole Milk" at bounding box center [168, 198] width 77 height 10
type input "Powdered Whole Milk"
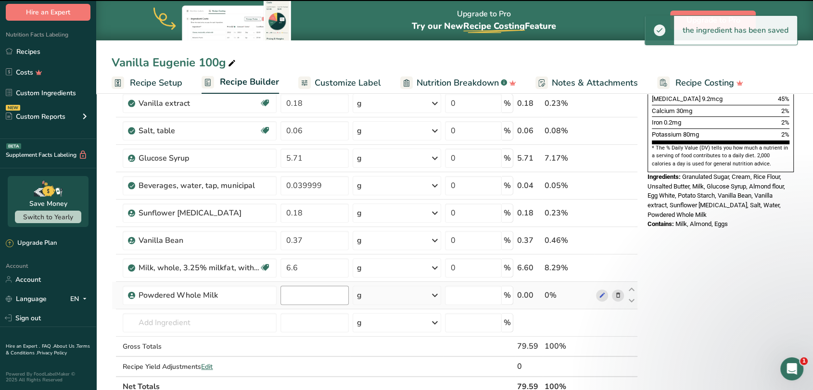
type input "0"
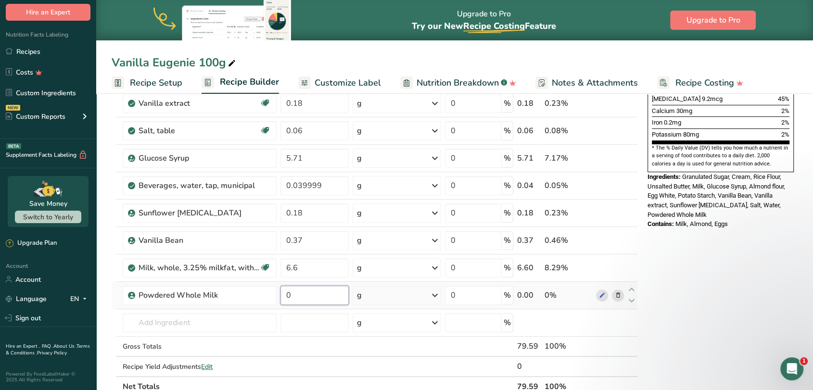
click at [302, 296] on input "0" at bounding box center [314, 295] width 68 height 19
click at [285, 299] on input "0" at bounding box center [314, 295] width 68 height 19
type input "6.2"
click at [261, 321] on div "Ingredient * Amount * Unit * Waste * .a-a{fill:#347362;}.b-a{fill:#fff;} Grams …" at bounding box center [375, 137] width 526 height 520
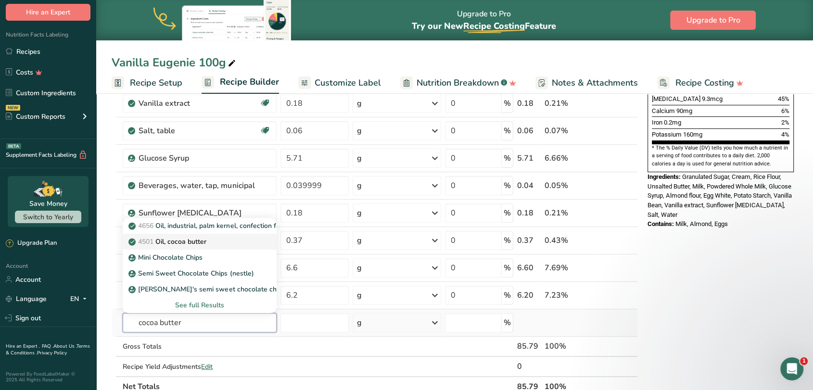
type input "cocoa butter"
click at [186, 243] on p "4501 Oil, cocoa butter" at bounding box center [168, 242] width 76 height 10
type input "Oil, cocoa butter"
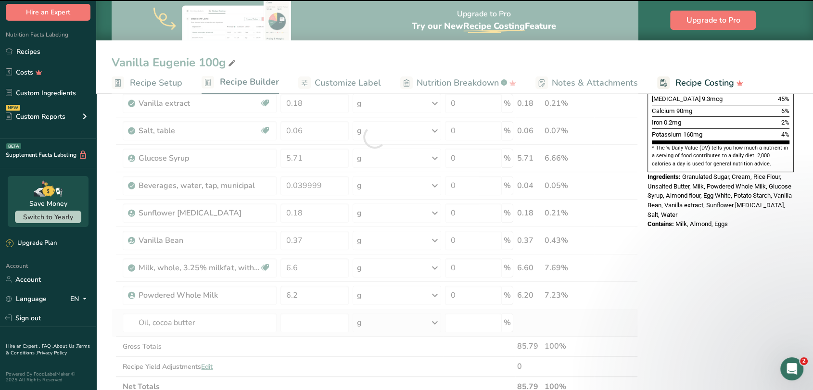
type input "0"
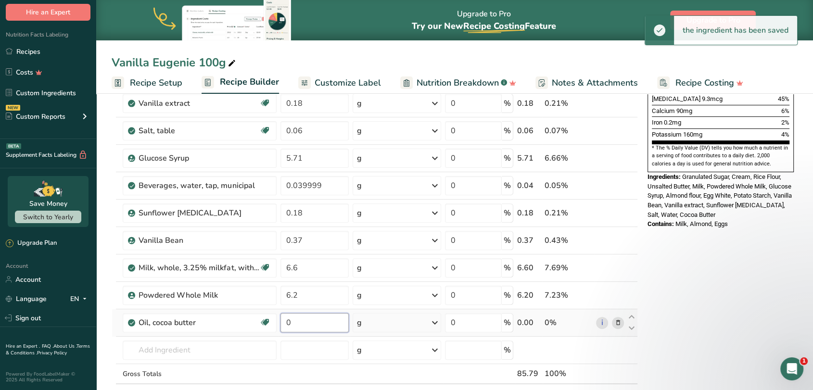
click at [306, 321] on input "0" at bounding box center [314, 322] width 68 height 19
drag, startPoint x: 306, startPoint y: 321, endPoint x: 288, endPoint y: 322, distance: 18.3
click at [288, 322] on input "0" at bounding box center [314, 322] width 68 height 19
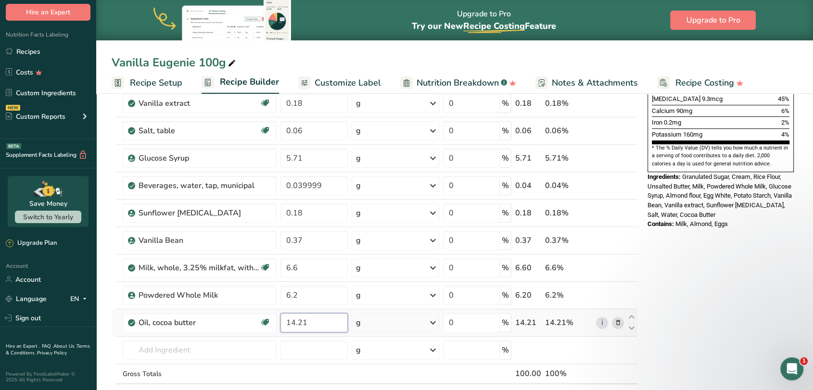
type input "14.21"
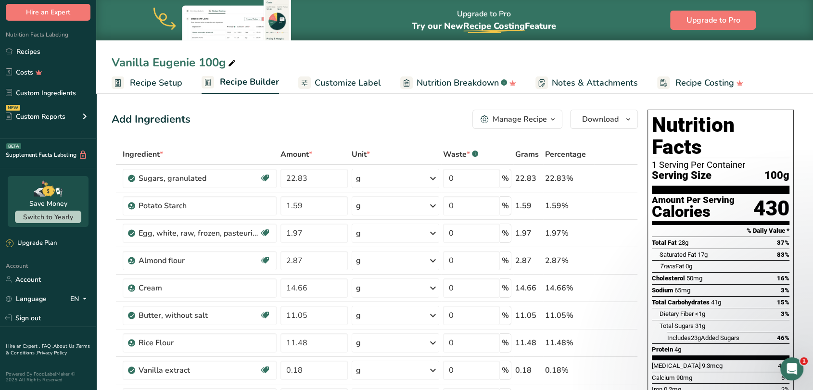
click at [522, 120] on div "Manage Recipe" at bounding box center [520, 120] width 54 height 12
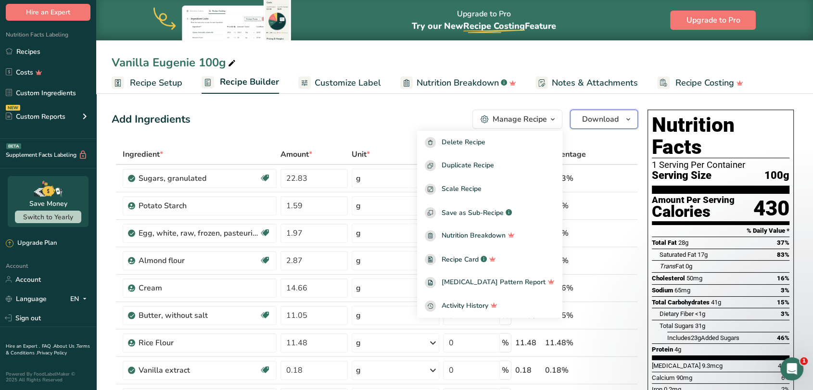
click at [582, 120] on button "Download" at bounding box center [604, 119] width 68 height 19
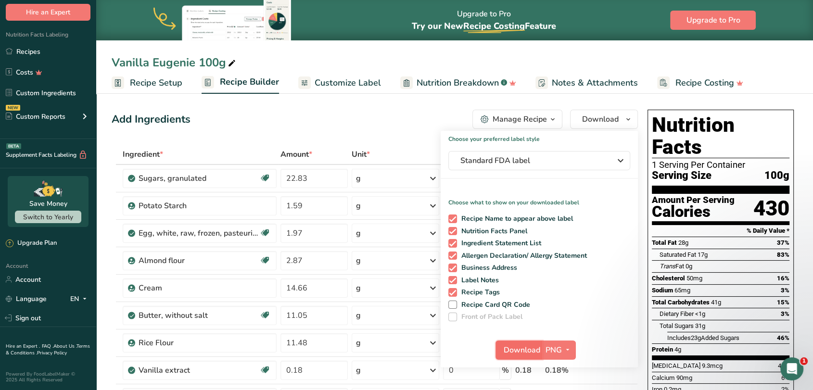
click at [511, 351] on span "Download" at bounding box center [522, 350] width 37 height 12
click at [302, 127] on div "Add Ingredients Manage Recipe Delete Recipe Duplicate Recipe Scale Recipe Save …" at bounding box center [375, 119] width 526 height 19
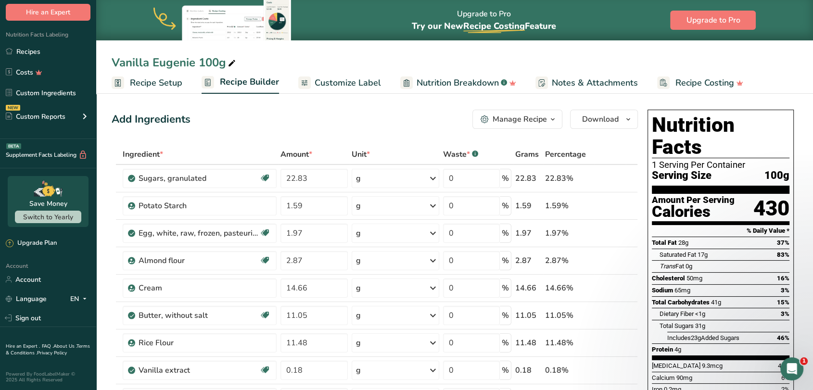
click at [532, 123] on div "Manage Recipe" at bounding box center [520, 120] width 54 height 12
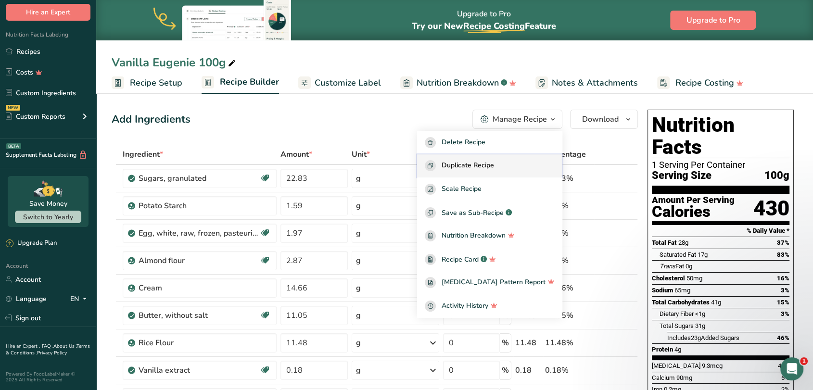
click at [491, 165] on span "Duplicate Recipe" at bounding box center [468, 165] width 52 height 11
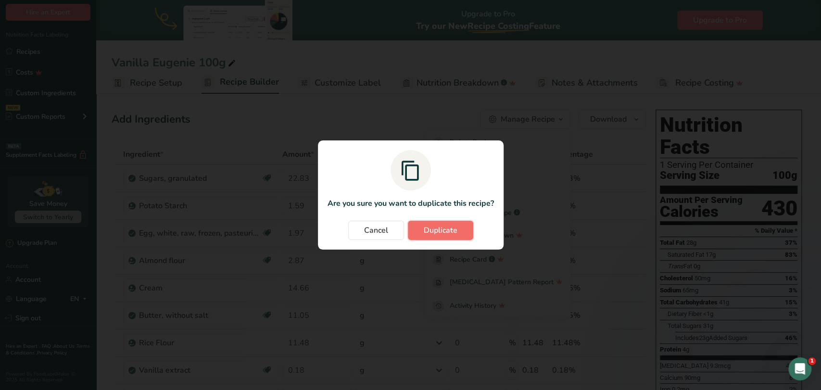
click at [426, 230] on span "Duplicate" at bounding box center [441, 231] width 34 height 12
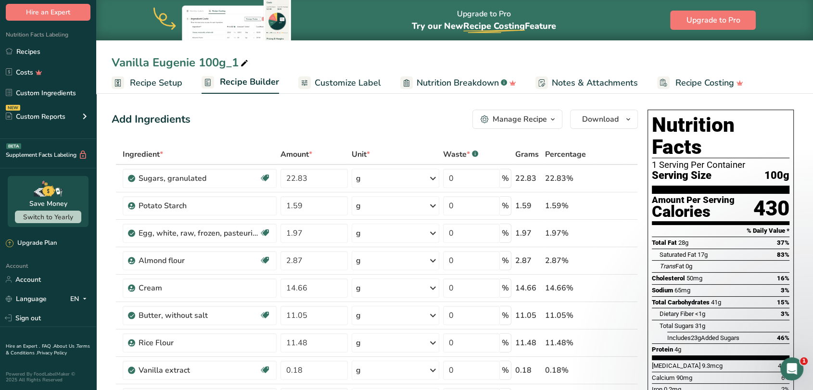
click at [176, 64] on div "Vanilla Eugenie 100g_1" at bounding box center [181, 62] width 139 height 17
click at [142, 61] on input "Vanilla Eugenie 100g" at bounding box center [455, 62] width 686 height 17
type input "Rose Eugenie 100g"
click at [300, 116] on div "Add Ingredients Manage Recipe Delete Recipe Duplicate Recipe Scale Recipe Save …" at bounding box center [375, 119] width 526 height 19
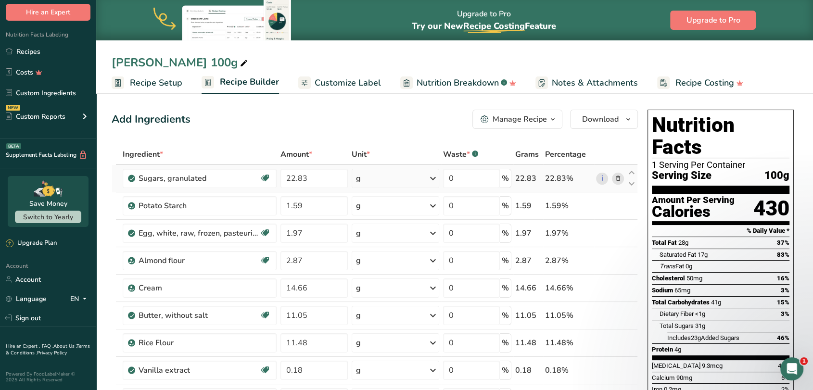
click at [617, 178] on icon at bounding box center [617, 179] width 7 height 10
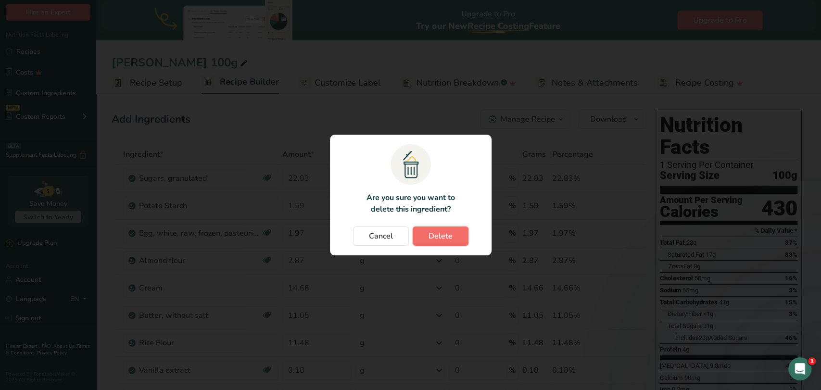
click at [458, 239] on button "Delete" at bounding box center [441, 236] width 56 height 19
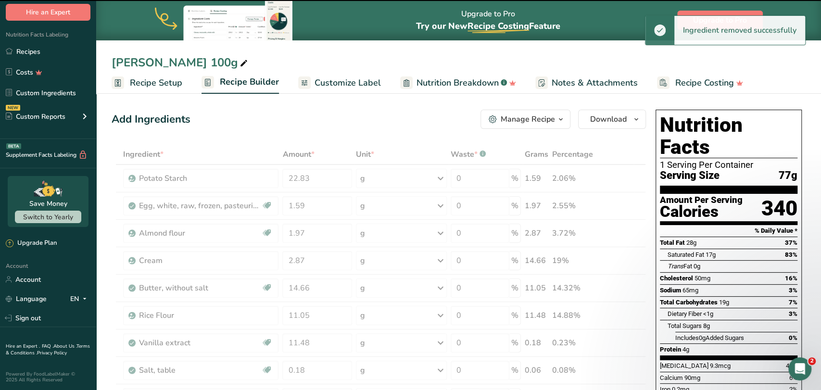
type input "1.59"
type input "1.97"
type input "2.87"
type input "14.66"
type input "11.05"
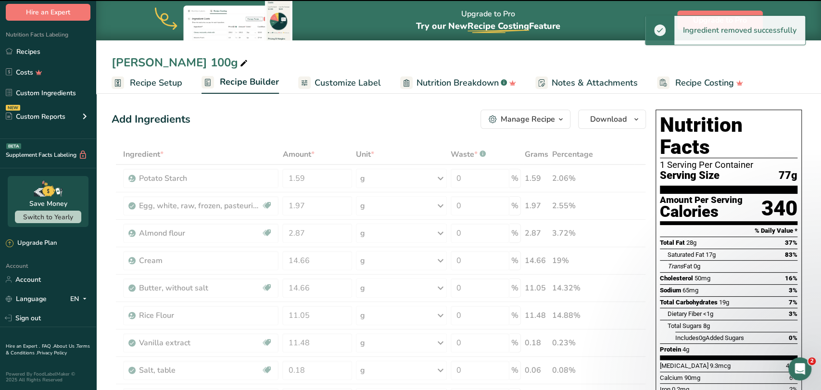
type input "11.48"
type input "0.18"
type input "0.06"
type input "5.71"
type input "0.039999"
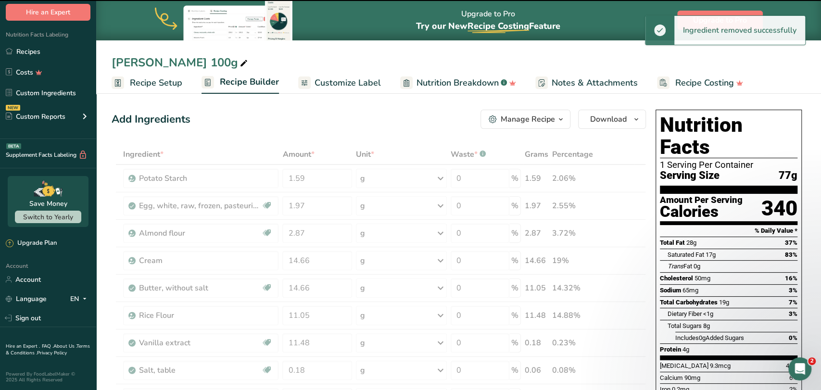
type input "0.18"
type input "0.37"
type input "6.6"
type input "6.2"
type input "14.21"
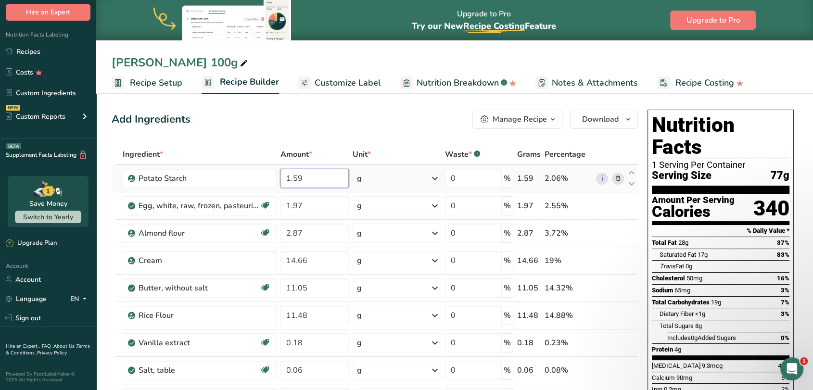
drag, startPoint x: 314, startPoint y: 175, endPoint x: 285, endPoint y: 179, distance: 29.7
click at [285, 179] on input "1.59" at bounding box center [314, 178] width 68 height 19
type input "117"
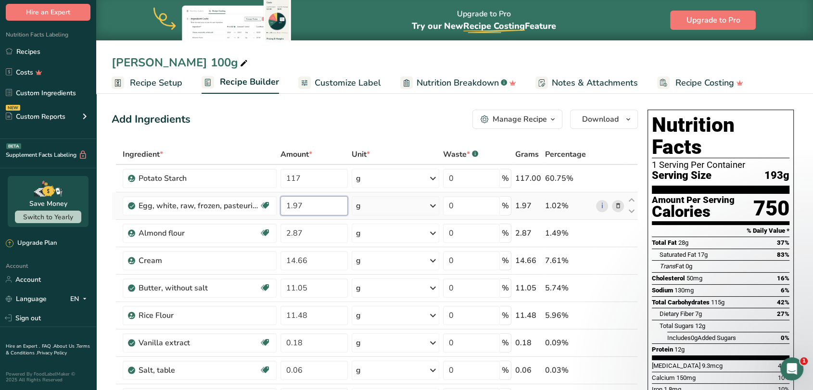
drag, startPoint x: 317, startPoint y: 205, endPoint x: 282, endPoint y: 209, distance: 34.4
click at [282, 209] on input "1.97" at bounding box center [313, 205] width 67 height 19
type input "1"
type input "2.1"
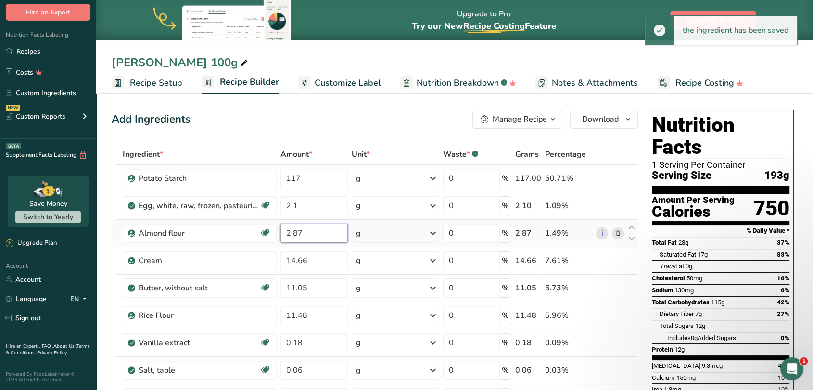
drag, startPoint x: 312, startPoint y: 232, endPoint x: 279, endPoint y: 232, distance: 32.2
click at [279, 232] on td "2.87" at bounding box center [314, 233] width 71 height 27
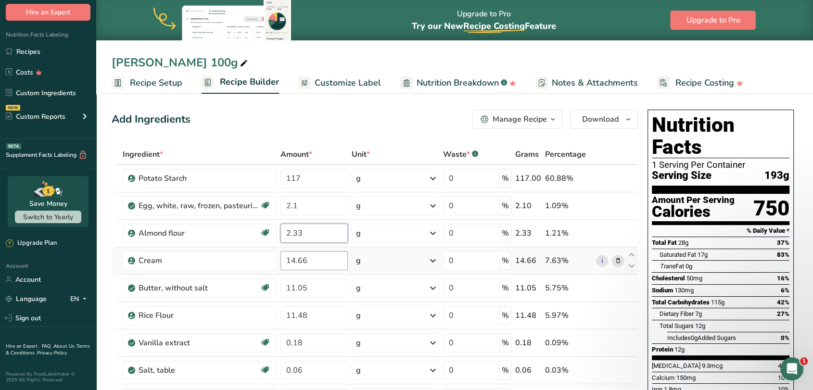
type input "2.33"
drag, startPoint x: 317, startPoint y: 258, endPoint x: 287, endPoint y: 261, distance: 30.4
click at [287, 261] on input "14.66" at bounding box center [313, 260] width 67 height 19
type input "13.46"
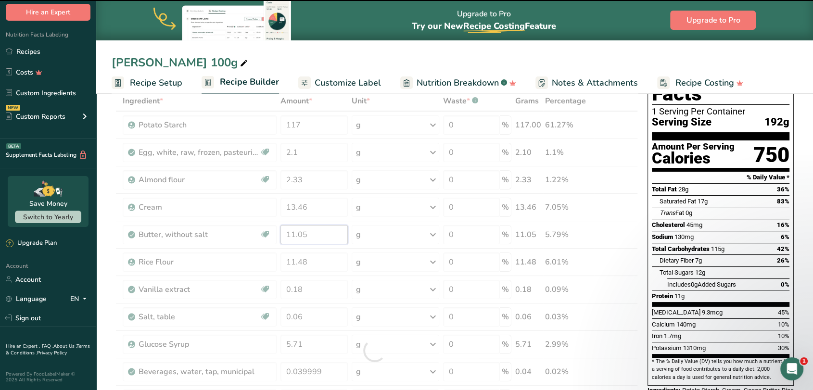
scroll to position [107, 0]
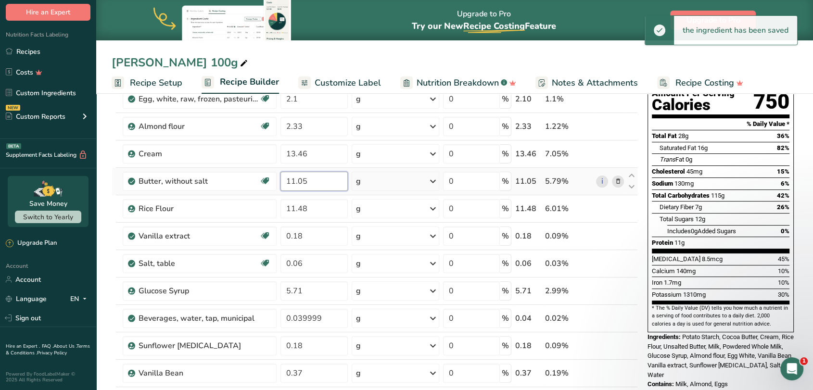
drag, startPoint x: 319, startPoint y: 183, endPoint x: 284, endPoint y: 183, distance: 35.6
click at [284, 183] on input "11.05" at bounding box center [313, 181] width 67 height 19
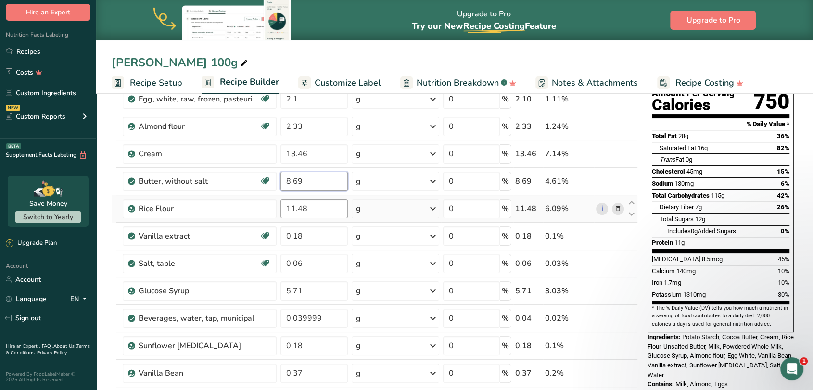
type input "8.69"
click at [316, 207] on div "Ingredient * Amount * Unit * Waste * .a-a{fill:#347362;}.b-a{fill:#fff;} Grams …" at bounding box center [375, 298] width 526 height 520
drag, startPoint x: 315, startPoint y: 208, endPoint x: 281, endPoint y: 210, distance: 33.7
click at [281, 210] on input "11.48" at bounding box center [313, 208] width 67 height 19
type input "8.4"
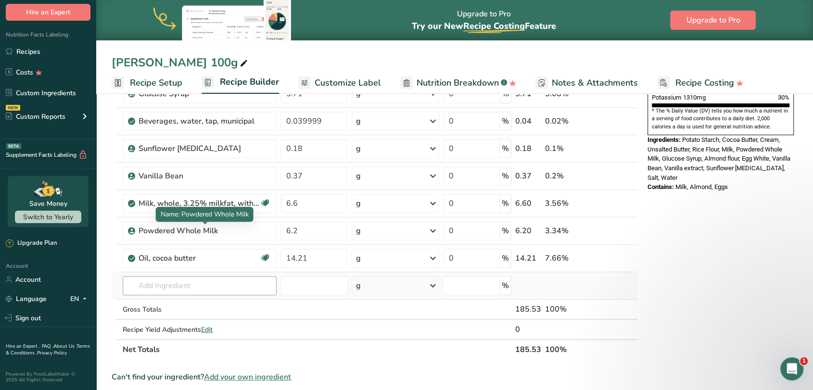
scroll to position [320, 0]
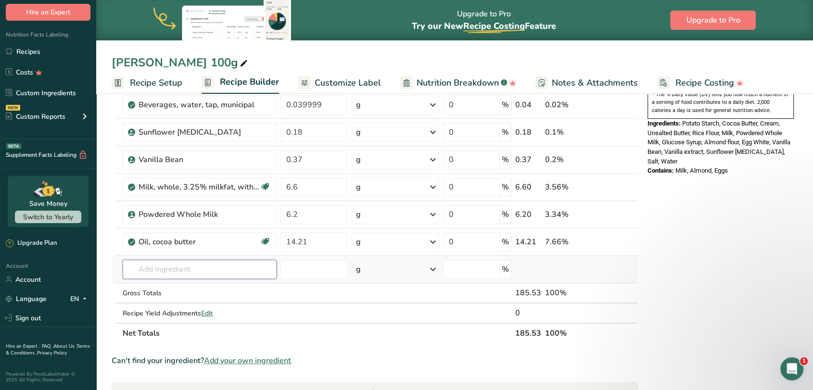
click at [168, 270] on div "Ingredient * Amount * Unit * Waste * .a-a{fill:#347362;}.b-a{fill:#fff;} Grams …" at bounding box center [375, 84] width 526 height 520
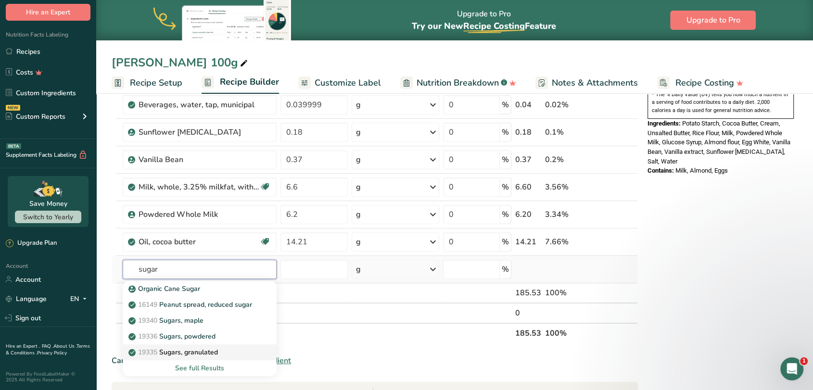
type input "sugar"
click at [196, 349] on p "19335 [GEOGRAPHIC_DATA], granulated" at bounding box center [174, 352] width 88 height 10
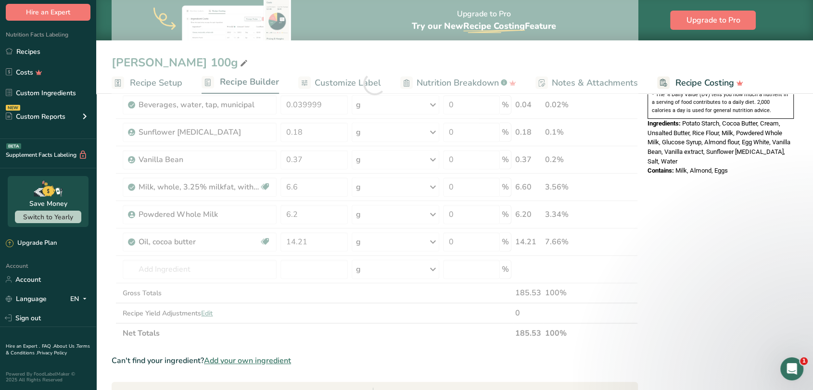
type input "Sugars, granulated"
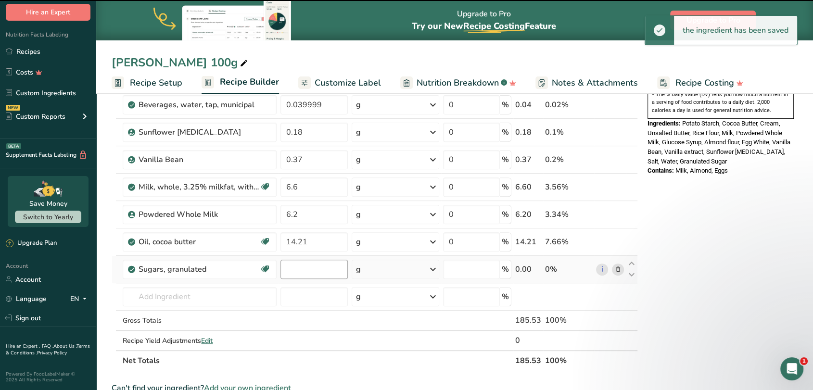
type input "0"
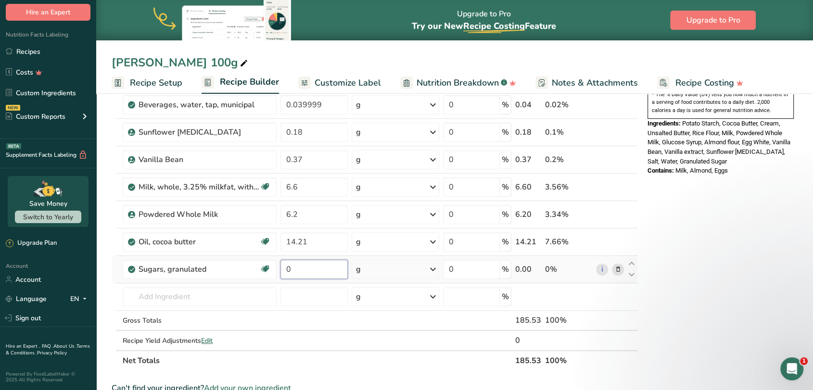
click at [308, 271] on input "0" at bounding box center [313, 269] width 67 height 19
type input "7.74"
click at [104, 270] on section "Add Ingredients Manage Recipe Delete Recipe Duplicate Recipe Scale Recipe Save …" at bounding box center [454, 235] width 717 height 931
click at [180, 295] on input "text" at bounding box center [199, 296] width 153 height 19
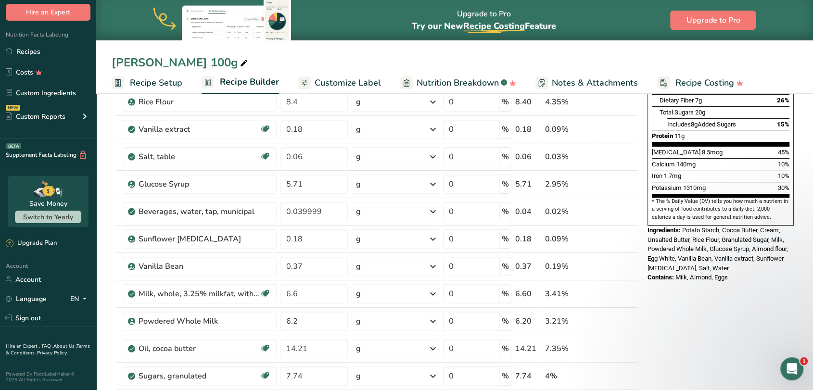
scroll to position [160, 0]
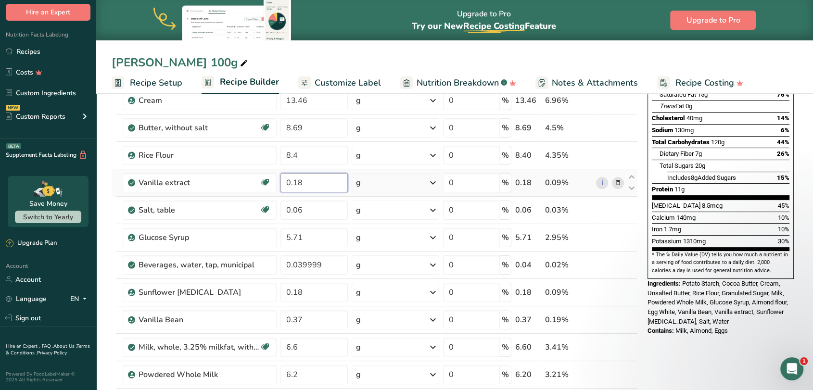
drag, startPoint x: 315, startPoint y: 182, endPoint x: 294, endPoint y: 183, distance: 20.3
click at [294, 183] on input "0.18" at bounding box center [313, 182] width 67 height 19
click at [293, 184] on input "0.18" at bounding box center [313, 182] width 67 height 19
type input "0.09"
click at [105, 215] on section "Add Ingredients Manage Recipe Delete Recipe Duplicate Recipe Scale Recipe Save …" at bounding box center [454, 395] width 717 height 931
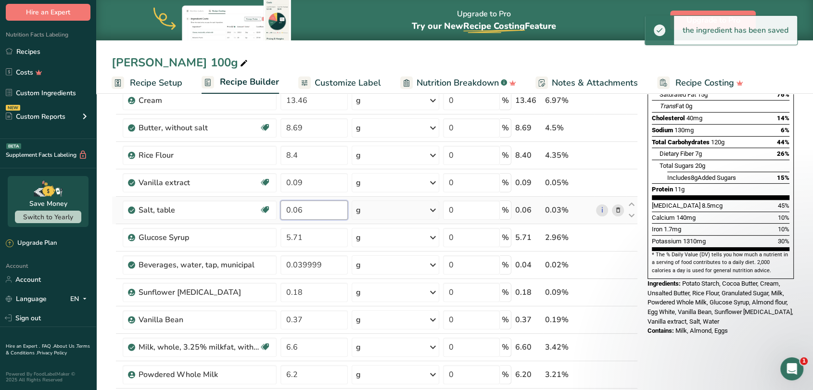
click at [309, 208] on input "0.06" at bounding box center [313, 210] width 67 height 19
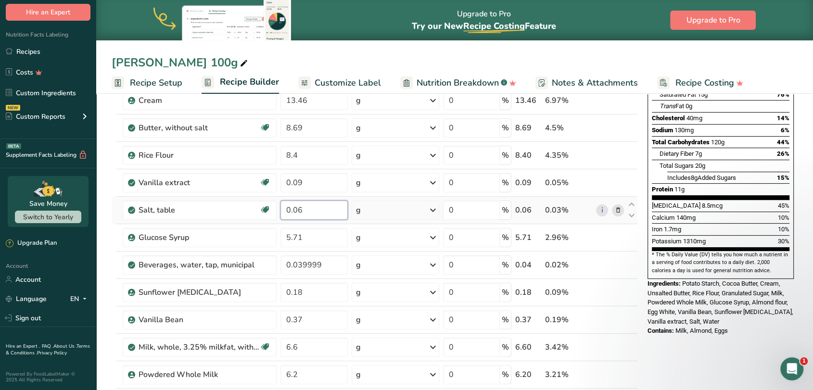
click at [297, 212] on input "0.06" at bounding box center [313, 210] width 67 height 19
click at [326, 210] on input "0.056" at bounding box center [313, 210] width 67 height 19
type input "0.05"
click at [106, 239] on section "Add Ingredients Manage Recipe Delete Recipe Duplicate Recipe Scale Recipe Save …" at bounding box center [454, 395] width 717 height 931
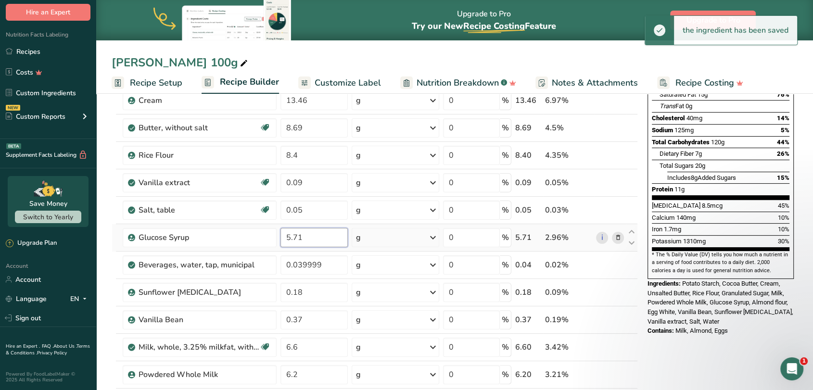
drag, startPoint x: 307, startPoint y: 235, endPoint x: 279, endPoint y: 238, distance: 27.6
click at [279, 238] on td "5.71" at bounding box center [314, 237] width 71 height 27
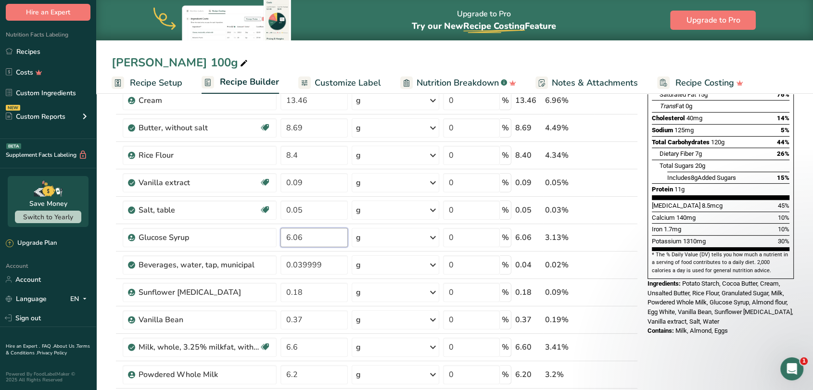
type input "6.06"
click at [106, 270] on section "Add Ingredients Manage Recipe Delete Recipe Duplicate Recipe Scale Recipe Save …" at bounding box center [454, 395] width 717 height 931
click at [619, 263] on icon at bounding box center [617, 265] width 7 height 10
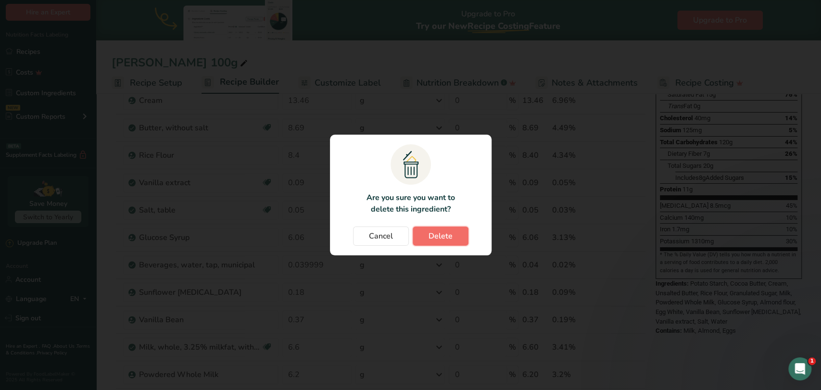
click at [456, 240] on button "Delete" at bounding box center [441, 236] width 56 height 19
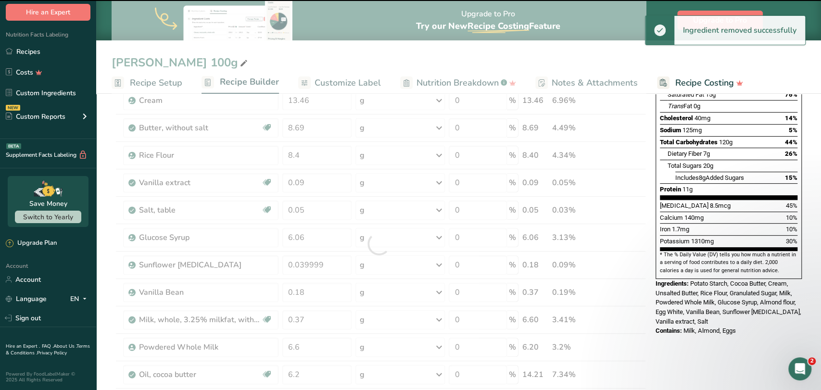
type input "0.18"
type input "0.37"
type input "6.6"
type input "6.2"
type input "14.21"
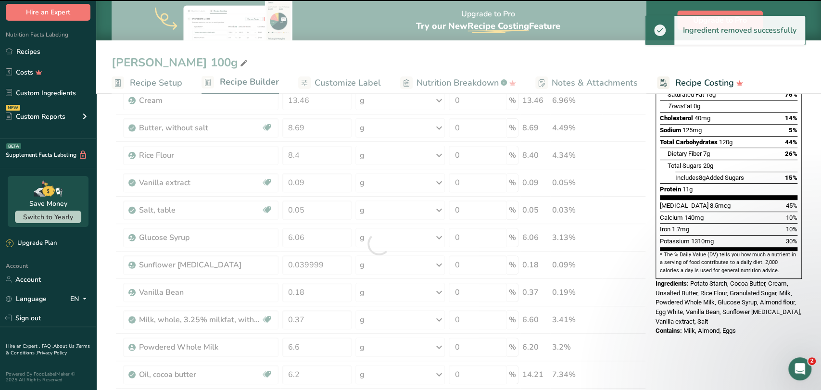
type input "7.74"
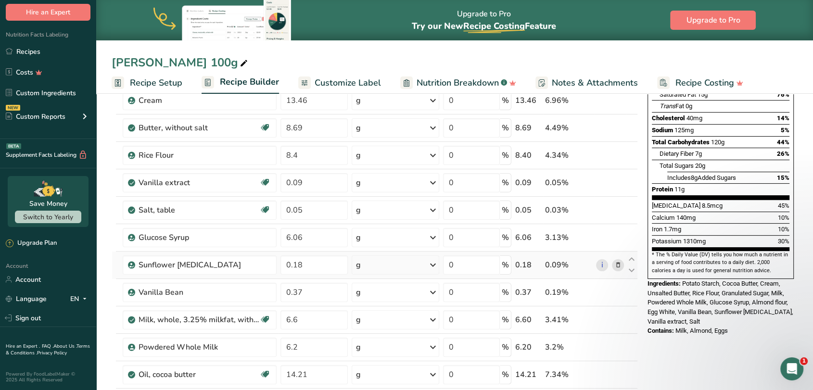
click at [619, 265] on icon at bounding box center [617, 265] width 7 height 10
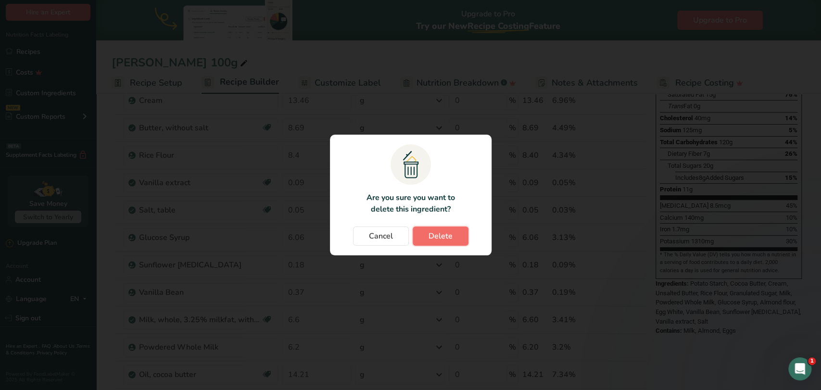
click at [442, 241] on span "Delete" at bounding box center [441, 236] width 24 height 12
type input "0.37"
type input "6.6"
type input "6.2"
type input "14.21"
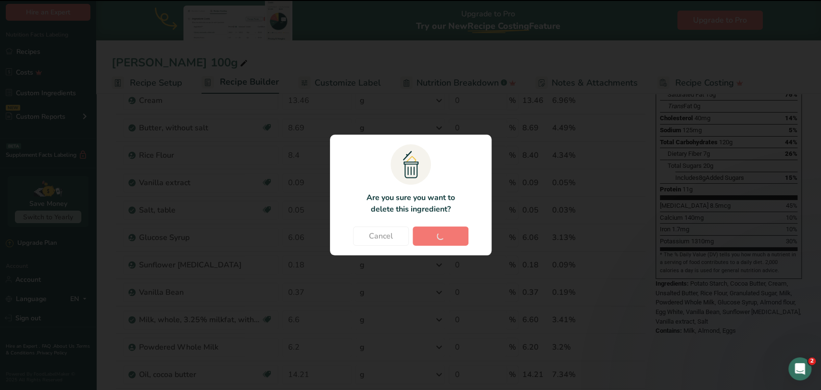
type input "7.74"
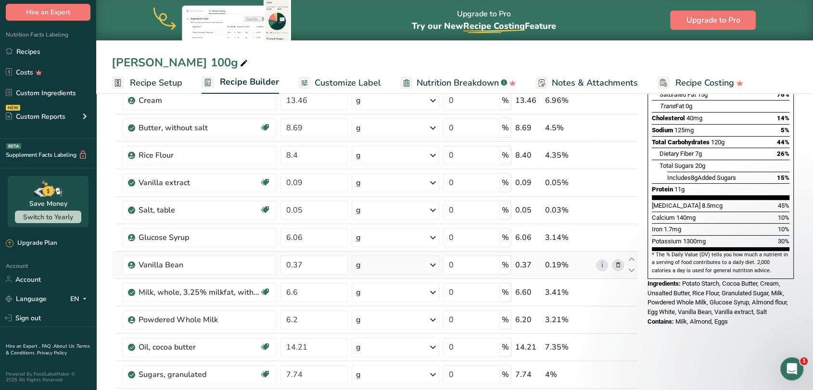
click at [616, 264] on icon at bounding box center [617, 265] width 7 height 10
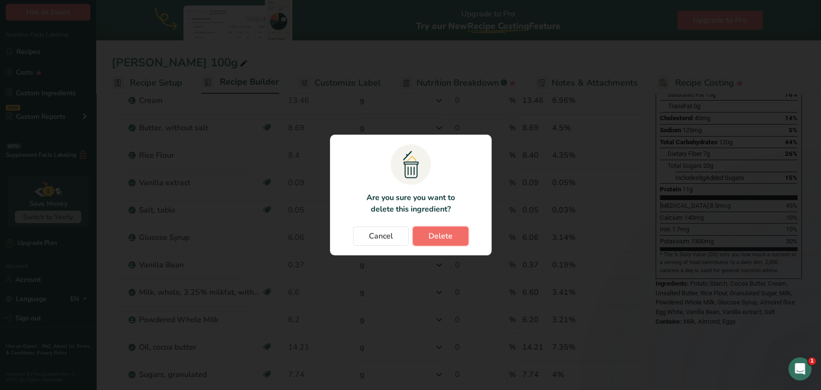
click at [461, 243] on button "Delete" at bounding box center [441, 236] width 56 height 19
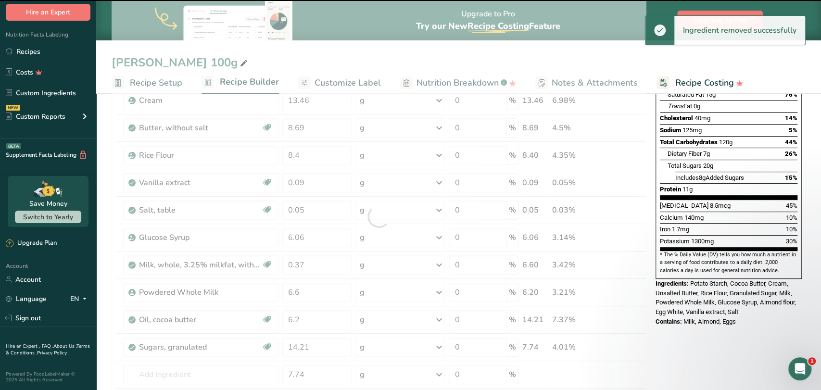
type input "6.6"
type input "6.2"
type input "14.21"
type input "7.74"
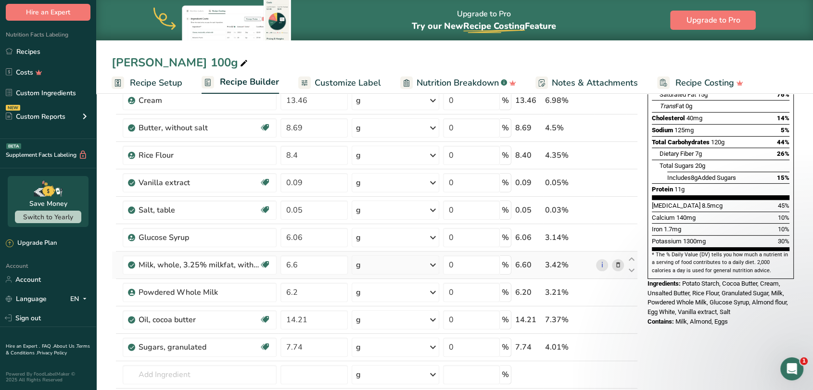
click at [617, 265] on icon at bounding box center [617, 265] width 7 height 10
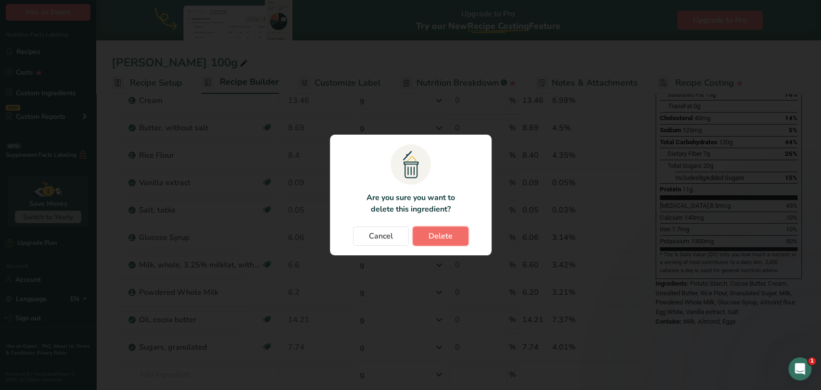
click at [418, 227] on button "Delete" at bounding box center [441, 236] width 56 height 19
type input "6.2"
type input "14.21"
type input "7.74"
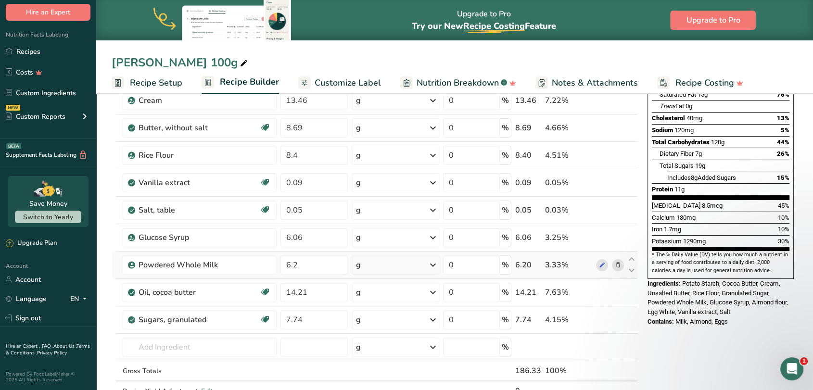
click at [618, 265] on icon at bounding box center [617, 265] width 7 height 10
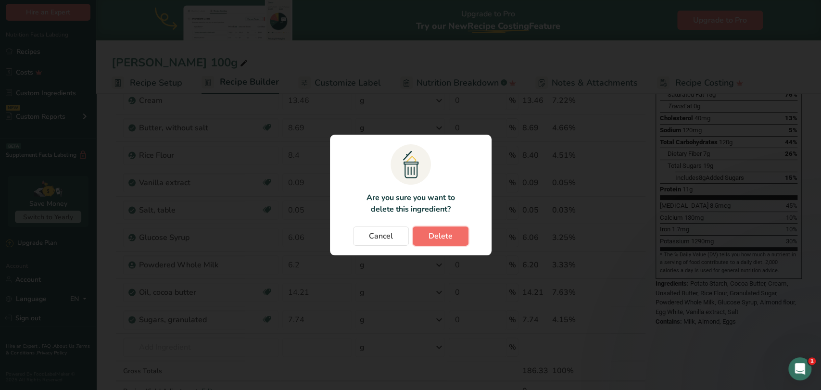
click at [449, 236] on span "Delete" at bounding box center [441, 236] width 24 height 12
type input "14.21"
type input "7.74"
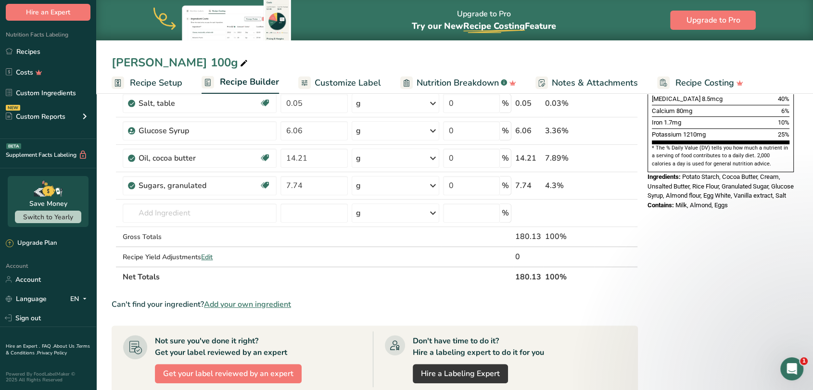
scroll to position [214, 0]
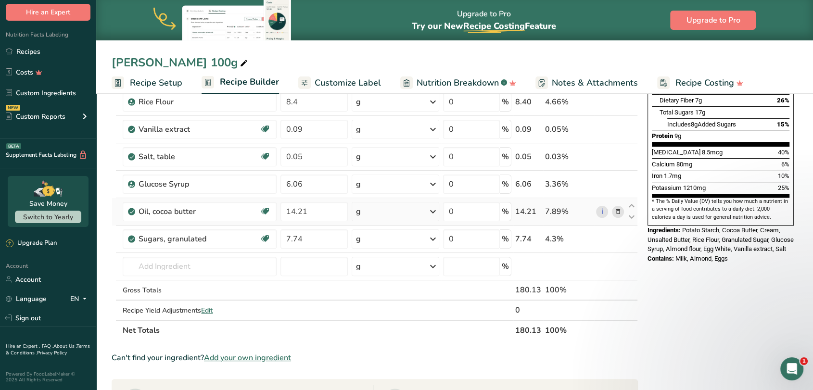
click at [616, 209] on icon at bounding box center [617, 212] width 7 height 10
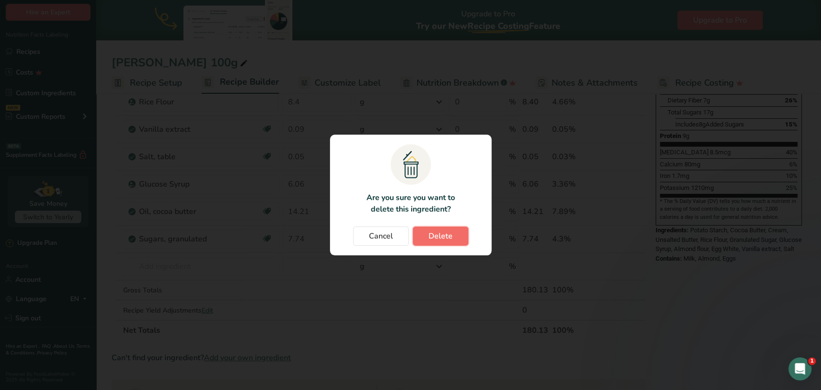
click at [440, 232] on span "Delete" at bounding box center [441, 236] width 24 height 12
type input "7.74"
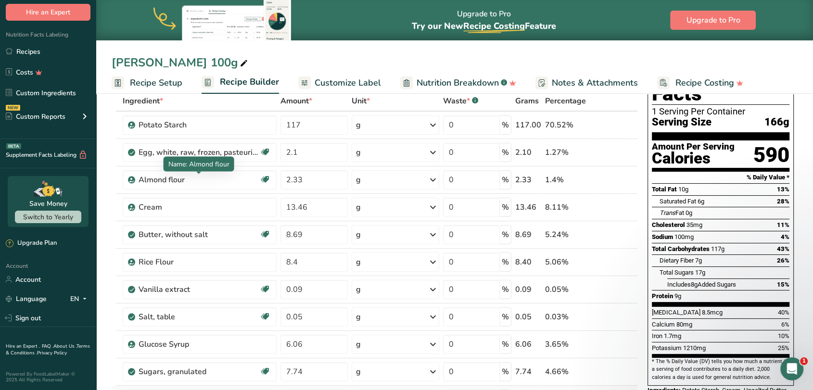
scroll to position [0, 0]
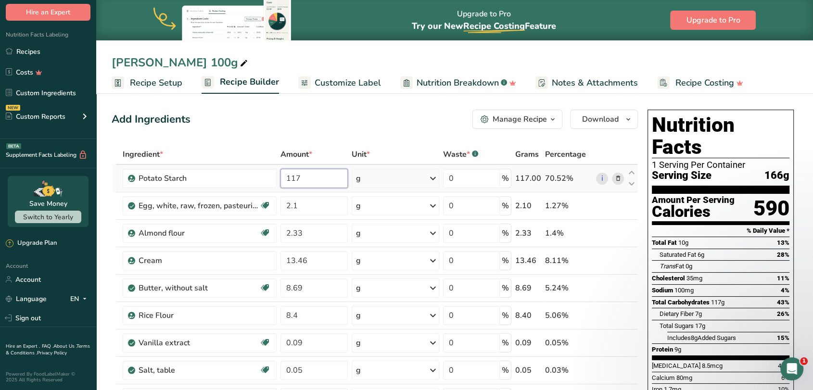
click at [288, 176] on input "117" at bounding box center [313, 178] width 67 height 19
click at [291, 177] on input "117" at bounding box center [313, 178] width 67 height 19
type input "1.17"
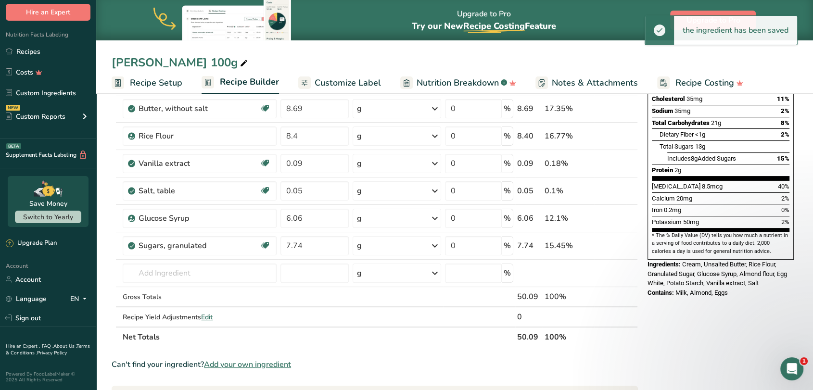
scroll to position [214, 0]
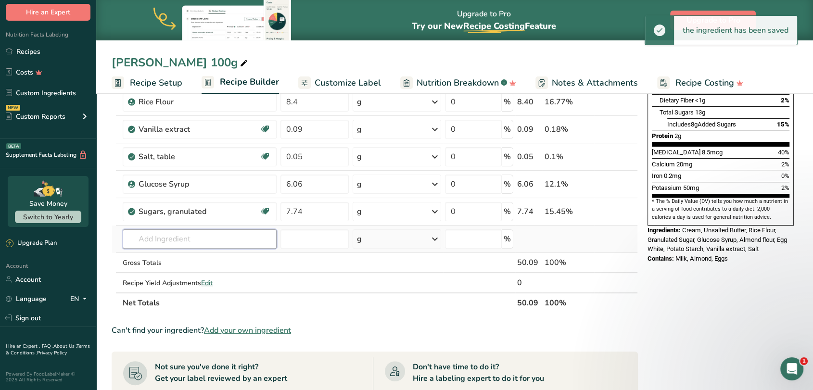
click at [202, 239] on input "text" at bounding box center [199, 238] width 153 height 19
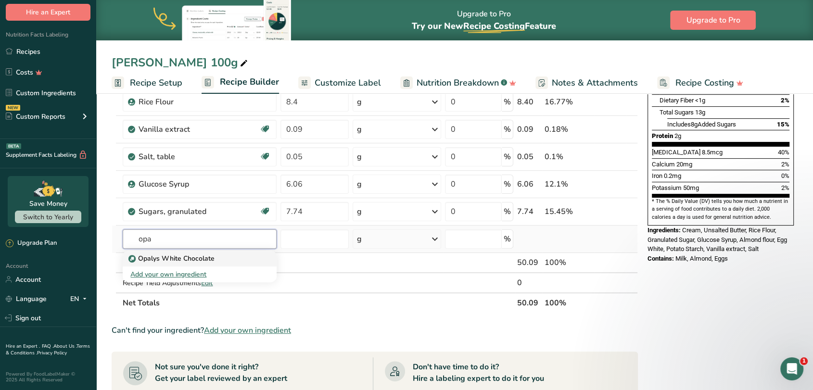
type input "opa"
click at [208, 254] on p "Opalys White Chocolate" at bounding box center [172, 259] width 84 height 10
type input "Opalys White Chocolate"
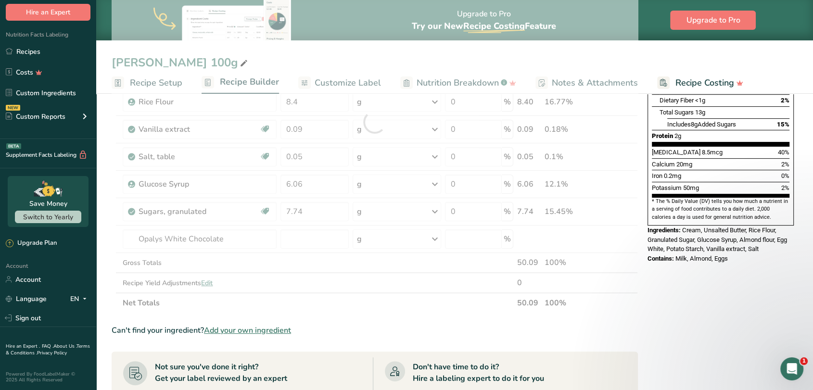
click at [313, 237] on div at bounding box center [375, 122] width 526 height 382
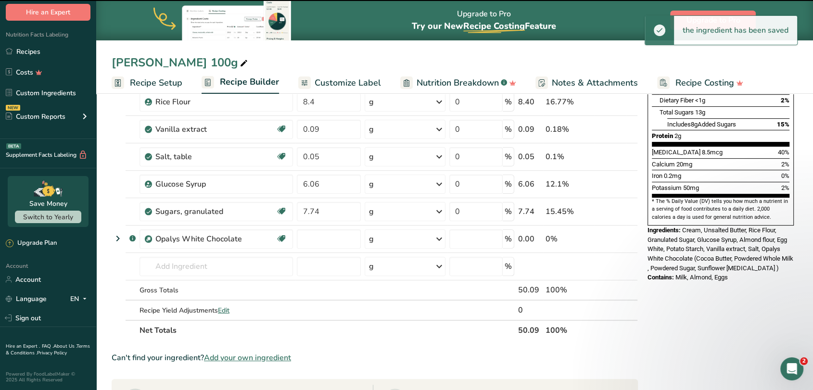
type input "0"
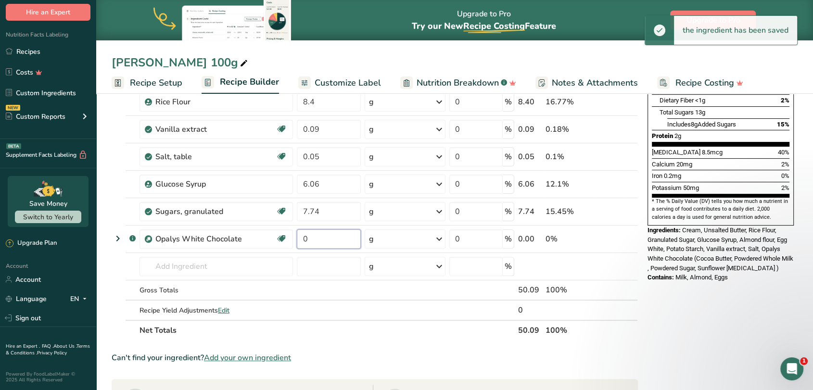
click at [312, 238] on input "0" at bounding box center [329, 238] width 64 height 19
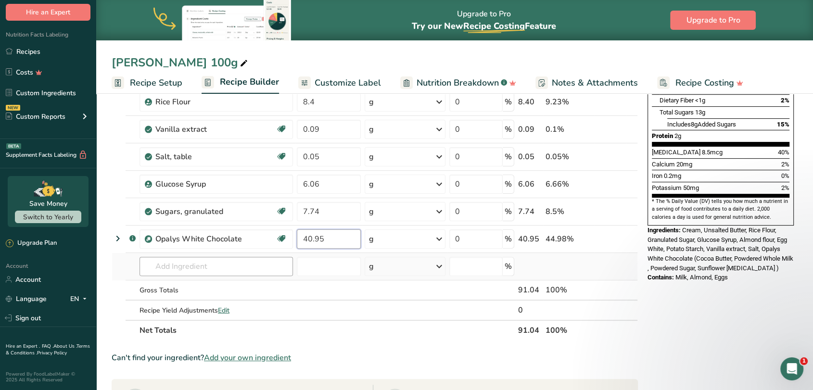
type input "40.95"
click at [275, 263] on div "Ingredient * Amount * Unit * Waste * .a-a{fill:#347362;}.b-a{fill:#fff;} Grams …" at bounding box center [375, 136] width 526 height 410
type input "lychee"
click at [211, 299] on div "Add your own ingredient" at bounding box center [216, 302] width 138 height 10
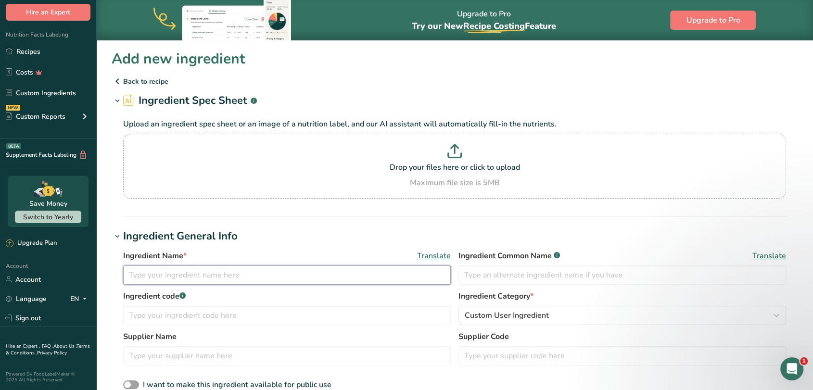
click at [233, 274] on input "text" at bounding box center [287, 275] width 328 height 19
type input "Lychee Puree"
click at [270, 231] on h1 "Ingredient General Info" at bounding box center [455, 236] width 686 height 16
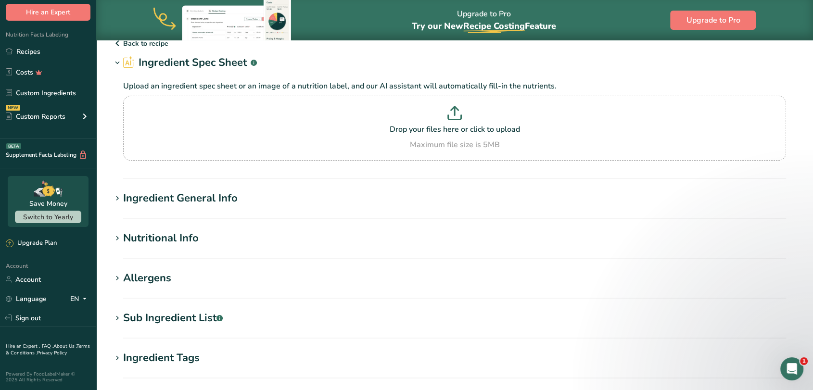
scroll to position [53, 0]
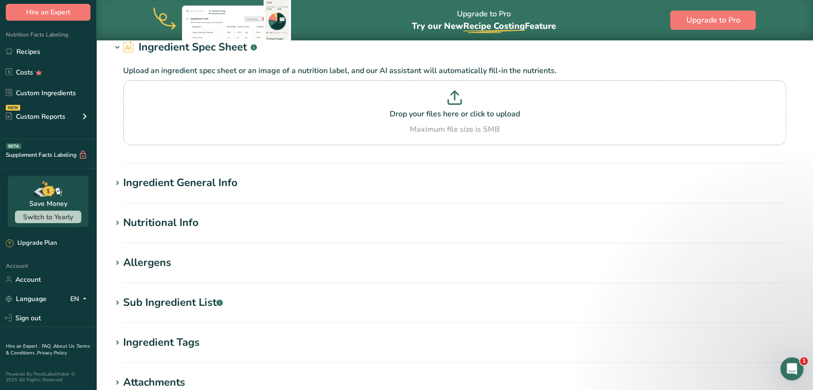
click at [190, 215] on div "Nutritional Info" at bounding box center [161, 223] width 76 height 16
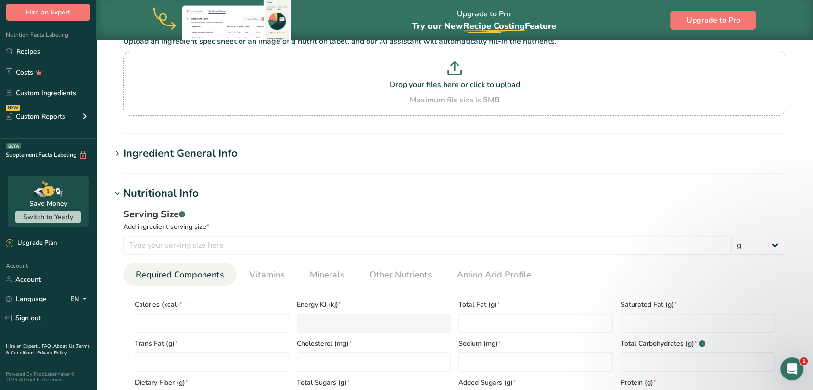
scroll to position [160, 0]
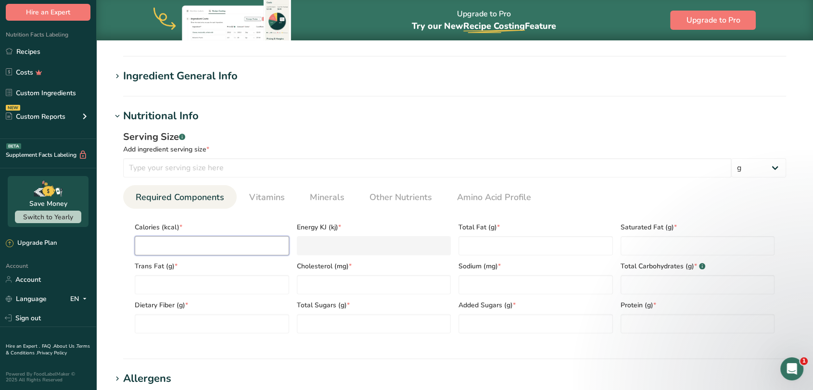
click at [233, 243] on input "number" at bounding box center [212, 245] width 154 height 19
type input "1"
type KJ "4.2"
type input "10"
type KJ "41.8"
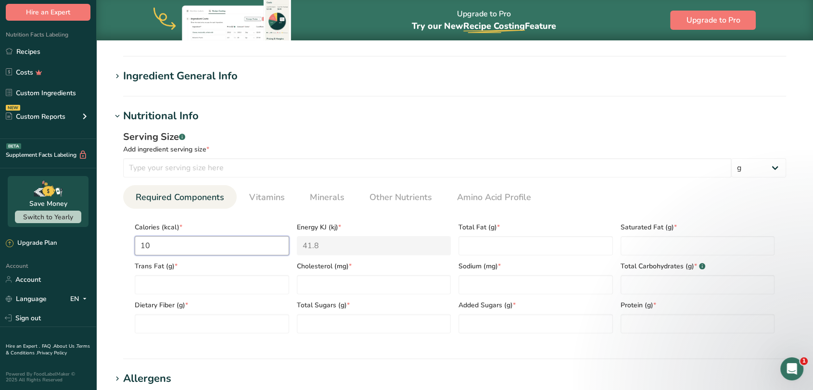
type input "100"
type KJ "418.4"
type input "100"
type Fat "0"
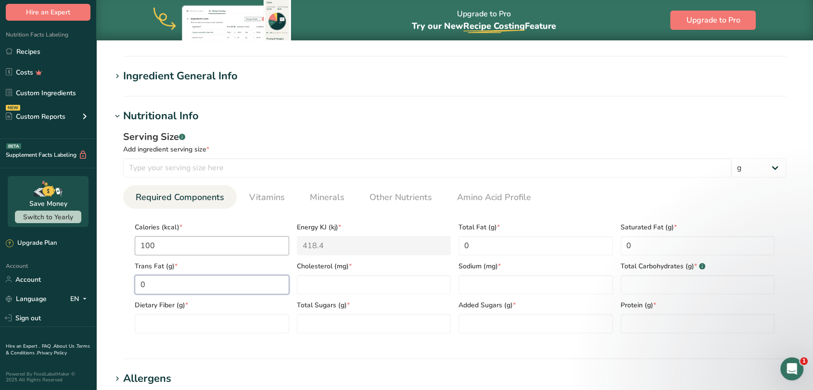
type Fat "0"
type input "0"
type Carbohydrates "15"
type Fiber "0"
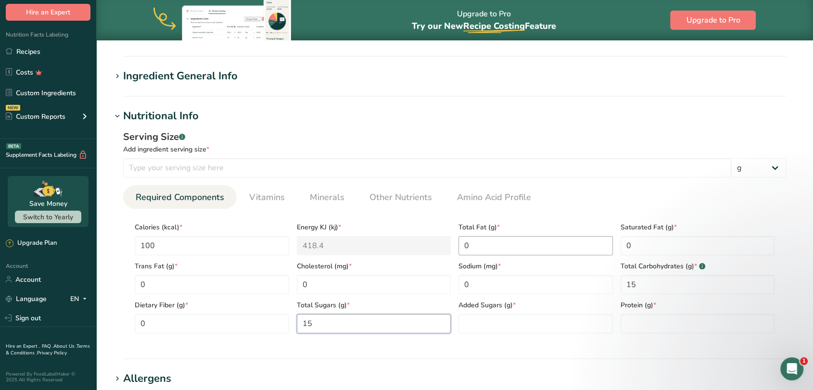
type Sugars "15"
type Sugars "0"
type input "0"
drag, startPoint x: 226, startPoint y: 326, endPoint x: 141, endPoint y: 327, distance: 85.2
click at [141, 327] on Fiber "0" at bounding box center [212, 323] width 154 height 19
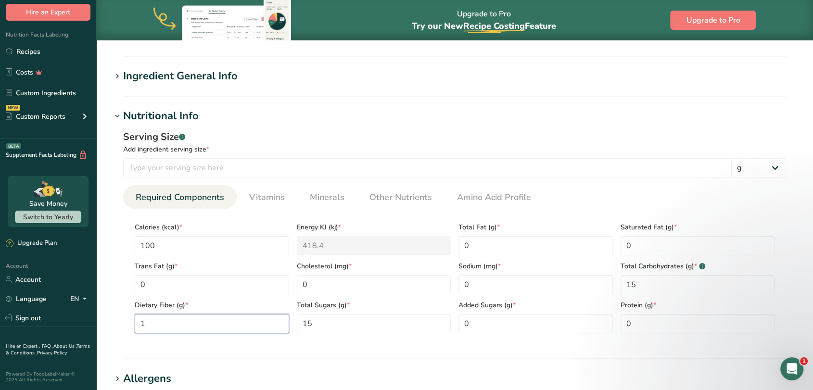
type Fiber "1"
click at [190, 349] on section "Nutritional Info Serving Size .a-a{fill:#347362;}.b-a{fill:#fff;} Add ingredien…" at bounding box center [455, 233] width 686 height 251
click at [381, 135] on div "Serving Size .a-a{fill:#347362;}.b-a{fill:#fff;}" at bounding box center [454, 137] width 663 height 14
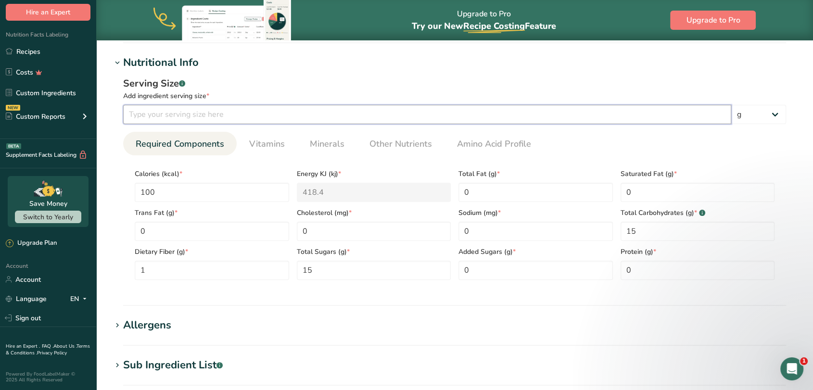
click at [291, 112] on input "number" at bounding box center [427, 114] width 608 height 19
type input "100"
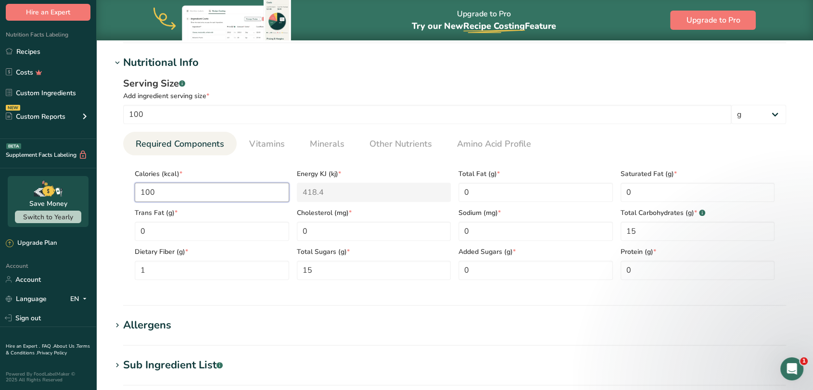
drag, startPoint x: 151, startPoint y: 191, endPoint x: 139, endPoint y: 190, distance: 12.5
click at [139, 190] on input "100" at bounding box center [212, 192] width 154 height 19
drag, startPoint x: 156, startPoint y: 189, endPoint x: 130, endPoint y: 190, distance: 26.0
click at [130, 190] on section "Calories (kcal) * 100 Energy KJ (kj) * 418.4 Total Fat (g) * 0 Saturated Fat (g…" at bounding box center [454, 221] width 663 height 132
type input "6"
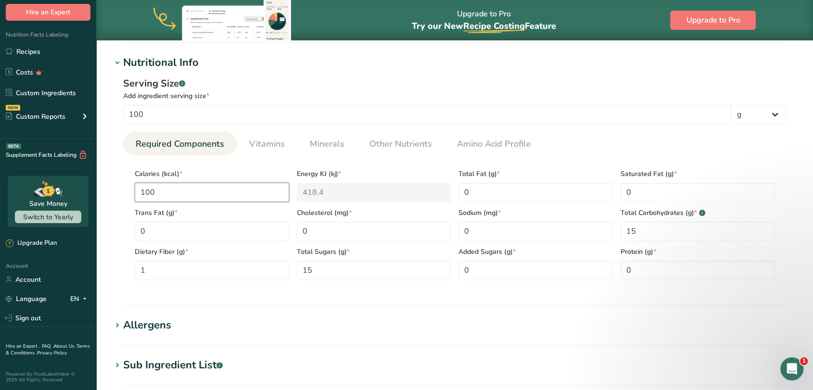
type KJ "25.1"
type input "68"
type KJ "284.5"
type input "68"
click at [327, 78] on div "Serving Size .a-a{fill:#347362;}.b-a{fill:#fff;}" at bounding box center [454, 83] width 663 height 14
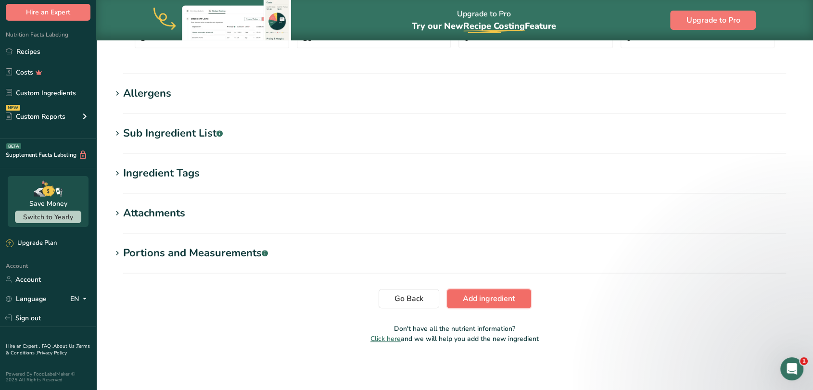
click at [476, 301] on span "Add ingredient" at bounding box center [489, 299] width 52 height 12
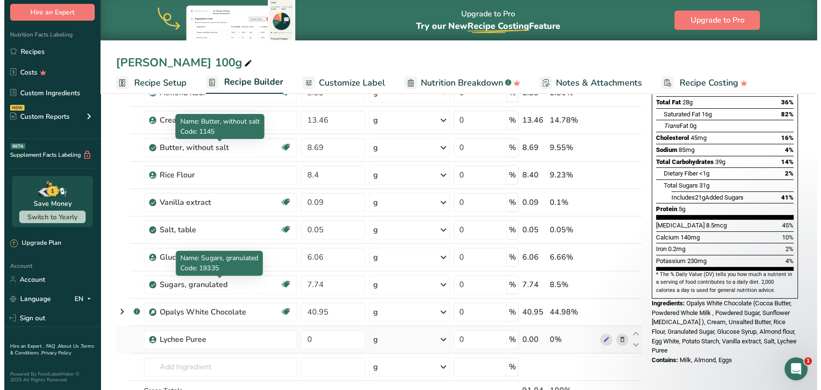
scroll to position [214, 0]
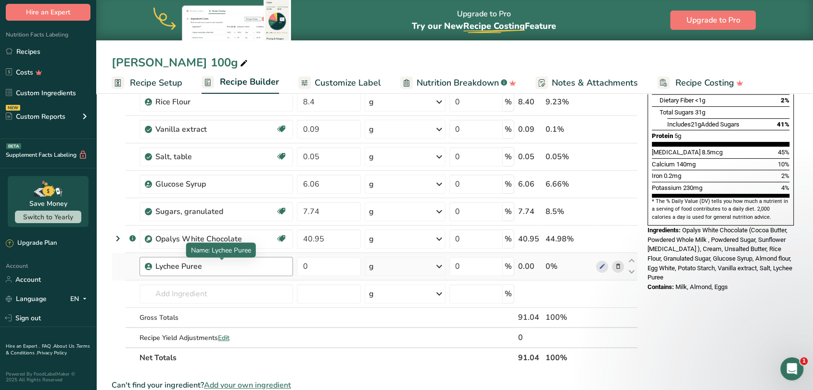
click at [223, 265] on div "Lychee Puree" at bounding box center [215, 267] width 120 height 12
click at [361, 267] on input "0" at bounding box center [329, 266] width 64 height 19
type input "6.73"
click at [109, 291] on section "Add Ingredients Manage Recipe Delete Recipe Duplicate Recipe Scale Recipe Save …" at bounding box center [454, 287] width 717 height 821
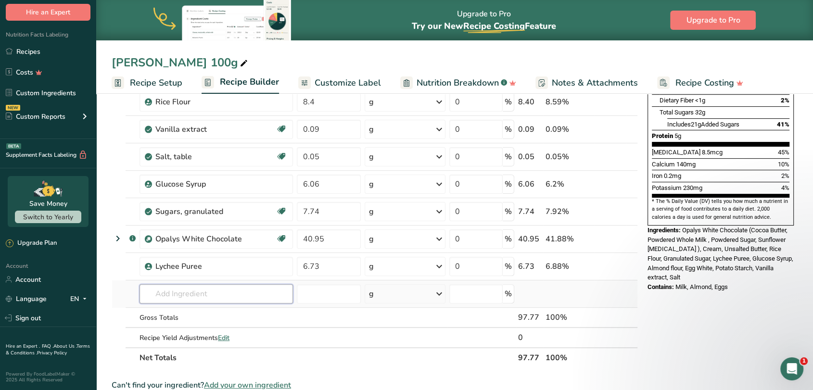
click at [168, 295] on input "text" at bounding box center [215, 293] width 153 height 19
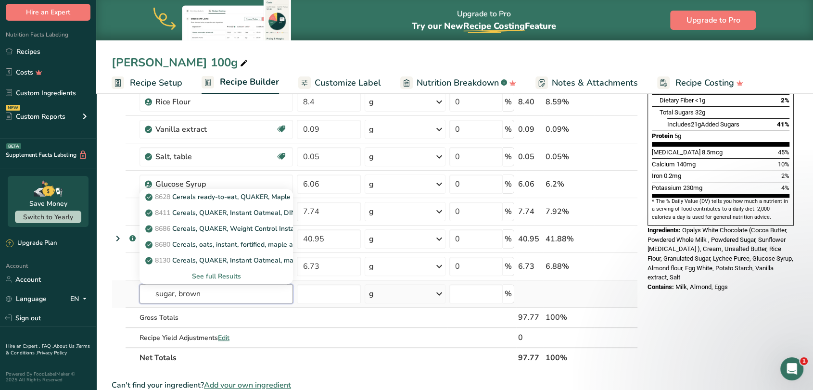
type input "sugar, brown"
click at [223, 275] on div "See full Results" at bounding box center [216, 276] width 138 height 10
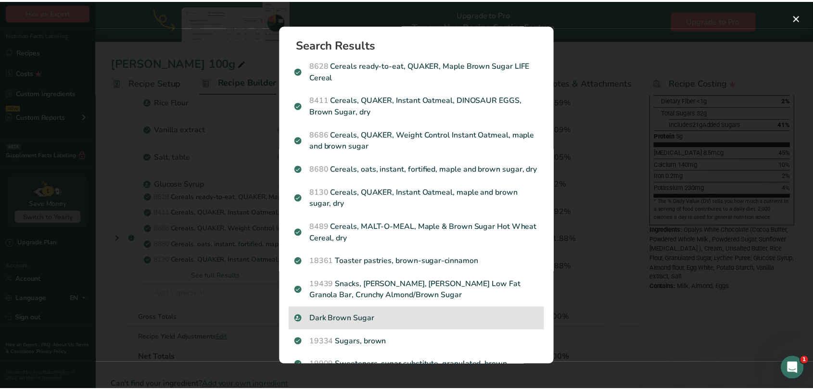
scroll to position [53, 0]
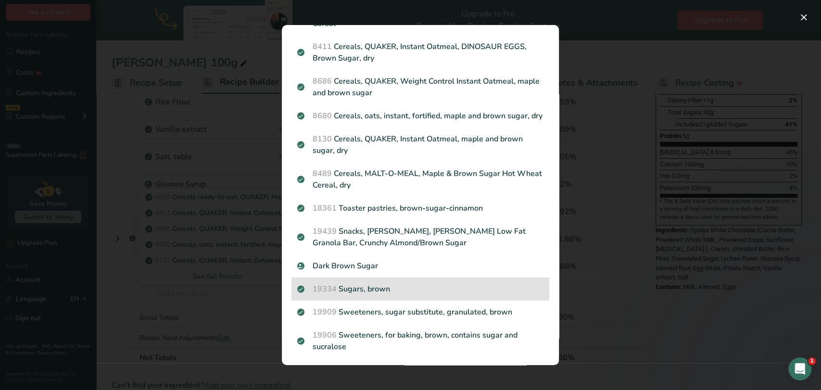
click at [366, 295] on p "19334 Sugars, brown" at bounding box center [420, 289] width 246 height 12
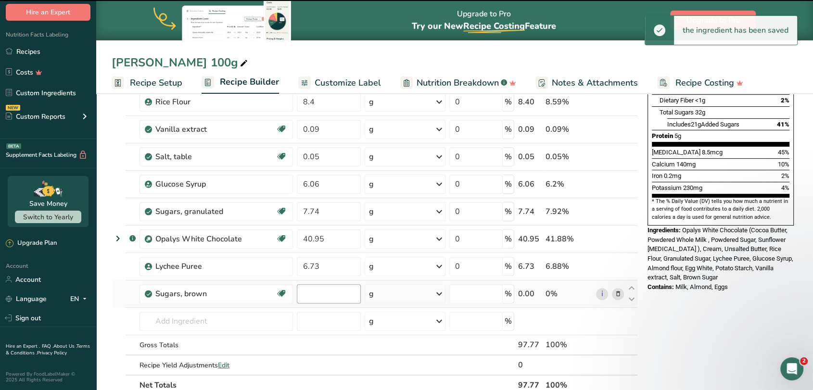
type input "0"
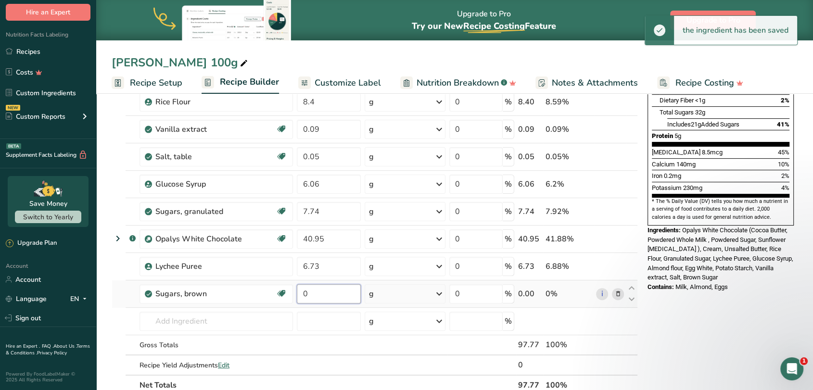
click at [317, 296] on input "0" at bounding box center [329, 293] width 64 height 19
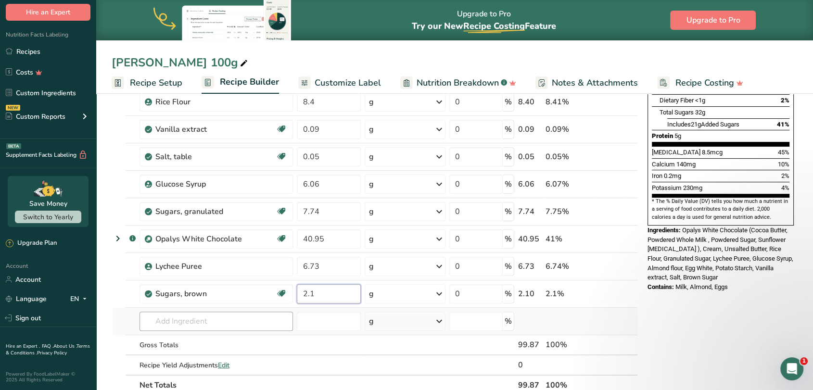
type input "2.1"
click at [189, 324] on div "Ingredient * Amount * Unit * Waste * .a-a{fill:#347362;}.b-a{fill:#fff;} Grams …" at bounding box center [375, 163] width 526 height 465
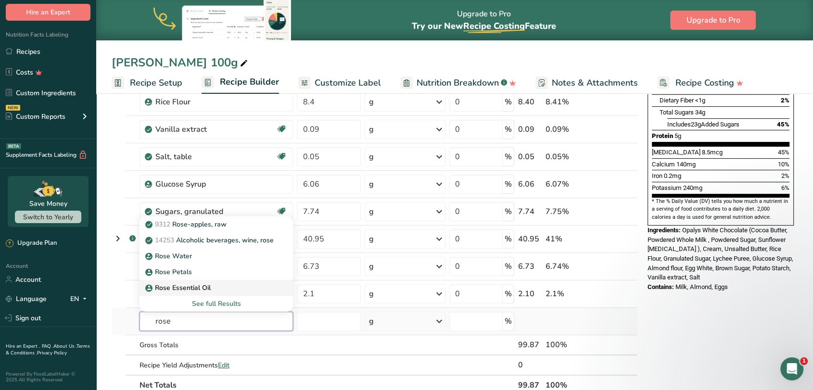
type input "rose"
click at [159, 287] on p "Rose Essential Oil" at bounding box center [178, 288] width 63 height 10
type input "Rose Essential Oil"
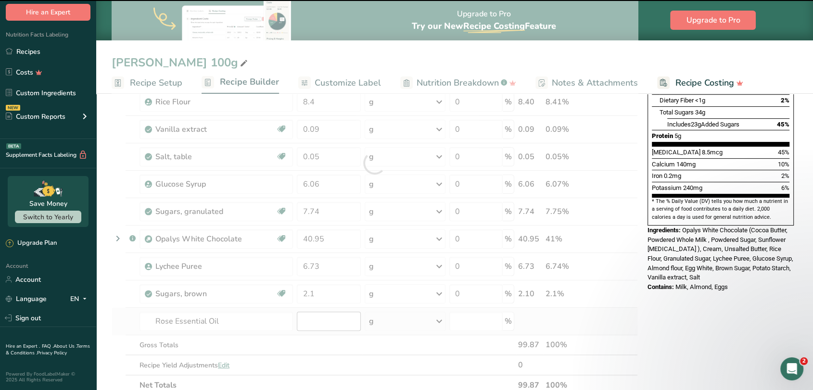
type input "0"
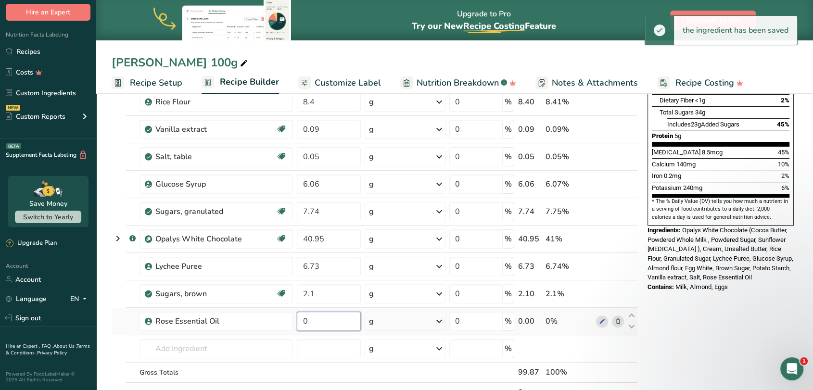
click at [323, 320] on input "0" at bounding box center [329, 321] width 64 height 19
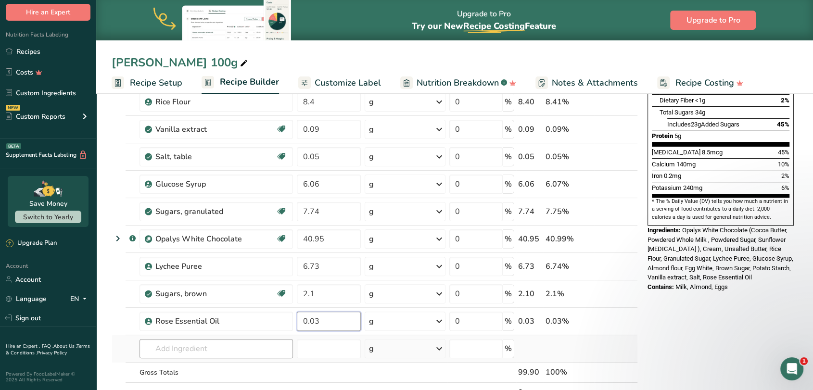
type input "0.03"
click at [256, 346] on div "Ingredient * Amount * Unit * Waste * .a-a{fill:#347362;}.b-a{fill:#fff;} Grams …" at bounding box center [375, 177] width 526 height 492
type input "red powder"
click at [158, 331] on div "Add your own ingredient" at bounding box center [216, 331] width 138 height 10
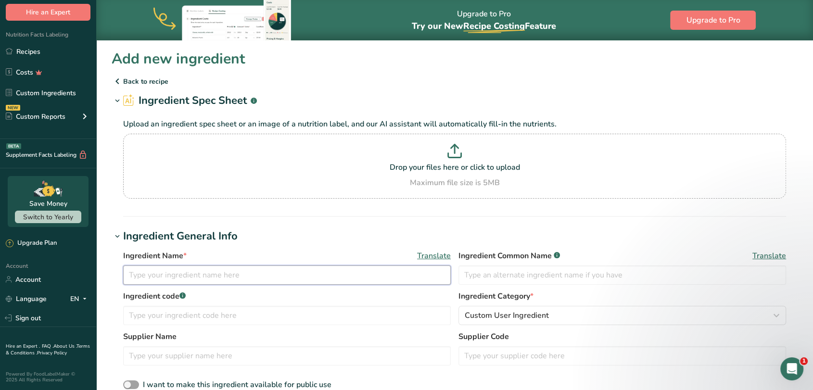
click at [194, 279] on input "text" at bounding box center [287, 275] width 328 height 19
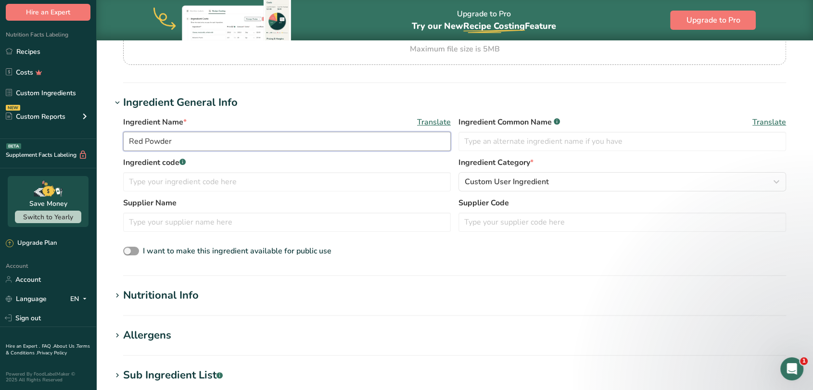
scroll to position [160, 0]
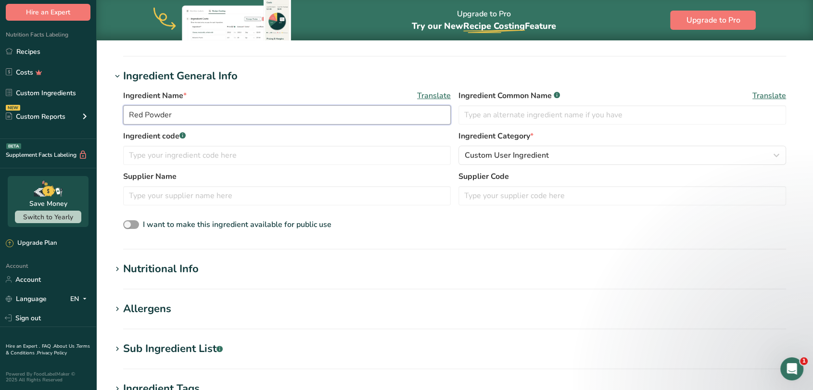
type input "Red Powder"
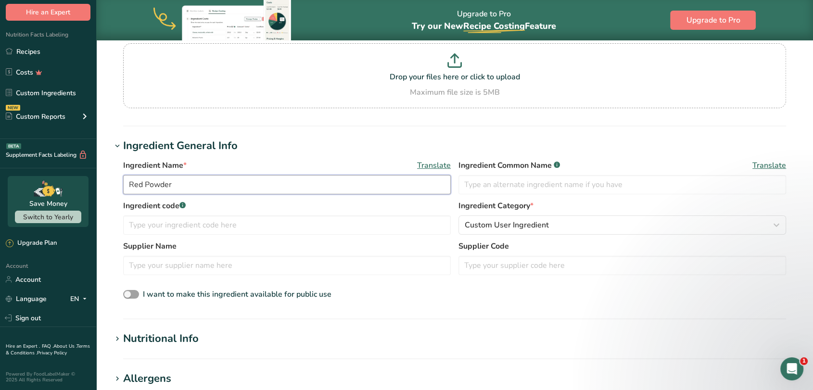
scroll to position [0, 0]
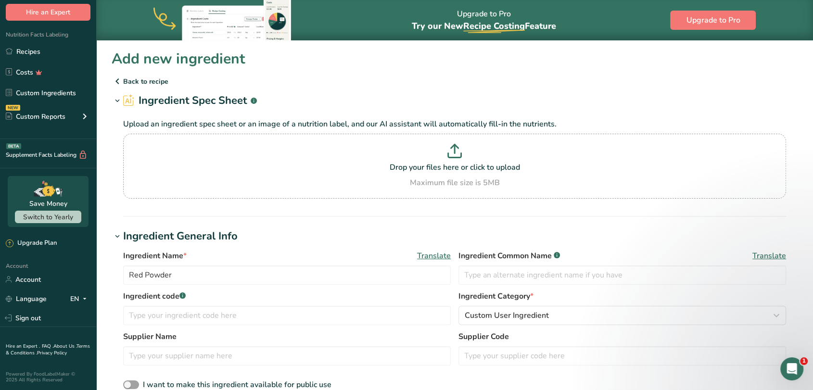
click at [136, 79] on p "Back to recipe" at bounding box center [455, 82] width 686 height 12
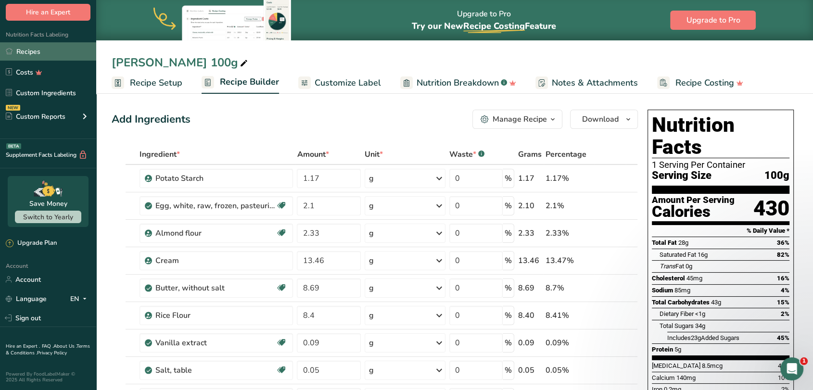
click at [38, 49] on link "Recipes" at bounding box center [48, 51] width 96 height 18
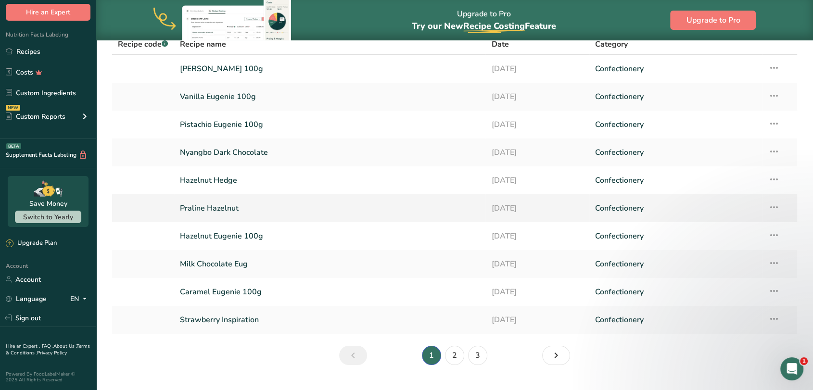
scroll to position [99, 0]
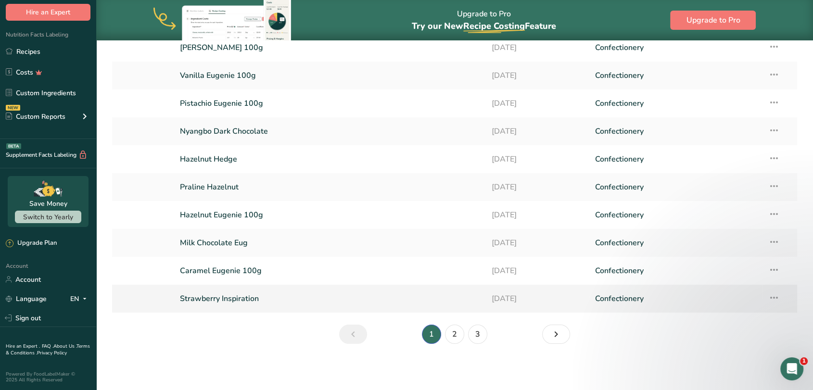
click at [247, 298] on link "Strawberry Inspiration" at bounding box center [330, 299] width 300 height 20
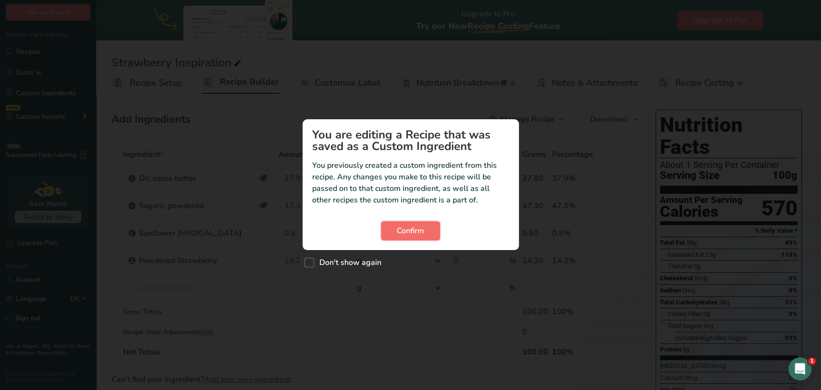
click at [400, 234] on span "Confirm" at bounding box center [410, 231] width 27 height 12
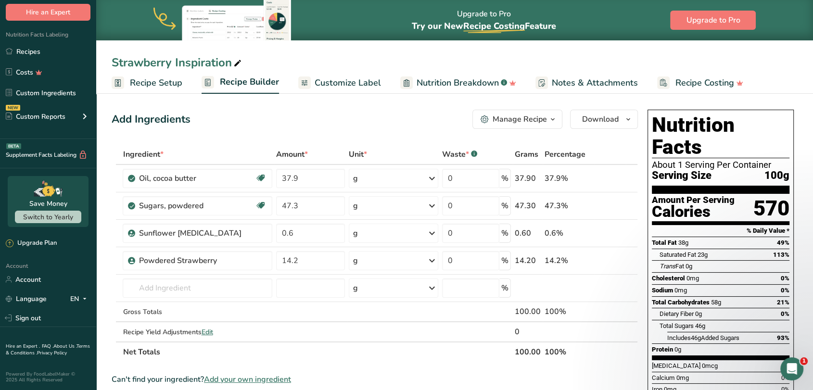
click at [481, 127] on button "Manage Recipe" at bounding box center [517, 119] width 90 height 19
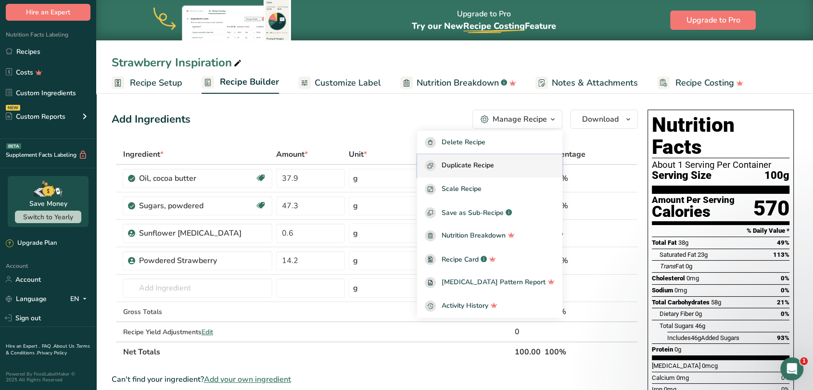
click at [482, 161] on span "Duplicate Recipe" at bounding box center [468, 165] width 52 height 11
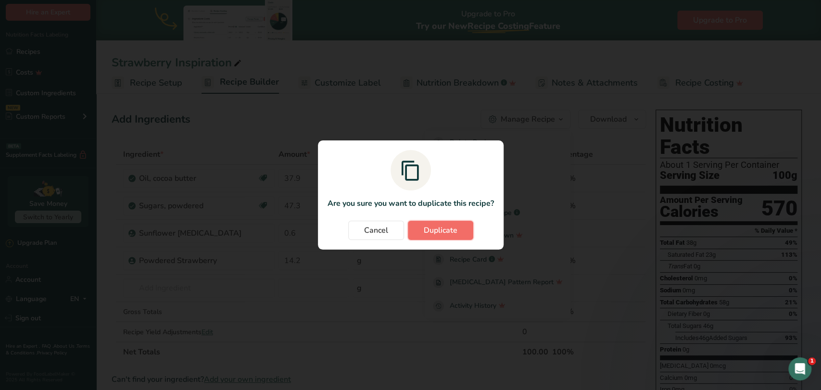
click at [435, 231] on span "Duplicate" at bounding box center [441, 231] width 34 height 12
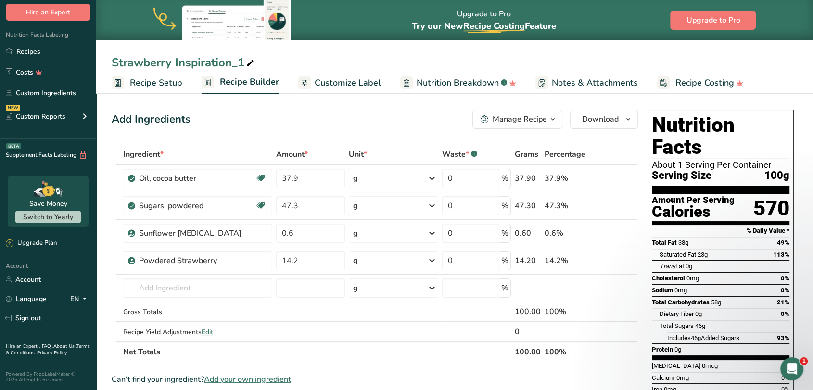
click at [169, 65] on div "Strawberry Inspiration_1" at bounding box center [184, 62] width 144 height 17
drag, startPoint x: 243, startPoint y: 61, endPoint x: 124, endPoint y: 57, distance: 119.8
click at [124, 57] on div "Strawberry Inspiration_1" at bounding box center [184, 62] width 144 height 17
type input "S"
type input "Shade Red Powder"
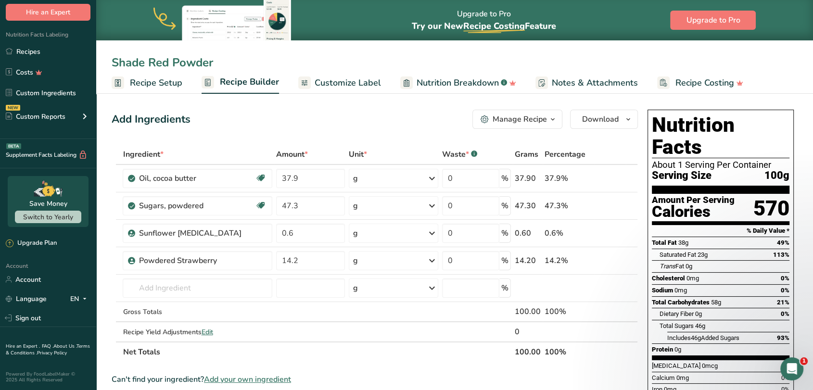
click at [215, 118] on div "Add Ingredients Manage Recipe Delete Recipe Duplicate Recipe Scale Recipe Save …" at bounding box center [375, 119] width 526 height 19
click at [619, 178] on icon at bounding box center [617, 179] width 7 height 10
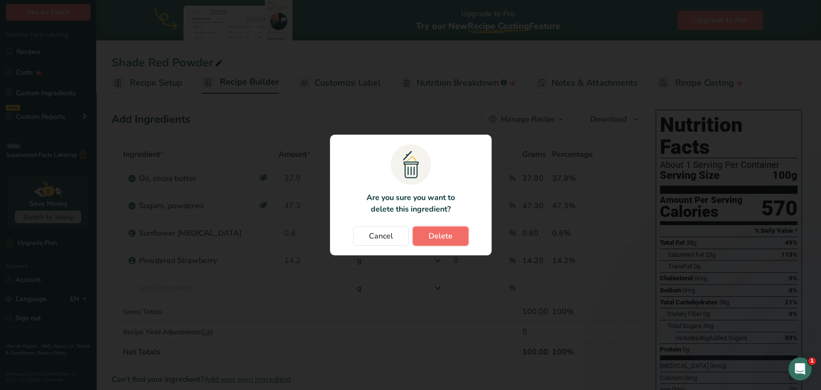
click at [453, 237] on button "Delete" at bounding box center [441, 236] width 56 height 19
type input "47.3"
type input "0.6"
type input "14.2"
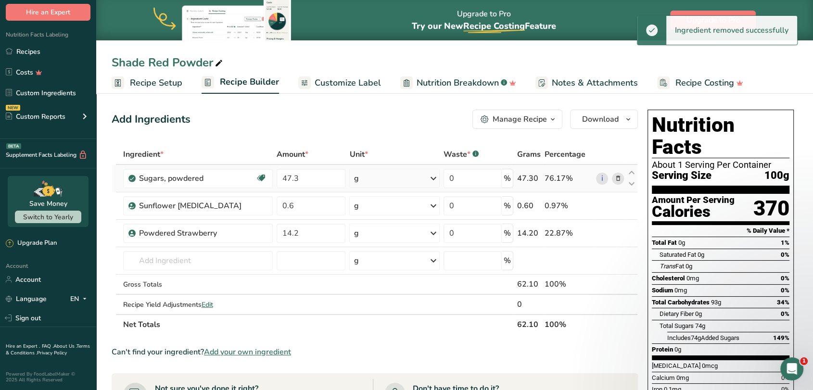
click at [620, 178] on icon at bounding box center [617, 179] width 7 height 10
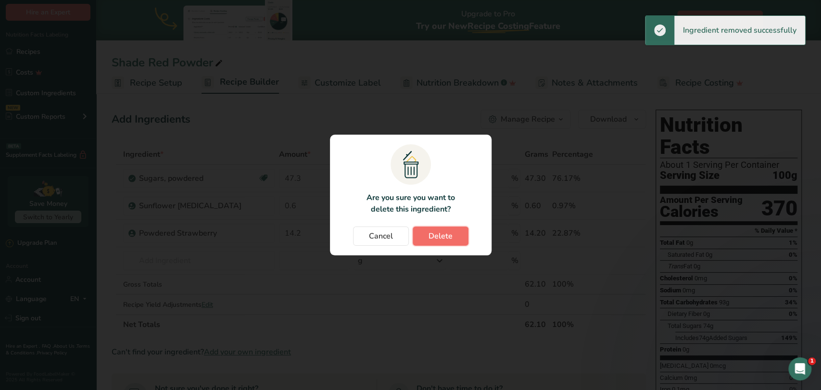
click at [456, 230] on button "Delete" at bounding box center [441, 236] width 56 height 19
type input "0.6"
type input "14.2"
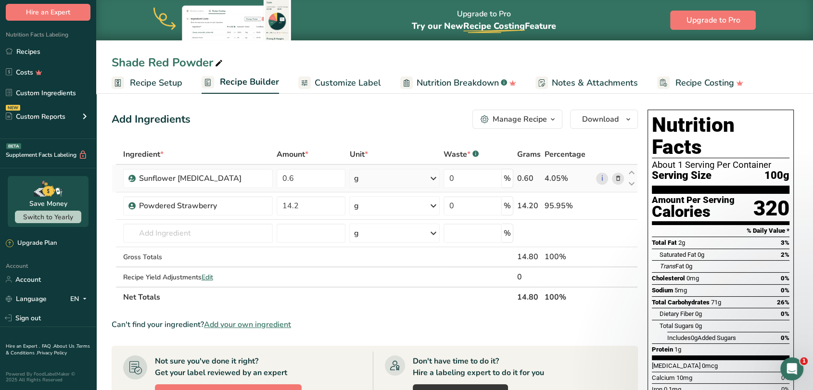
click at [620, 178] on icon at bounding box center [617, 179] width 7 height 10
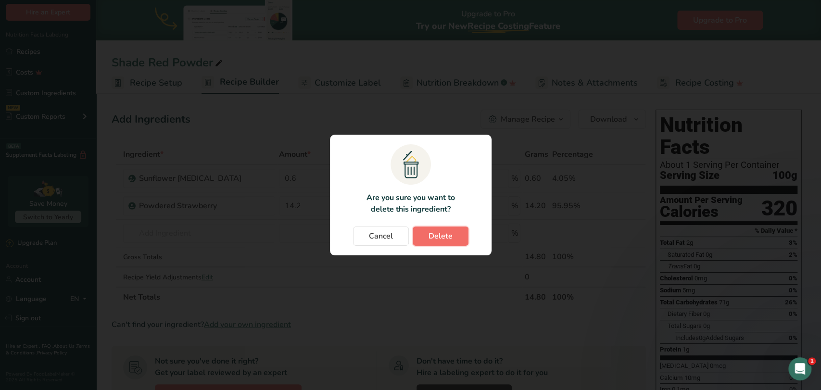
click at [456, 241] on button "Delete" at bounding box center [441, 236] width 56 height 19
type input "14.2"
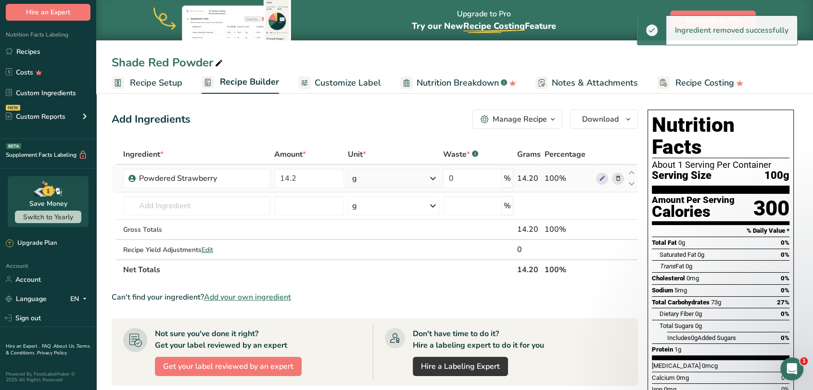
click at [619, 178] on icon at bounding box center [617, 179] width 7 height 10
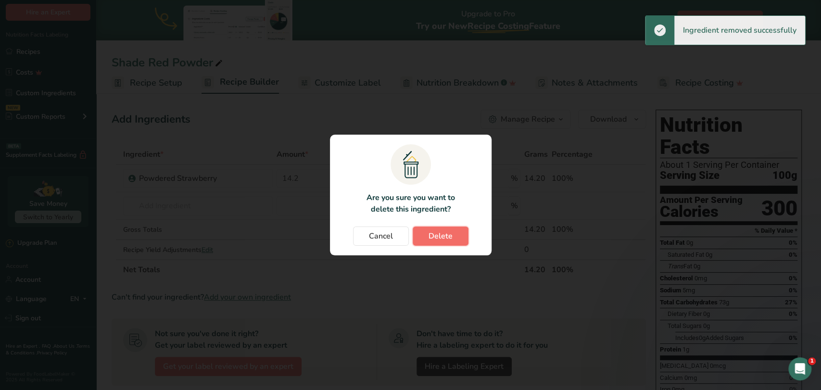
click at [437, 233] on span "Delete" at bounding box center [441, 236] width 24 height 12
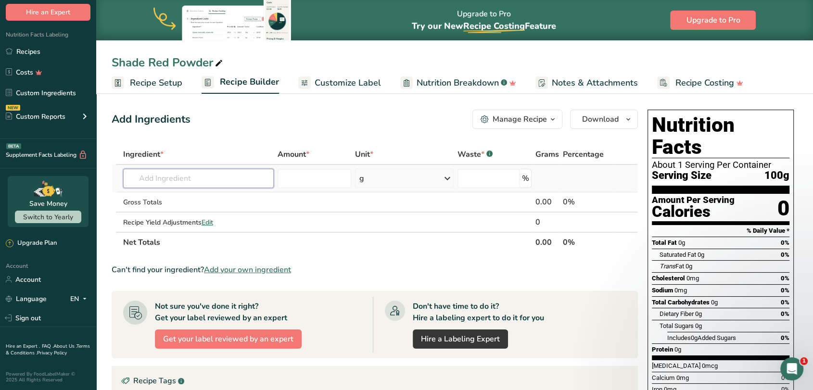
click at [201, 176] on input "text" at bounding box center [198, 178] width 151 height 19
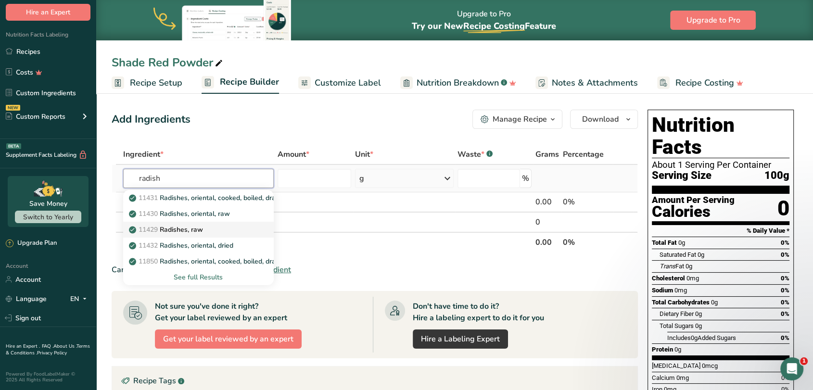
type input "radish"
click at [191, 228] on p "11429 Radishes, raw" at bounding box center [167, 230] width 72 height 10
type input "Radishes, raw"
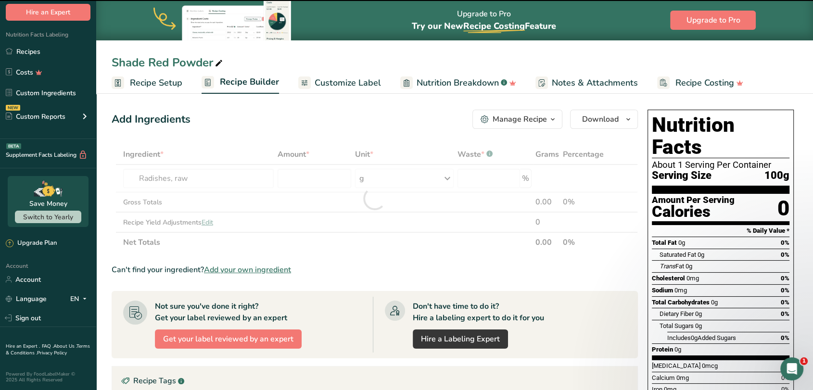
type input "0"
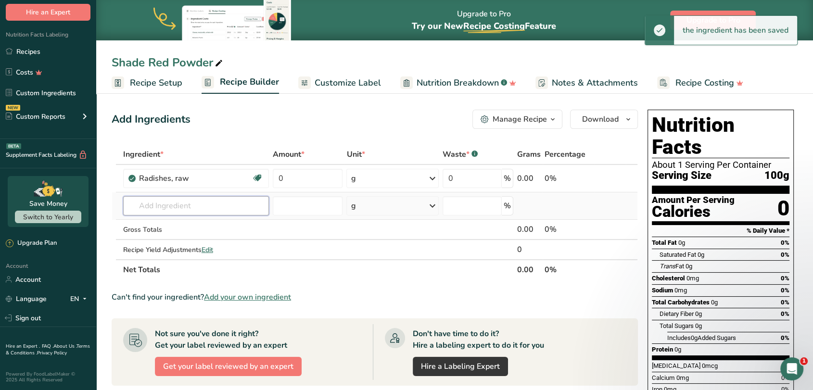
click at [218, 205] on input "text" at bounding box center [196, 205] width 146 height 19
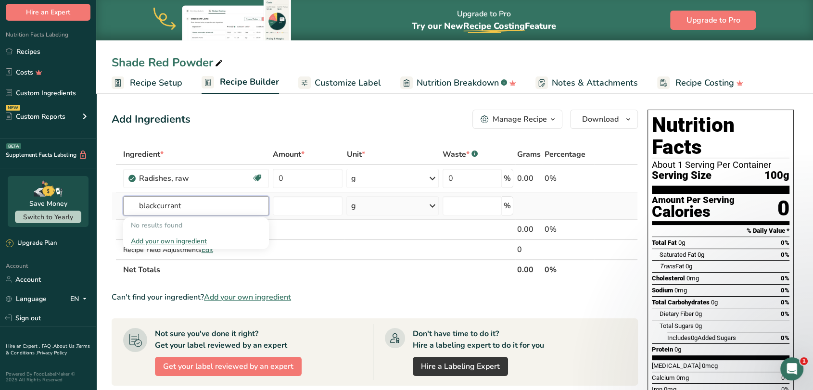
click at [158, 208] on input "blackcurrant" at bounding box center [196, 205] width 146 height 19
type input "black currant"
click at [200, 225] on p "9083 Currants, european black, raw" at bounding box center [190, 225] width 118 height 10
type input "Currants, european black, raw"
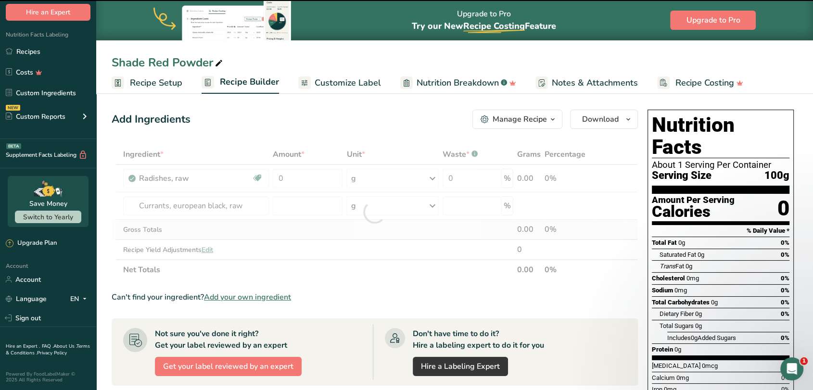
type input "0"
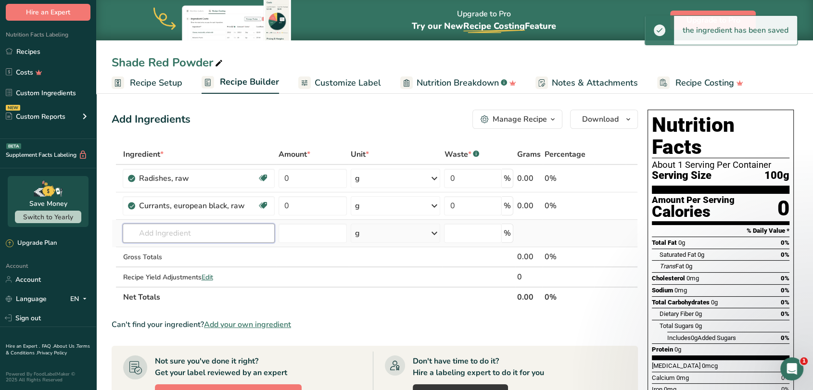
click at [176, 232] on input "text" at bounding box center [199, 233] width 152 height 19
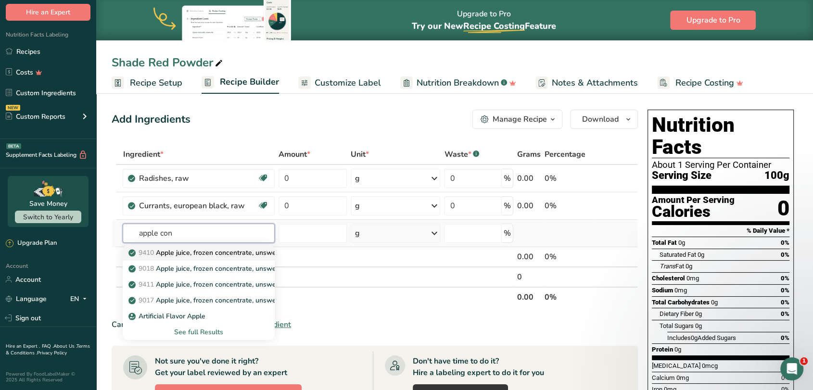
type input "apple con"
click at [199, 250] on p "9410 Apple juice, frozen concentrate, unsweetened, undiluted, with added ascorb…" at bounding box center [277, 253] width 295 height 10
type input "Apple juice, frozen concentrate, unsweetened, undiluted, with added ascorbic ac…"
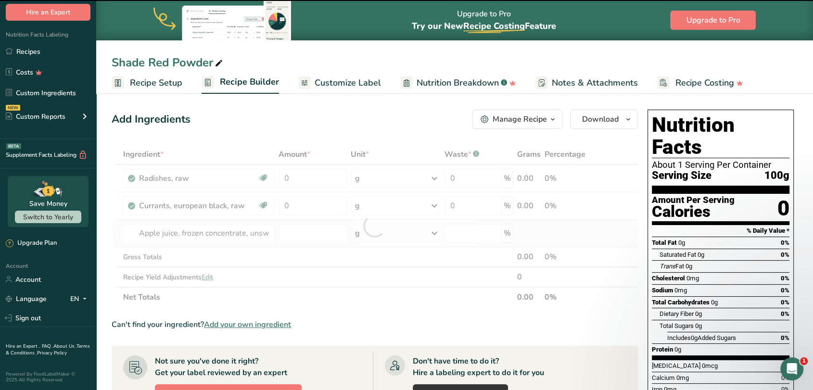
type input "0"
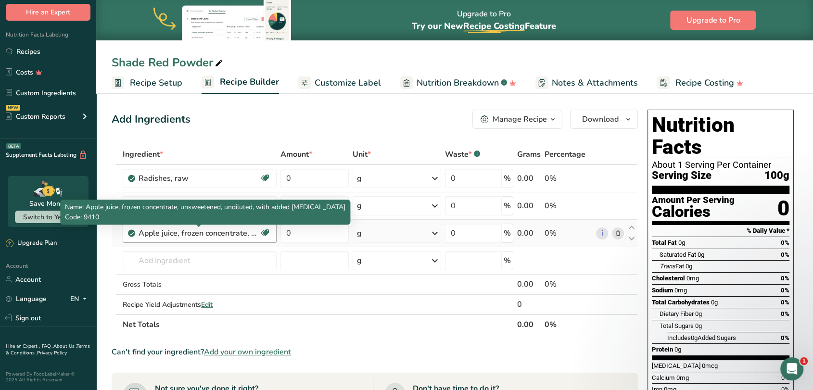
click at [224, 230] on div "Apple juice, frozen concentrate, unsweetened, undiluted, with added ascorbic ac…" at bounding box center [199, 234] width 120 height 12
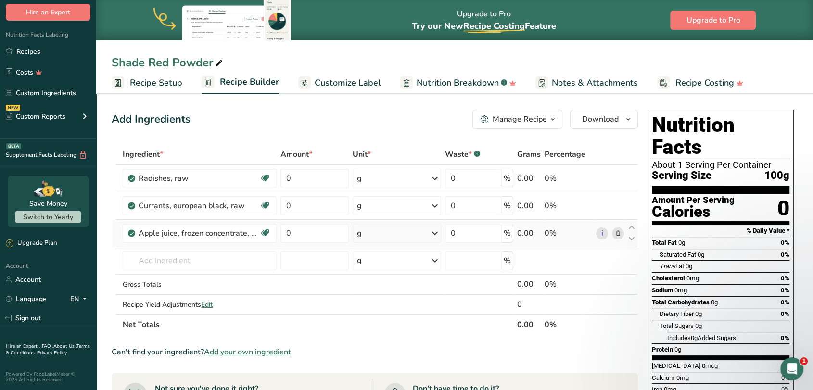
click at [616, 234] on icon at bounding box center [617, 233] width 7 height 10
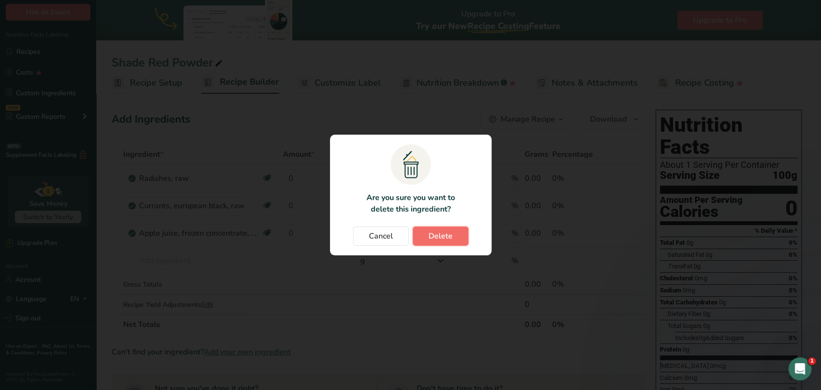
click at [439, 237] on span "Delete" at bounding box center [441, 236] width 24 height 12
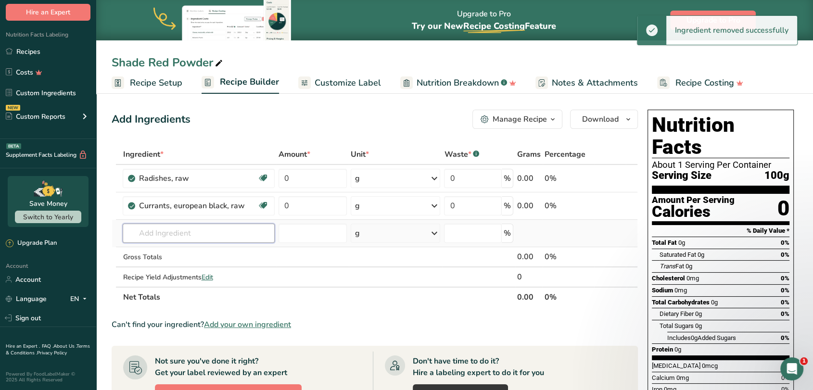
click at [169, 236] on input "text" at bounding box center [199, 233] width 152 height 19
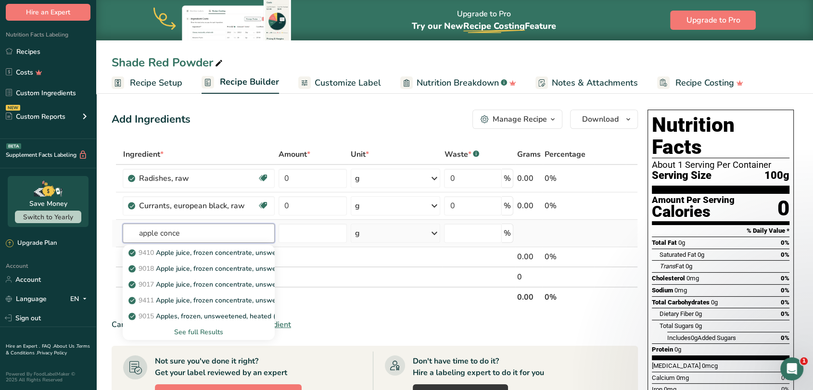
type input "apple conce"
click at [207, 332] on div "See full Results" at bounding box center [198, 332] width 136 height 10
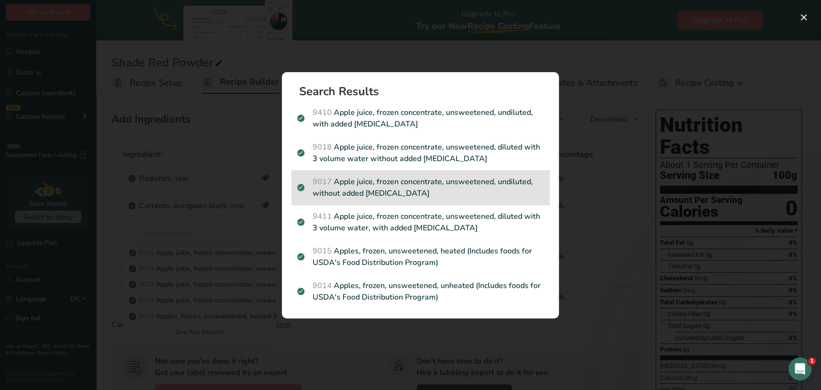
click at [485, 188] on p "9017 Apple juice, frozen concentrate, unsweetened, undiluted, without added asc…" at bounding box center [420, 187] width 246 height 23
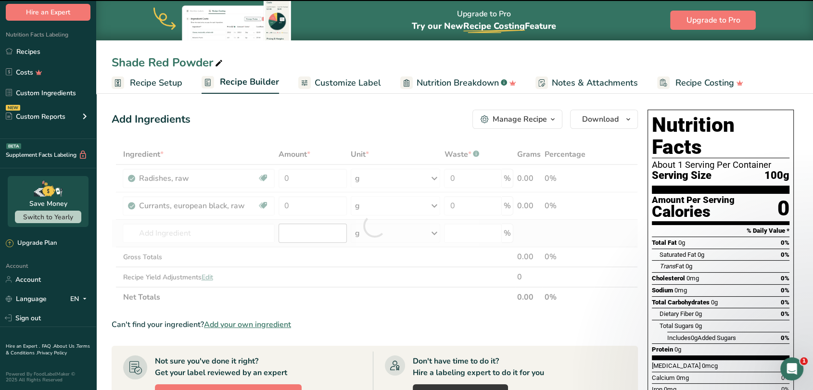
type input "0"
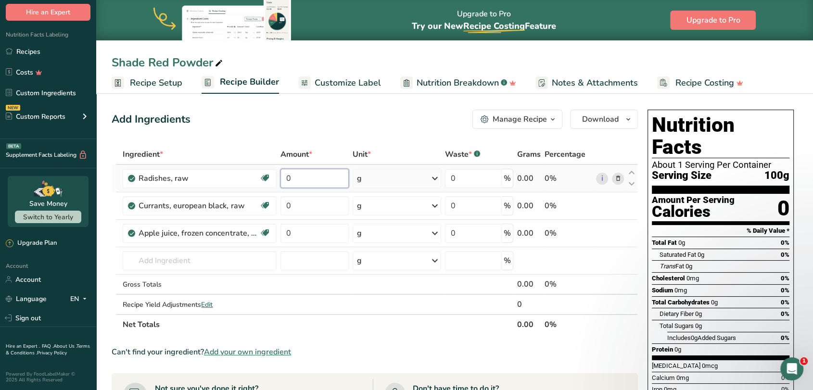
drag, startPoint x: 302, startPoint y: 178, endPoint x: 285, endPoint y: 181, distance: 17.1
click at [285, 181] on input "0" at bounding box center [314, 178] width 68 height 19
type input "86"
click at [297, 203] on div "Ingredient * Amount * Unit * Waste * .a-a{fill:#347362;}.b-a{fill:#fff;} Grams …" at bounding box center [375, 239] width 526 height 190
type input "7"
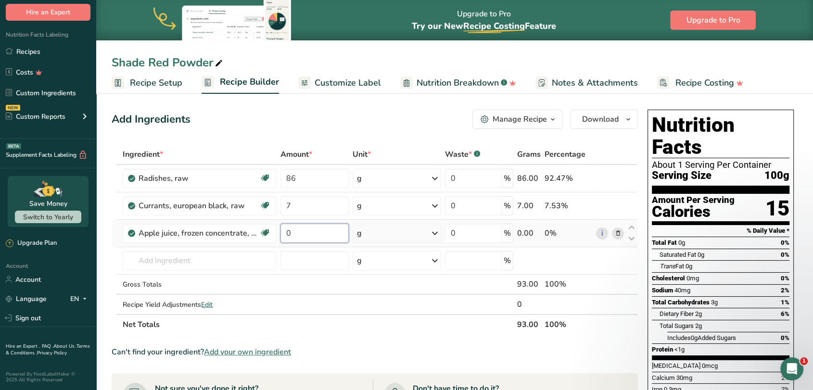
click at [328, 228] on div "Ingredient * Amount * Unit * Waste * .a-a{fill:#347362;}.b-a{fill:#fff;} Grams …" at bounding box center [375, 239] width 526 height 190
type input "7"
click at [355, 321] on div "Ingredient * Amount * Unit * Waste * .a-a{fill:#347362;}.b-a{fill:#fff;} Grams …" at bounding box center [375, 239] width 526 height 190
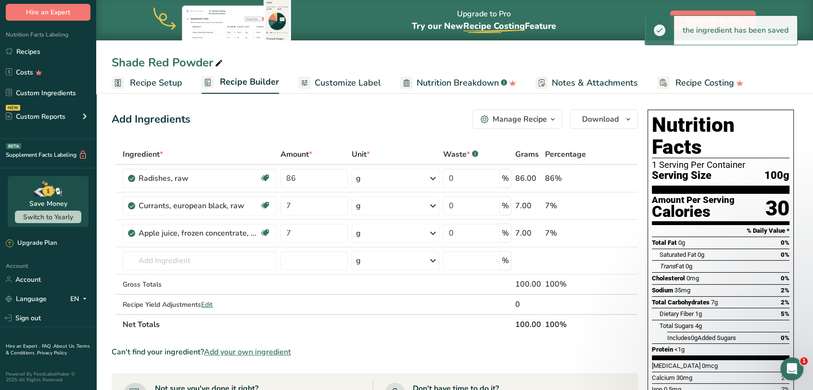
click at [526, 117] on div "Manage Recipe" at bounding box center [520, 120] width 54 height 12
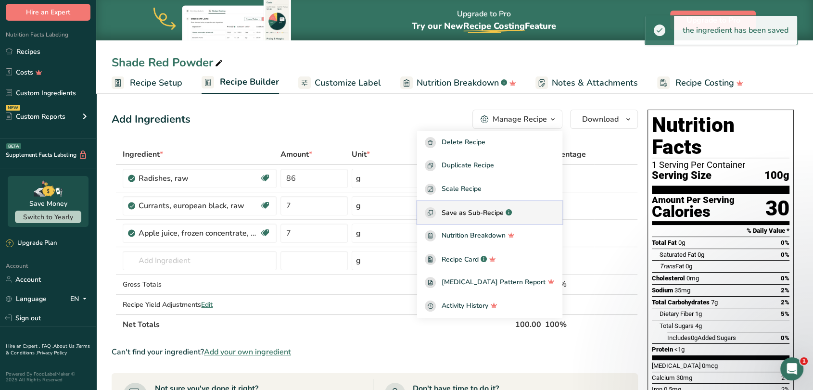
click at [504, 209] on span "Save as Sub-Recipe" at bounding box center [473, 213] width 62 height 10
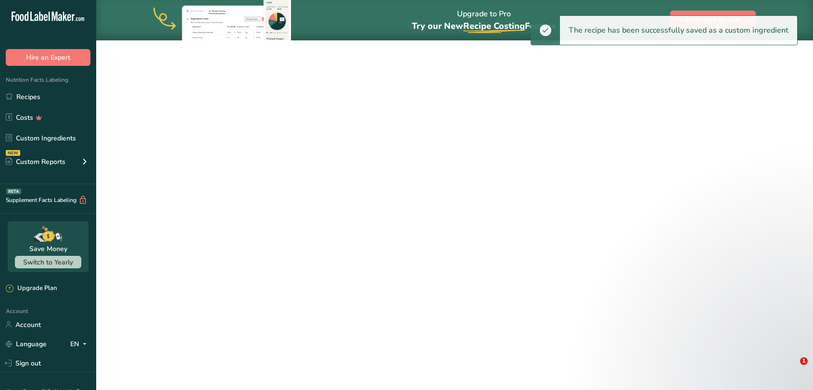
select select "30"
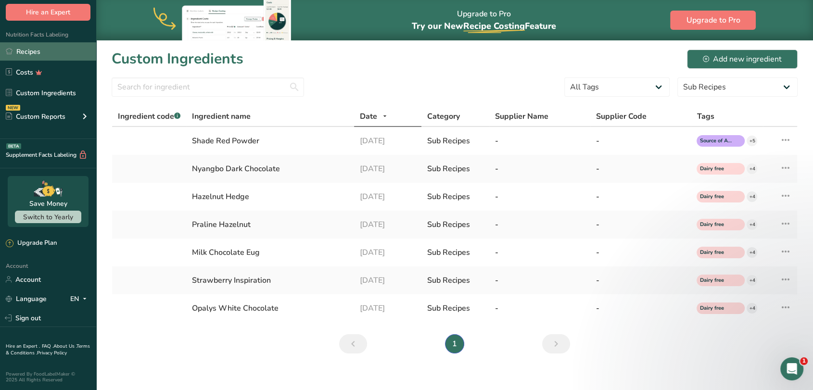
click at [41, 51] on link "Recipes" at bounding box center [48, 51] width 96 height 18
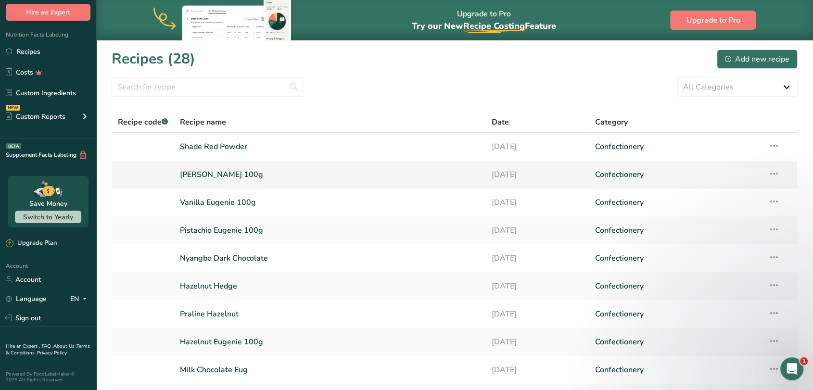
click at [225, 173] on link "Rose Eugenie 100g" at bounding box center [330, 175] width 300 height 20
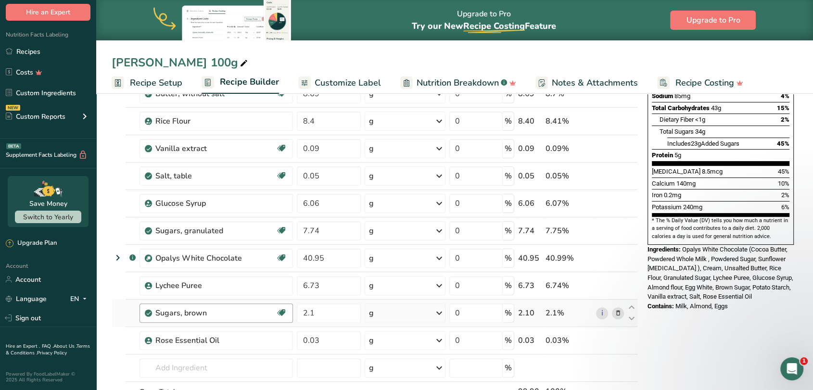
scroll to position [320, 0]
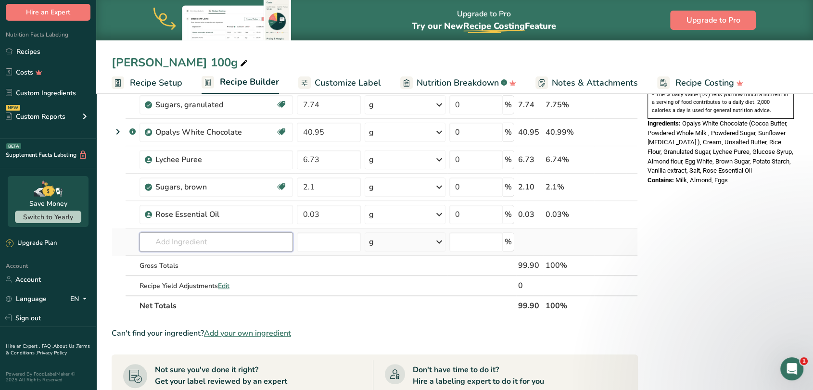
click at [192, 243] on input "text" at bounding box center [215, 241] width 153 height 19
type input "shade red"
click at [193, 262] on p "Shade Red Powder" at bounding box center [180, 261] width 67 height 10
type input "Shade Red Powder"
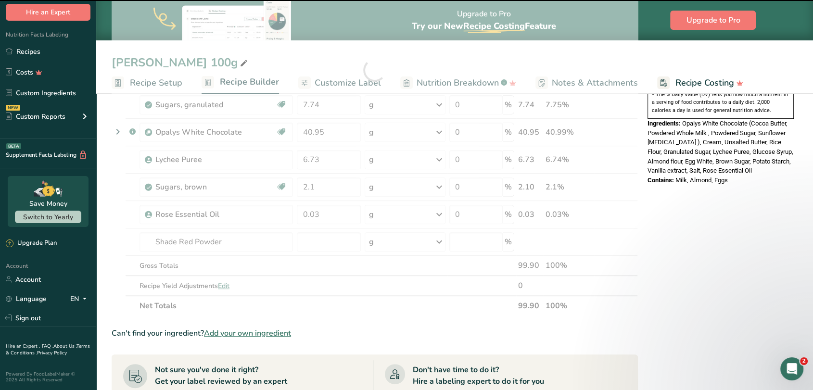
type input "0"
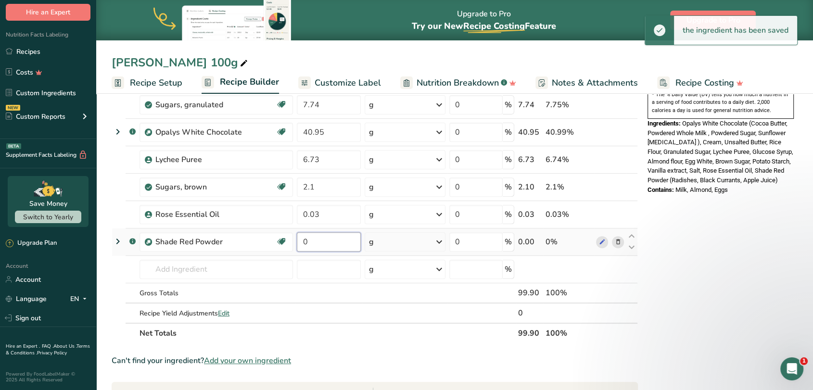
drag, startPoint x: 319, startPoint y: 242, endPoint x: 304, endPoint y: 241, distance: 15.0
click at [304, 241] on input "0" at bounding box center [329, 241] width 64 height 19
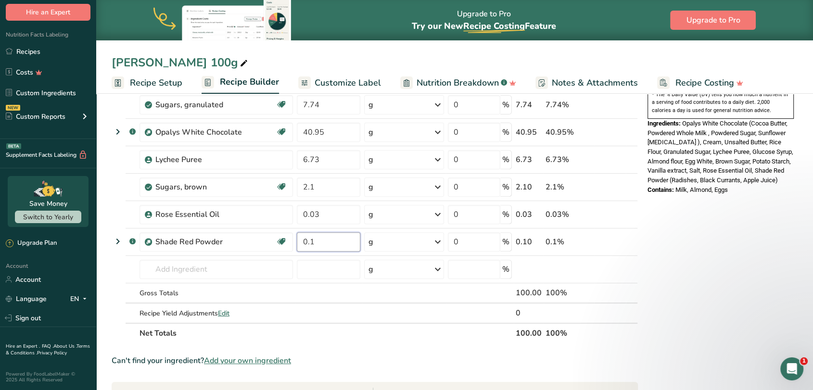
type input "0.1"
click at [109, 275] on section "Add Ingredients Manage Recipe Delete Recipe Duplicate Recipe Scale Recipe Save …" at bounding box center [454, 221] width 717 height 903
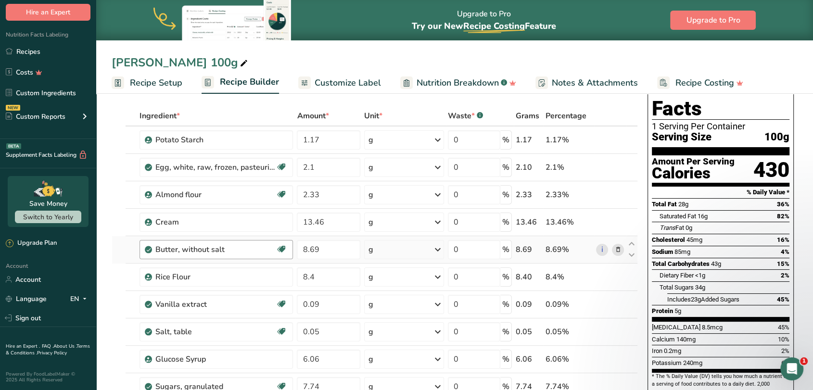
scroll to position [0, 0]
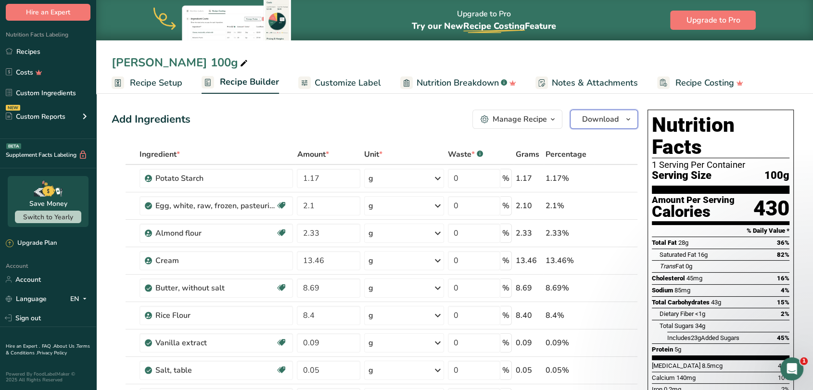
click at [578, 121] on button "Download" at bounding box center [604, 119] width 68 height 19
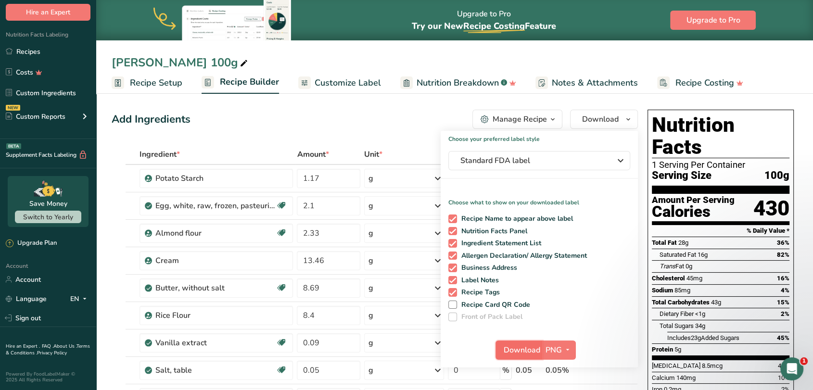
click at [520, 353] on span "Download" at bounding box center [522, 350] width 37 height 12
click at [345, 110] on div "Add Ingredients Manage Recipe Delete Recipe Duplicate Recipe Scale Recipe Save …" at bounding box center [375, 119] width 526 height 19
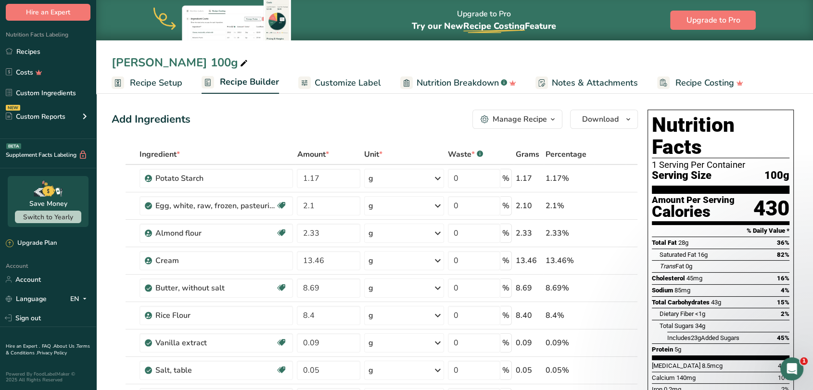
click at [507, 124] on div "Manage Recipe" at bounding box center [520, 120] width 54 height 12
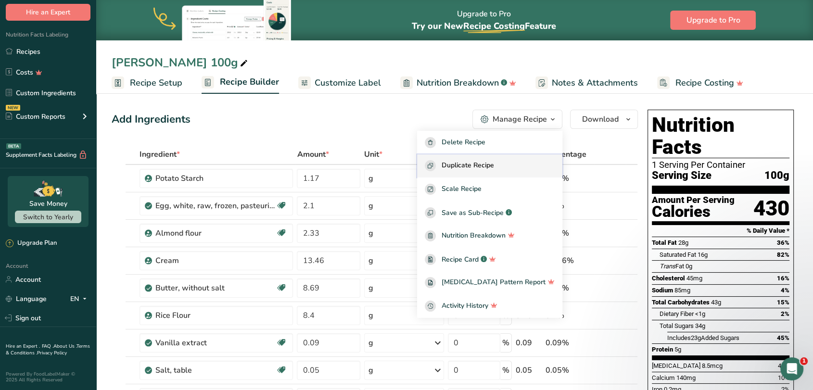
click at [488, 166] on span "Duplicate Recipe" at bounding box center [468, 165] width 52 height 11
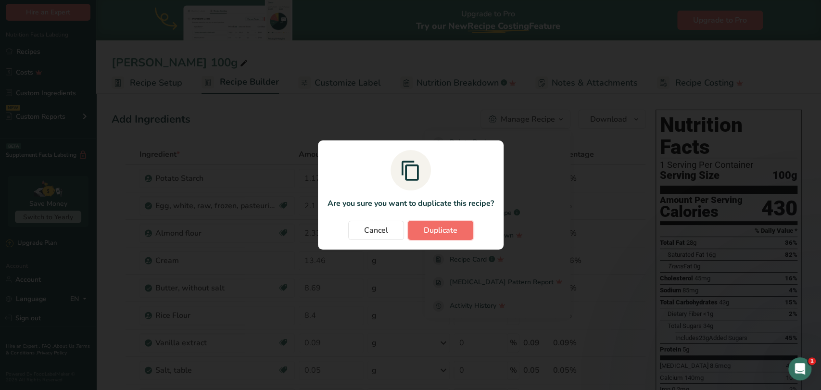
click at [430, 225] on span "Duplicate" at bounding box center [441, 231] width 34 height 12
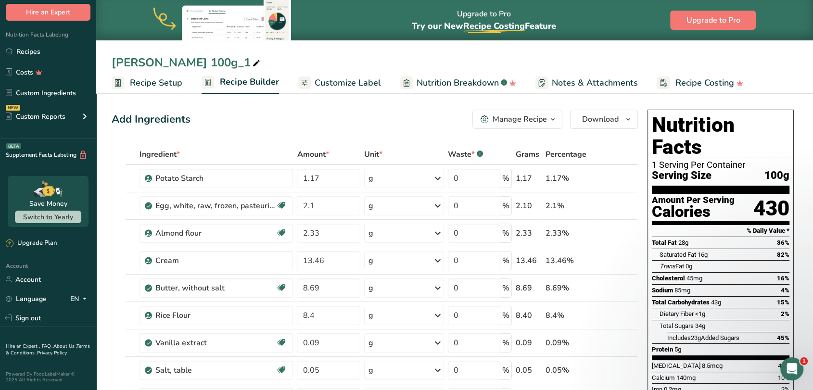
click at [190, 61] on div "Rose Eugenie 100g_1" at bounding box center [187, 62] width 151 height 17
click at [178, 66] on div "Rose Eugenie 100g_1" at bounding box center [187, 62] width 151 height 17
drag, startPoint x: 230, startPoint y: 62, endPoint x: 128, endPoint y: 66, distance: 102.5
click at [128, 66] on input "Rose Eugenie 100g_1" at bounding box center [455, 62] width 686 height 17
click at [135, 63] on input "Rose Eugenie 100g_1" at bounding box center [455, 62] width 686 height 17
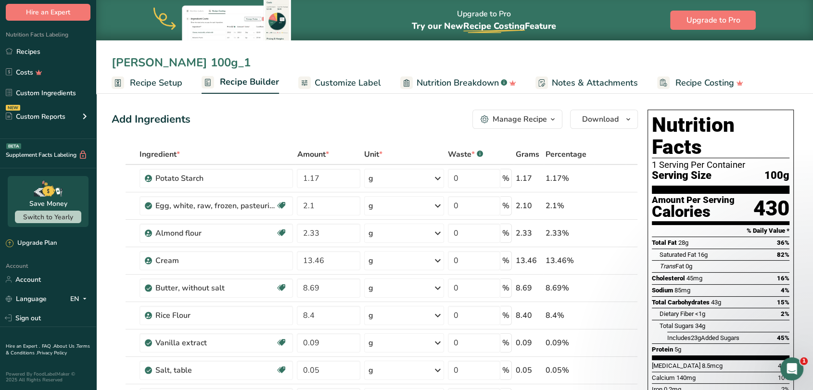
click at [133, 63] on input "Rose Eugenie 100g_1" at bounding box center [455, 62] width 686 height 17
click at [253, 62] on input "Chocolate Eugenie 100g_1" at bounding box center [455, 62] width 686 height 17
type input "Chocolate Eugenie 100g"
click at [277, 115] on div "Add Ingredients Manage Recipe Delete Recipe Duplicate Recipe Scale Recipe Save …" at bounding box center [375, 119] width 526 height 19
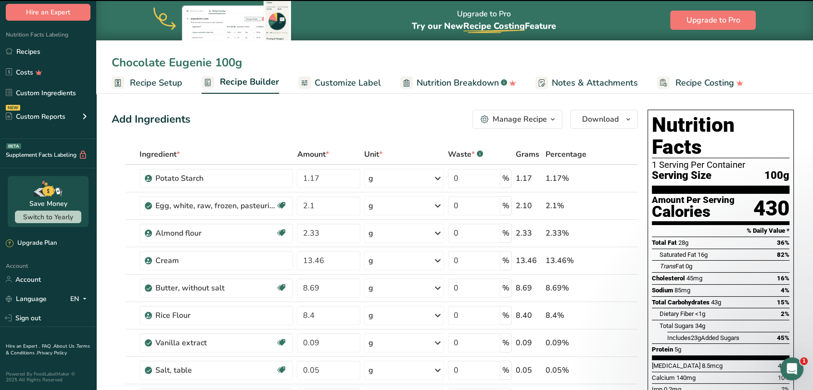
scroll to position [53, 0]
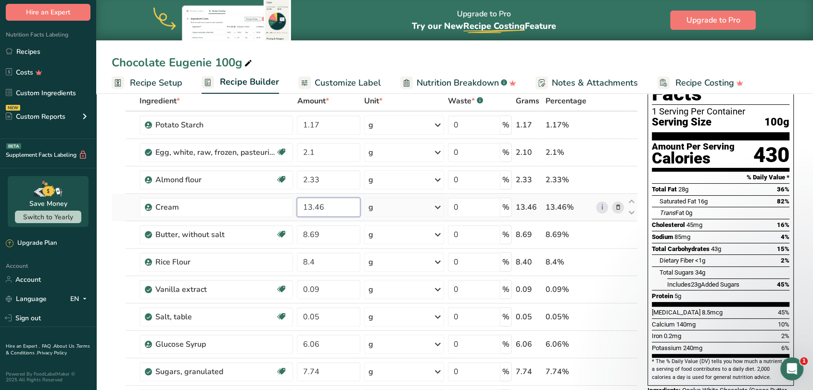
drag, startPoint x: 327, startPoint y: 209, endPoint x: 304, endPoint y: 209, distance: 23.1
click at [304, 209] on input "13.46" at bounding box center [328, 207] width 63 height 19
type input "15.43"
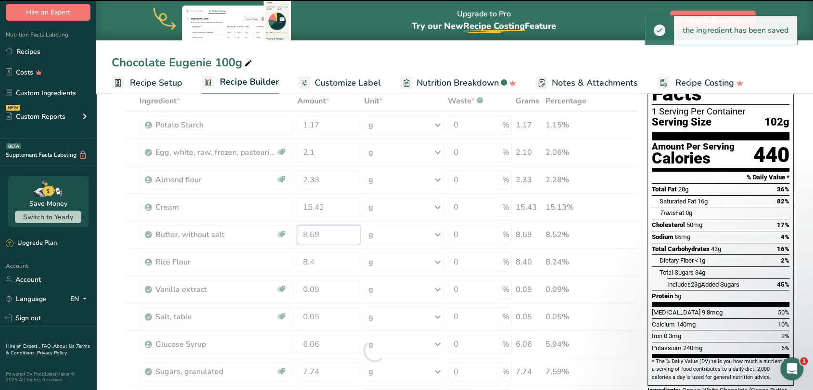
drag, startPoint x: 333, startPoint y: 235, endPoint x: 303, endPoint y: 236, distance: 29.9
click at [303, 236] on div "Ingredient * Amount * Unit * Waste * .a-a{fill:#347362;}.b-a{fill:#fff;} Grams …" at bounding box center [375, 351] width 526 height 520
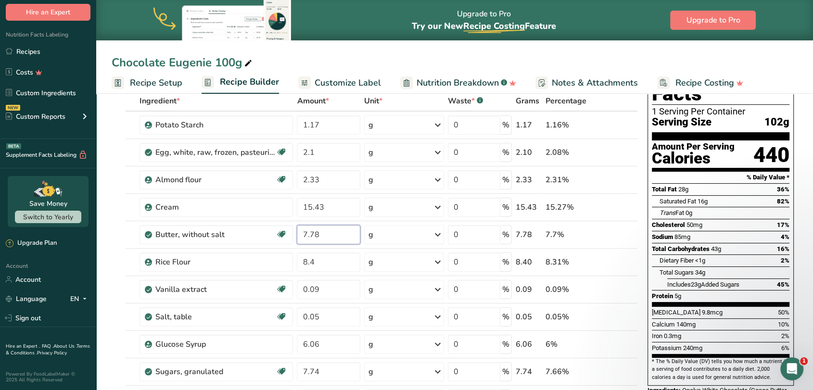
type input "7.78"
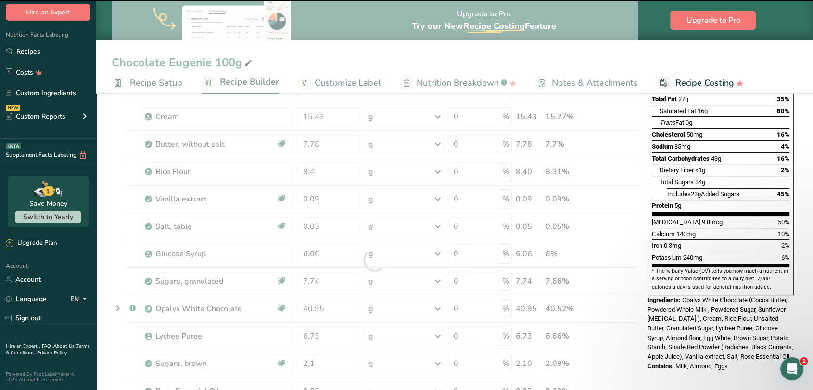
scroll to position [160, 0]
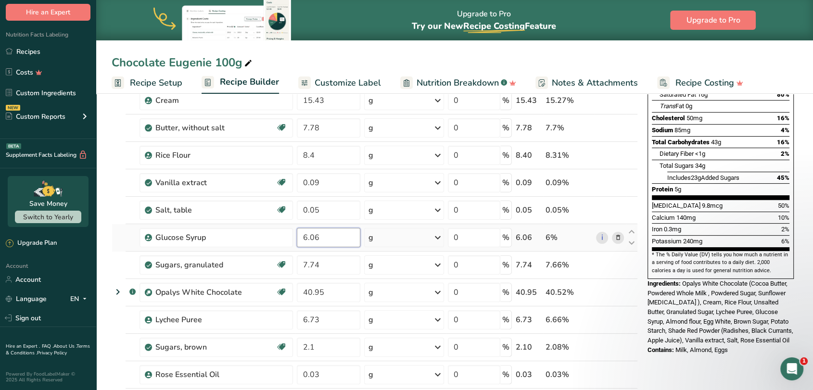
click at [315, 235] on input "6.06" at bounding box center [328, 237] width 63 height 19
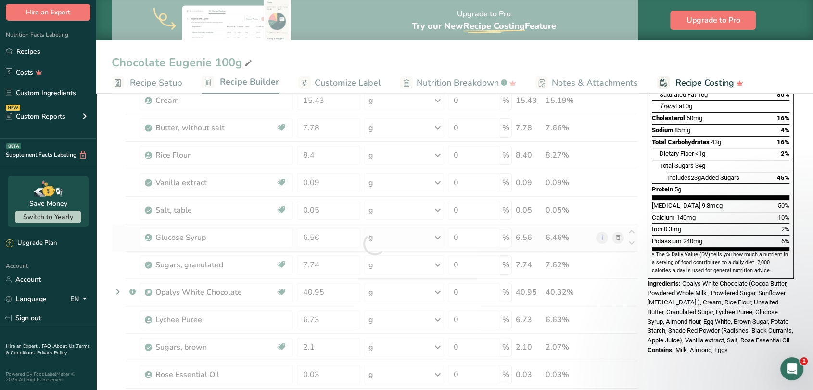
click at [115, 238] on div "Ingredient * Amount * Unit * Waste * .a-a{fill:#347362;}.b-a{fill:#fff;} Grams …" at bounding box center [375, 244] width 526 height 520
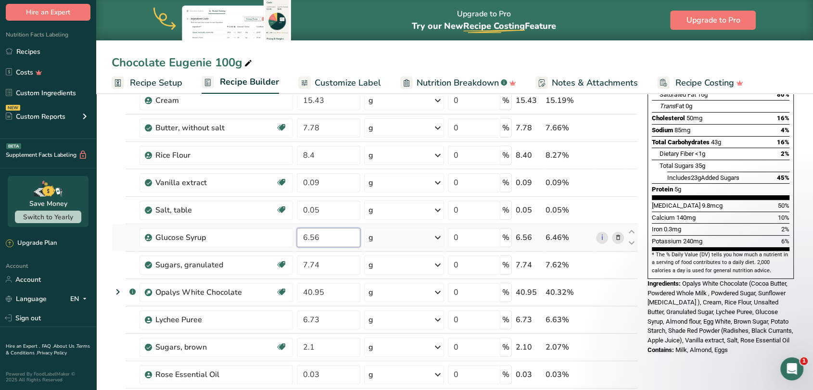
click at [334, 231] on input "6.56" at bounding box center [328, 237] width 63 height 19
drag, startPoint x: 327, startPoint y: 234, endPoint x: 302, endPoint y: 236, distance: 25.6
click at [302, 236] on input "6.56" at bounding box center [328, 237] width 63 height 19
type input "7.09"
click at [339, 261] on div "Ingredient * Amount * Unit * Waste * .a-a{fill:#347362;}.b-a{fill:#fff;} Grams …" at bounding box center [375, 244] width 526 height 520
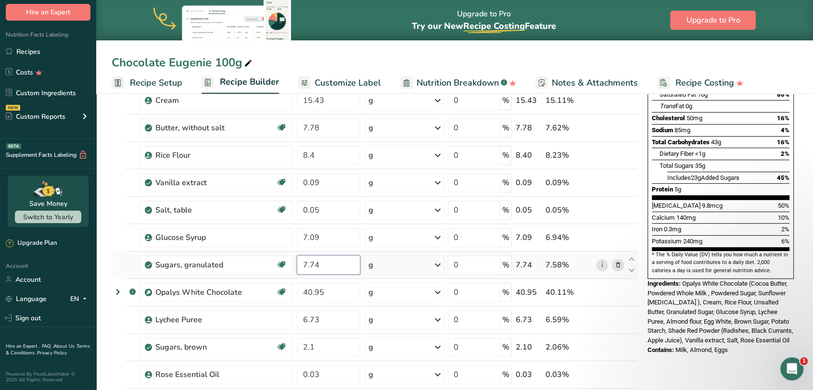
drag, startPoint x: 323, startPoint y: 268, endPoint x: 299, endPoint y: 270, distance: 24.6
click at [299, 270] on input "7.74" at bounding box center [328, 264] width 63 height 19
type input "6.56"
click at [115, 319] on div "Ingredient * Amount * Unit * Waste * .a-a{fill:#347362;}.b-a{fill:#fff;} Grams …" at bounding box center [375, 244] width 526 height 520
click at [620, 292] on icon at bounding box center [617, 293] width 7 height 10
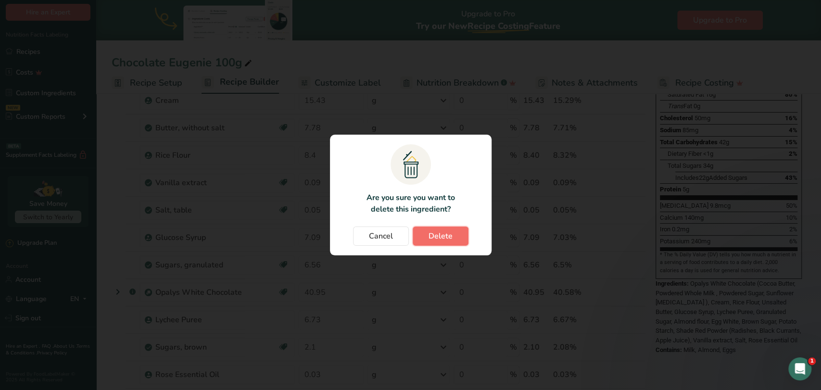
click at [451, 233] on span "Delete" at bounding box center [441, 236] width 24 height 12
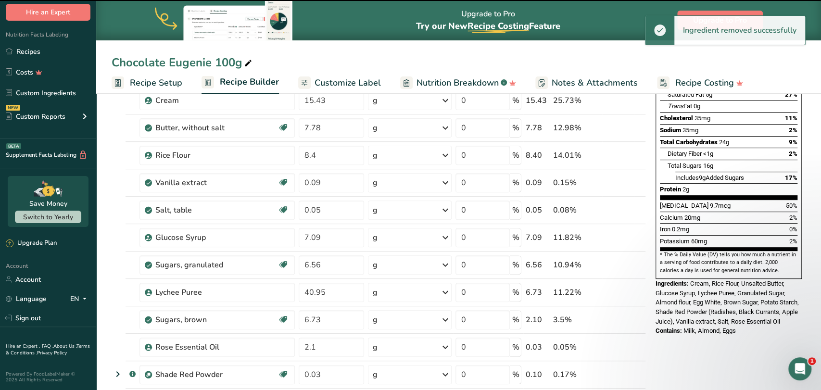
type input "6.73"
type input "2.1"
type input "0.03"
type input "0.1"
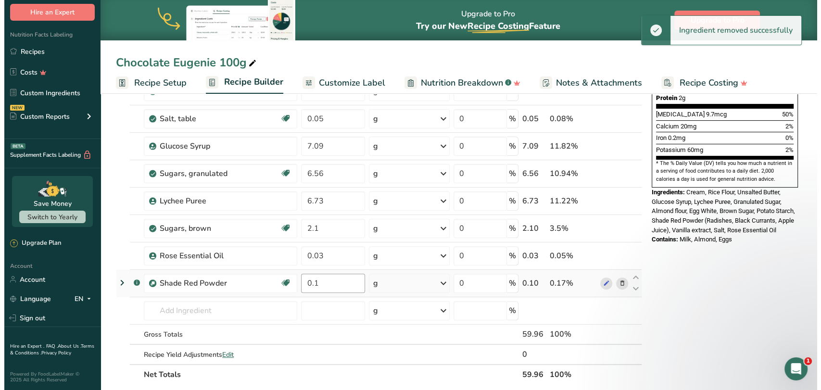
scroll to position [267, 0]
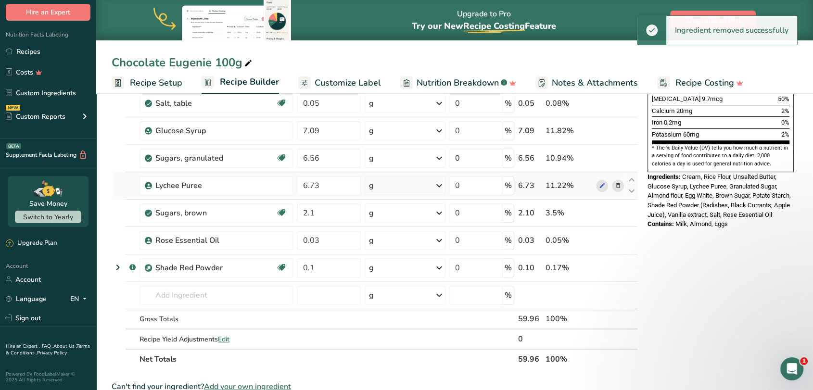
click at [615, 186] on icon at bounding box center [617, 186] width 7 height 10
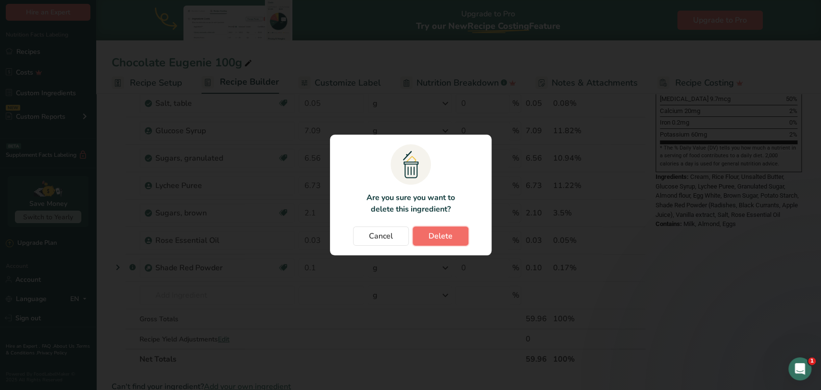
click at [454, 241] on button "Delete" at bounding box center [441, 236] width 56 height 19
type input "2.1"
type input "0.03"
type input "0.1"
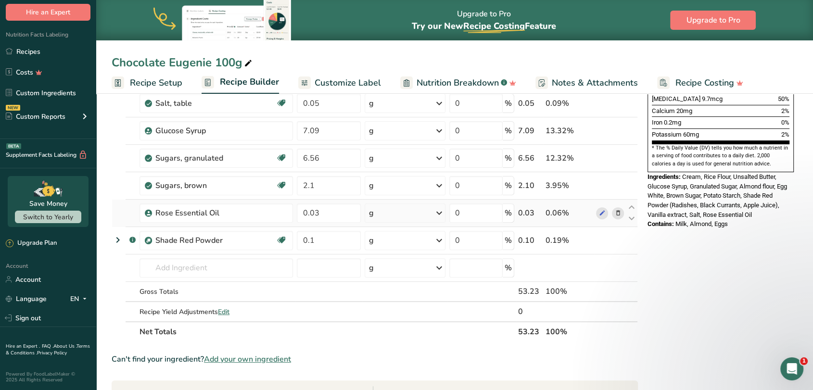
click at [617, 213] on icon at bounding box center [617, 213] width 7 height 10
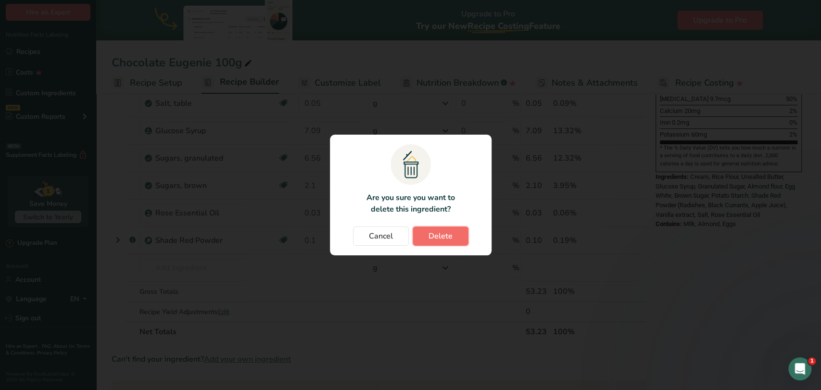
click at [436, 234] on span "Delete" at bounding box center [441, 236] width 24 height 12
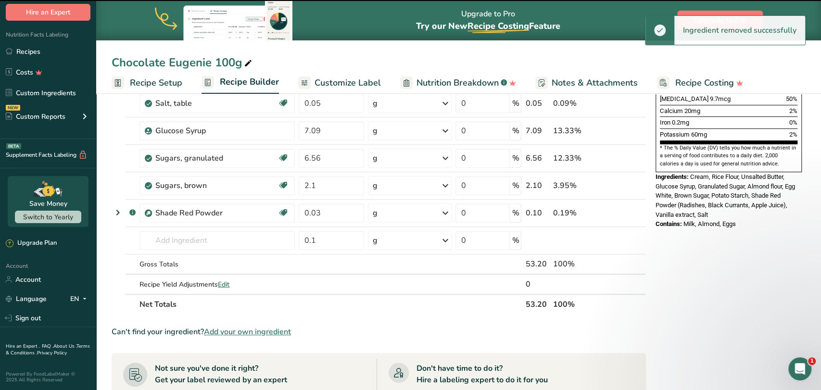
type input "0.1"
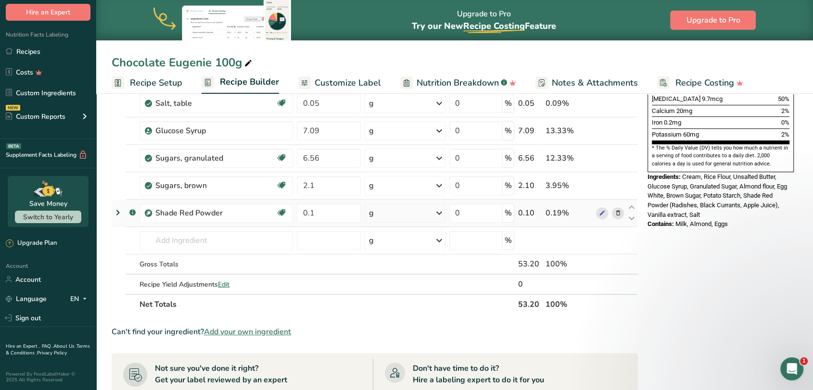
click at [620, 213] on icon at bounding box center [617, 213] width 7 height 10
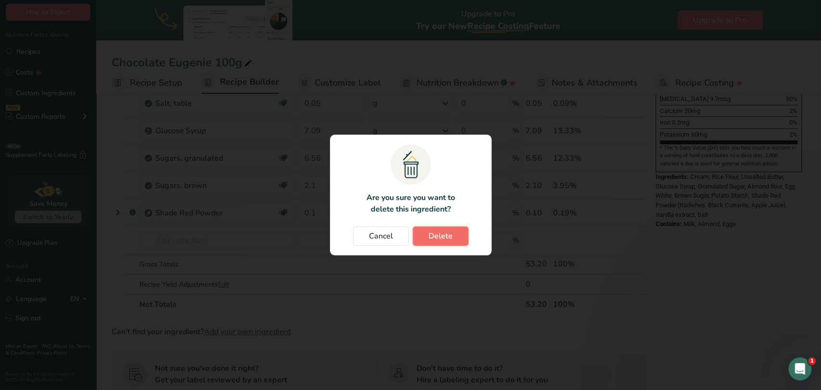
click at [458, 238] on button "Delete" at bounding box center [441, 236] width 56 height 19
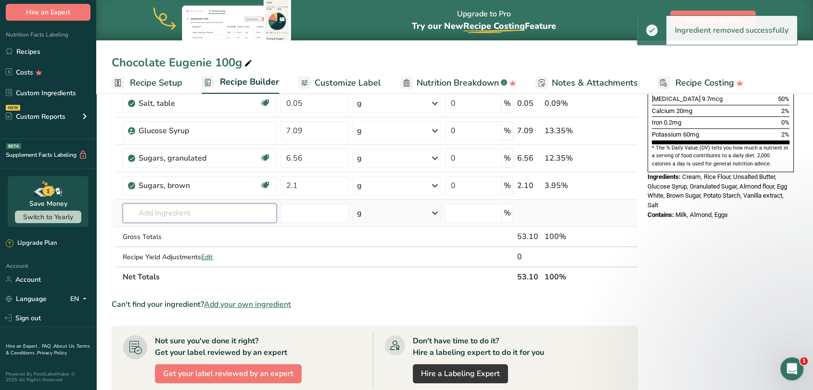
click at [176, 212] on input "text" at bounding box center [199, 212] width 153 height 19
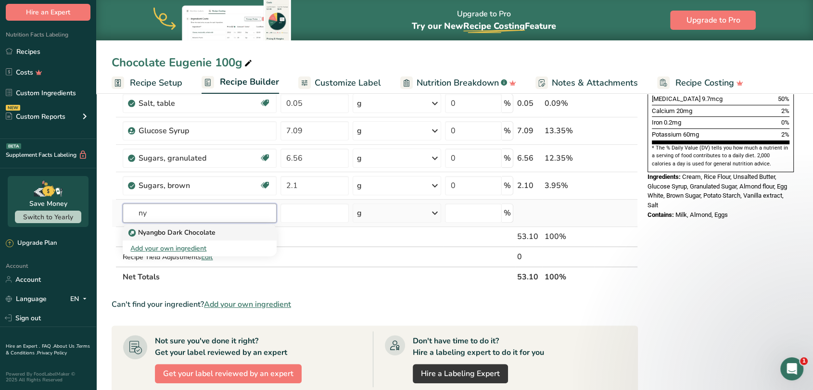
type input "ny"
click at [185, 228] on p "Nyangbo Dark Chocolate" at bounding box center [172, 233] width 85 height 10
type input "Nyangbo Dark Chocolate"
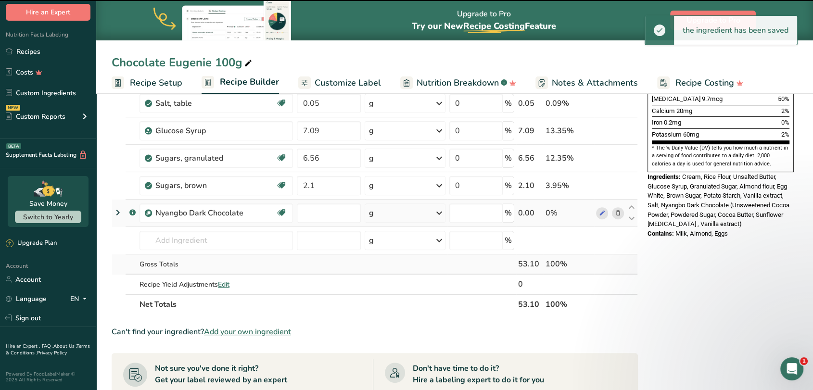
type input "0"
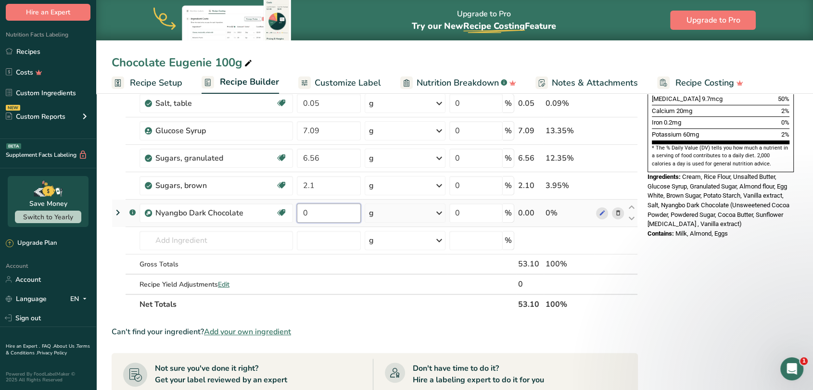
click at [325, 221] on input "0" at bounding box center [329, 212] width 64 height 19
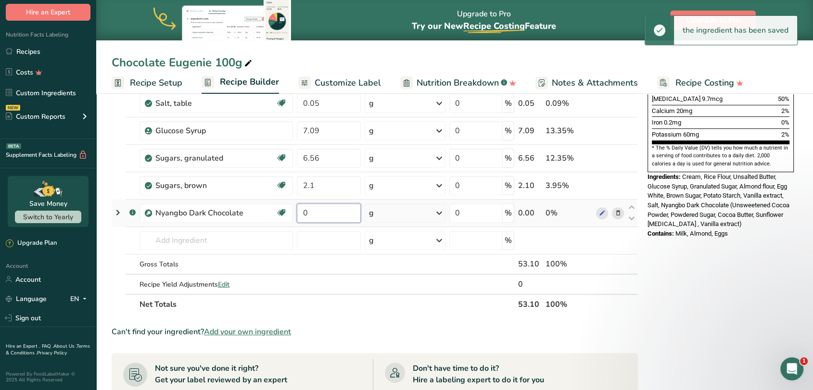
drag, startPoint x: 318, startPoint y: 209, endPoint x: 307, endPoint y: 209, distance: 10.6
click at [307, 209] on input "0" at bounding box center [329, 212] width 64 height 19
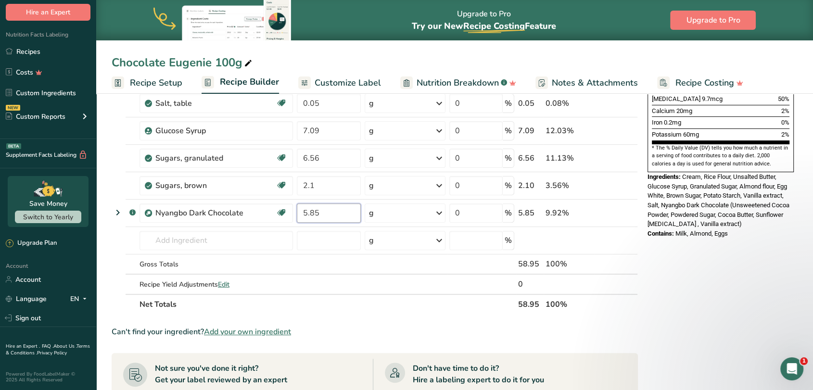
type input "5.85"
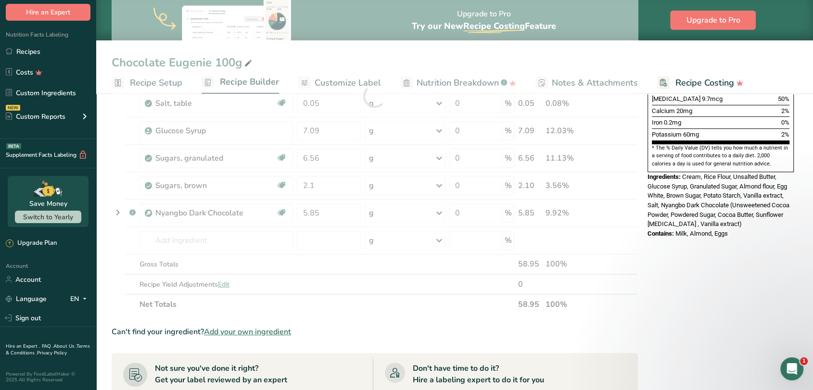
click at [108, 255] on section "Add Ingredients Manage Recipe Delete Recipe Duplicate Recipe Scale Recipe Save …" at bounding box center [454, 233] width 717 height 821
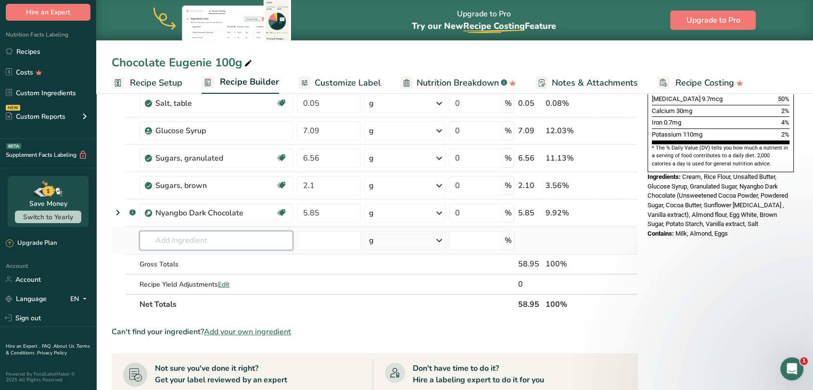
click at [178, 236] on input "text" at bounding box center [215, 240] width 153 height 19
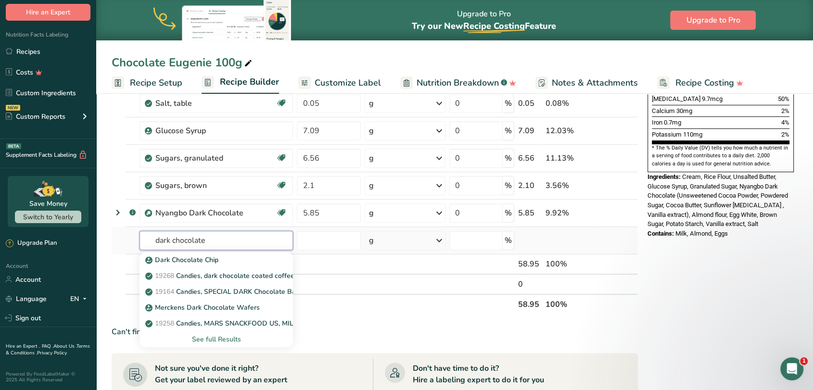
type input "dark chocolate"
click at [210, 339] on div "See full Results" at bounding box center [216, 339] width 138 height 10
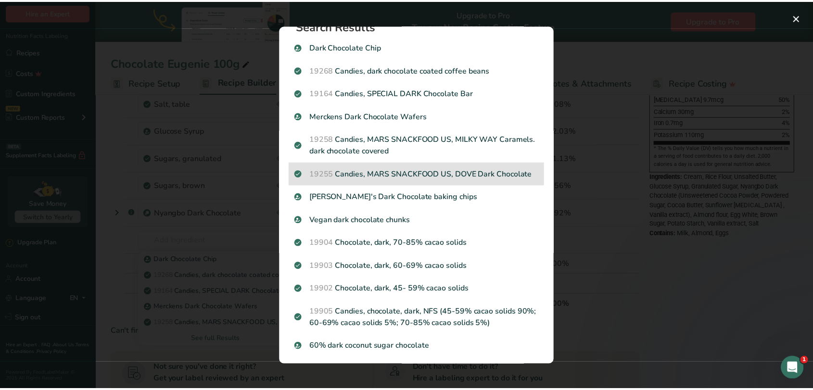
scroll to position [33, 0]
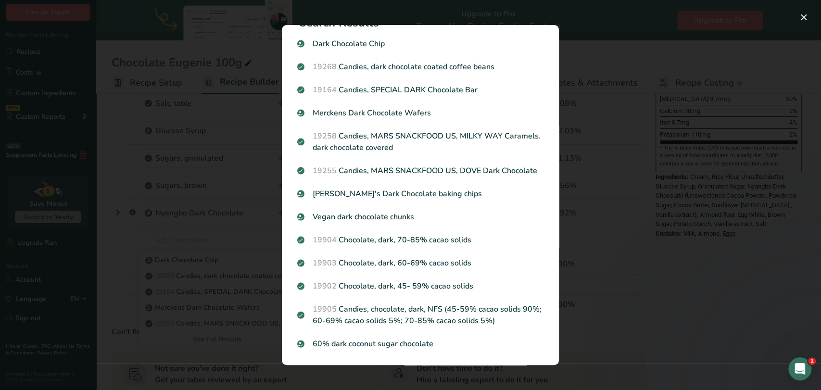
click at [116, 304] on div "Search results modal" at bounding box center [410, 195] width 821 height 390
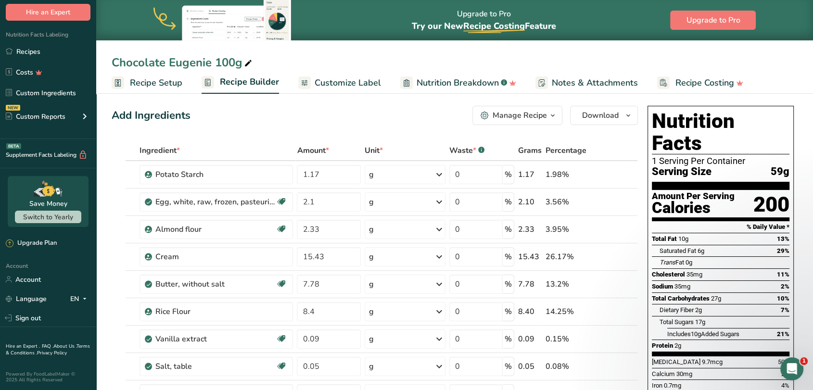
scroll to position [0, 0]
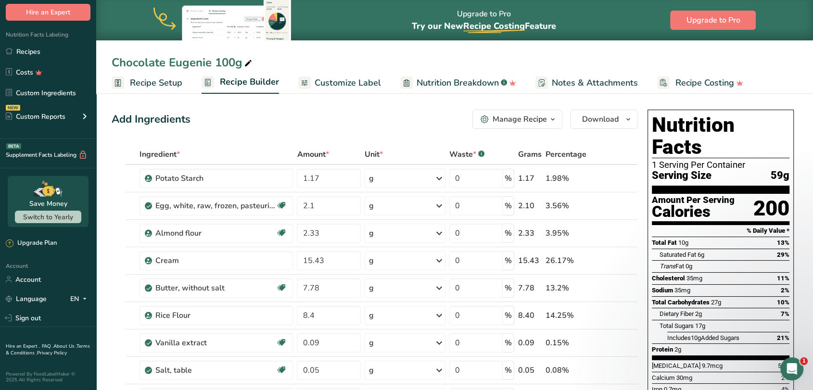
click at [32, 56] on link "Recipes" at bounding box center [48, 51] width 96 height 18
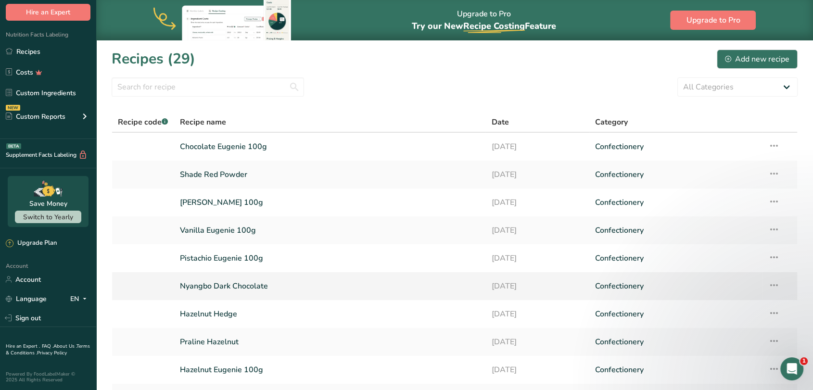
click at [223, 286] on link "Nyangbo Dark Chocolate" at bounding box center [330, 286] width 300 height 20
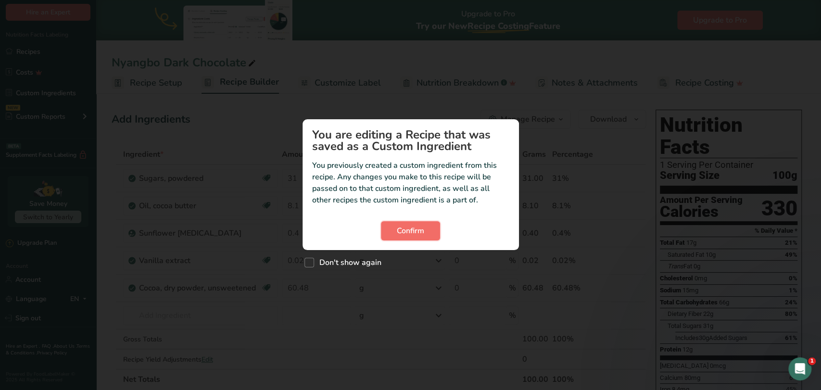
click at [423, 228] on span "Confirm" at bounding box center [410, 231] width 27 height 12
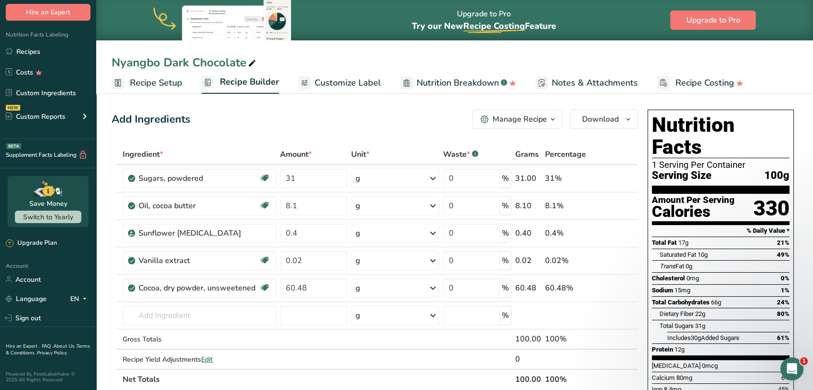
click at [510, 121] on div "Manage Recipe" at bounding box center [520, 120] width 54 height 12
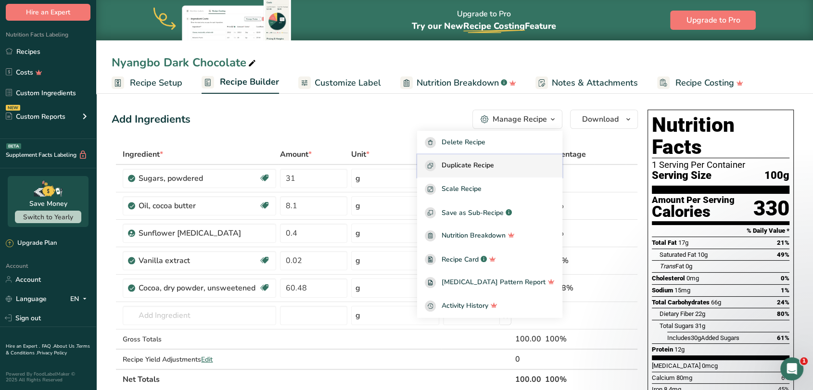
click at [494, 166] on span "Duplicate Recipe" at bounding box center [468, 165] width 52 height 11
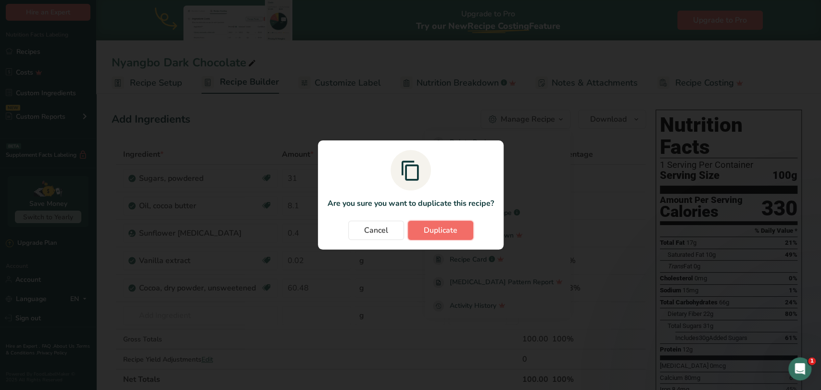
click at [440, 229] on span "Duplicate" at bounding box center [441, 231] width 34 height 12
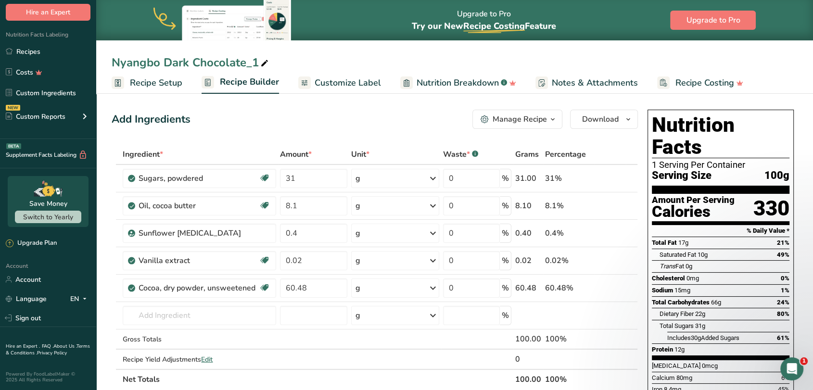
click at [158, 63] on div "Nyangbo Dark Chocolate_1" at bounding box center [191, 62] width 159 height 17
click at [169, 63] on input "Nyangbo Dark Chocolate_1" at bounding box center [455, 62] width 686 height 17
click at [166, 65] on input "Nyangbo Dark Chocolate_1" at bounding box center [455, 62] width 686 height 17
click at [212, 63] on input "Dark Chocolate_1" at bounding box center [455, 62] width 686 height 17
type input "Dark Chocolate"
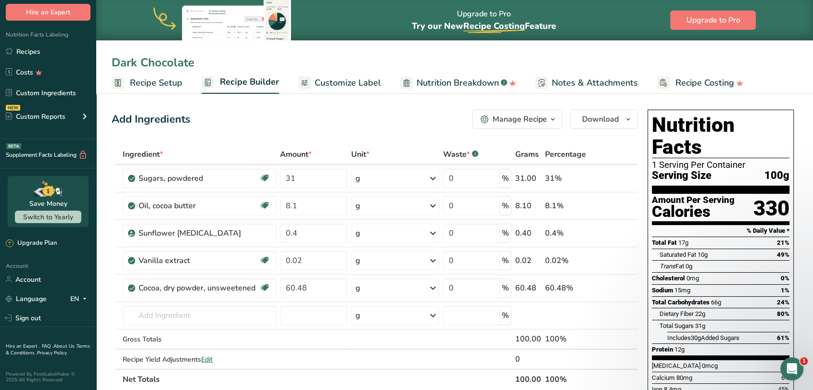
click at [255, 118] on div "Add Ingredients Manage Recipe Delete Recipe Duplicate Recipe Scale Recipe Save …" at bounding box center [375, 119] width 526 height 19
click at [323, 181] on input "31" at bounding box center [314, 178] width 68 height 19
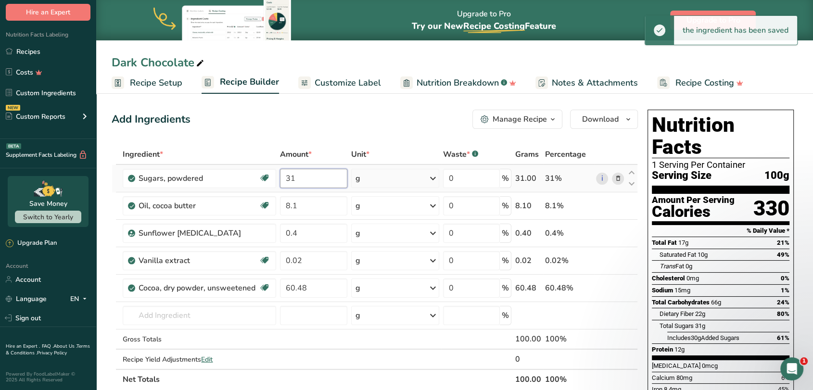
type input "3"
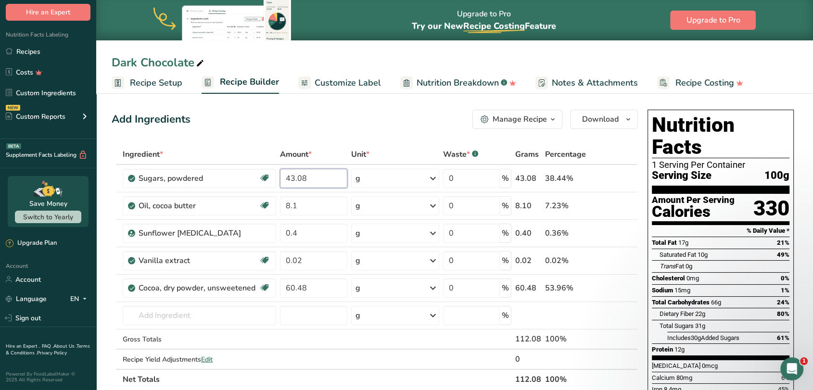
type input "43.08"
drag, startPoint x: 312, startPoint y: 177, endPoint x: 282, endPoint y: 177, distance: 29.3
click at [282, 177] on input "43.08" at bounding box center [314, 178] width 68 height 19
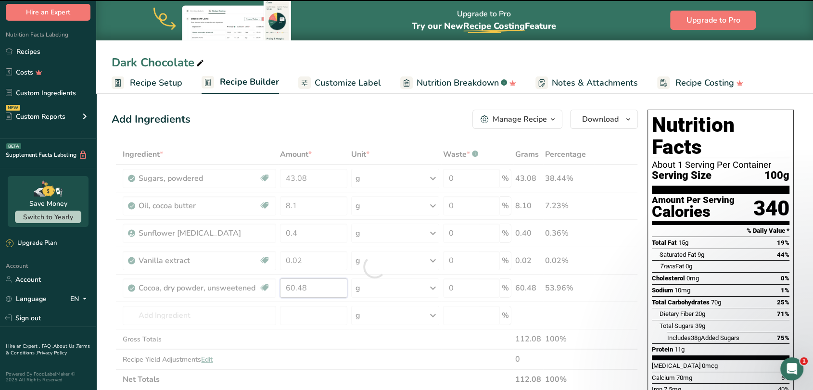
drag, startPoint x: 312, startPoint y: 287, endPoint x: 285, endPoint y: 289, distance: 26.5
click at [287, 289] on div "Ingredient * Amount * Unit * Waste * .a-a{fill:#347362;}.b-a{fill:#fff;} Grams …" at bounding box center [375, 266] width 526 height 245
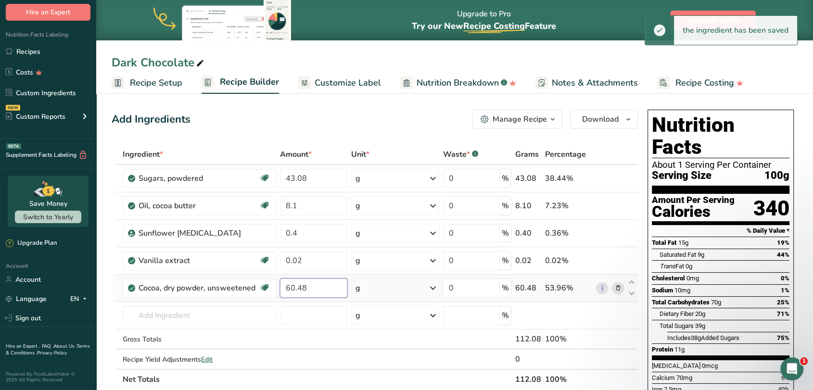
paste input "43.0"
type input "43.08"
click at [308, 177] on div "Ingredient * Amount * Unit * Waste * .a-a{fill:#347362;}.b-a{fill:#fff;} Grams …" at bounding box center [375, 266] width 526 height 245
type input "4"
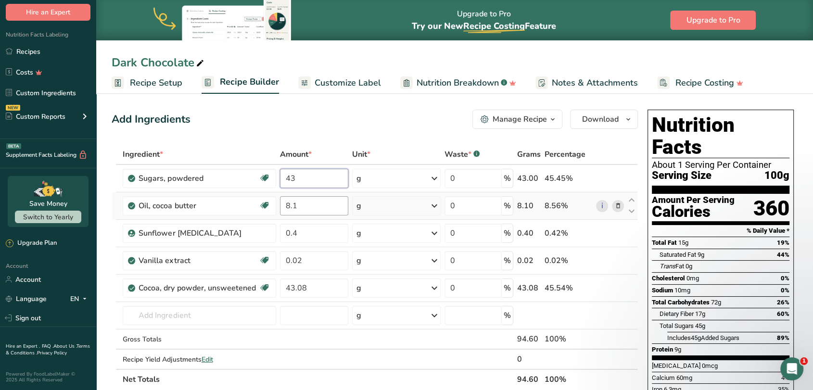
type input "43"
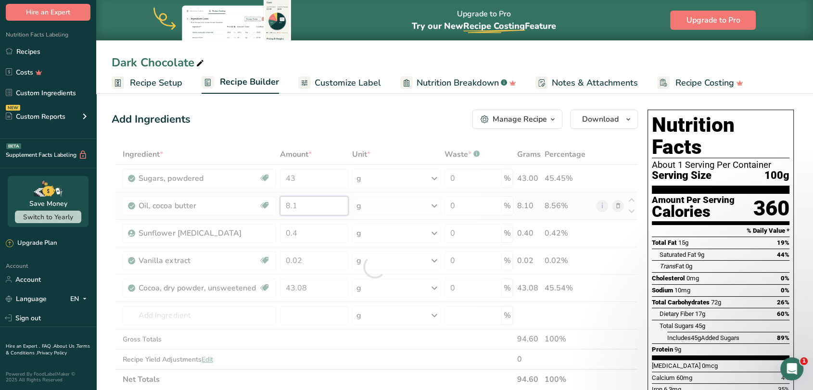
click at [316, 212] on div "Ingredient * Amount * Unit * Waste * .a-a{fill:#347362;}.b-a{fill:#fff;} Grams …" at bounding box center [375, 266] width 526 height 245
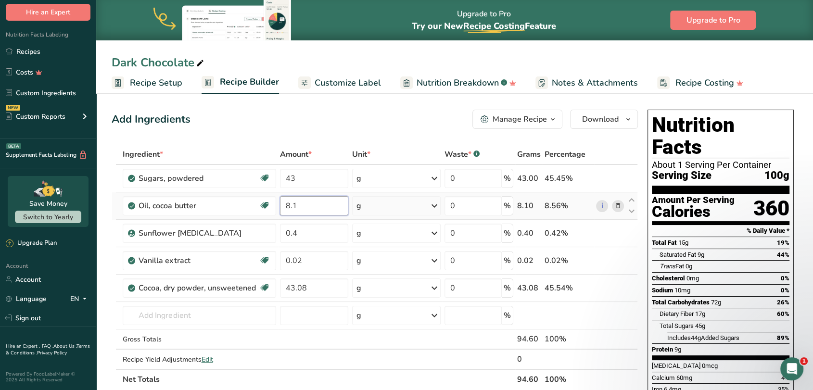
type input "8"
type input "13.5"
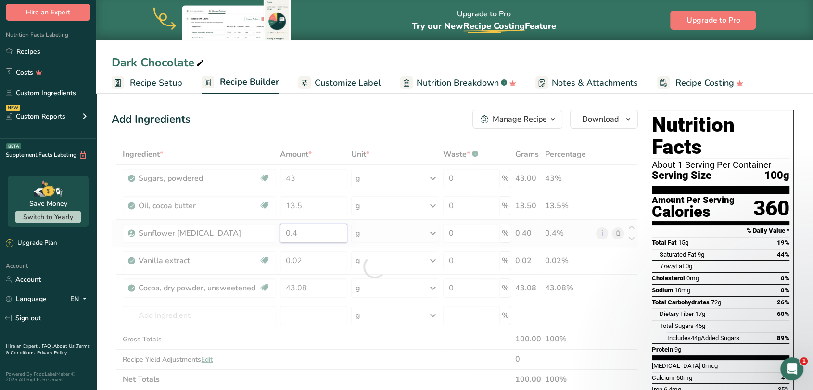
click at [311, 239] on div "Ingredient * Amount * Unit * Waste * .a-a{fill:#347362;}.b-a{fill:#fff;} Grams …" at bounding box center [375, 266] width 526 height 245
click at [318, 259] on div "Ingredient * Amount * Unit * Waste * .a-a{fill:#347362;}.b-a{fill:#fff;} Grams …" at bounding box center [375, 266] width 526 height 245
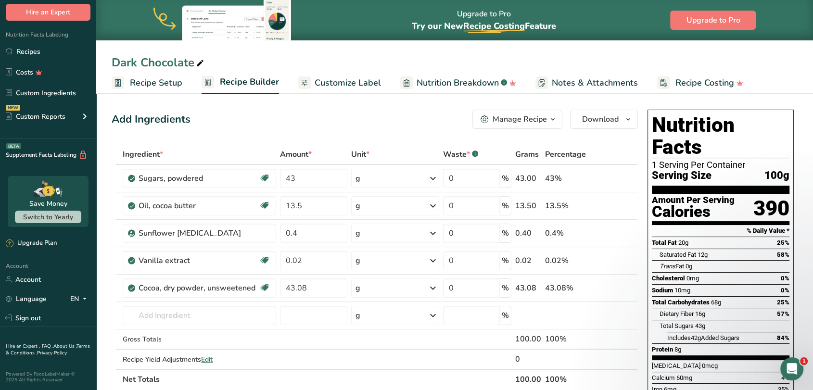
click at [493, 126] on button "Manage Recipe" at bounding box center [517, 119] width 90 height 19
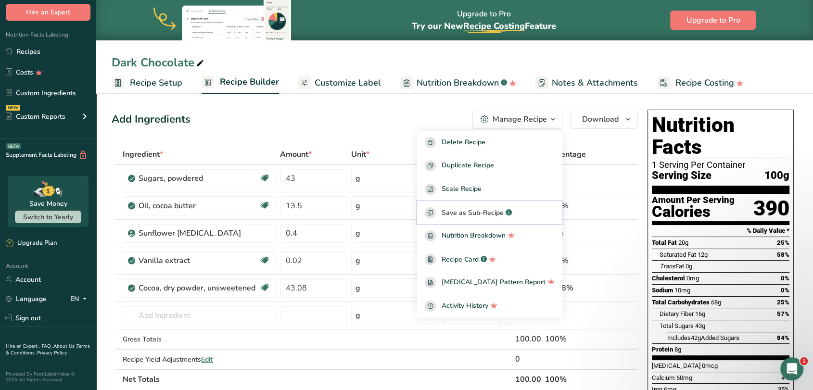
click at [492, 215] on span "Save as Sub-Recipe" at bounding box center [473, 213] width 62 height 10
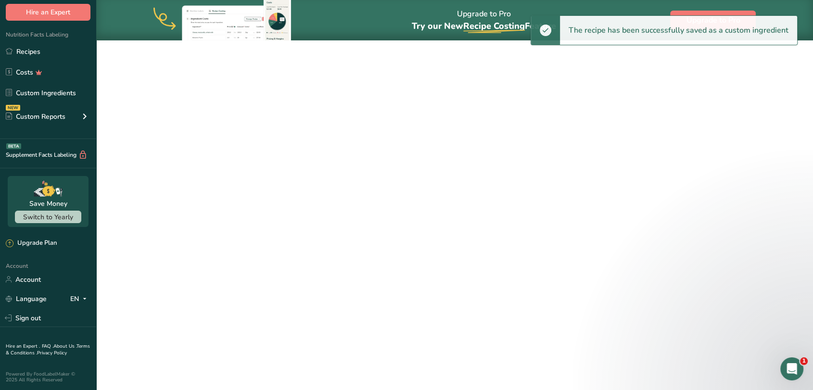
select select "30"
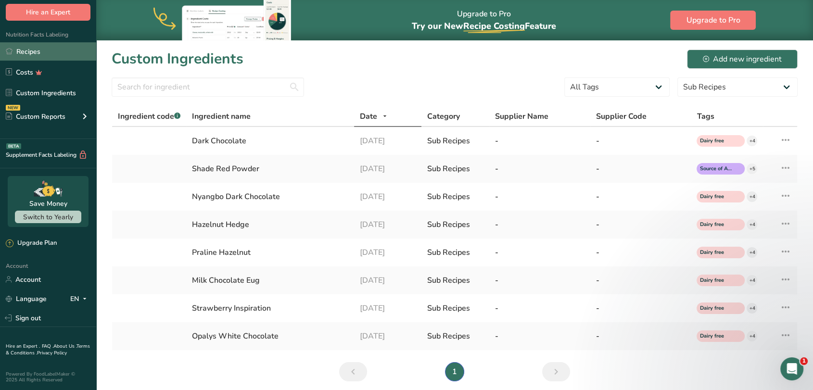
click at [26, 52] on link "Recipes" at bounding box center [48, 51] width 96 height 18
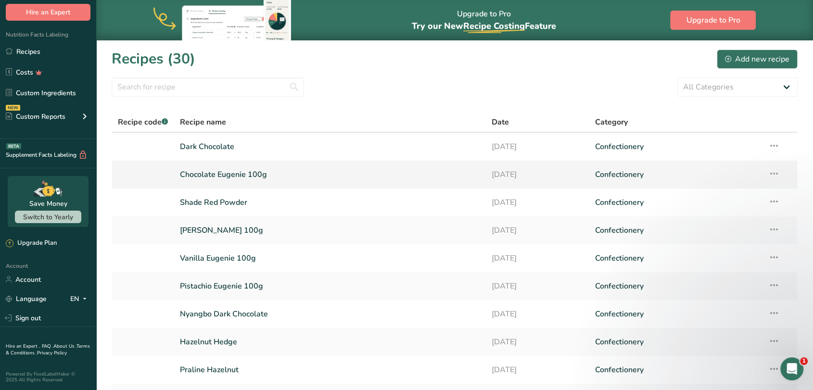
click at [221, 172] on link "Chocolate Eugenie 100g" at bounding box center [330, 175] width 300 height 20
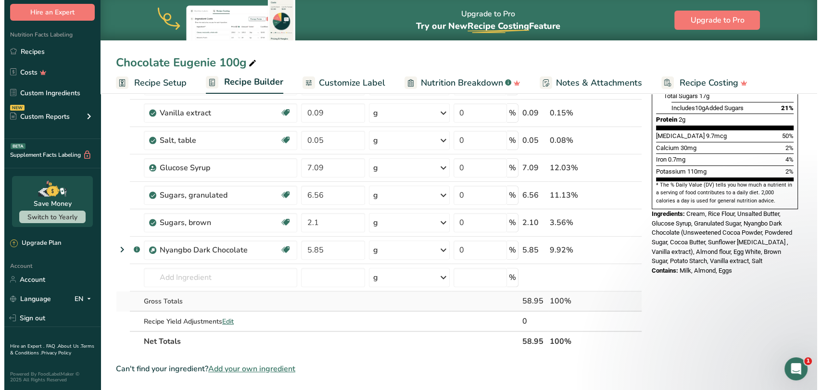
scroll to position [267, 0]
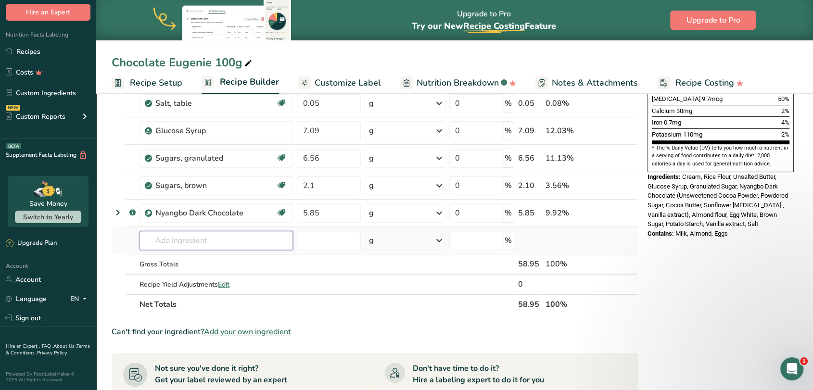
click at [203, 243] on input "text" at bounding box center [215, 240] width 153 height 19
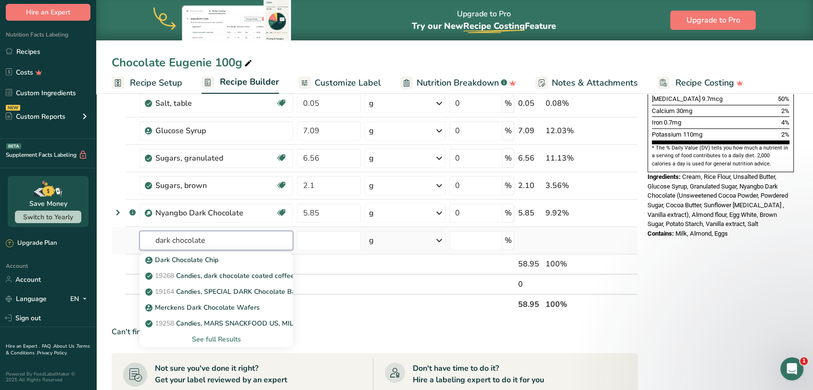
type input "dark chocolate"
click at [227, 337] on div "See full Results" at bounding box center [216, 339] width 138 height 10
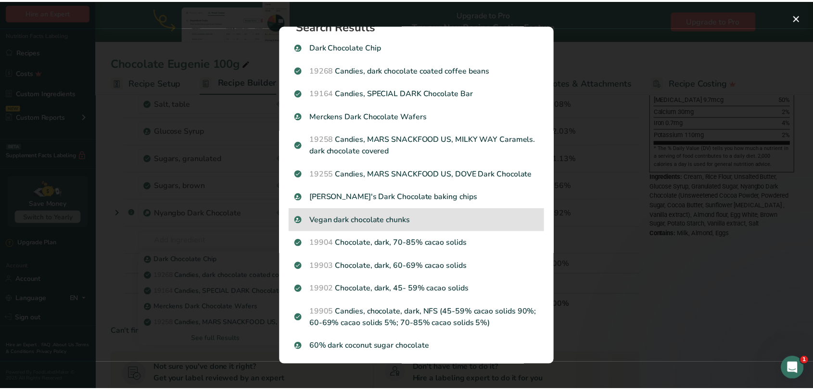
scroll to position [33, 0]
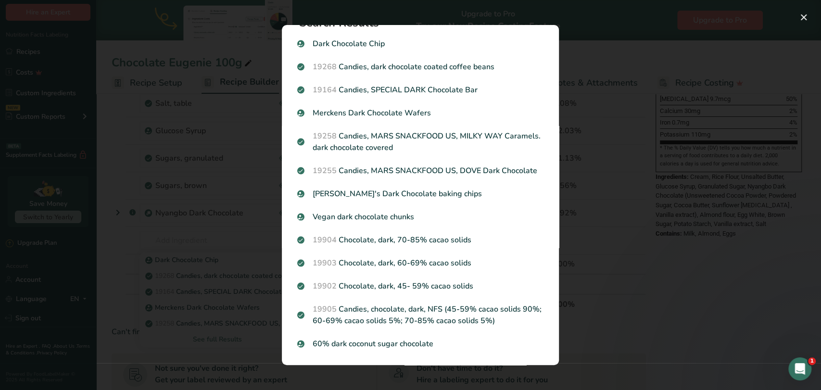
click at [103, 293] on div "Search results modal" at bounding box center [410, 195] width 821 height 390
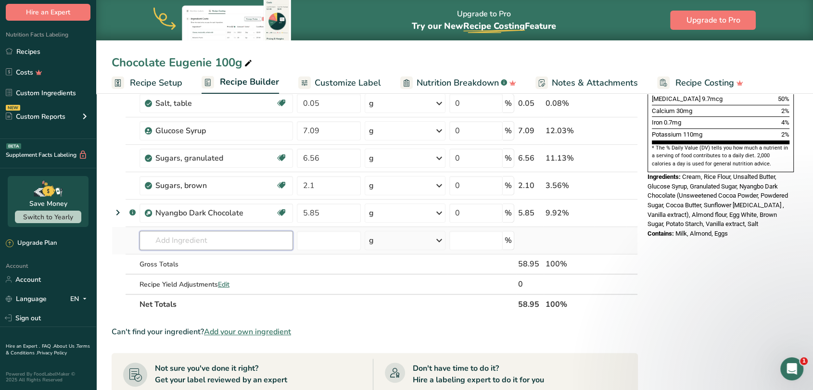
click at [212, 237] on input "text" at bounding box center [215, 240] width 153 height 19
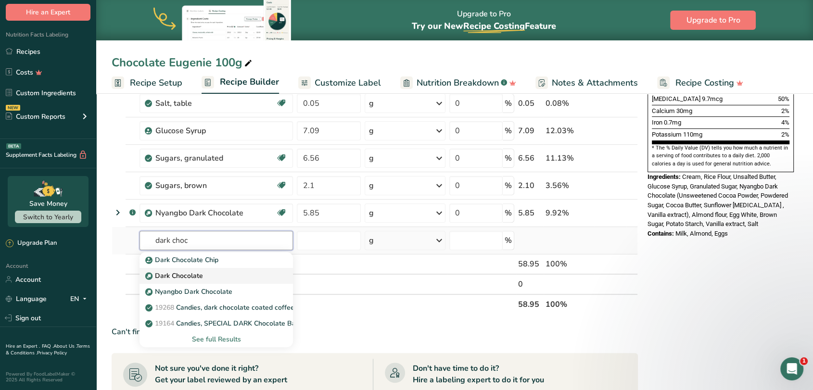
type input "dark choc"
click at [188, 275] on p "Dark Chocolate" at bounding box center [175, 276] width 56 height 10
type input "Dark Chocolate"
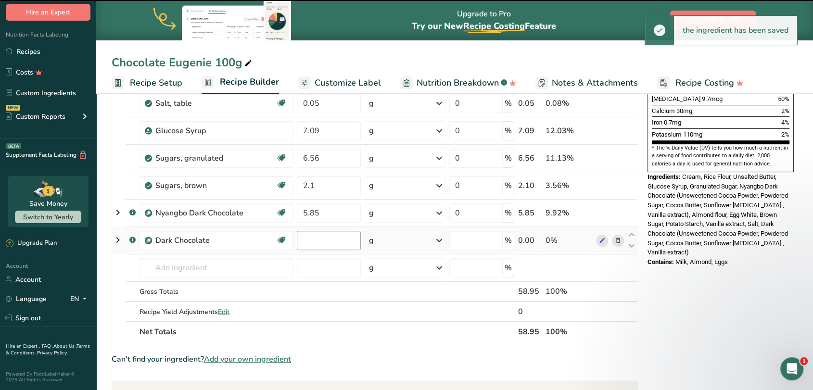
type input "0"
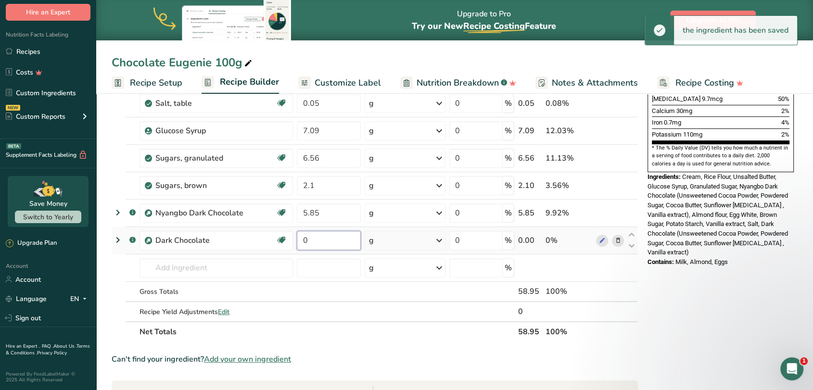
click at [323, 240] on input "0" at bounding box center [329, 240] width 64 height 19
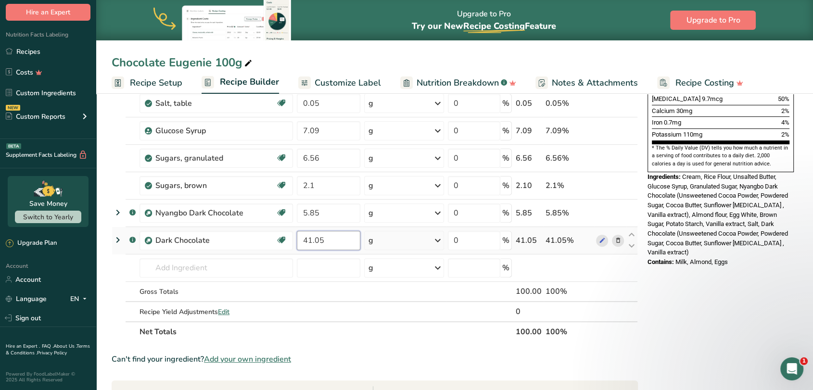
type input "41.05"
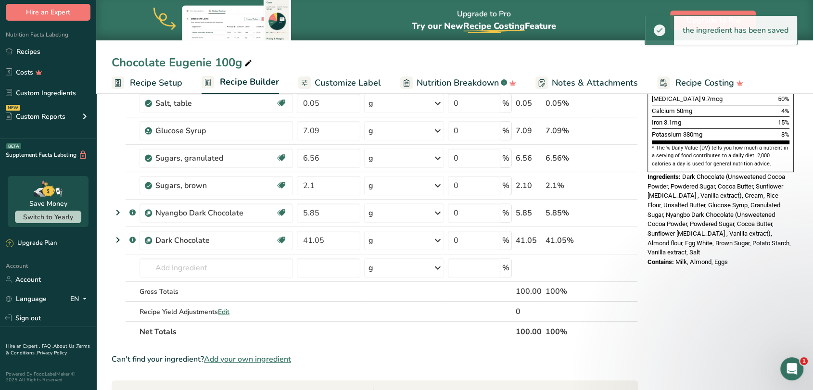
click at [109, 273] on section "Add Ingredients Manage Recipe Delete Recipe Duplicate Recipe Scale Recipe Save …" at bounding box center [454, 247] width 717 height 849
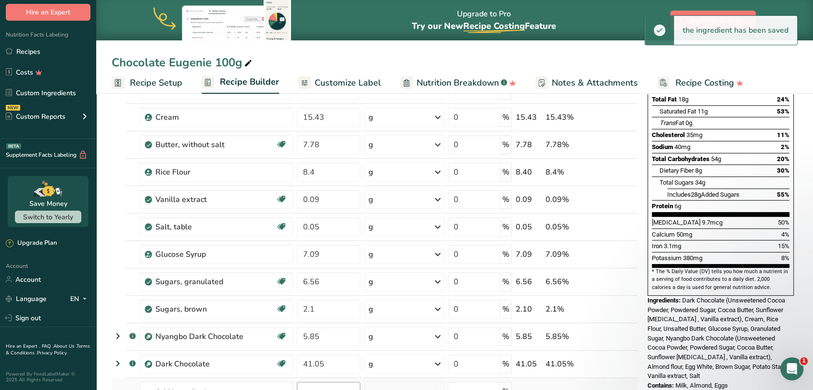
scroll to position [0, 0]
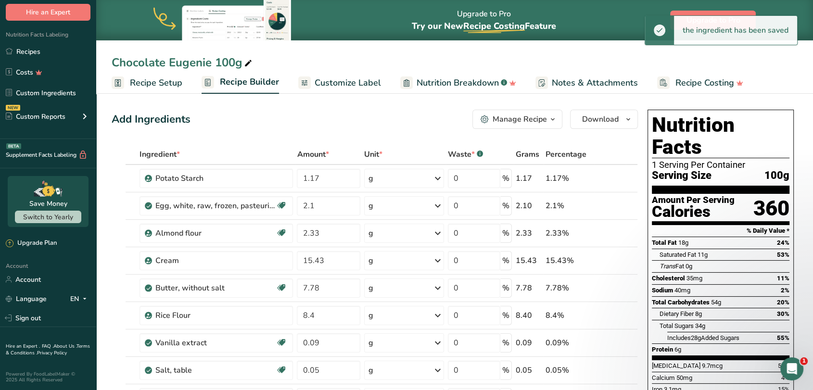
click at [533, 124] on div "Manage Recipe" at bounding box center [520, 120] width 54 height 12
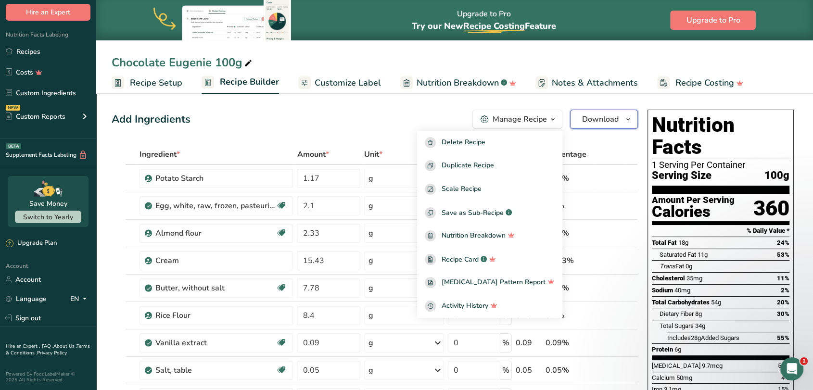
click at [592, 126] on button "Download" at bounding box center [604, 119] width 68 height 19
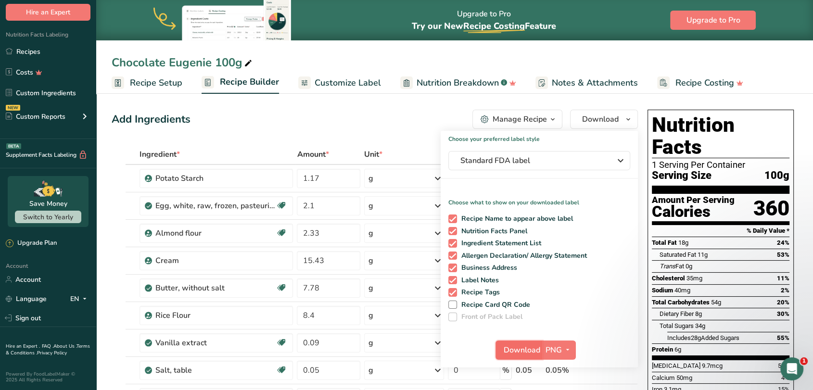
click at [524, 348] on span "Download" at bounding box center [522, 350] width 37 height 12
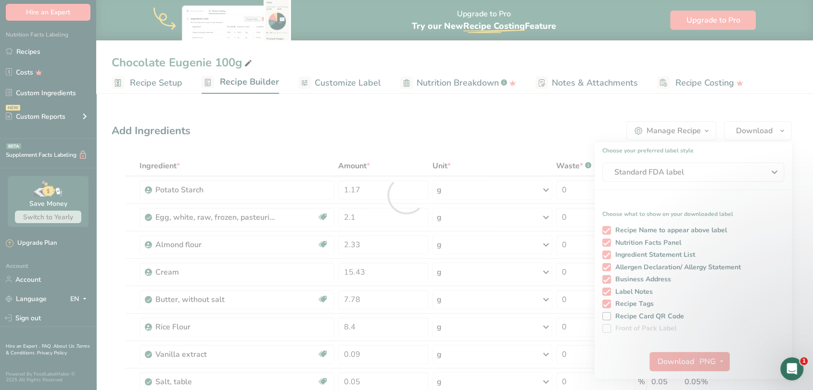
click at [223, 111] on div at bounding box center [406, 195] width 813 height 390
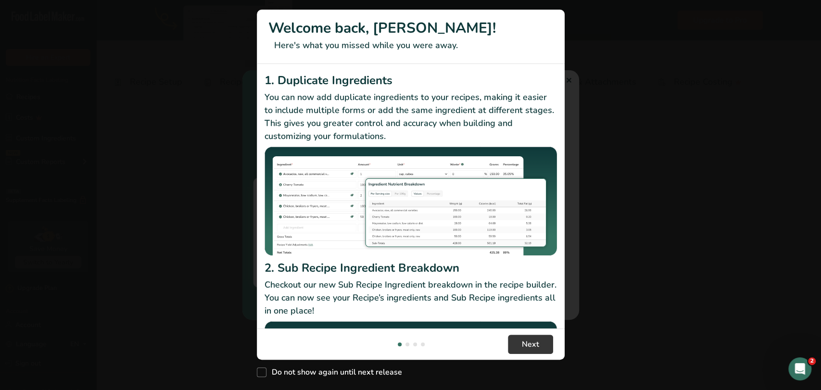
click at [570, 79] on div "New Features" at bounding box center [410, 195] width 821 height 390
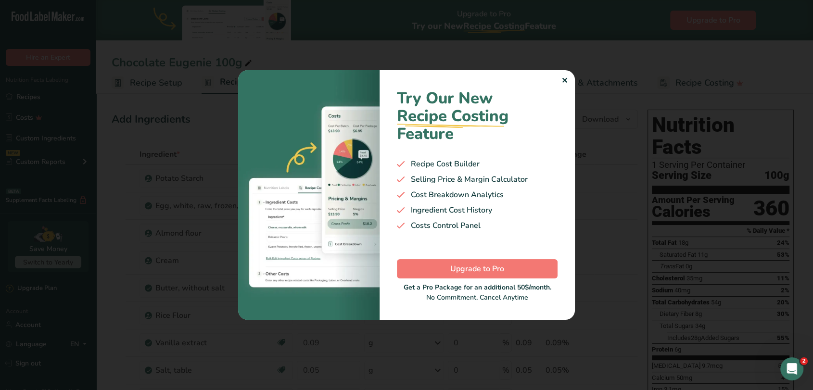
click at [564, 80] on div "✕" at bounding box center [564, 81] width 6 height 12
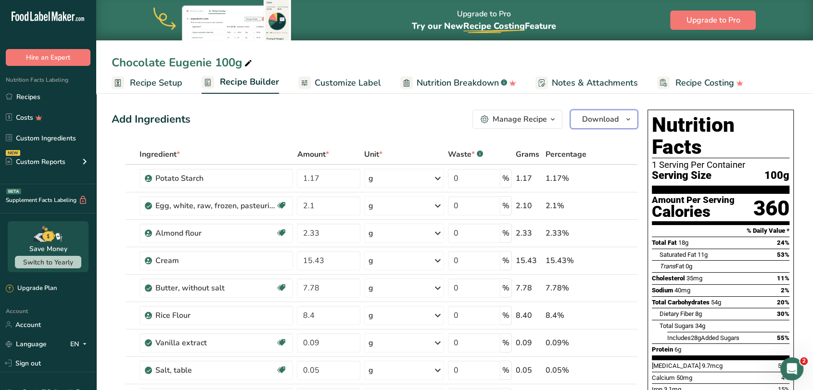
click at [596, 116] on span "Download" at bounding box center [600, 120] width 37 height 12
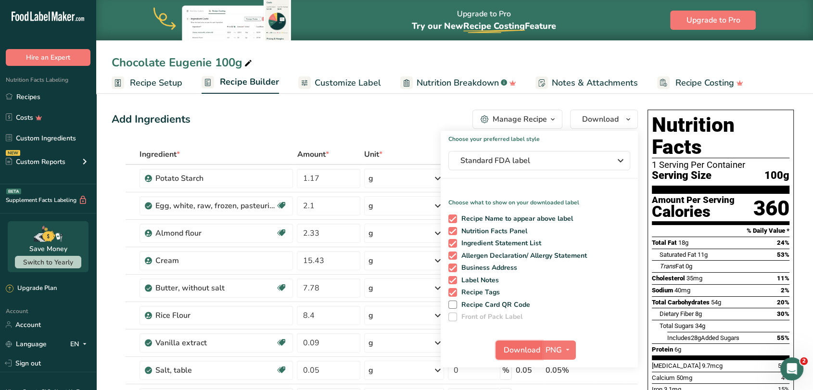
click at [511, 353] on span "Download" at bounding box center [522, 350] width 37 height 12
click at [304, 110] on div "Add Ingredients Manage Recipe Delete Recipe Duplicate Recipe Scale Recipe Save …" at bounding box center [375, 119] width 526 height 19
